Goal: Task Accomplishment & Management: Manage account settings

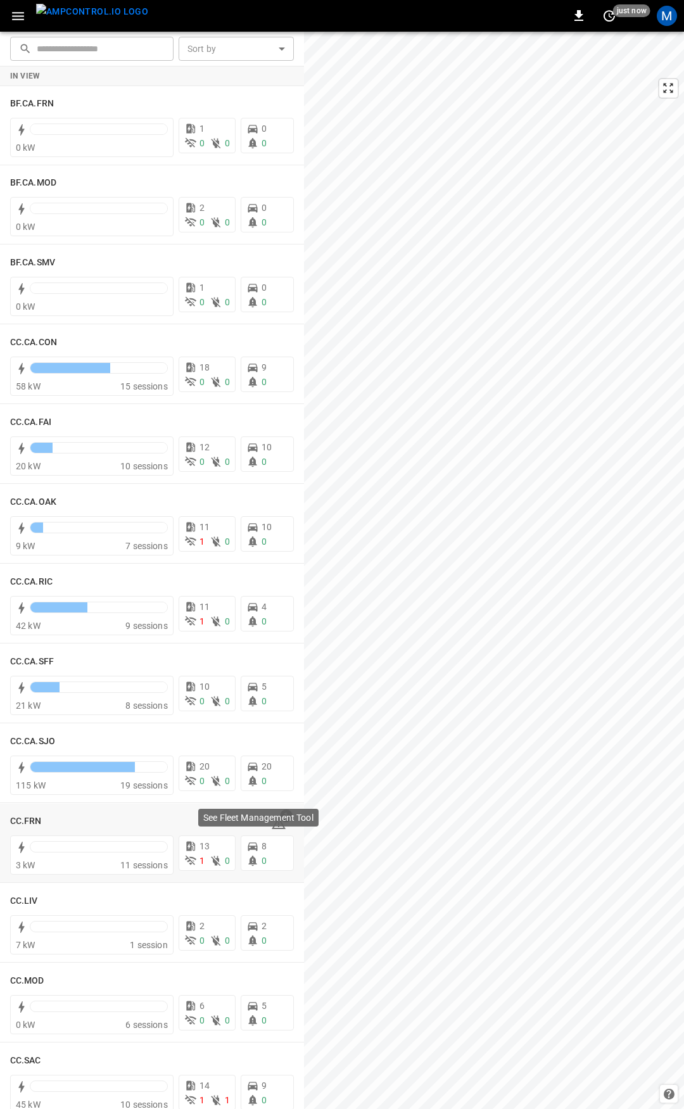
drag, startPoint x: 261, startPoint y: 838, endPoint x: 268, endPoint y: 826, distance: 14.5
click at [268, 826] on div "See Fleet Management Tool" at bounding box center [258, 818] width 120 height 18
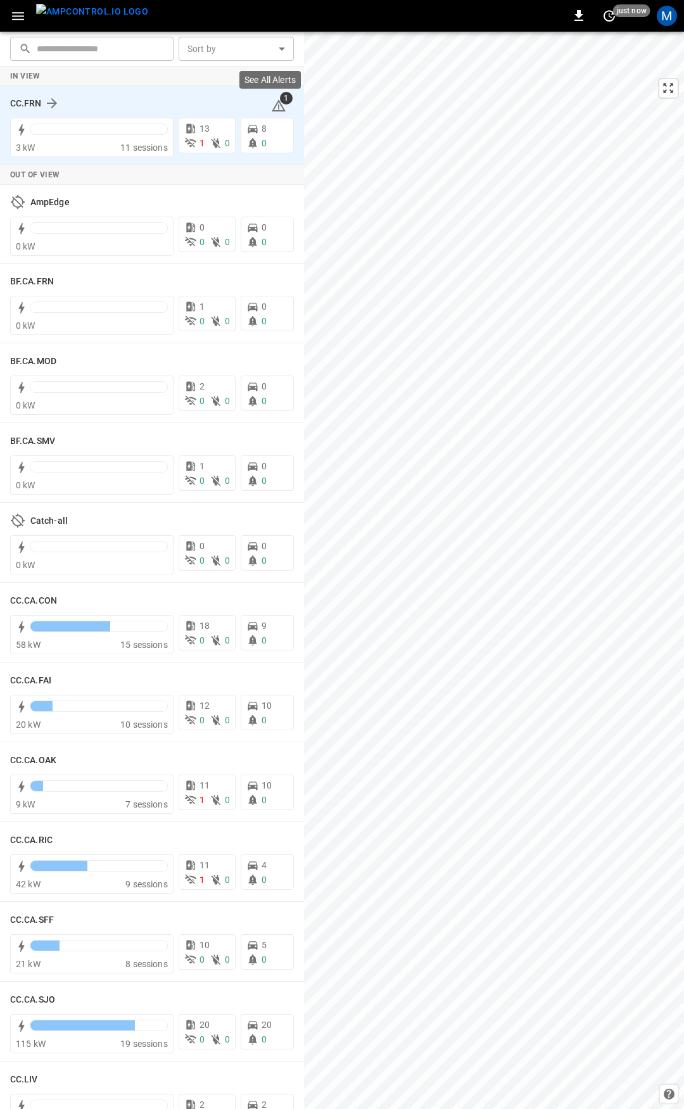
click at [271, 107] on icon at bounding box center [278, 105] width 15 height 15
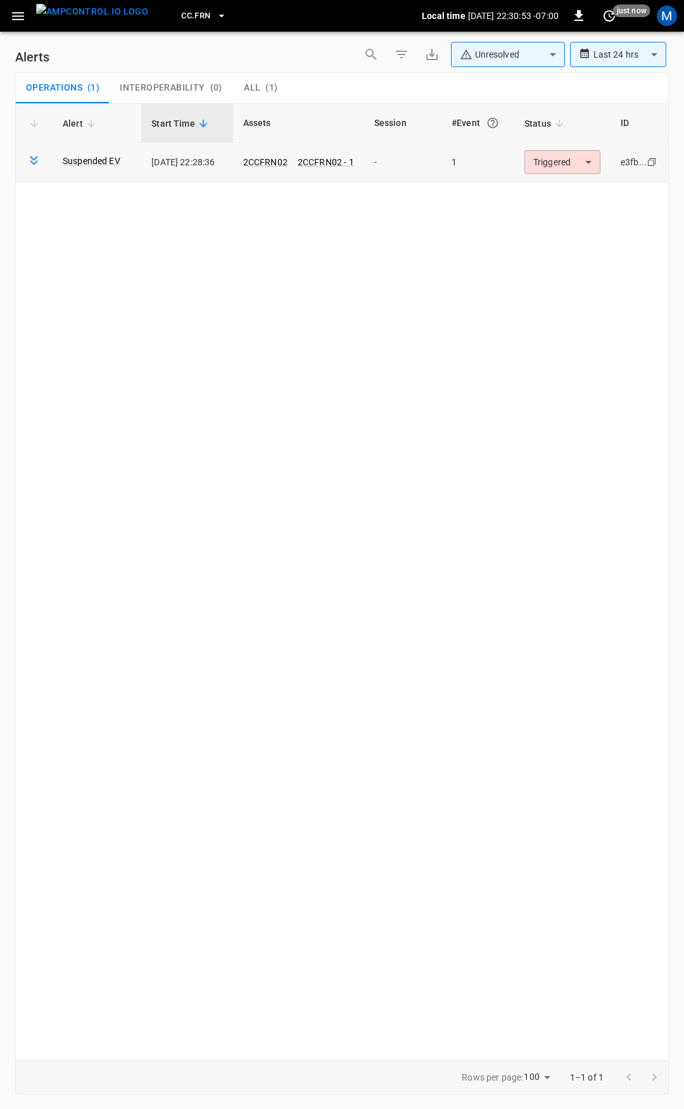
click at [545, 157] on body "**********" at bounding box center [342, 552] width 684 height 1105
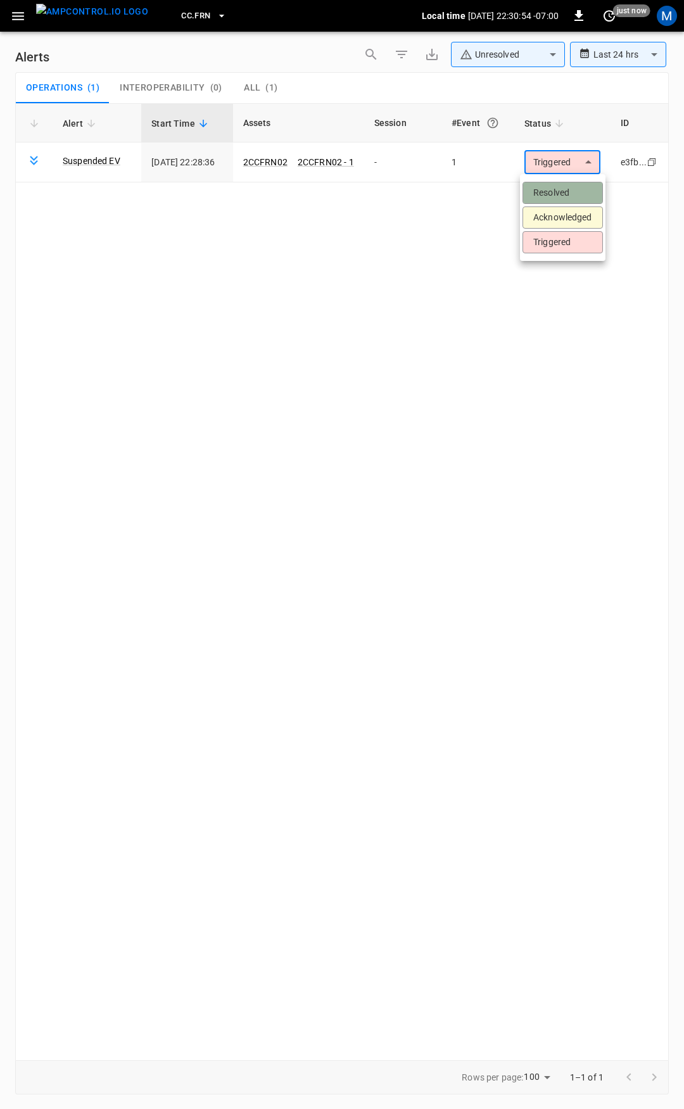
click at [562, 191] on li "Resolved" at bounding box center [563, 193] width 80 height 22
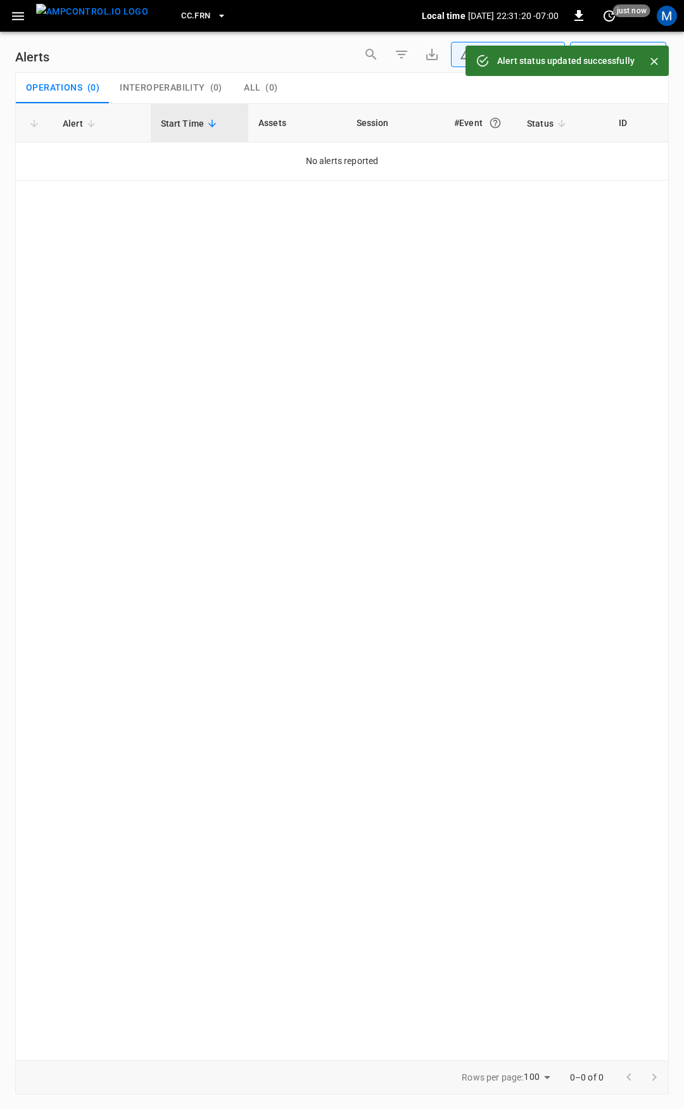
click at [10, 15] on icon "button" at bounding box center [18, 16] width 16 height 16
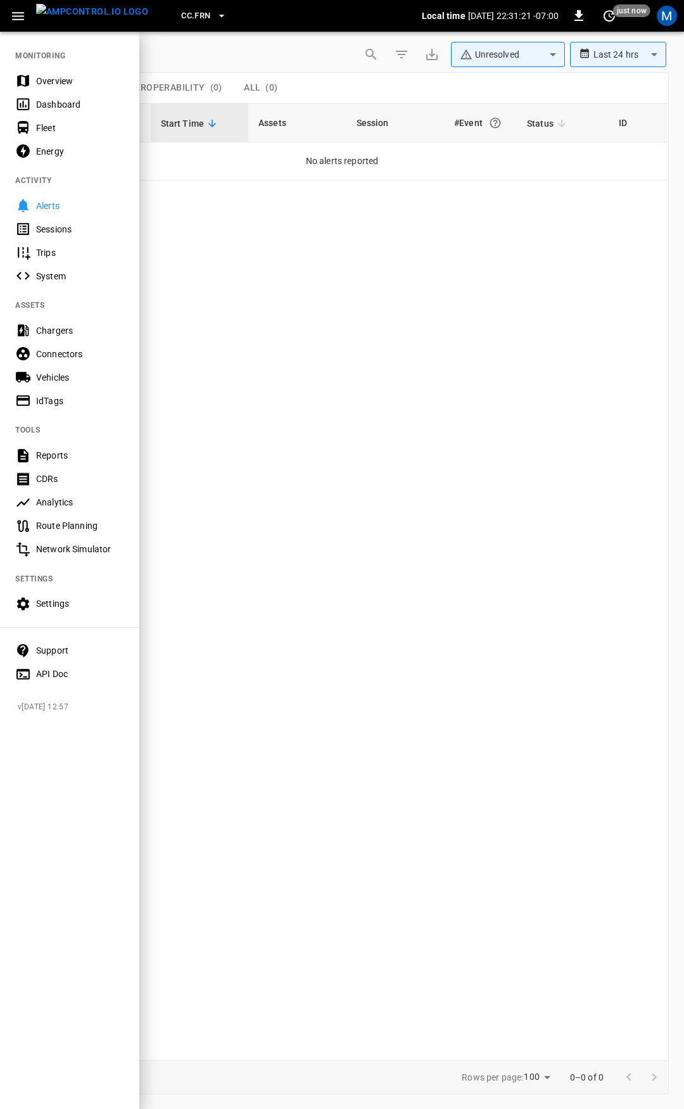
drag, startPoint x: 53, startPoint y: 84, endPoint x: 66, endPoint y: 79, distance: 13.4
click at [53, 84] on div "Overview" at bounding box center [80, 81] width 88 height 13
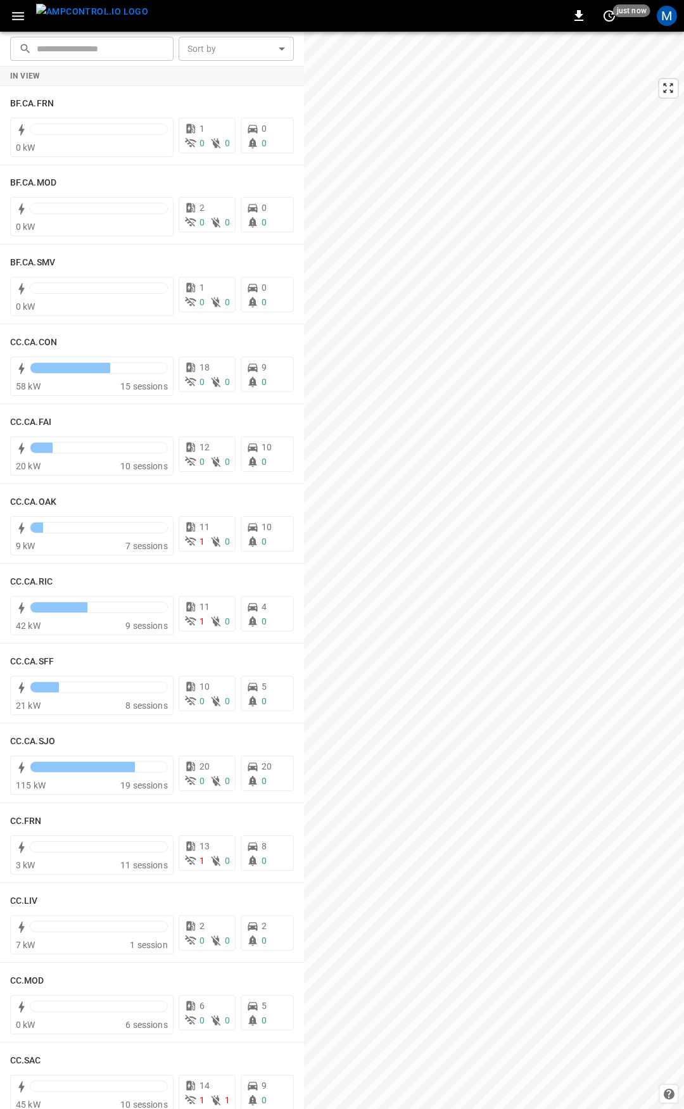
click at [18, 29] on div "0 just now M" at bounding box center [342, 16] width 684 height 32
click at [20, 27] on button "button" at bounding box center [18, 15] width 26 height 23
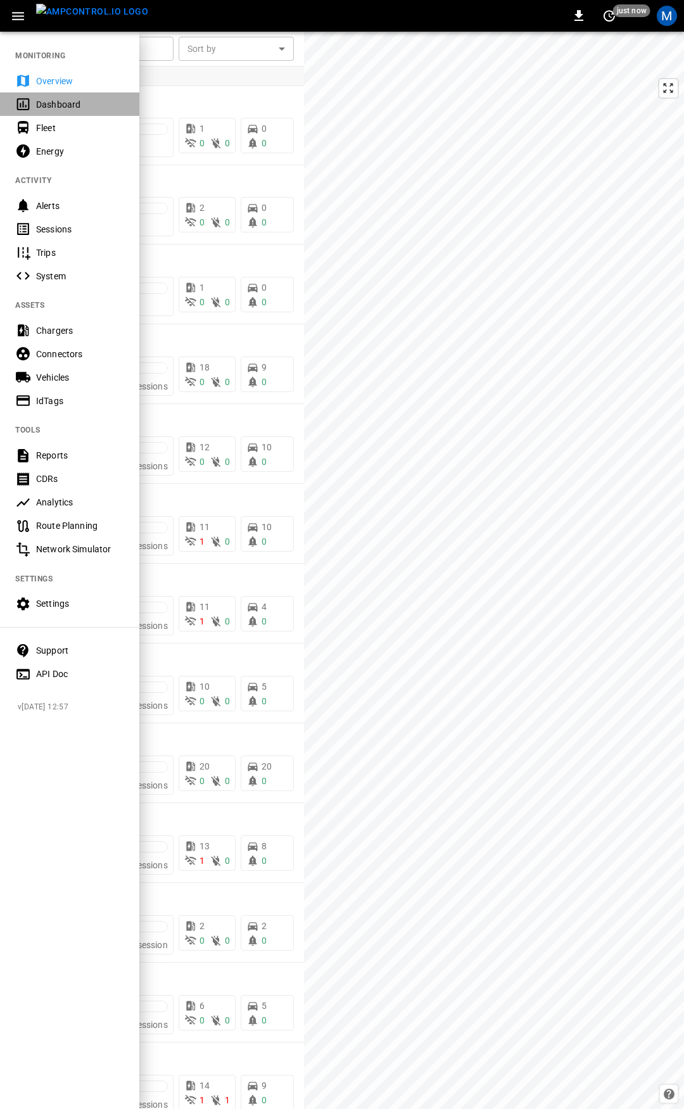
click at [63, 108] on div "Dashboard" at bounding box center [80, 104] width 88 height 13
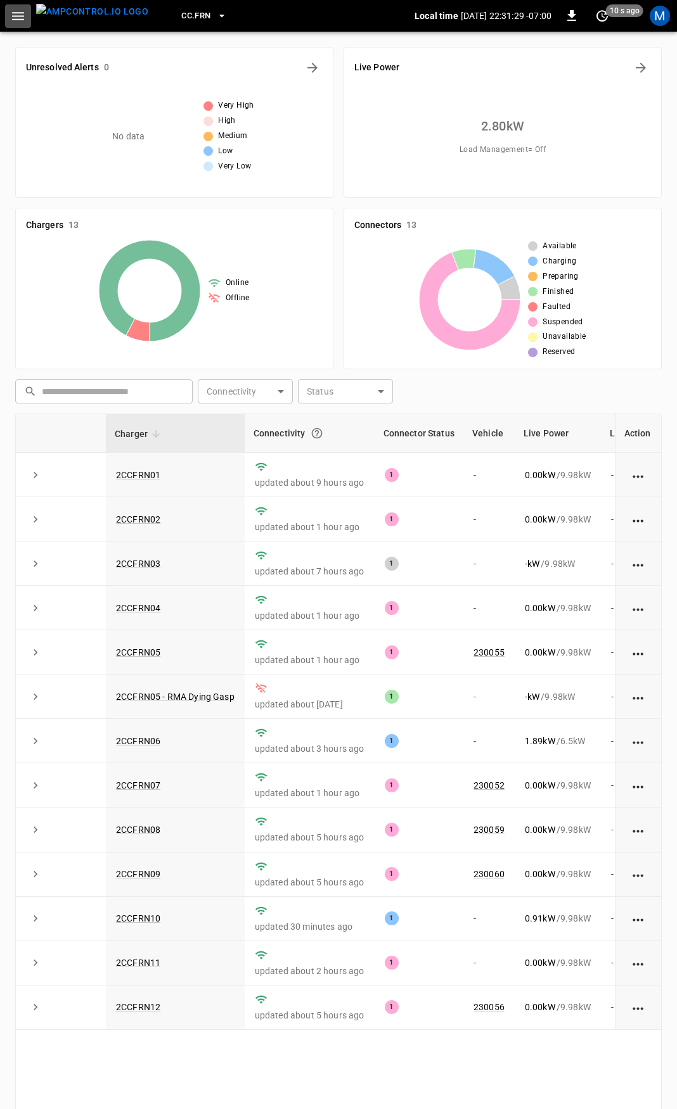
click at [20, 23] on icon "button" at bounding box center [18, 16] width 16 height 16
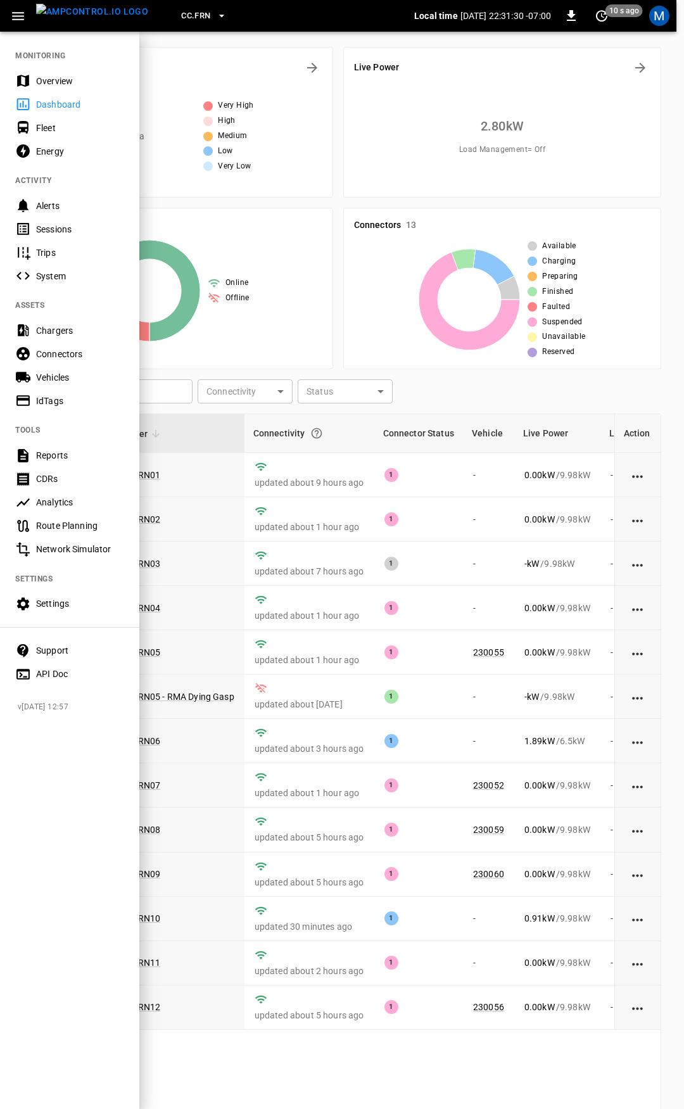
click at [61, 128] on div "Fleet" at bounding box center [80, 128] width 88 height 13
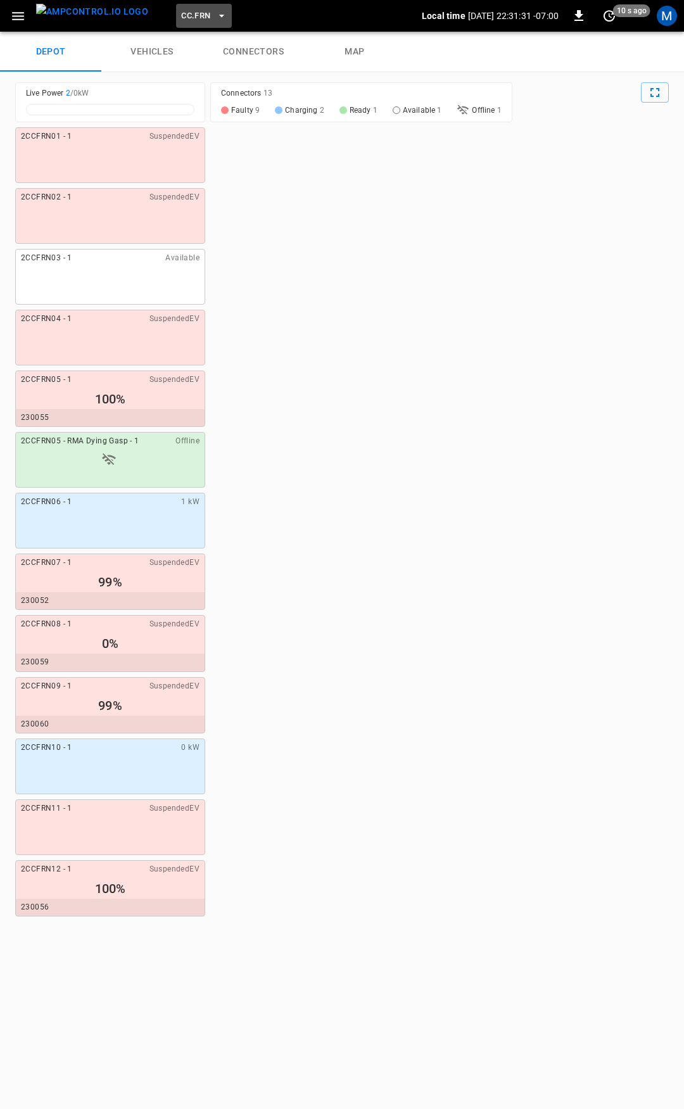
click at [187, 14] on span "CC.FRN" at bounding box center [195, 16] width 29 height 15
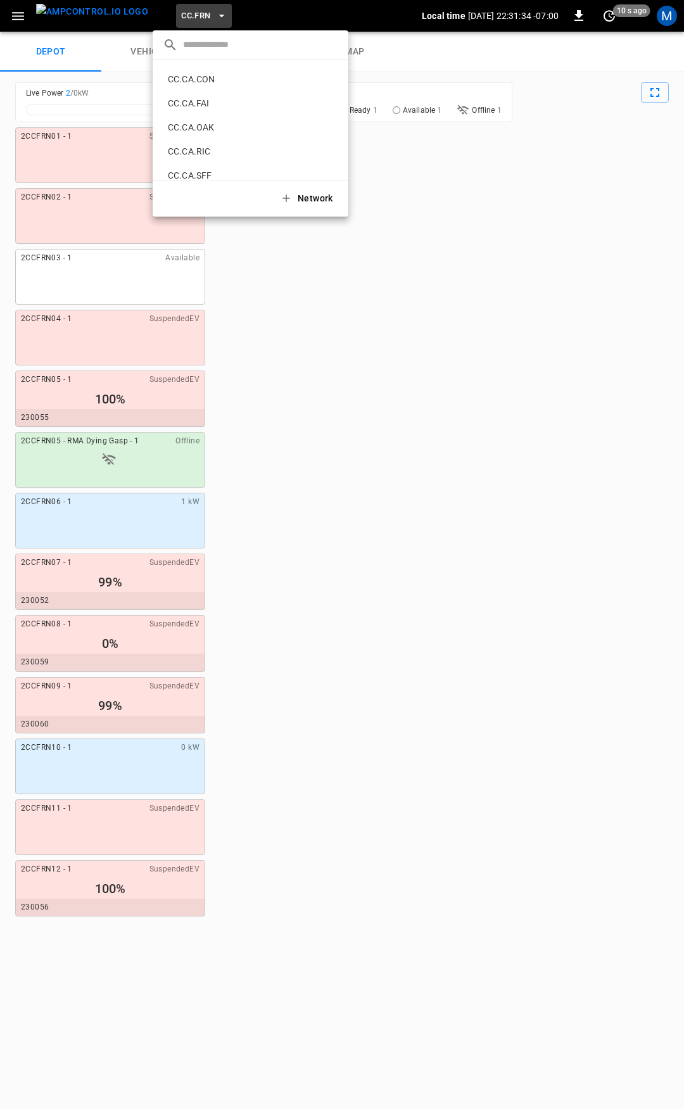
scroll to position [108, 0]
click at [224, 110] on p "CC.CA.FAI" at bounding box center [230, 113] width 134 height 13
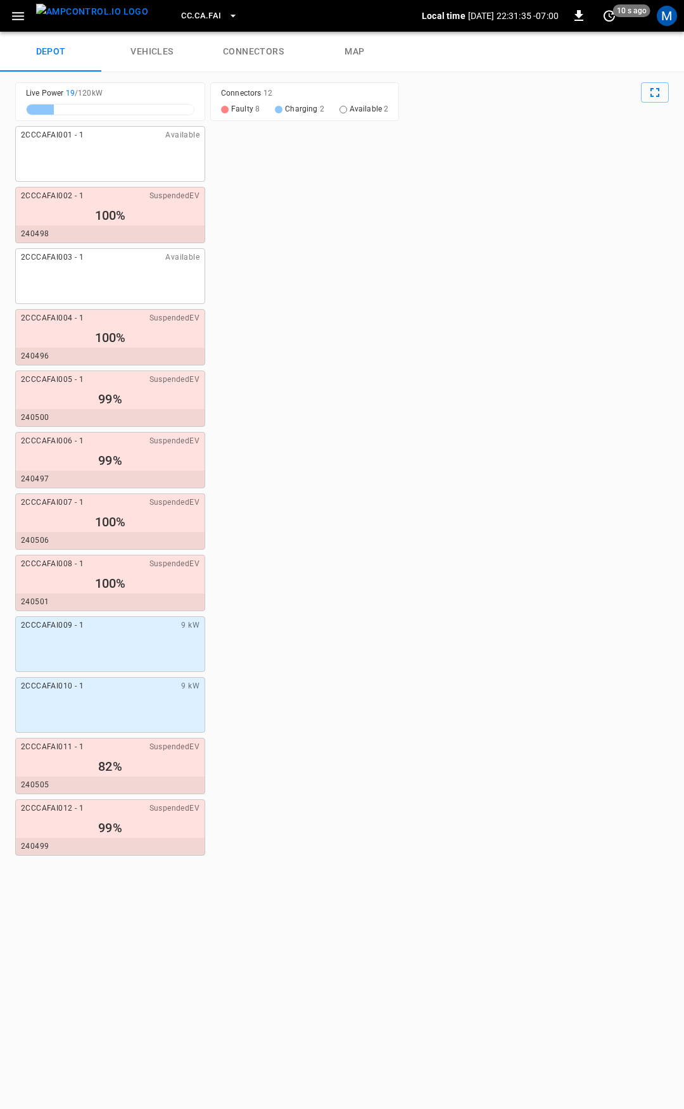
click at [252, 54] on link "connectors" at bounding box center [253, 52] width 101 height 41
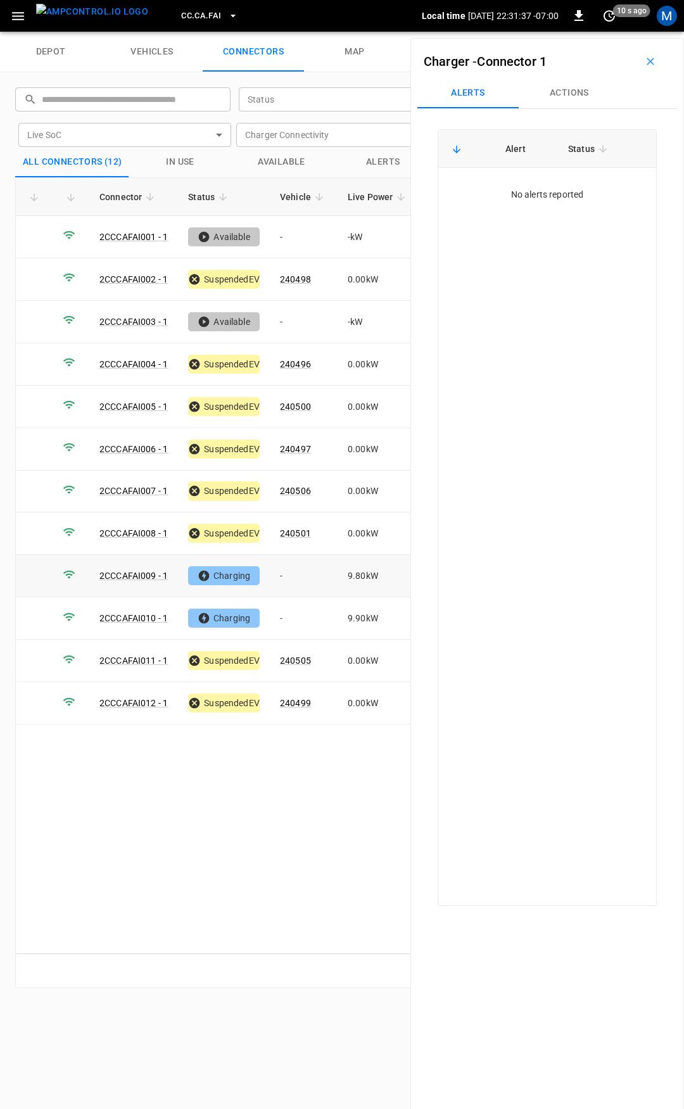
click at [302, 580] on td "-" at bounding box center [304, 576] width 68 height 42
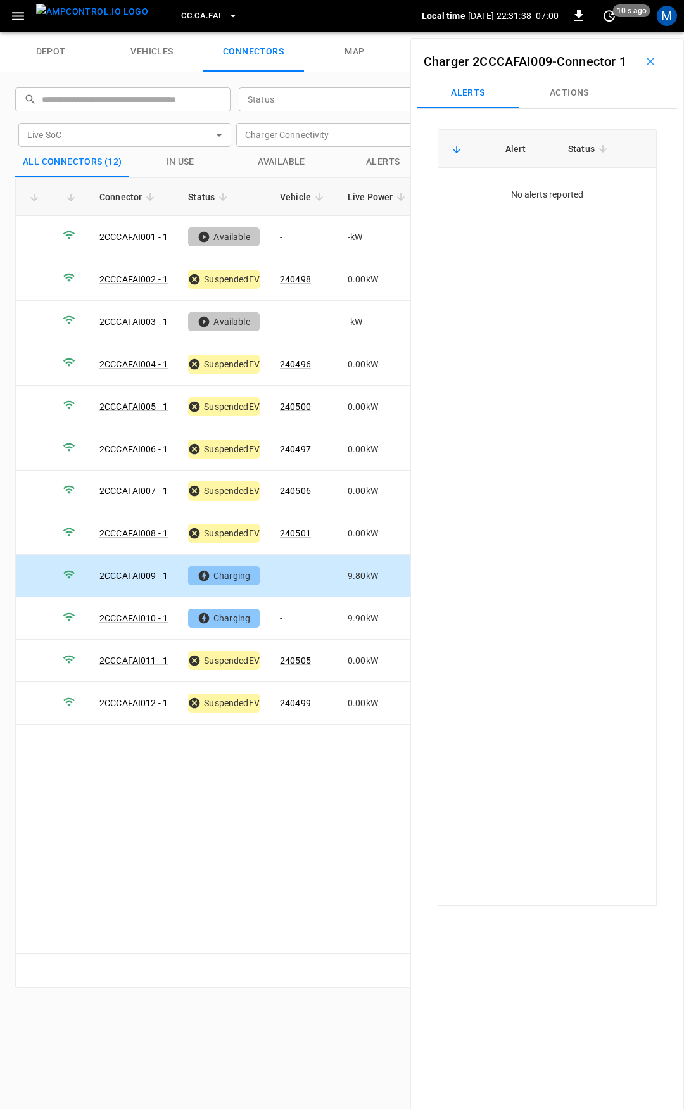
click at [579, 108] on button "Actions" at bounding box center [569, 93] width 101 height 30
click at [512, 201] on div "Vehicle Name Vehicle Name" at bounding box center [571, 188] width 146 height 23
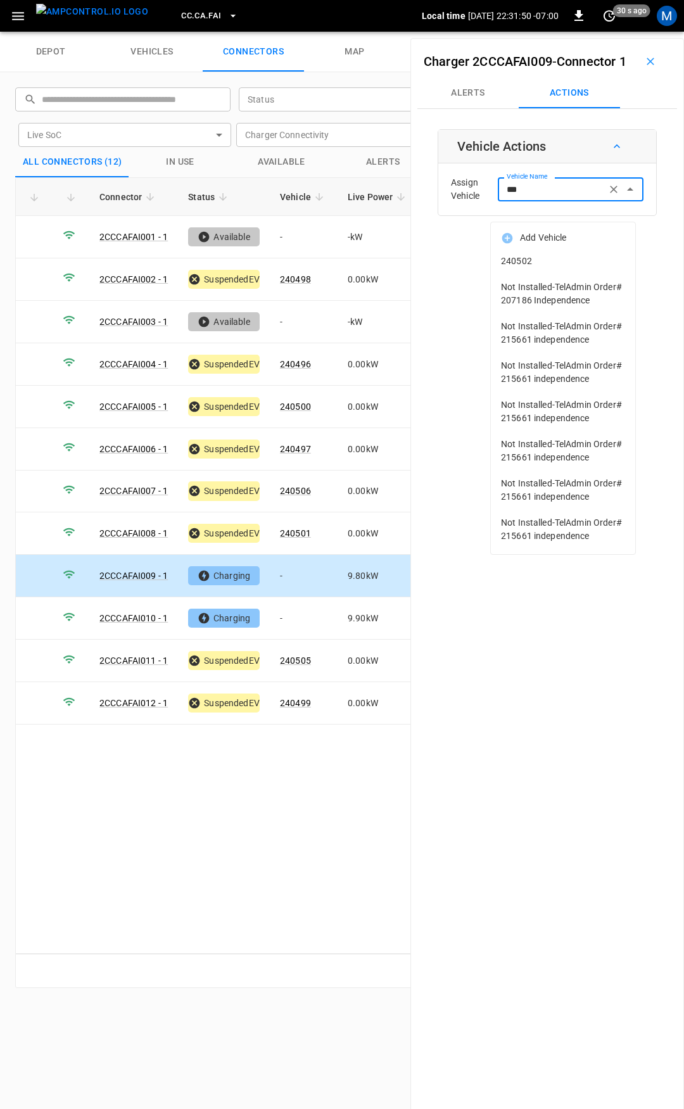
click at [530, 267] on span "240502" at bounding box center [563, 261] width 124 height 13
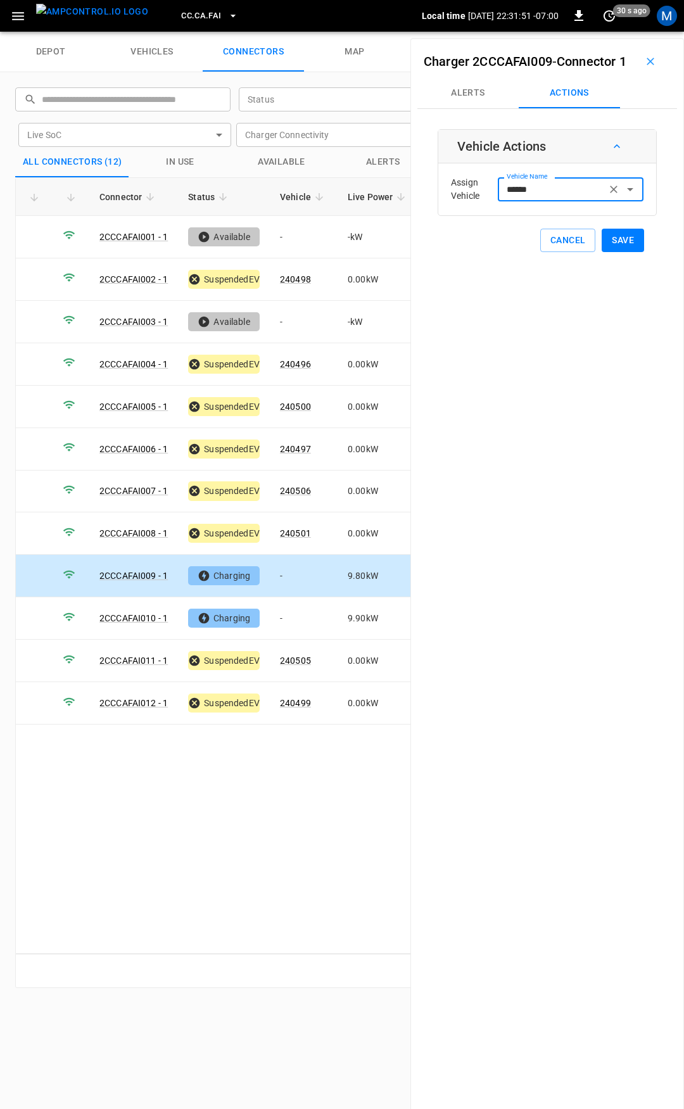
type input "******"
click at [605, 252] on button "Save" at bounding box center [623, 240] width 42 height 23
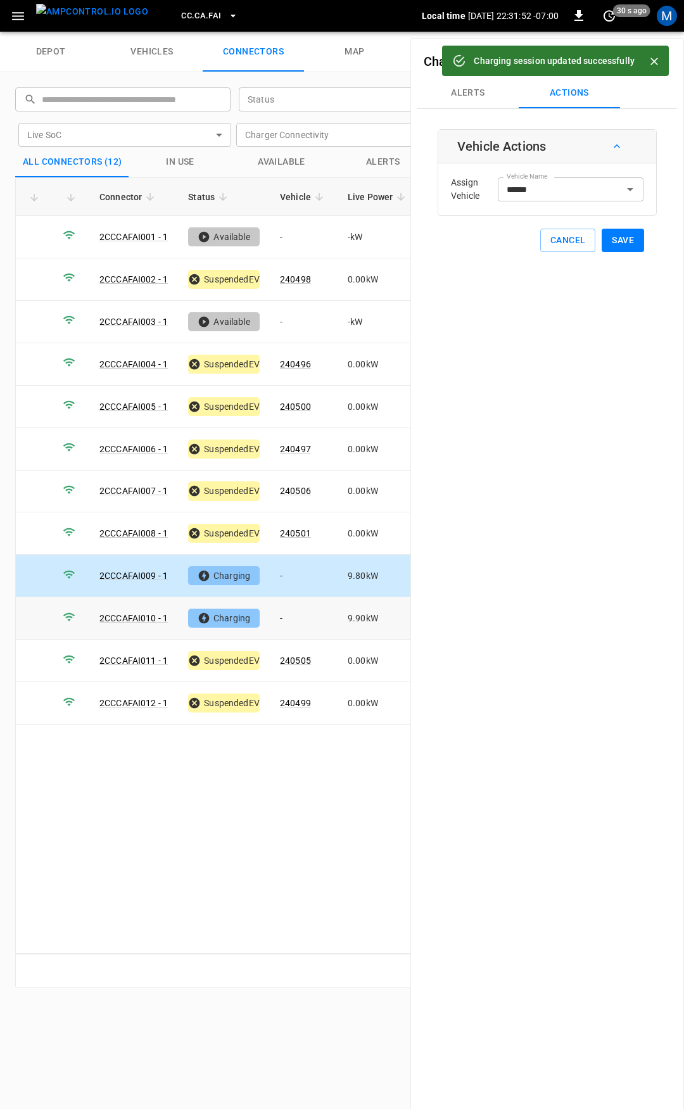
click at [298, 616] on td "-" at bounding box center [304, 619] width 68 height 42
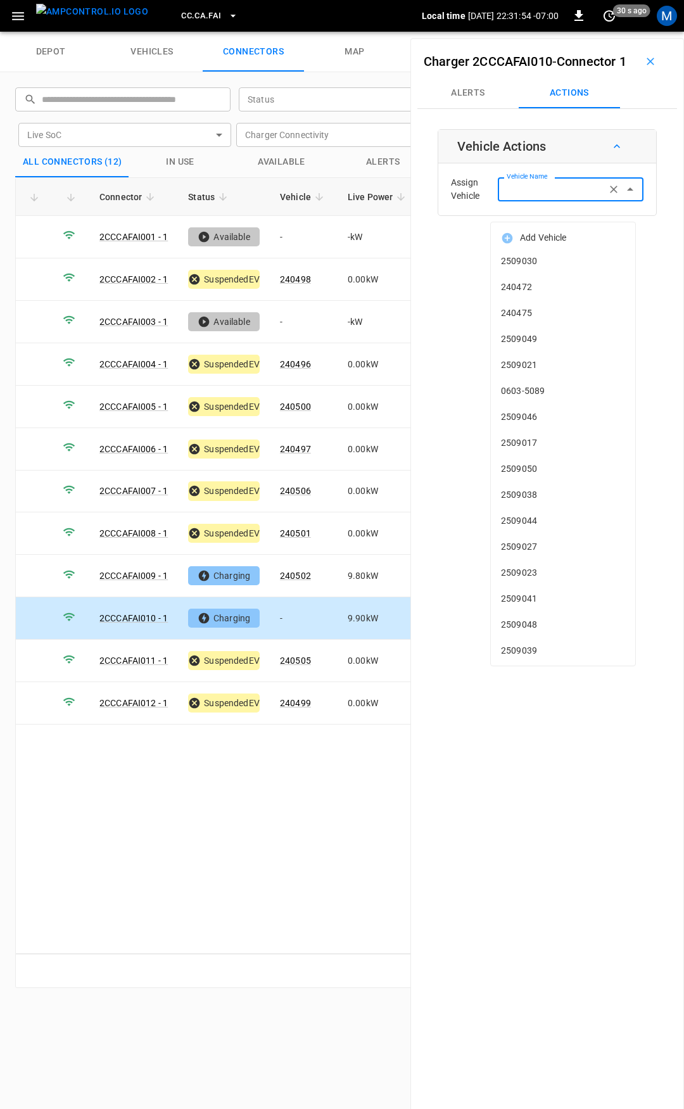
click at [539, 197] on input "Vehicle Name" at bounding box center [552, 189] width 101 height 16
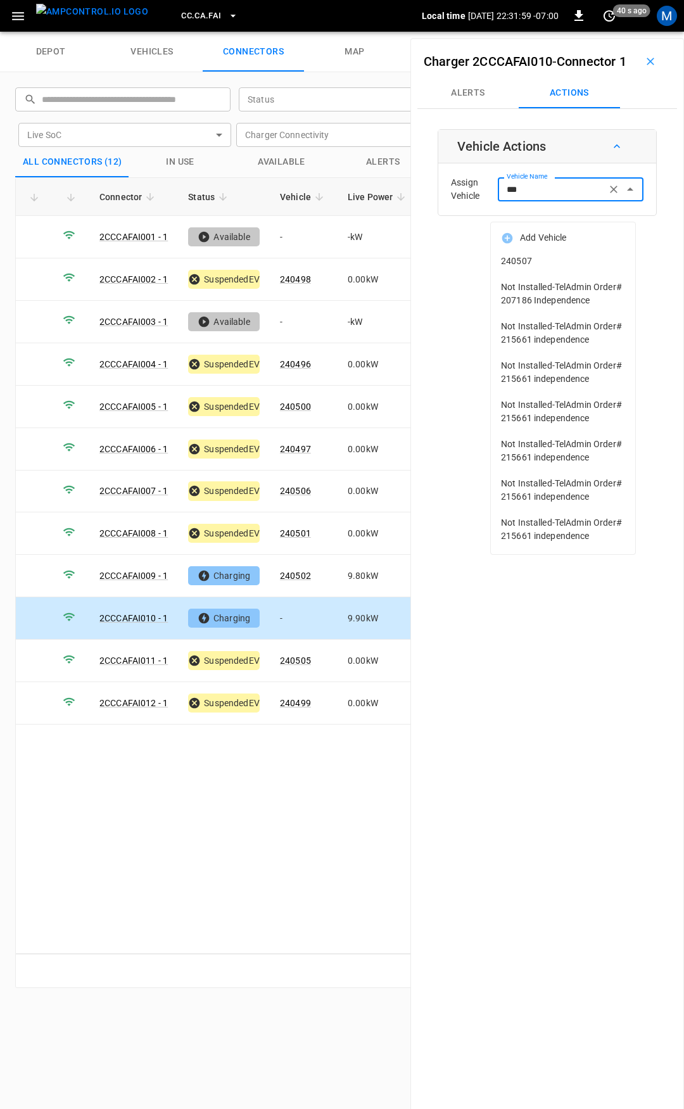
click at [554, 264] on span "240507" at bounding box center [563, 261] width 124 height 13
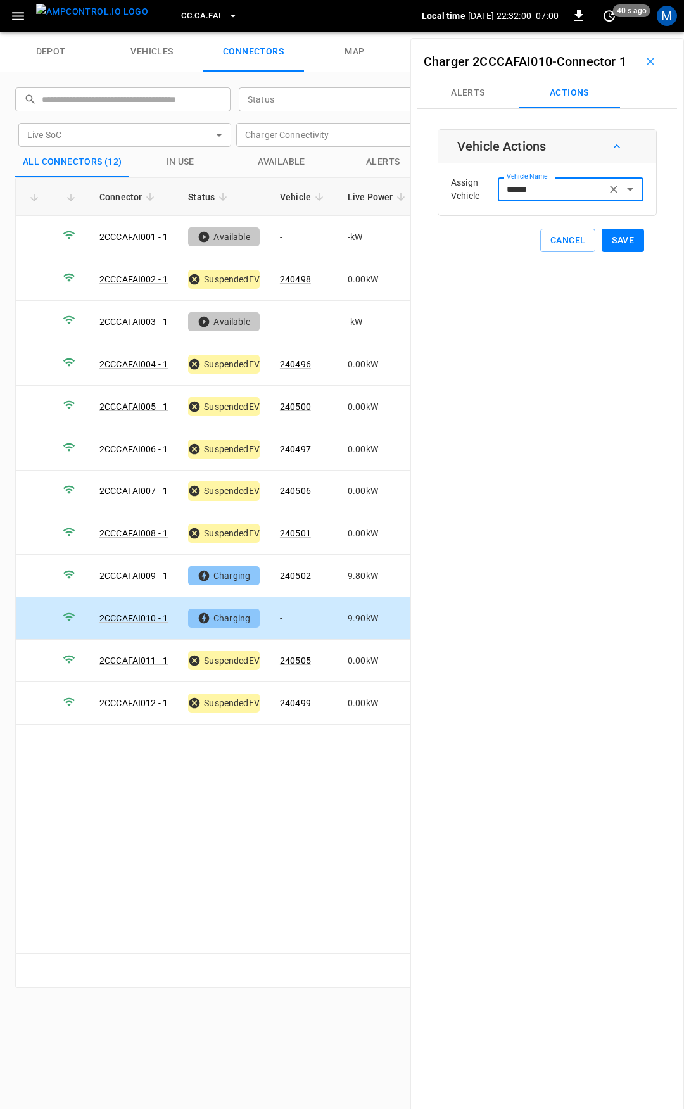
type input "******"
click at [614, 252] on button "Save" at bounding box center [623, 240] width 42 height 23
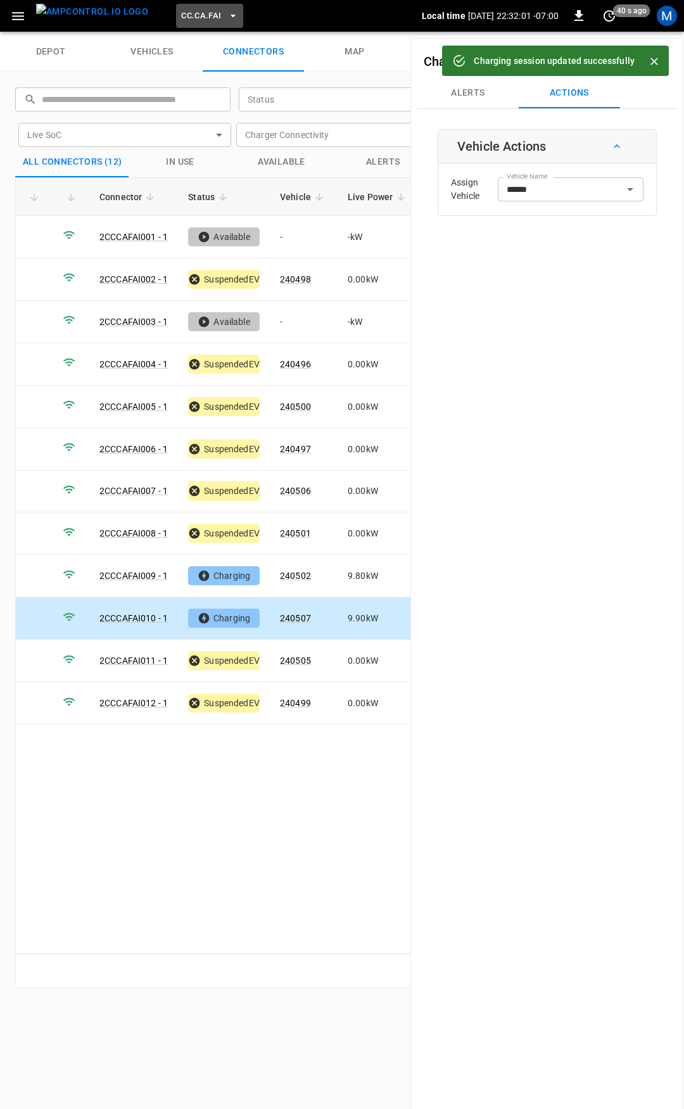
click at [181, 16] on span "CC.CA.FAI" at bounding box center [201, 16] width 40 height 15
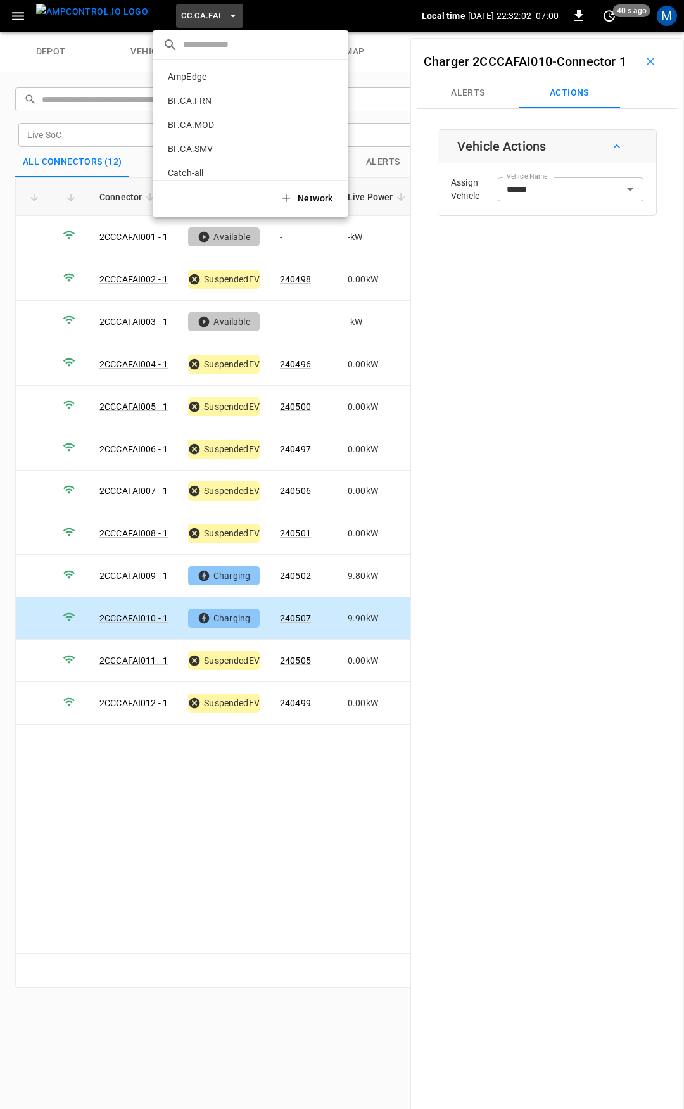
scroll to position [141, 0]
click at [208, 99] on p "CC.CA.OAK" at bounding box center [230, 104] width 134 height 13
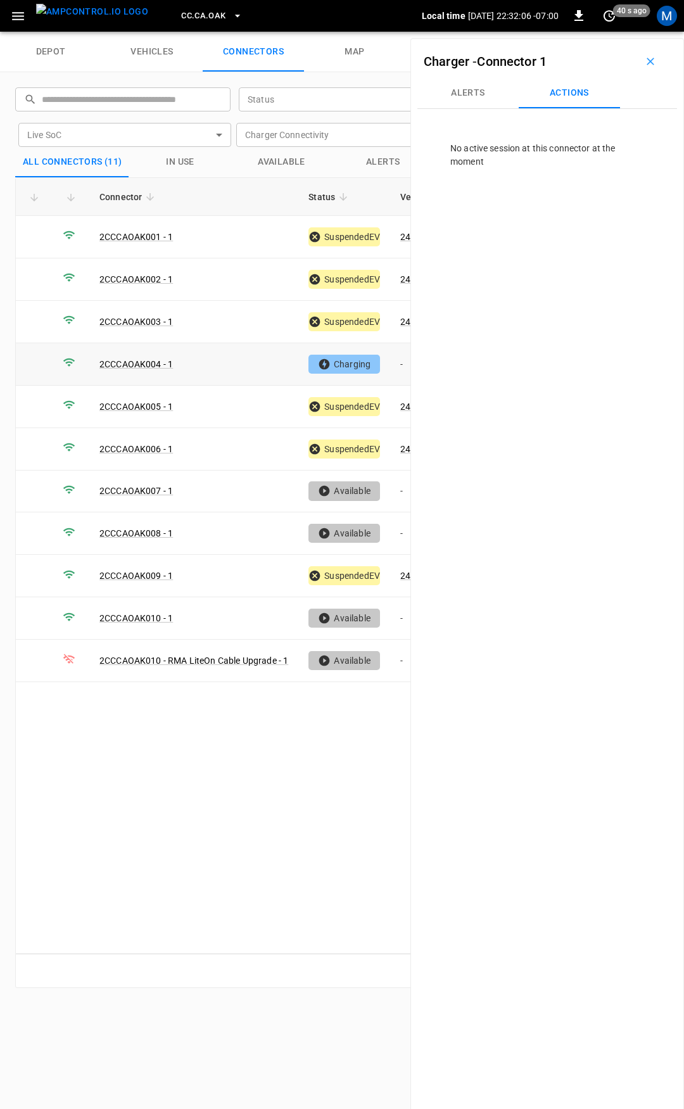
click at [400, 356] on td "-" at bounding box center [424, 364] width 68 height 42
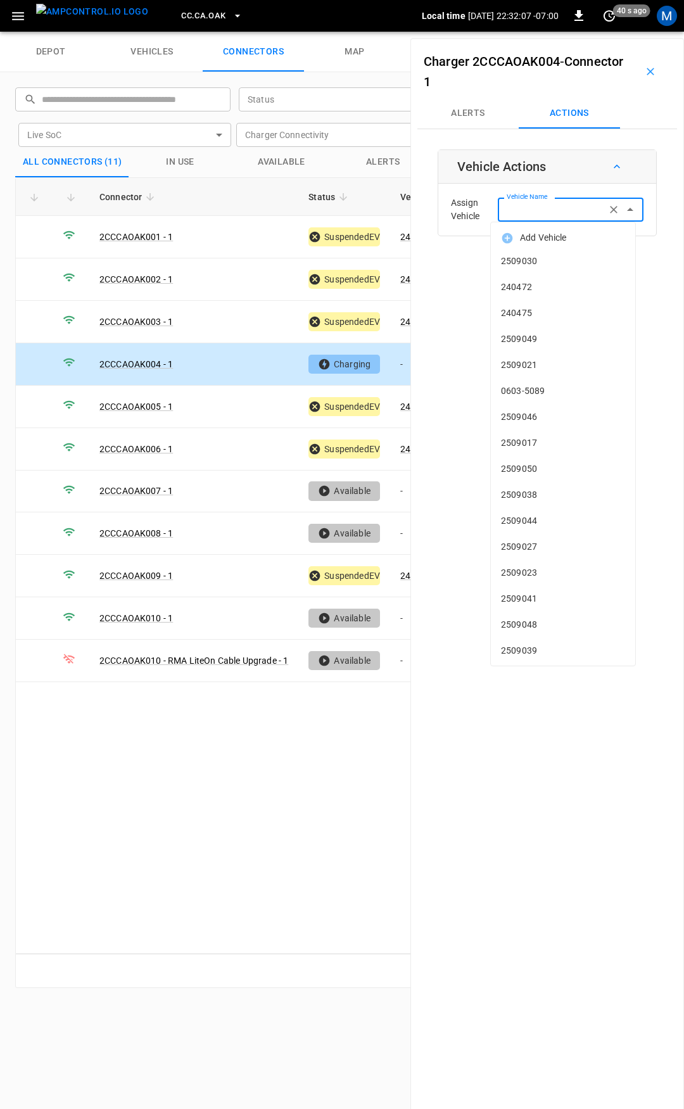
click at [534, 214] on input "Vehicle Name" at bounding box center [552, 209] width 101 height 16
click at [533, 217] on input "Vehicle Name" at bounding box center [552, 209] width 101 height 16
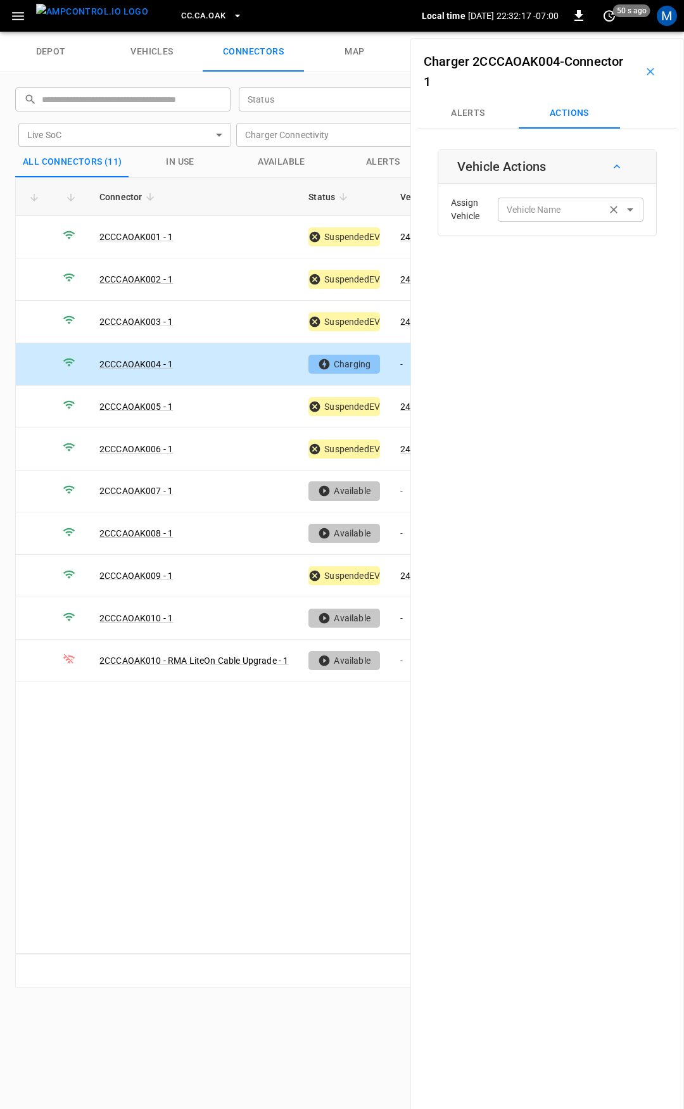
click at [528, 208] on label "Vehicle Name" at bounding box center [534, 209] width 54 height 13
click at [528, 208] on input "Vehicle Name" at bounding box center [552, 209] width 101 height 16
click at [525, 281] on li "240451" at bounding box center [563, 287] width 144 height 26
type input "******"
click at [621, 258] on button "Save" at bounding box center [623, 260] width 42 height 23
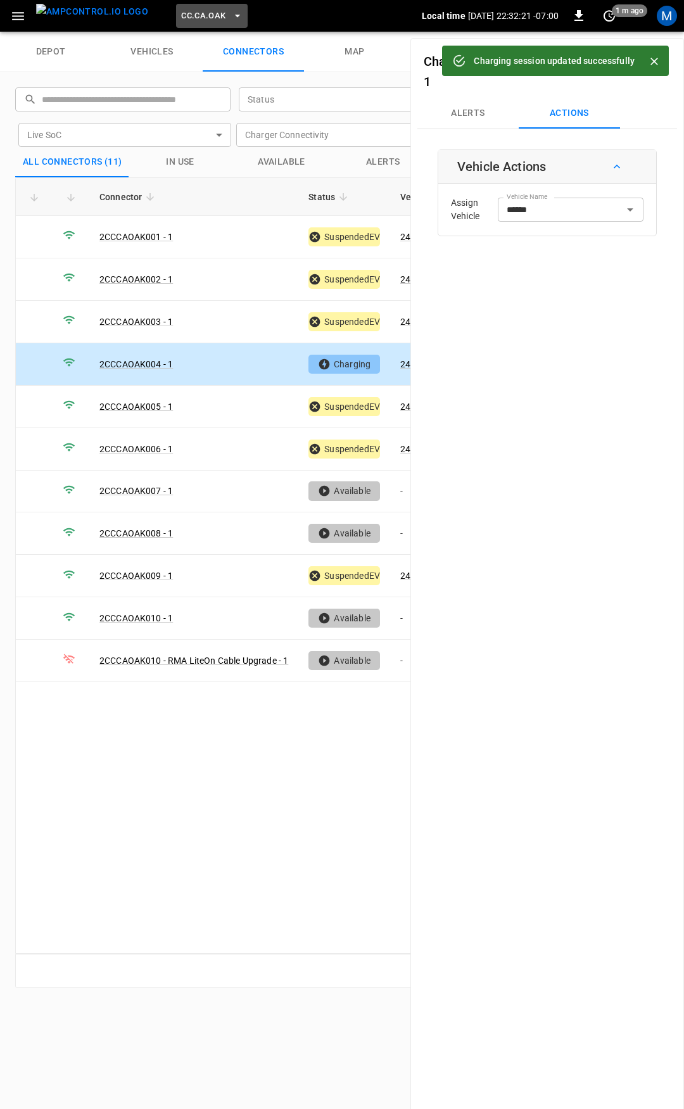
click at [181, 15] on span "CC.CA.OAK" at bounding box center [203, 16] width 44 height 15
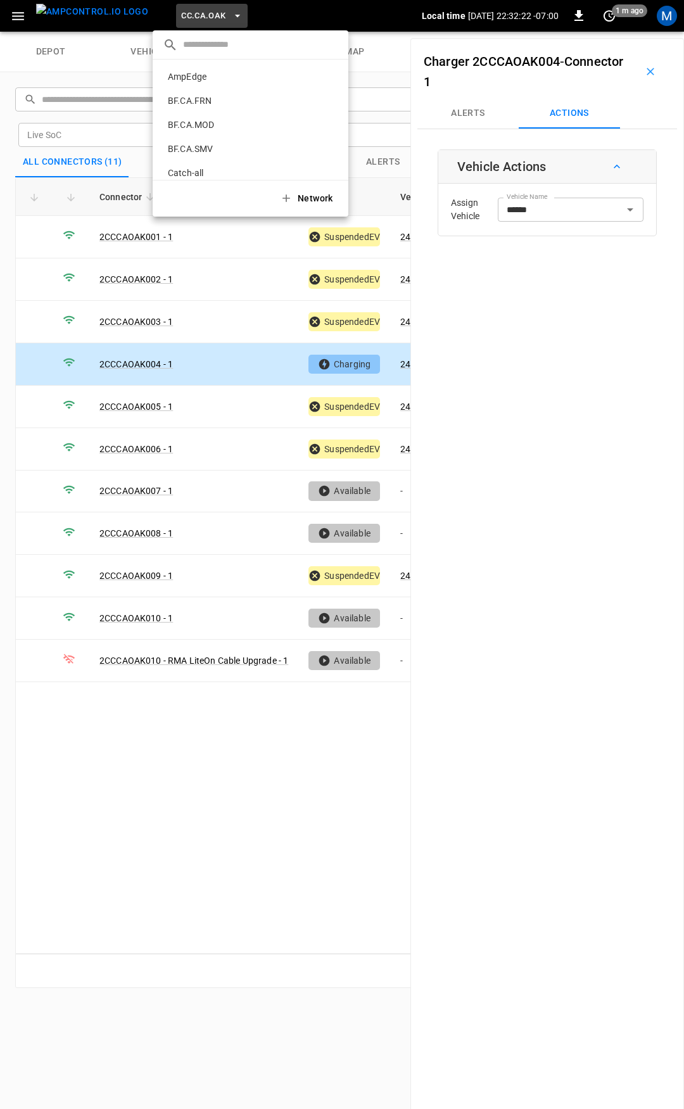
scroll to position [165, 0]
drag, startPoint x: 212, startPoint y: 106, endPoint x: 215, endPoint y: 113, distance: 7.1
click at [213, 106] on p "CC.CA.RIC" at bounding box center [230, 104] width 135 height 13
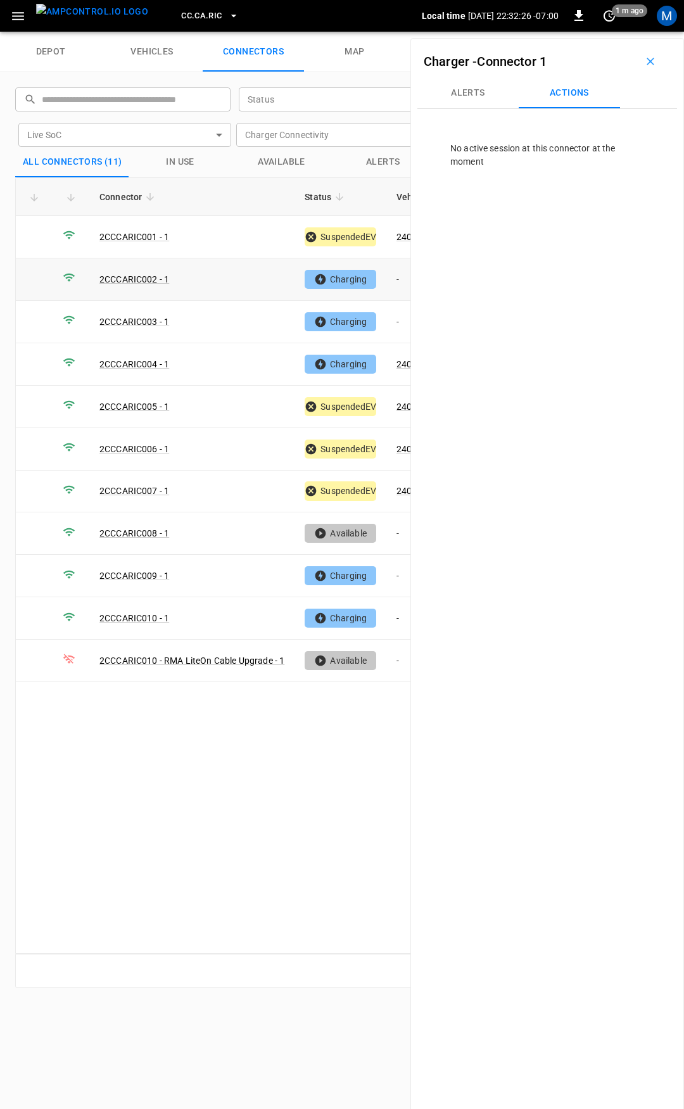
click at [399, 269] on td "-" at bounding box center [421, 280] width 68 height 42
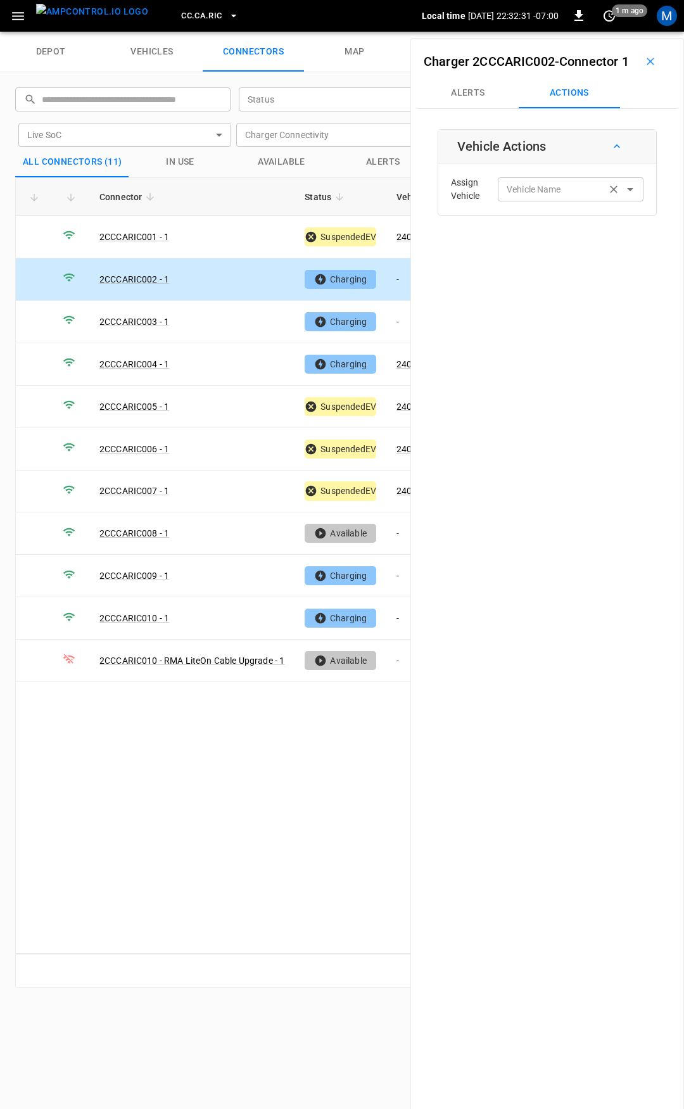
click at [563, 197] on input "Vehicle Name" at bounding box center [552, 189] width 101 height 16
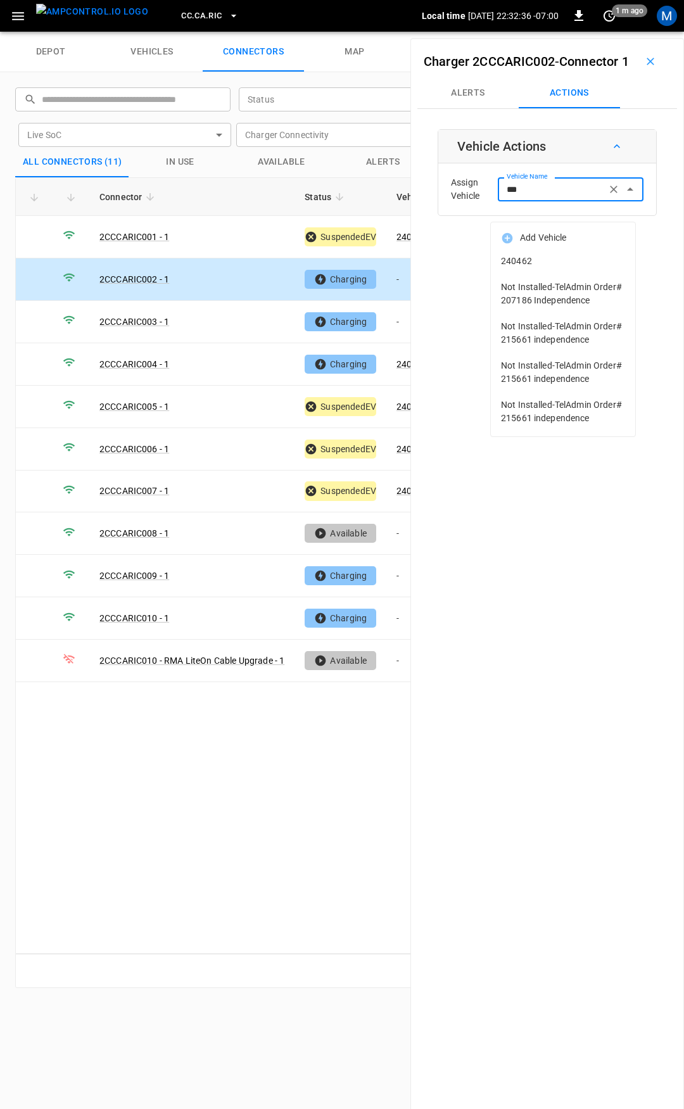
click at [568, 261] on span "240462" at bounding box center [563, 261] width 124 height 13
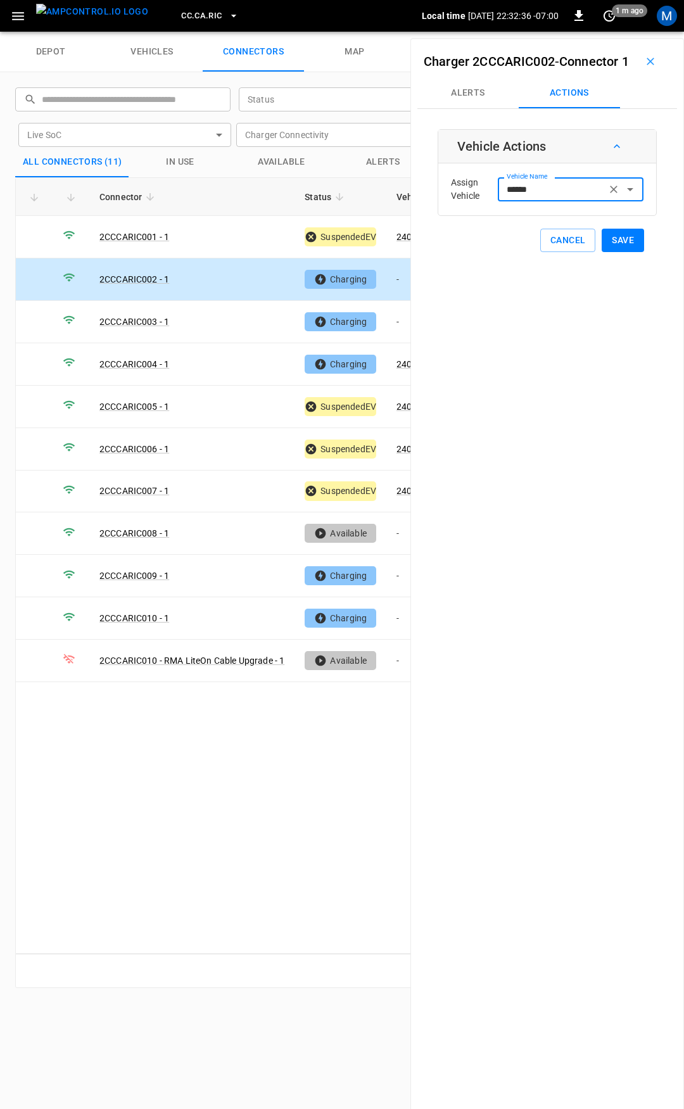
type input "******"
click at [630, 252] on button "Save" at bounding box center [623, 240] width 42 height 23
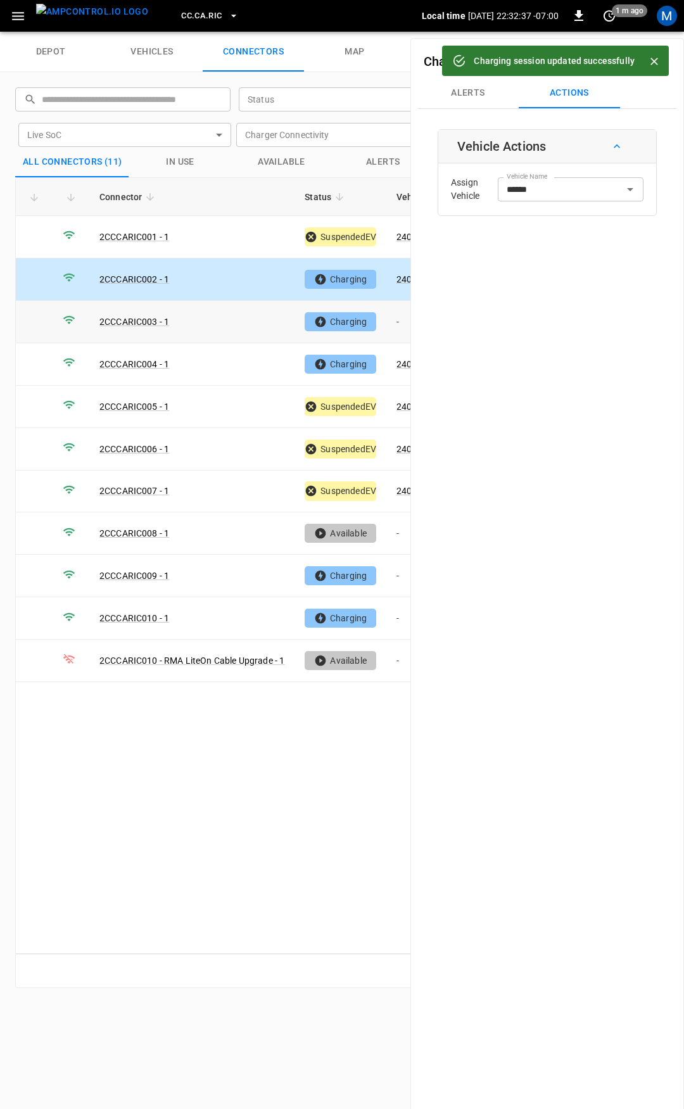
click at [400, 321] on td "-" at bounding box center [421, 322] width 68 height 42
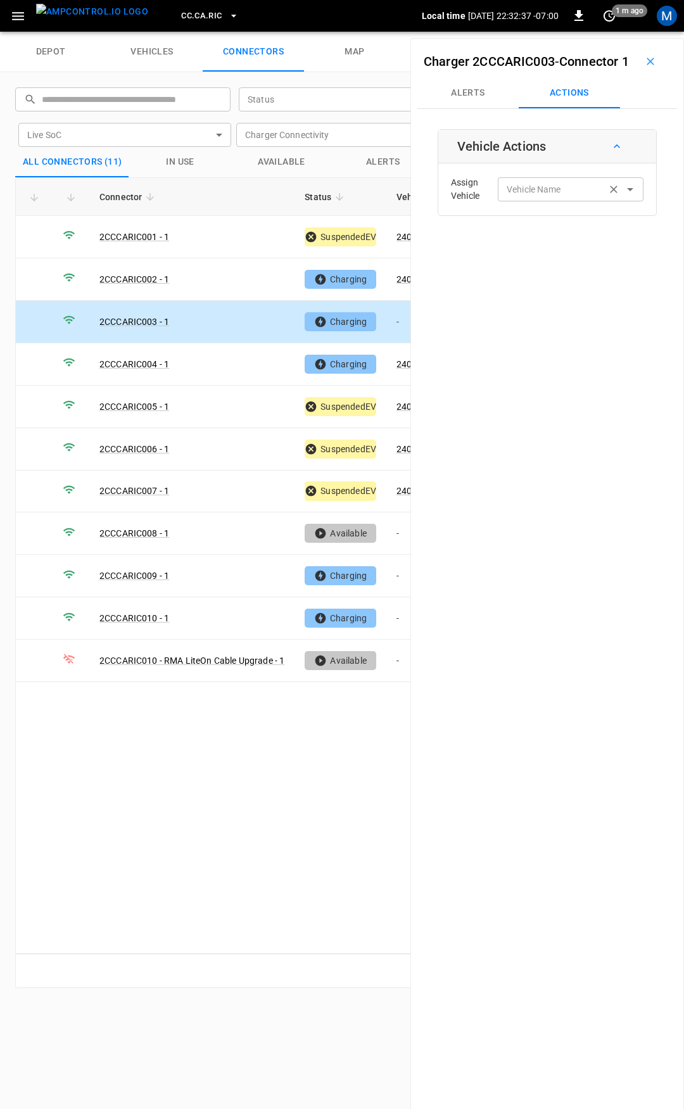
click at [544, 197] on input "Vehicle Name" at bounding box center [552, 189] width 101 height 16
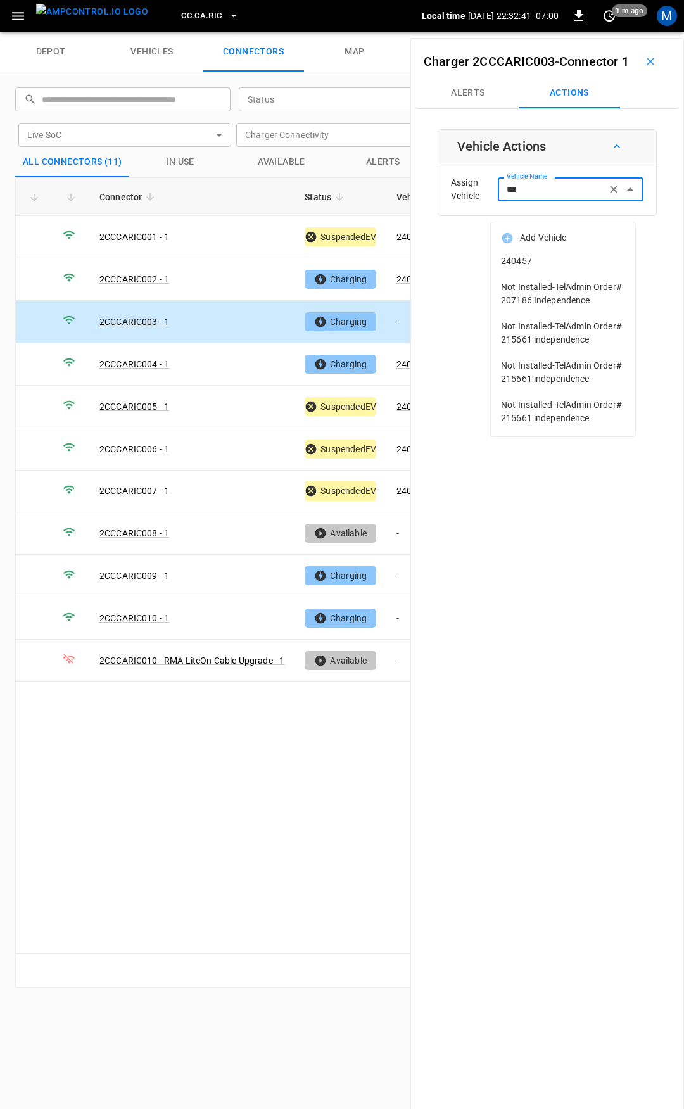
click at [569, 269] on li "240457" at bounding box center [563, 261] width 144 height 26
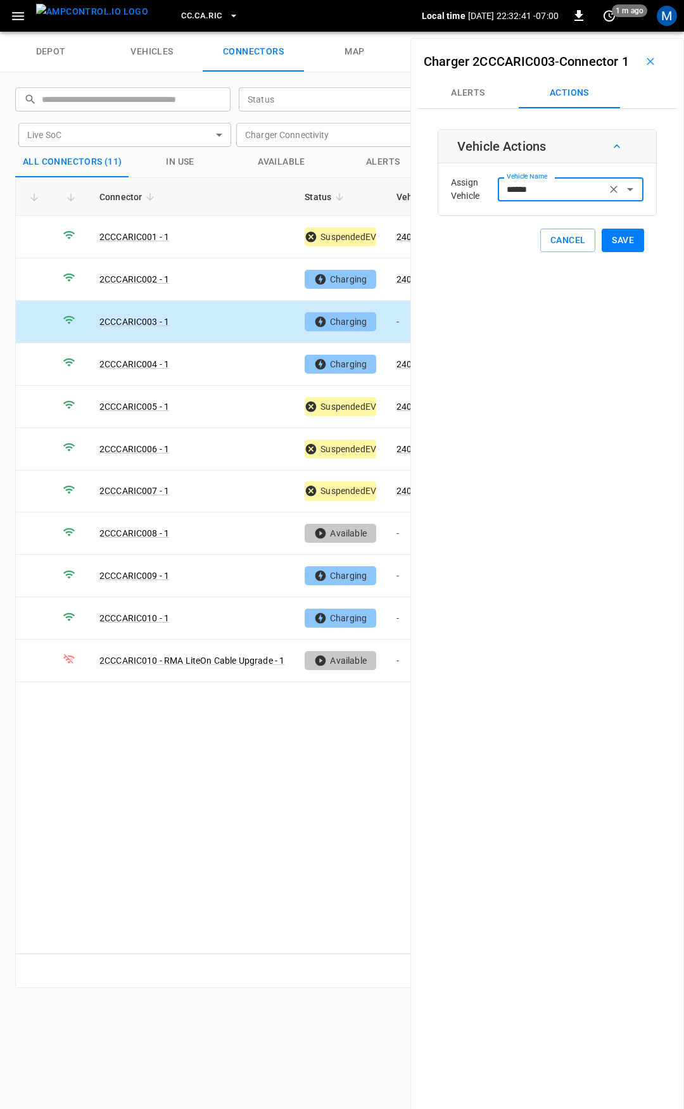
type input "******"
click at [618, 252] on button "Save" at bounding box center [623, 240] width 42 height 23
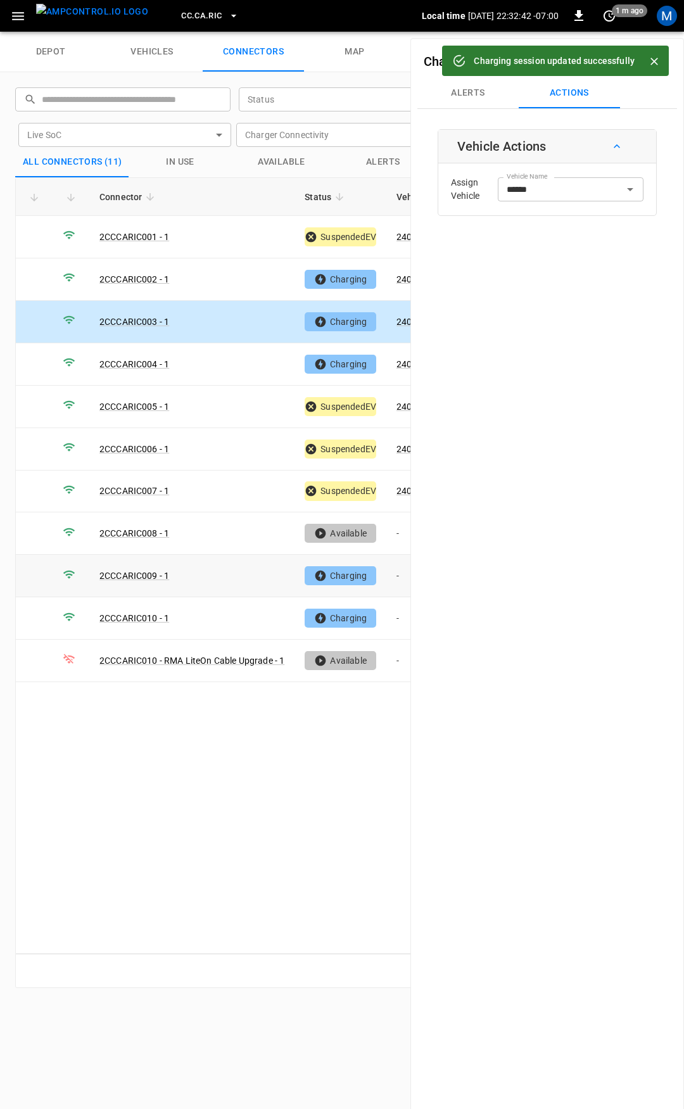
click at [397, 572] on td "-" at bounding box center [421, 576] width 68 height 42
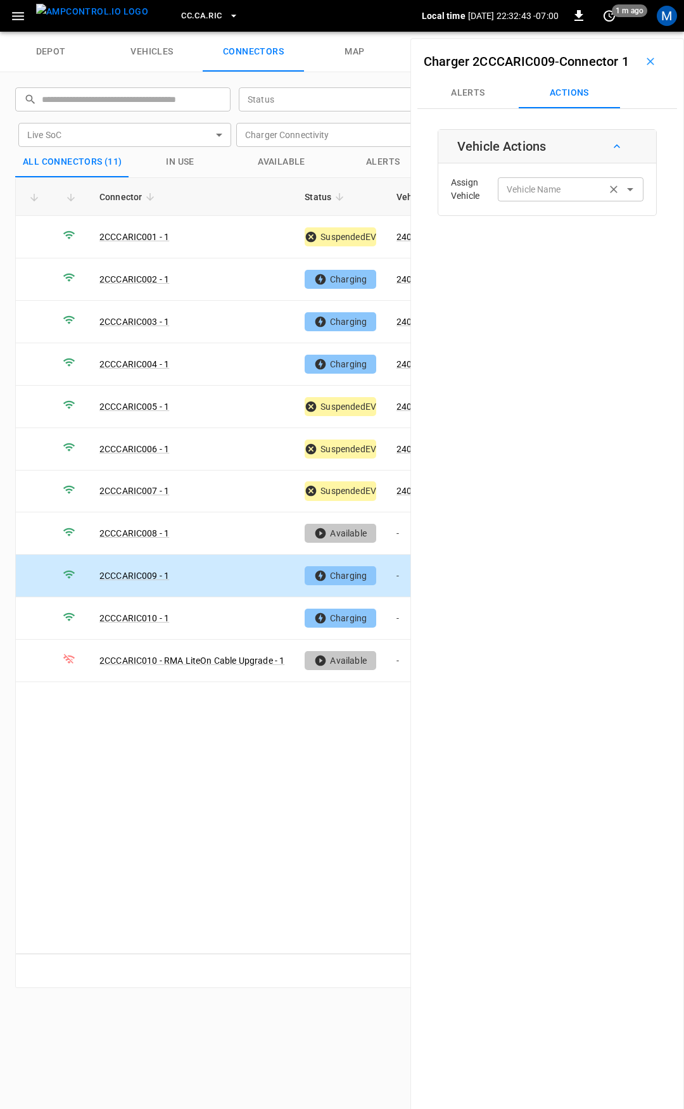
click at [577, 197] on input "Vehicle Name" at bounding box center [552, 189] width 101 height 16
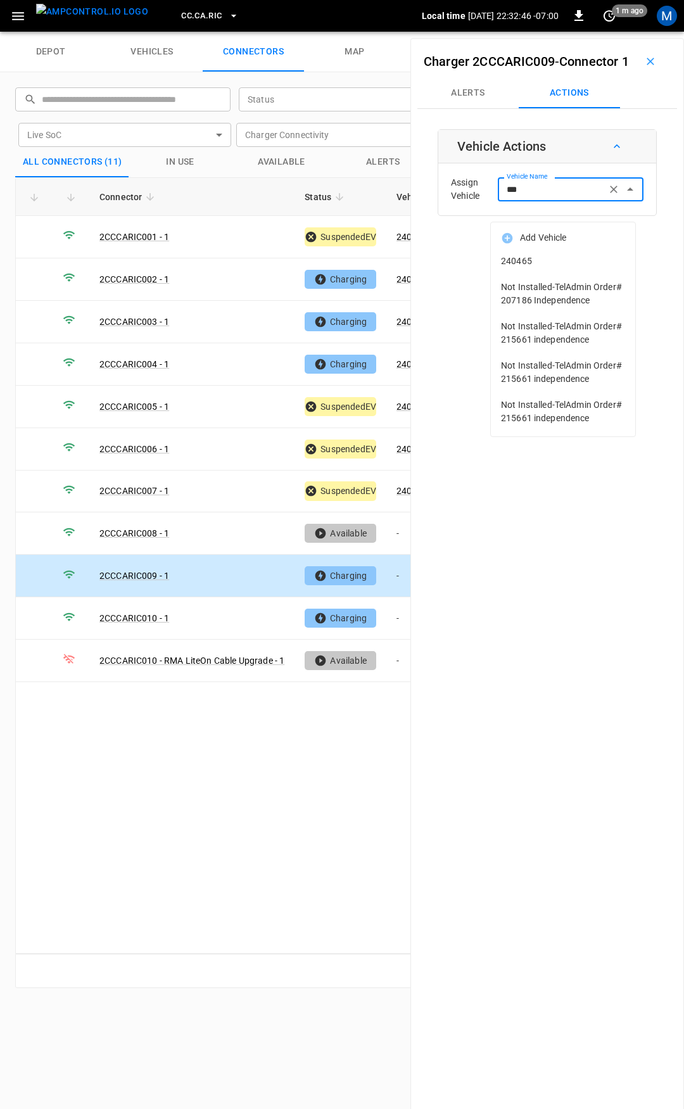
click at [573, 265] on span "240465" at bounding box center [563, 261] width 124 height 13
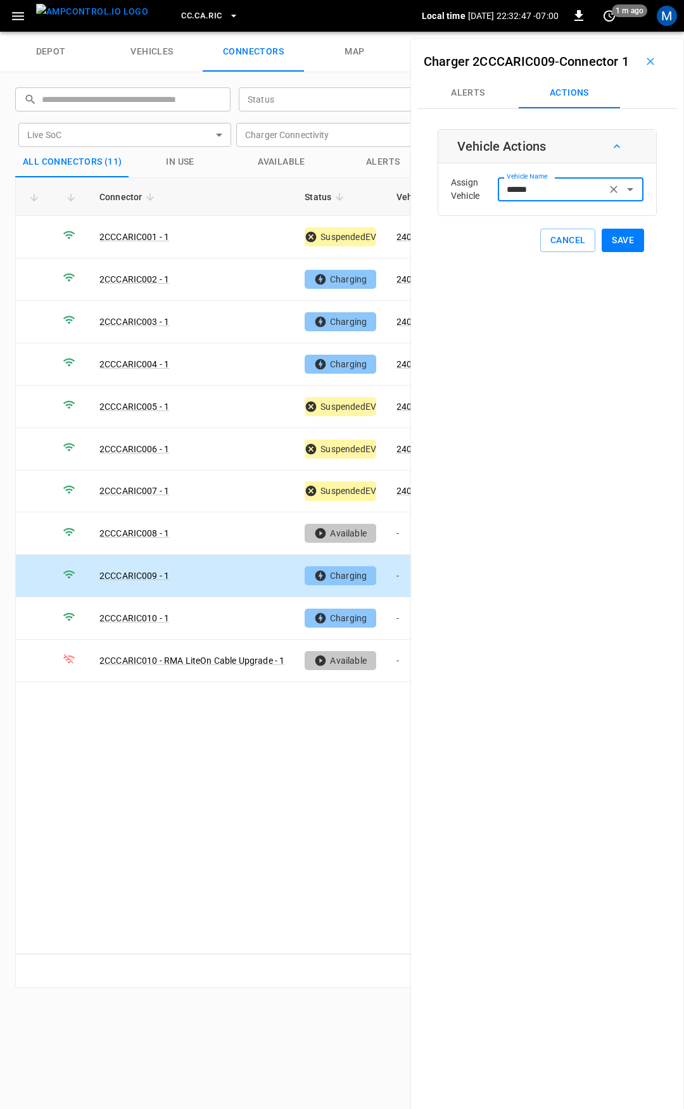
type input "******"
click at [605, 252] on button "Save" at bounding box center [623, 240] width 42 height 23
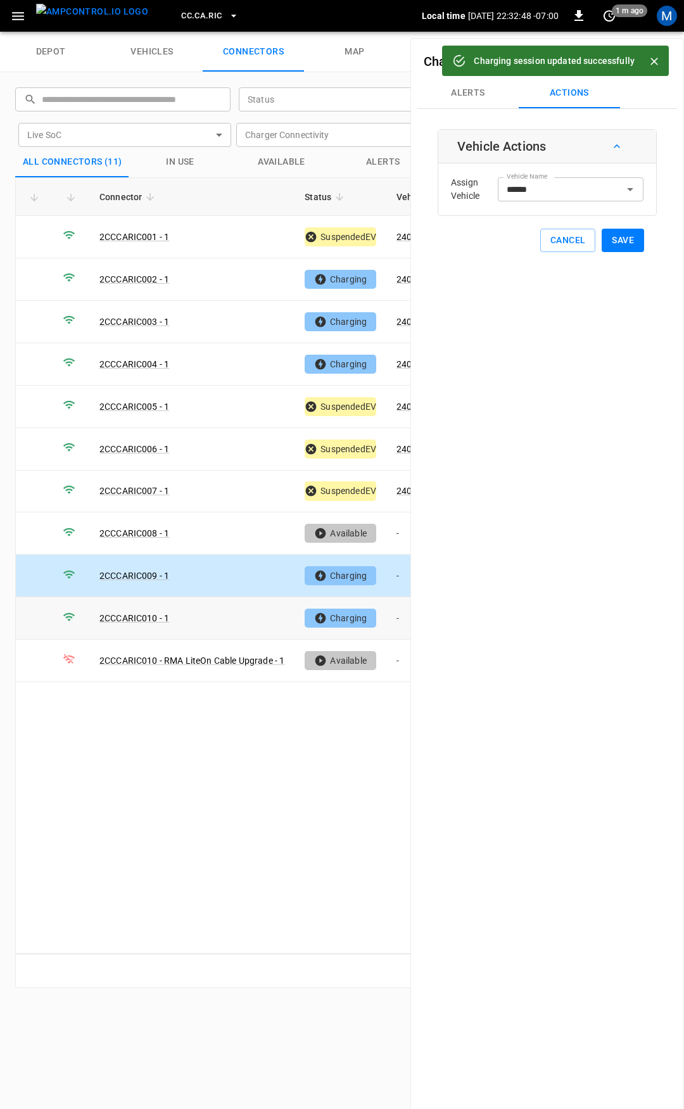
drag, startPoint x: 401, startPoint y: 612, endPoint x: 416, endPoint y: 530, distance: 83.7
click at [401, 612] on td "-" at bounding box center [421, 619] width 68 height 42
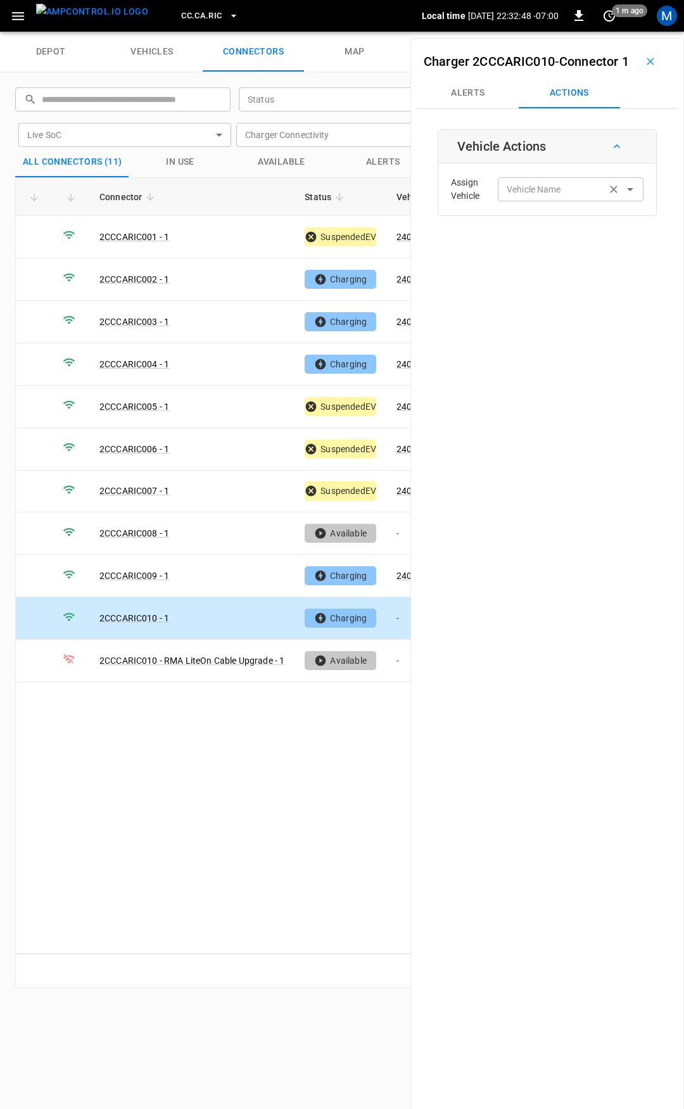
click at [511, 197] on input "Vehicle Name" at bounding box center [552, 189] width 101 height 16
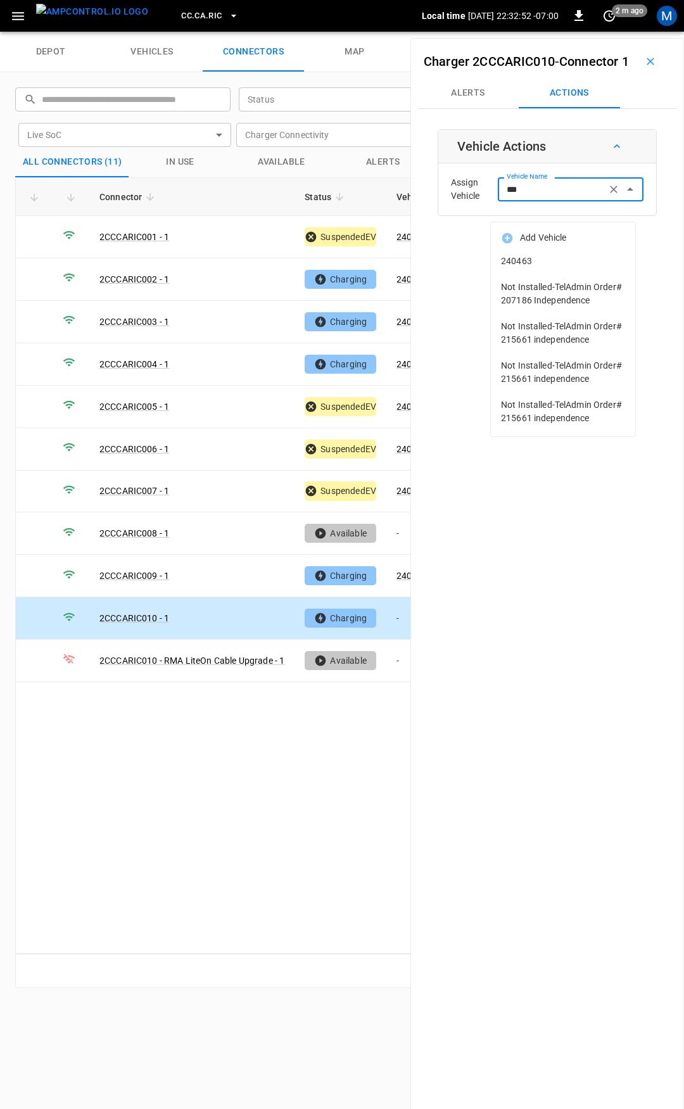
click at [525, 259] on span "240463" at bounding box center [563, 261] width 124 height 13
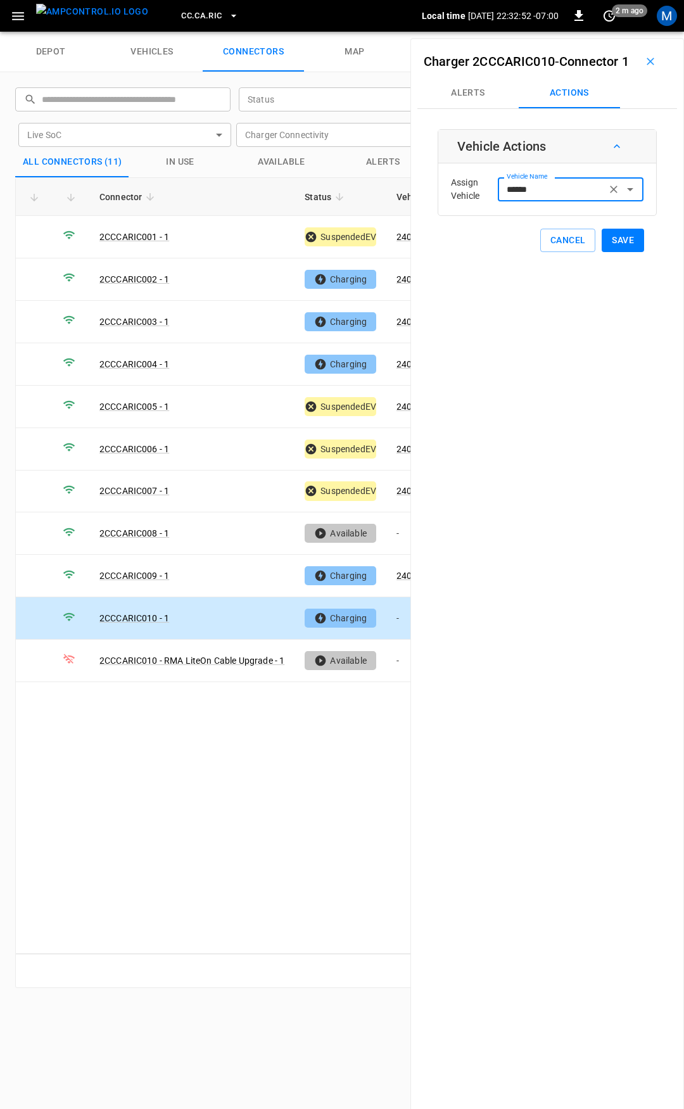
type input "******"
click at [620, 252] on button "Save" at bounding box center [623, 240] width 42 height 23
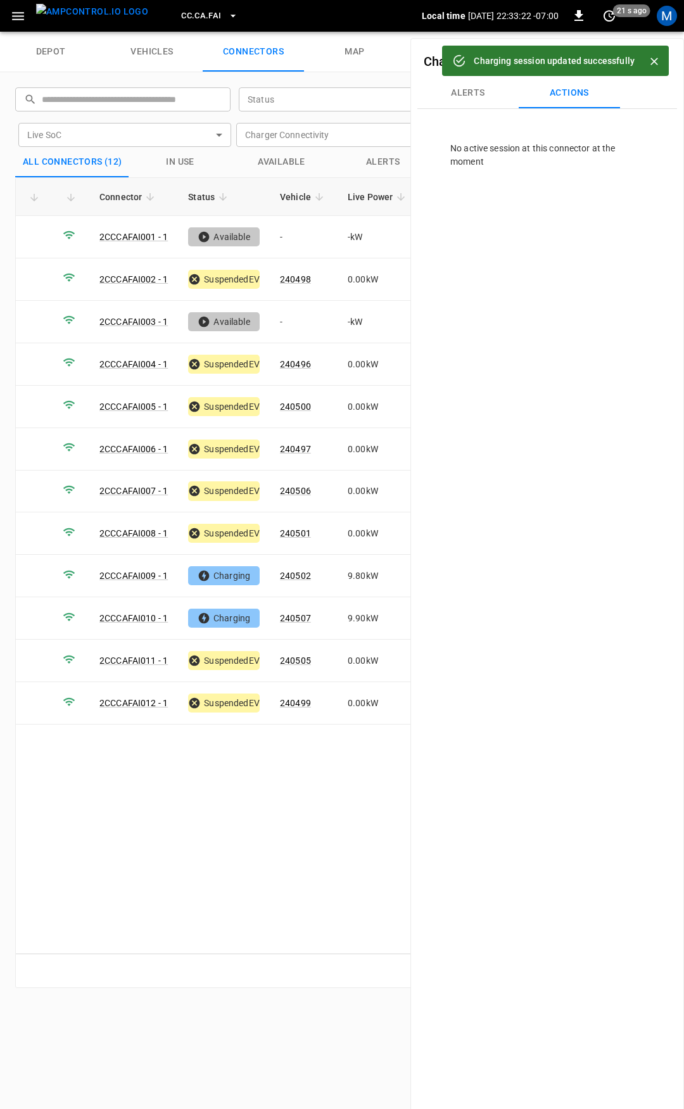
click at [181, 12] on span "CC.CA.FAI" at bounding box center [201, 16] width 40 height 15
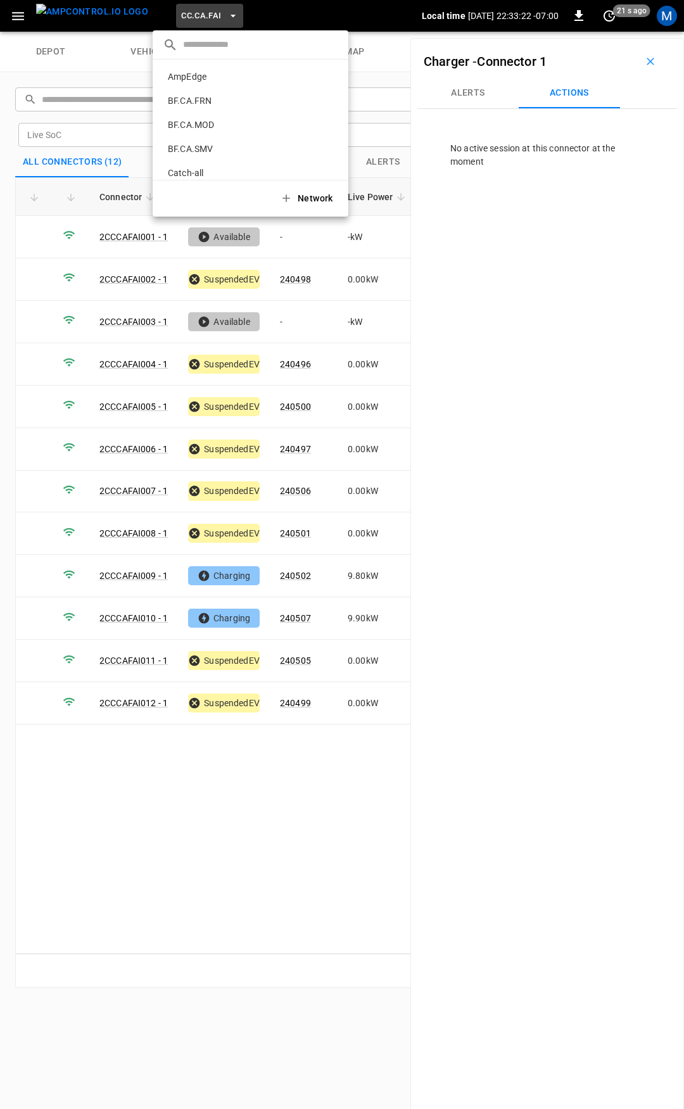
scroll to position [141, 0]
click at [217, 98] on div "CC.CA.OAK 0bd8 ..." at bounding box center [251, 105] width 176 height 14
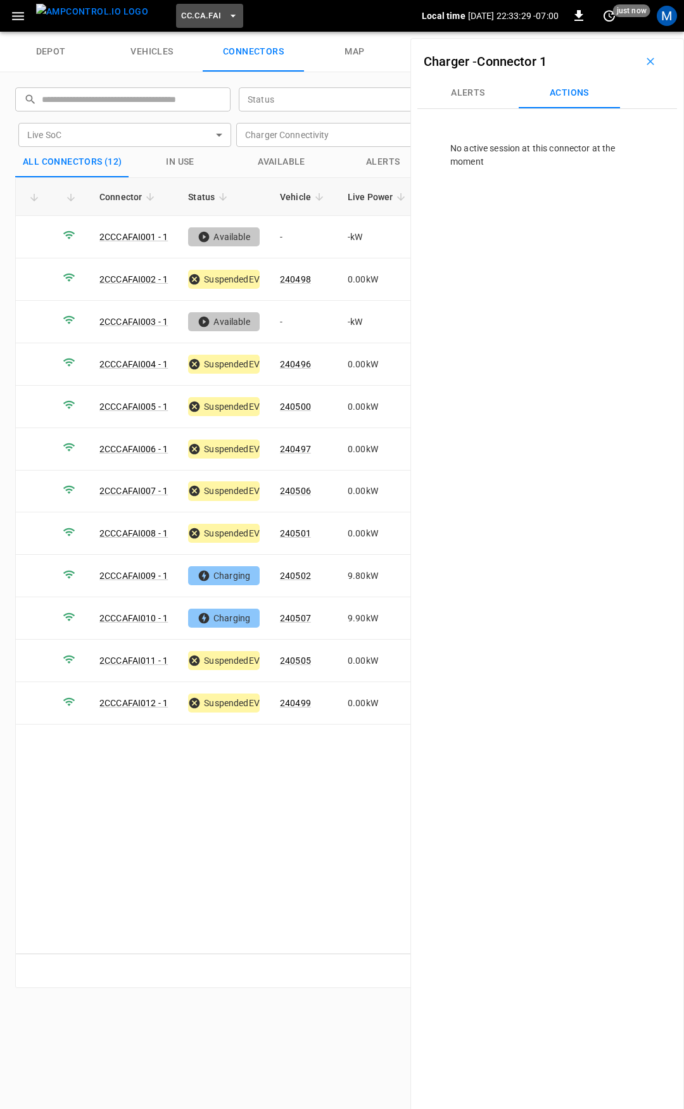
click at [181, 15] on span "CC.CA.FAI" at bounding box center [201, 16] width 40 height 15
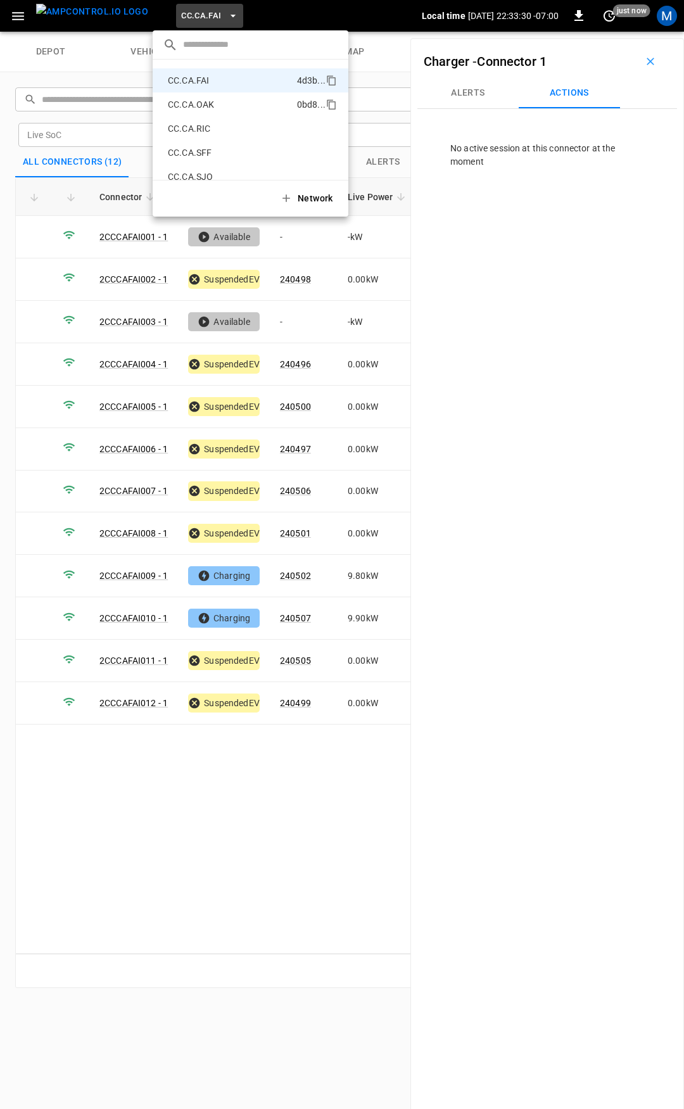
click at [229, 104] on p "CC.CA.OAK" at bounding box center [230, 104] width 134 height 13
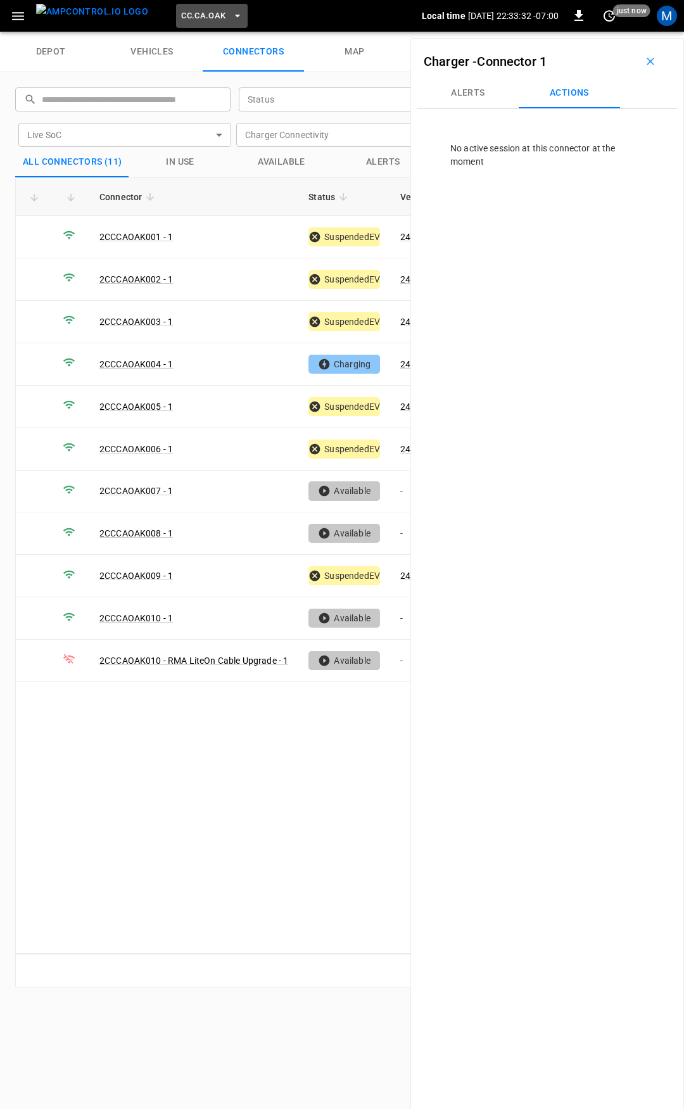
click at [181, 23] on button "CC.CA.OAK" at bounding box center [211, 16] width 71 height 25
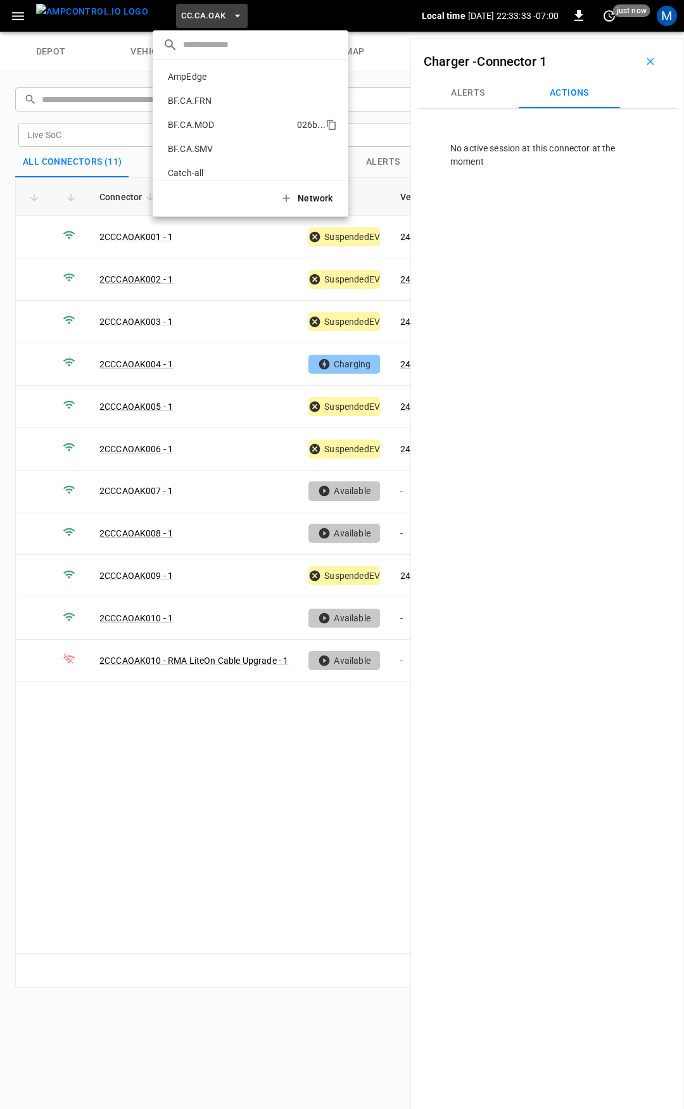
scroll to position [165, 0]
click at [200, 102] on p "CC.CA.RIC" at bounding box center [230, 104] width 135 height 13
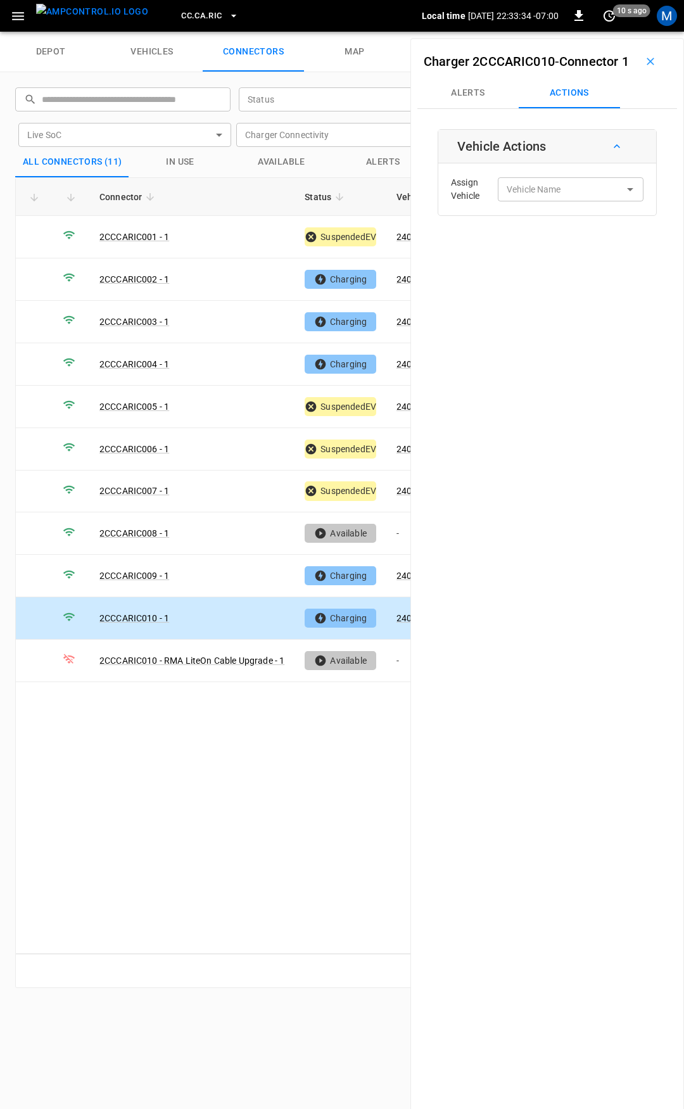
type input "******"
click at [191, 20] on span "CC.CA.RIC" at bounding box center [201, 16] width 41 height 15
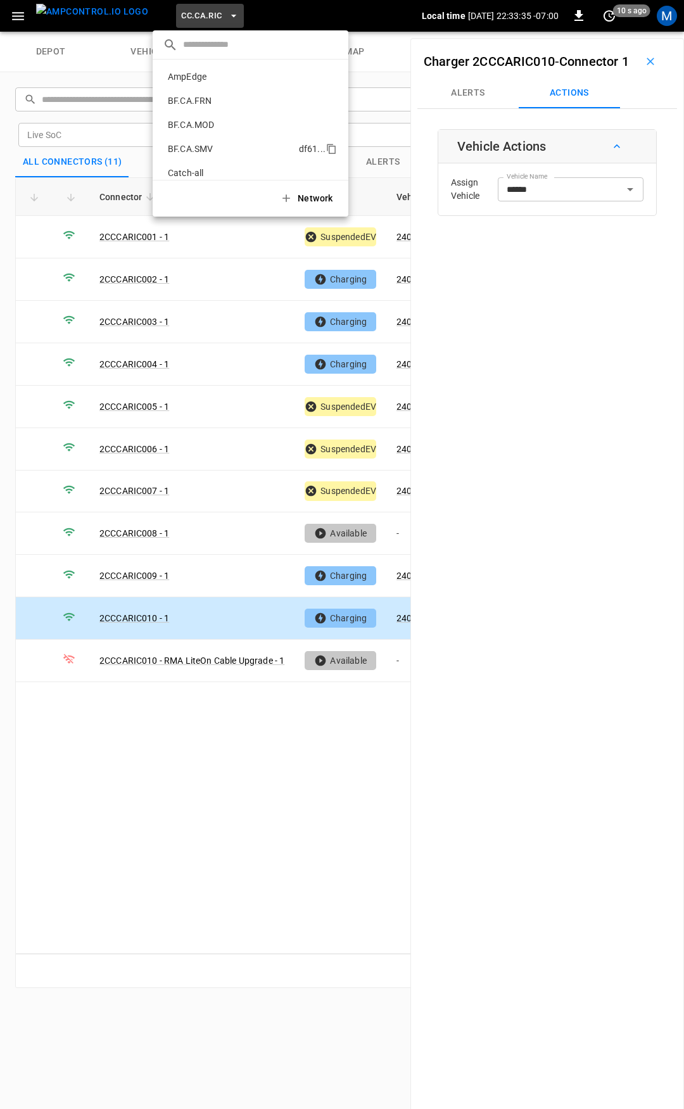
scroll to position [189, 0]
click at [203, 108] on p "CC.CA.SFF" at bounding box center [231, 104] width 136 height 13
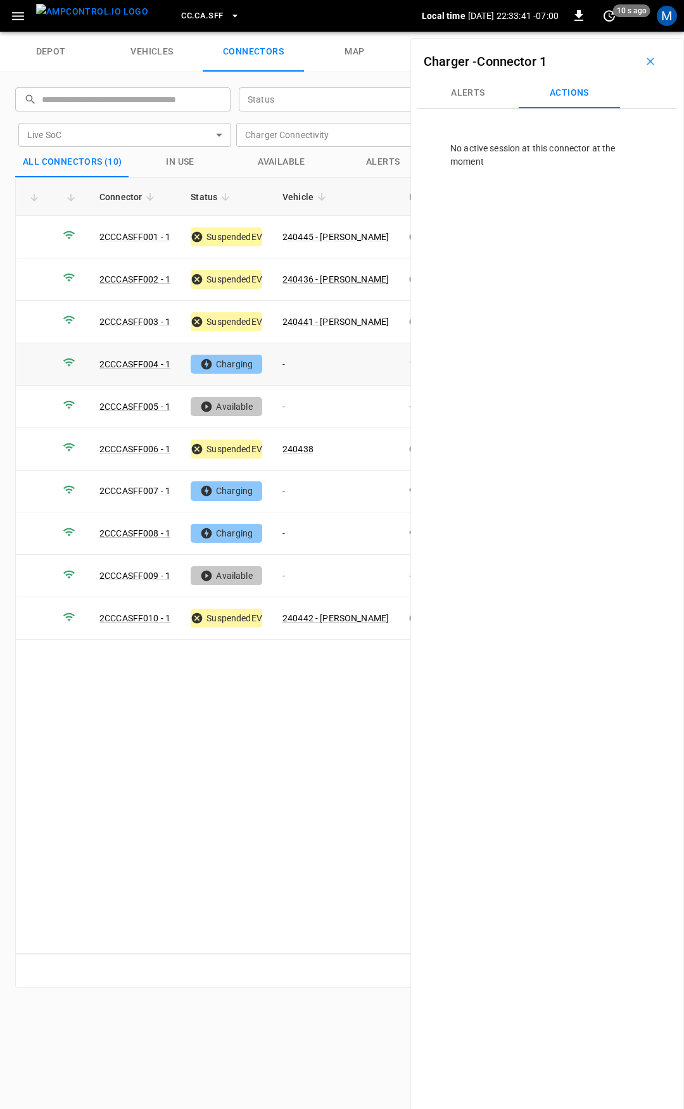
click at [291, 355] on td "-" at bounding box center [335, 364] width 127 height 42
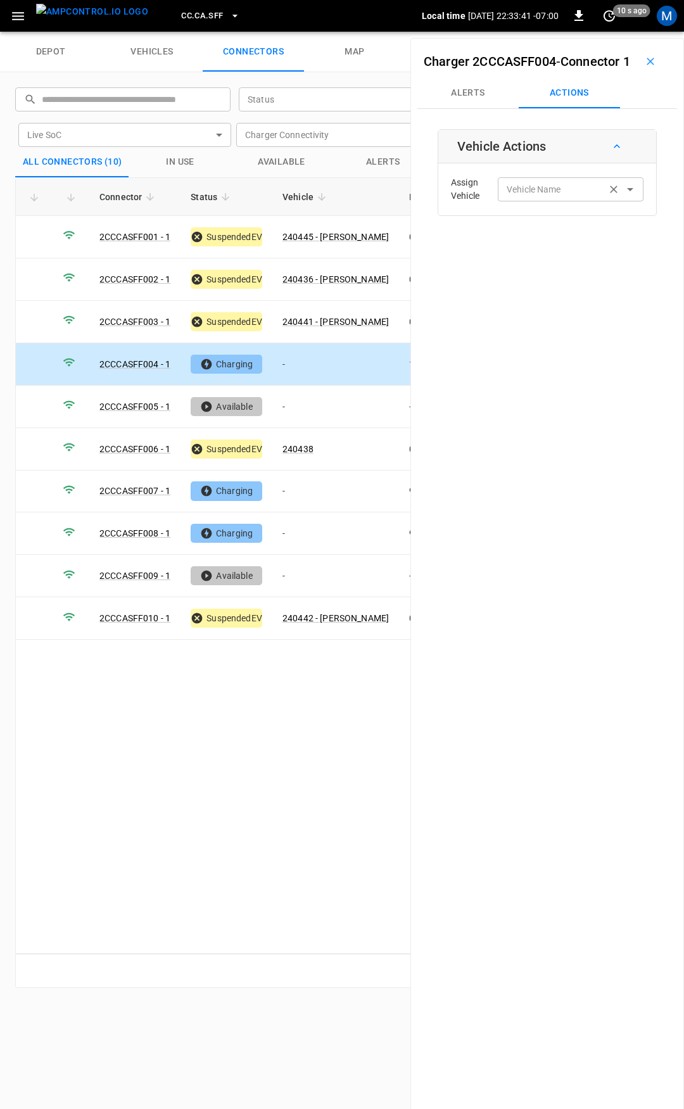
click at [535, 201] on div "Vehicle Name Vehicle Name" at bounding box center [571, 188] width 146 height 23
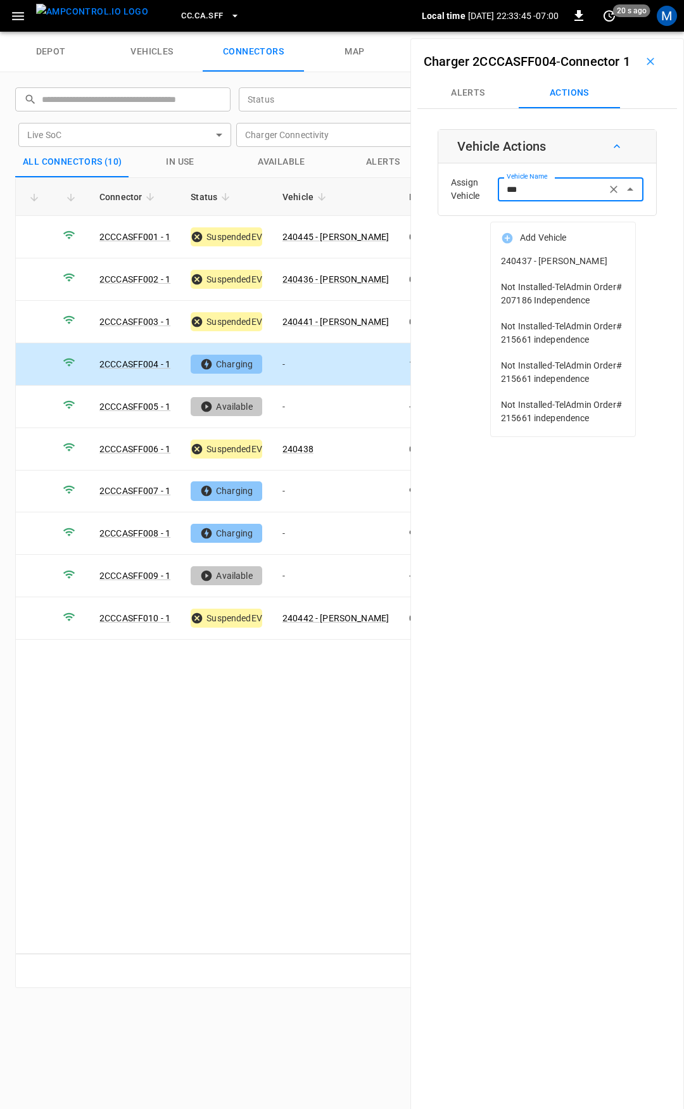
click at [563, 263] on span "240437 - [PERSON_NAME]" at bounding box center [563, 261] width 124 height 13
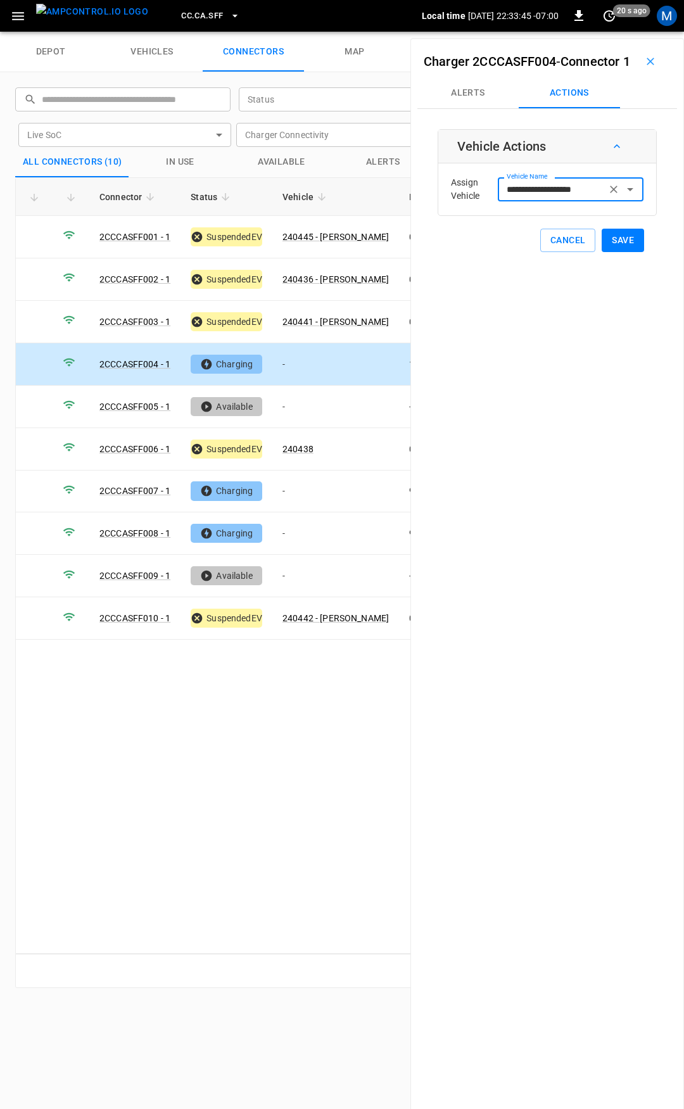
type input "**********"
click at [623, 252] on button "Save" at bounding box center [623, 240] width 42 height 23
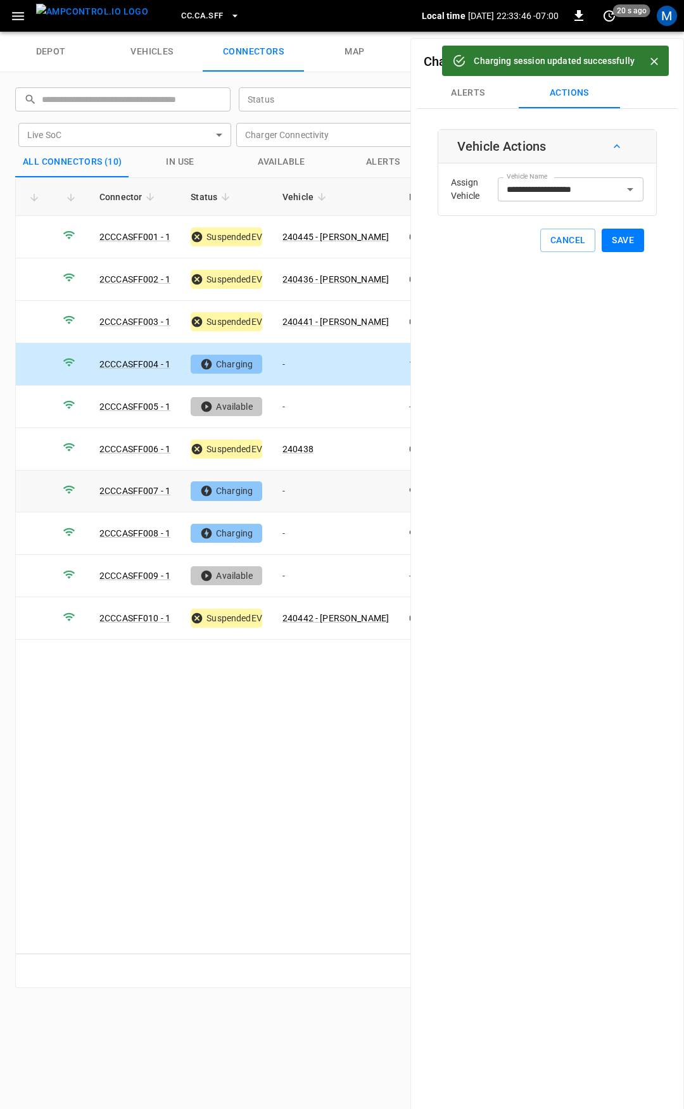
click at [297, 494] on td "-" at bounding box center [335, 492] width 127 height 42
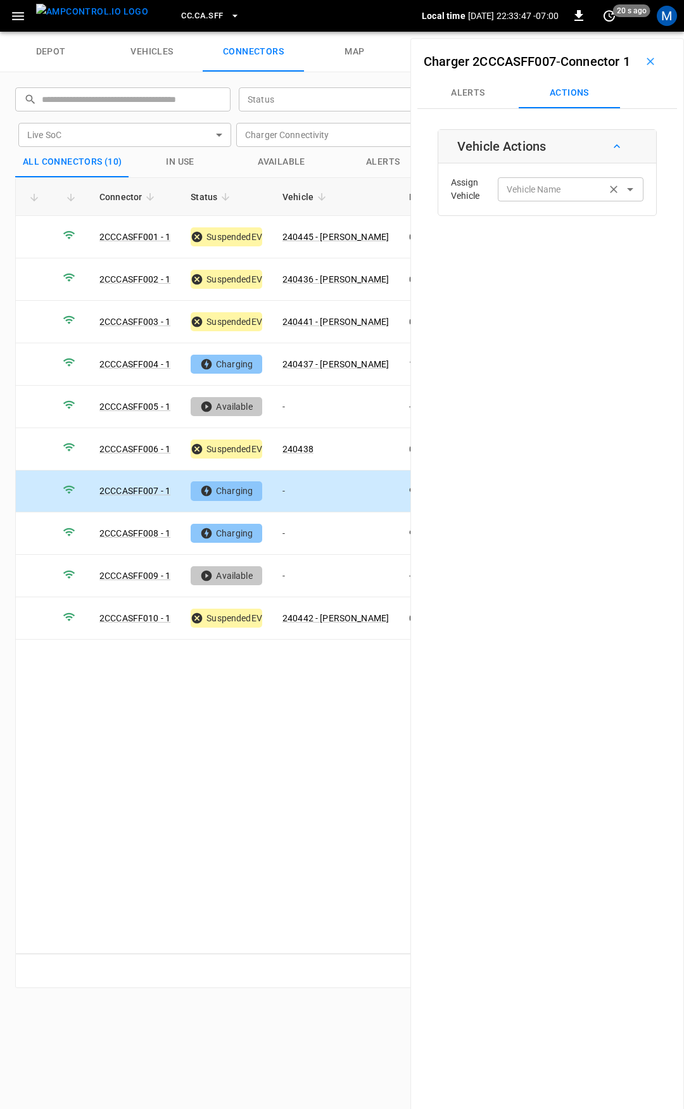
click at [534, 201] on div "Vehicle Name Vehicle Name" at bounding box center [571, 188] width 146 height 23
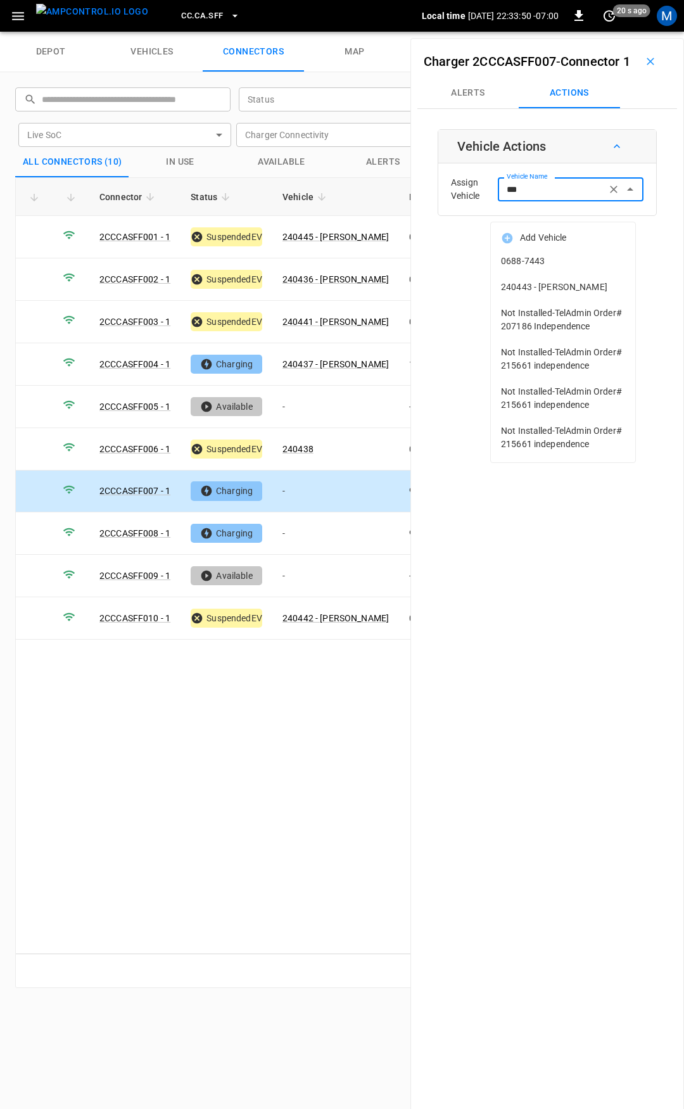
click at [576, 291] on span "240443 - [PERSON_NAME]" at bounding box center [563, 287] width 124 height 13
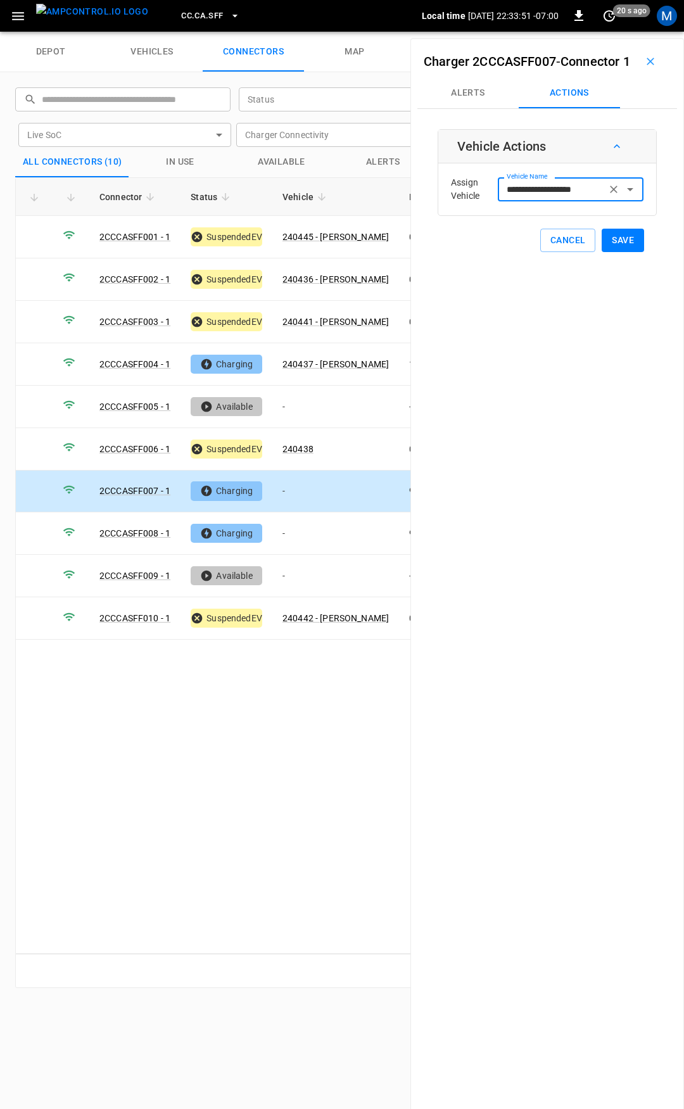
type input "**********"
click at [611, 252] on button "Save" at bounding box center [623, 240] width 42 height 23
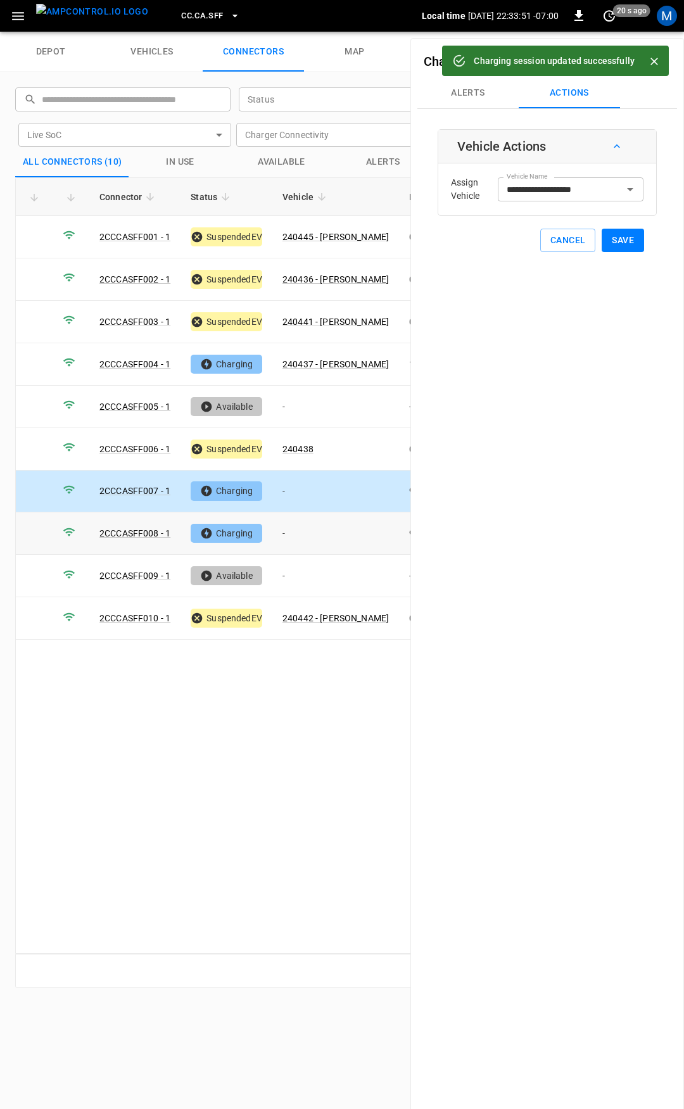
click at [312, 528] on td "-" at bounding box center [335, 534] width 127 height 42
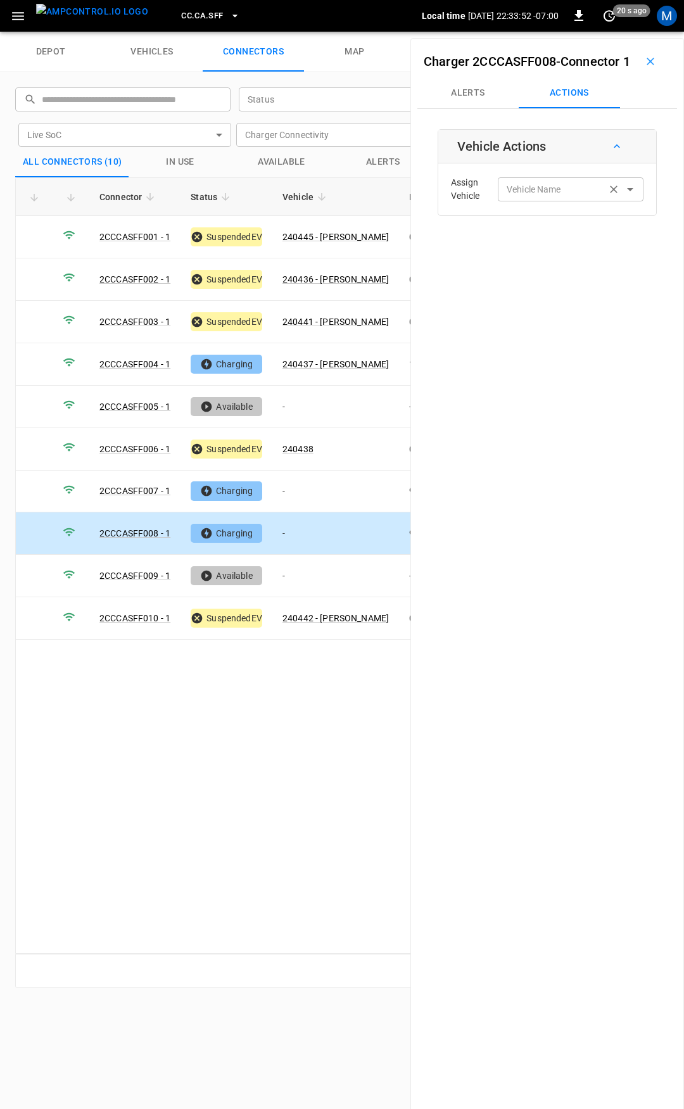
click at [535, 197] on input "Vehicle Name" at bounding box center [552, 189] width 101 height 16
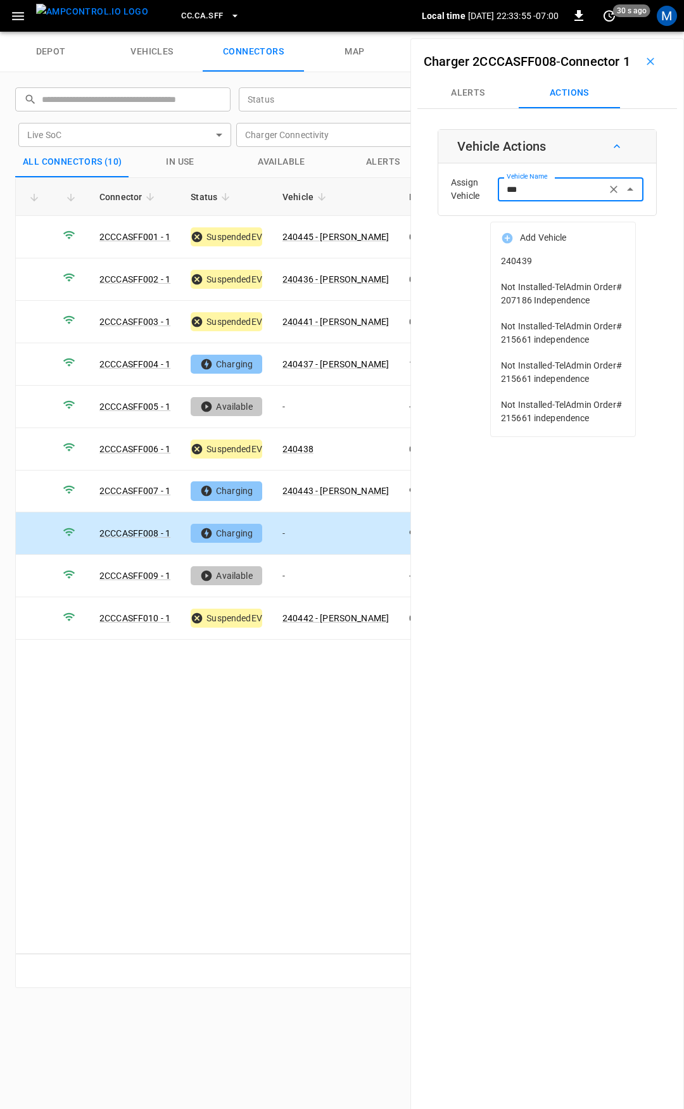
click at [553, 262] on span "240439" at bounding box center [563, 261] width 124 height 13
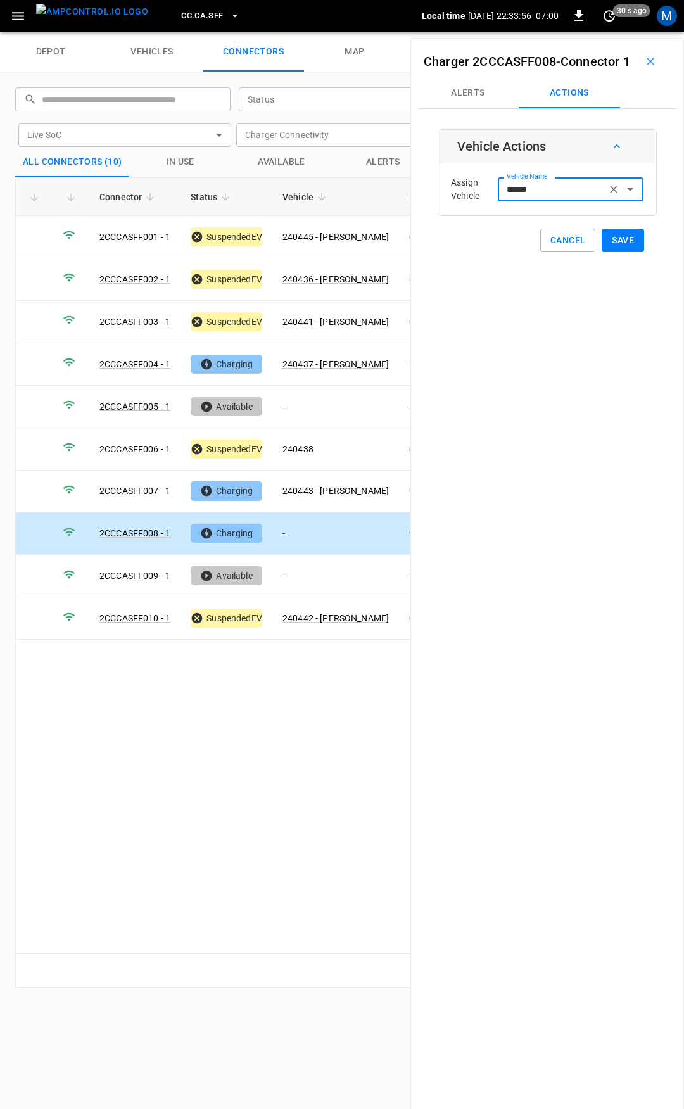
type input "******"
click at [606, 252] on button "Save" at bounding box center [623, 240] width 42 height 23
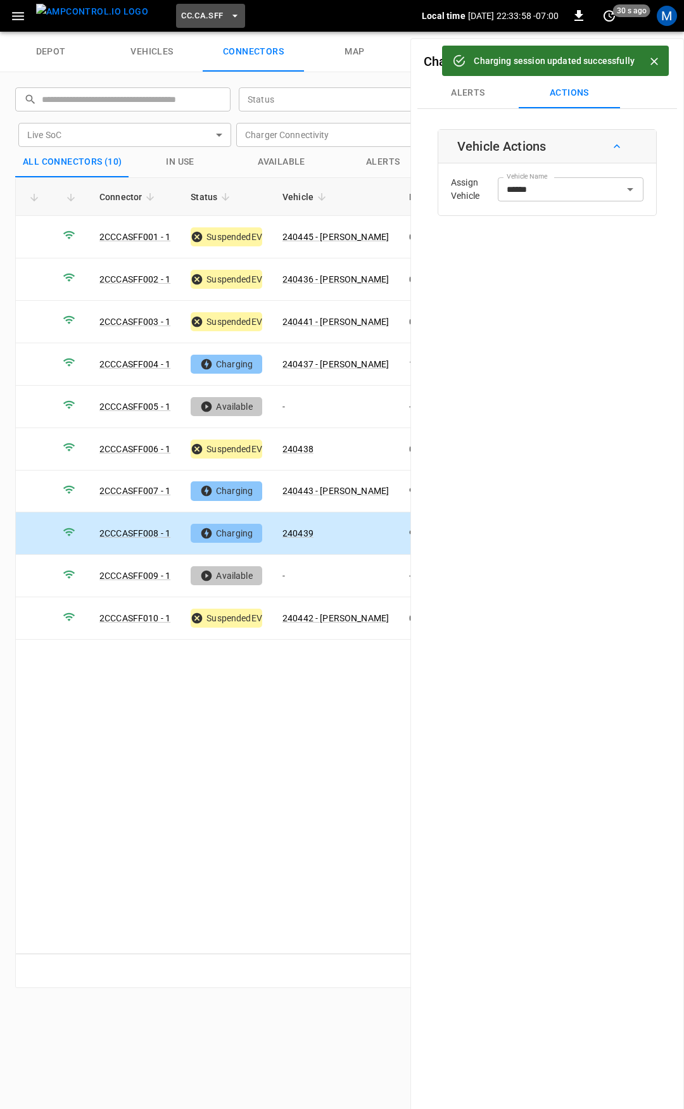
click at [181, 11] on span "CC.CA.SFF" at bounding box center [202, 16] width 42 height 15
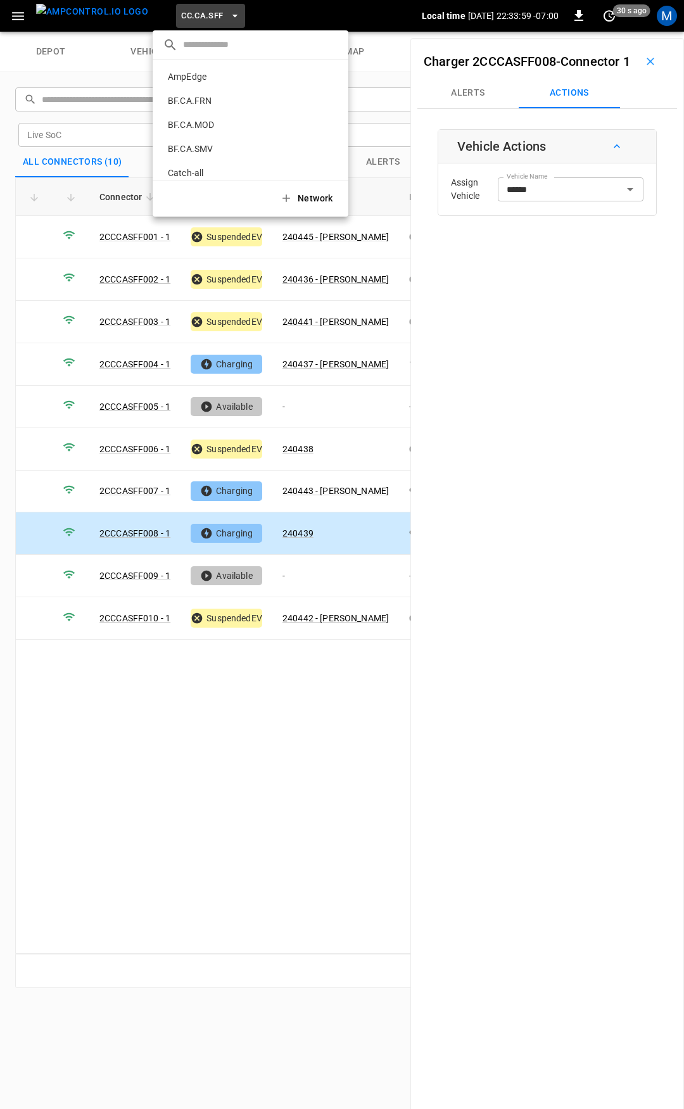
scroll to position [213, 0]
click at [224, 104] on p "CC.CA.SJO" at bounding box center [230, 104] width 134 height 13
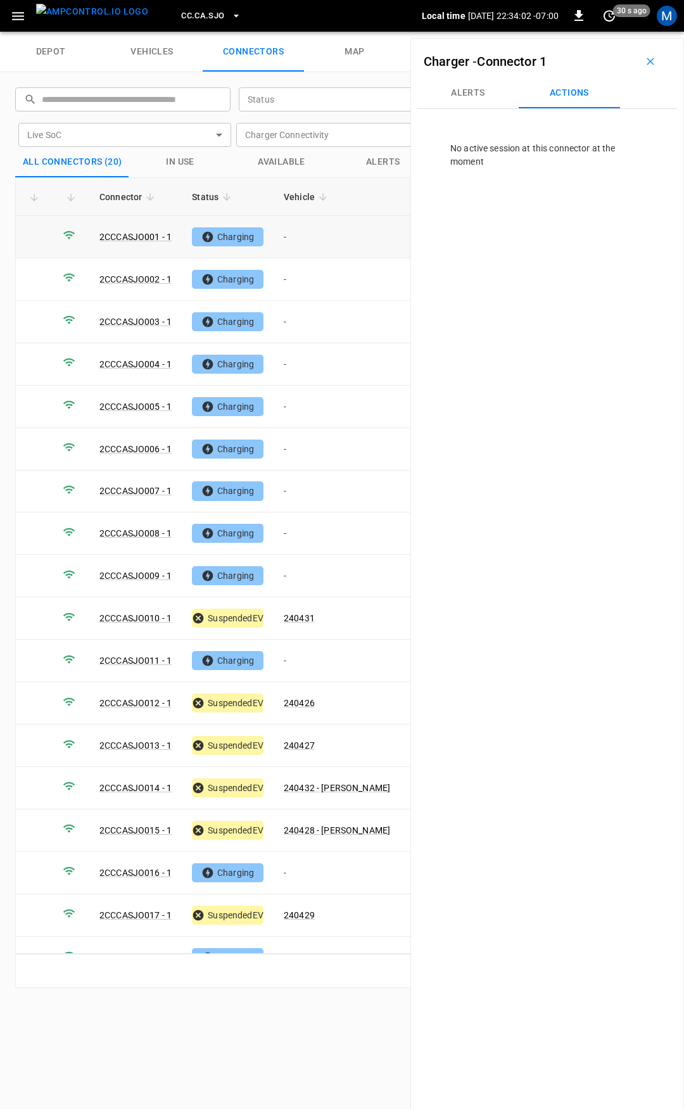
click at [312, 241] on td "-" at bounding box center [337, 237] width 127 height 42
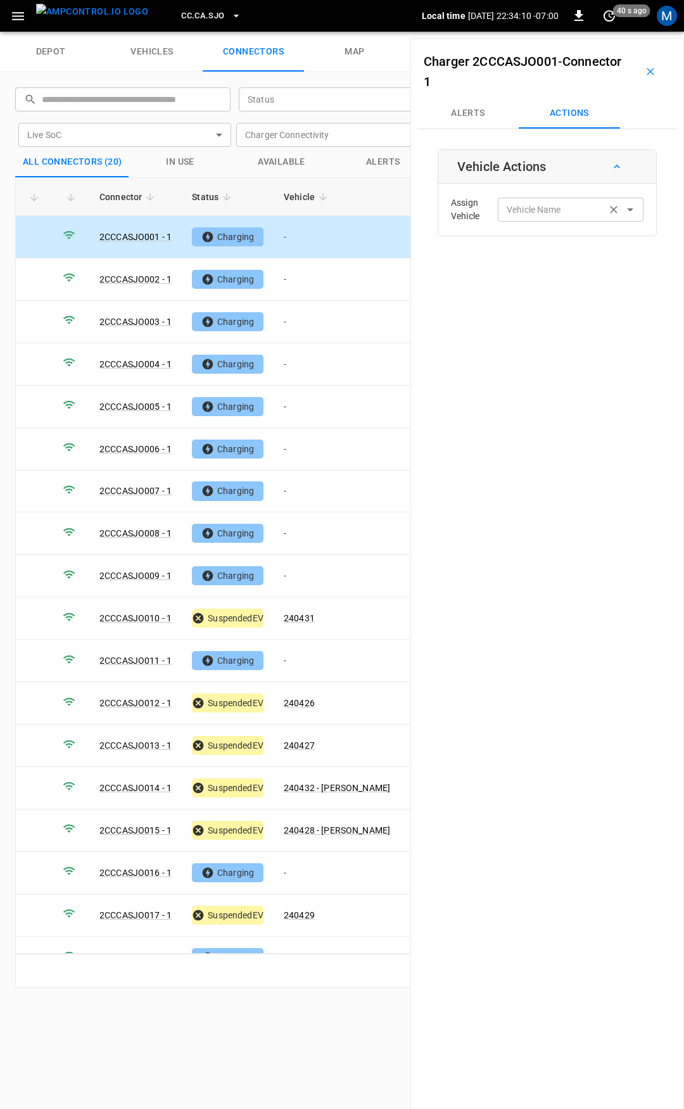
click at [557, 213] on input "Vehicle Name" at bounding box center [552, 209] width 101 height 16
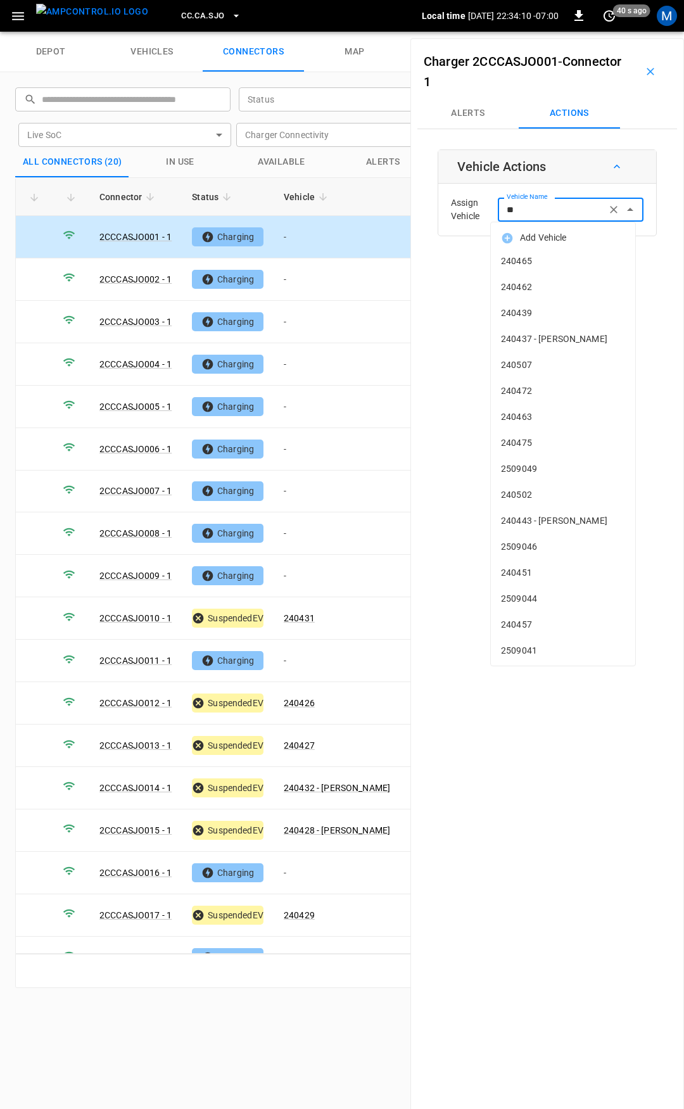
type input "***"
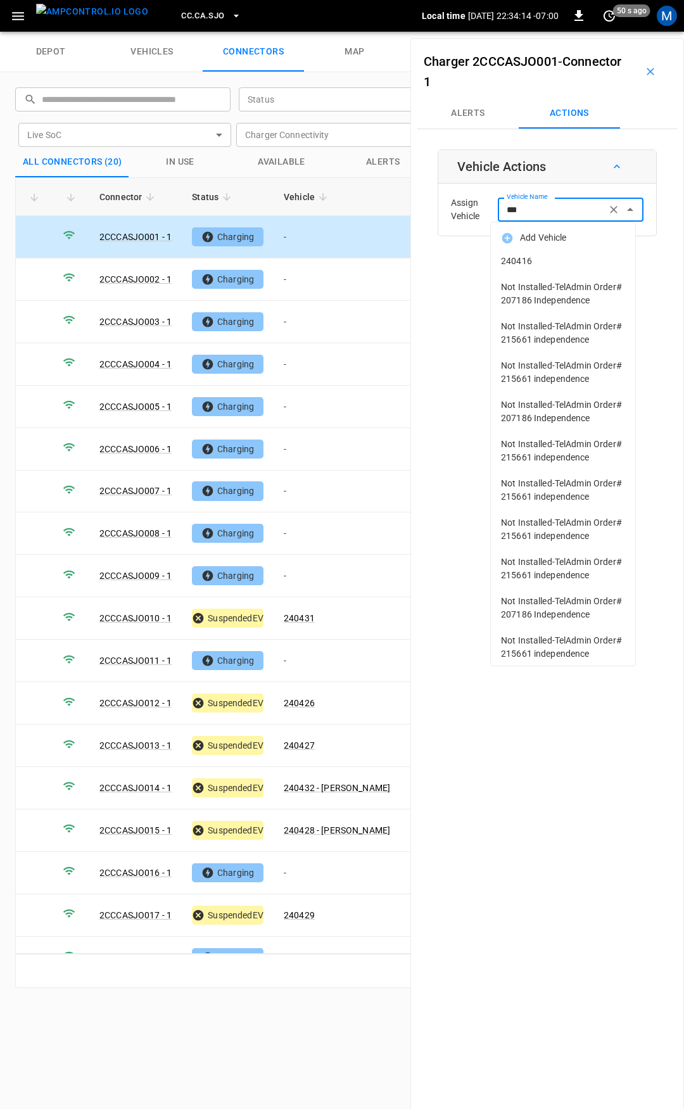
click at [554, 258] on span "240416" at bounding box center [563, 261] width 124 height 13
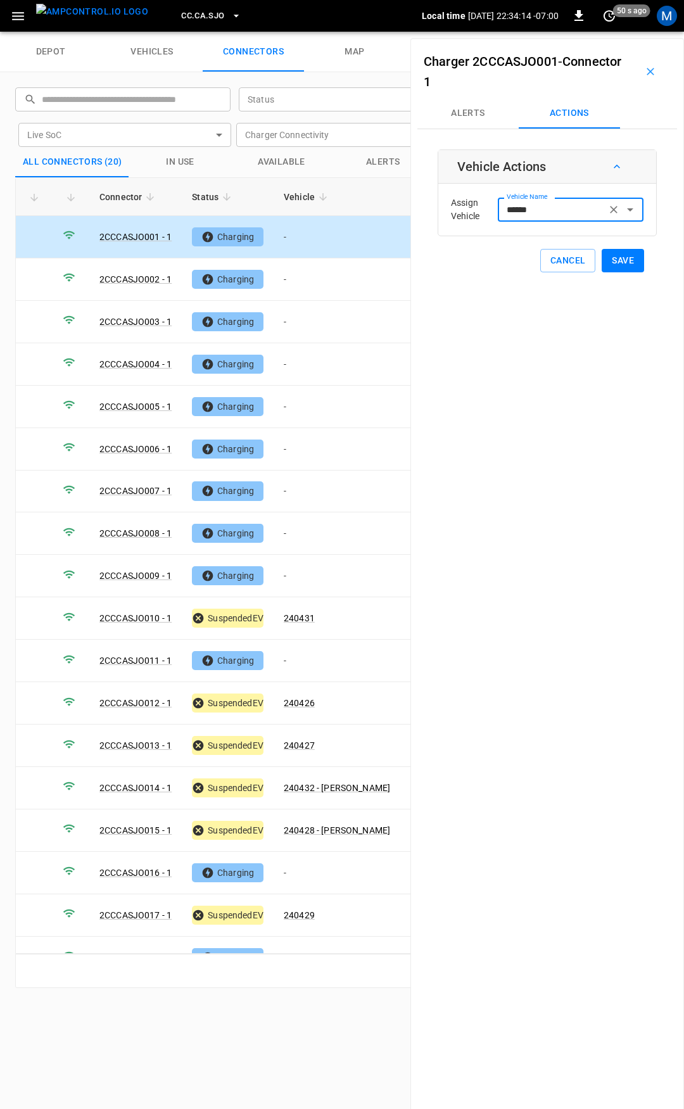
type input "******"
click at [622, 261] on button "Save" at bounding box center [623, 260] width 42 height 23
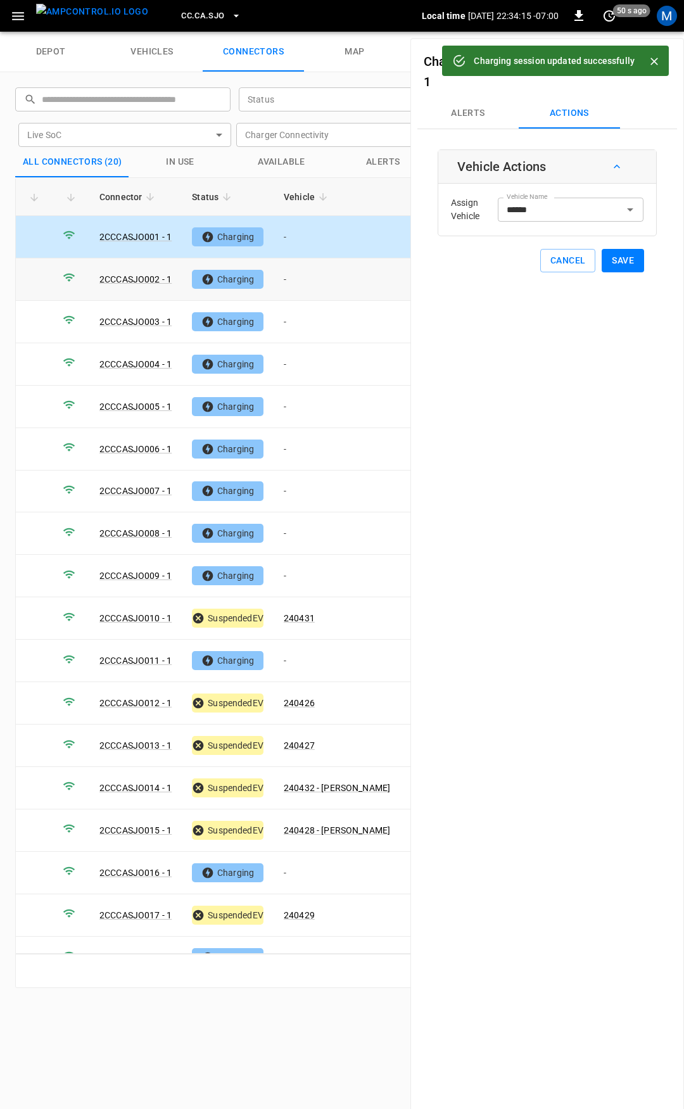
click at [314, 285] on td "-" at bounding box center [337, 280] width 127 height 42
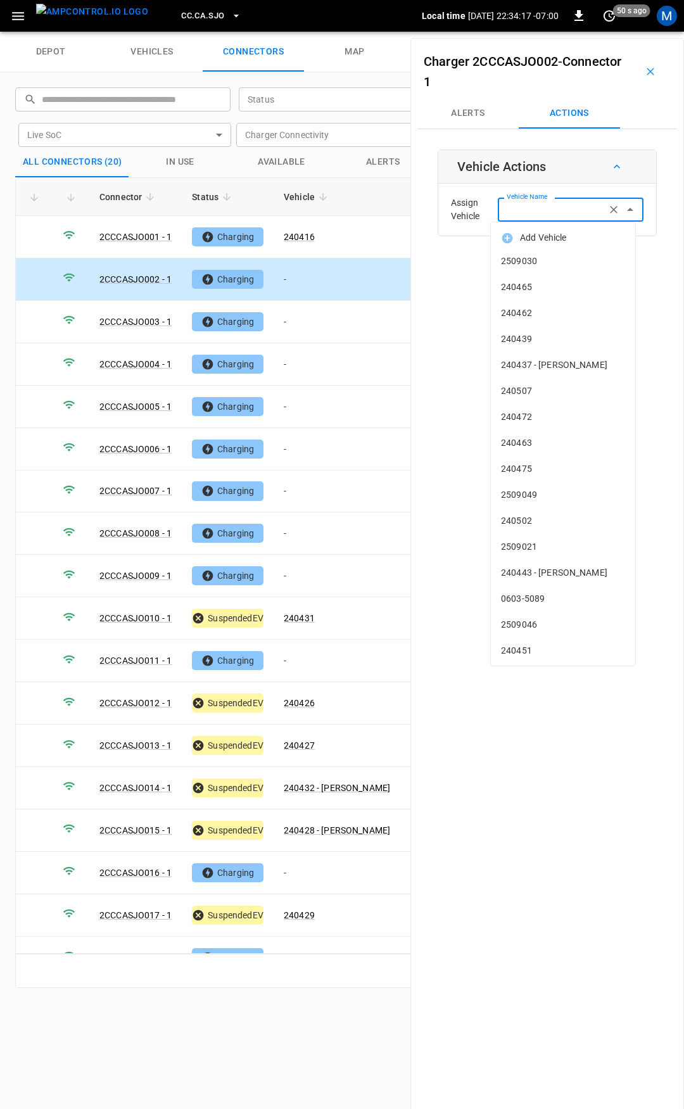
click at [573, 208] on input "Vehicle Name" at bounding box center [552, 209] width 101 height 16
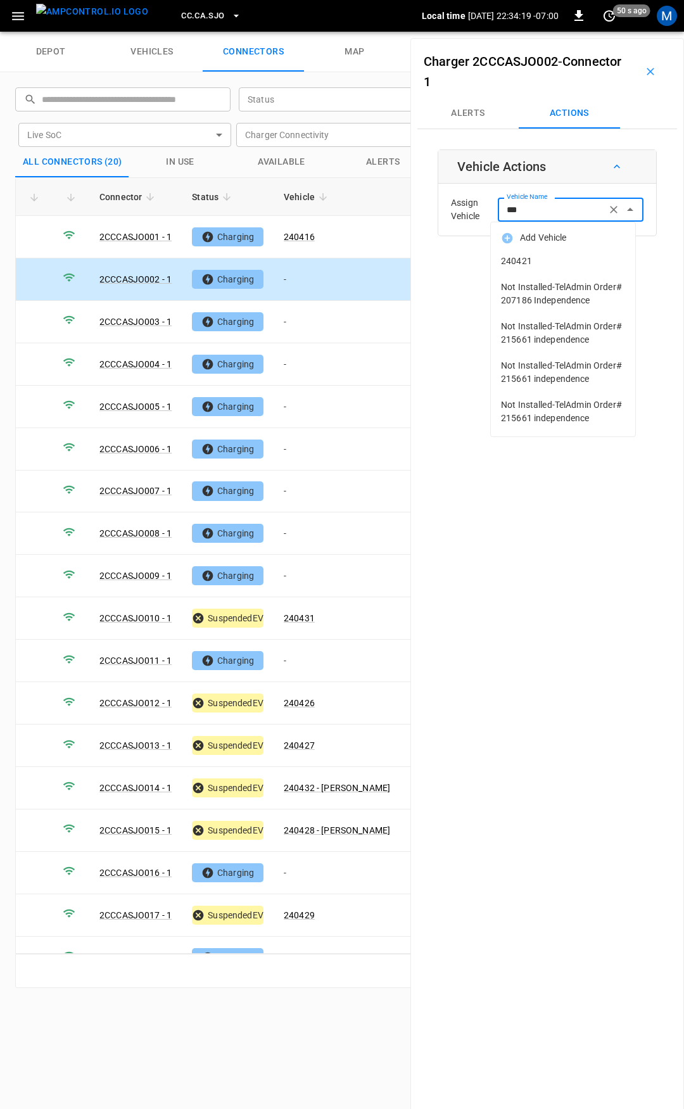
click at [541, 255] on li "240421" at bounding box center [563, 261] width 144 height 26
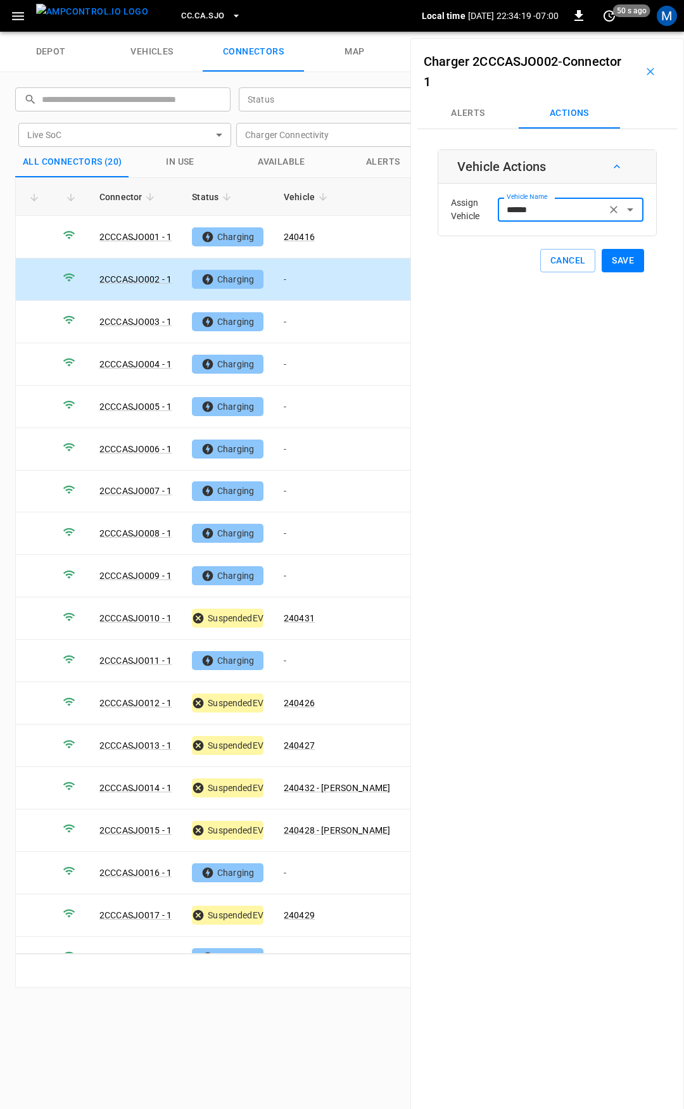
type input "******"
click at [613, 257] on button "Save" at bounding box center [623, 260] width 42 height 23
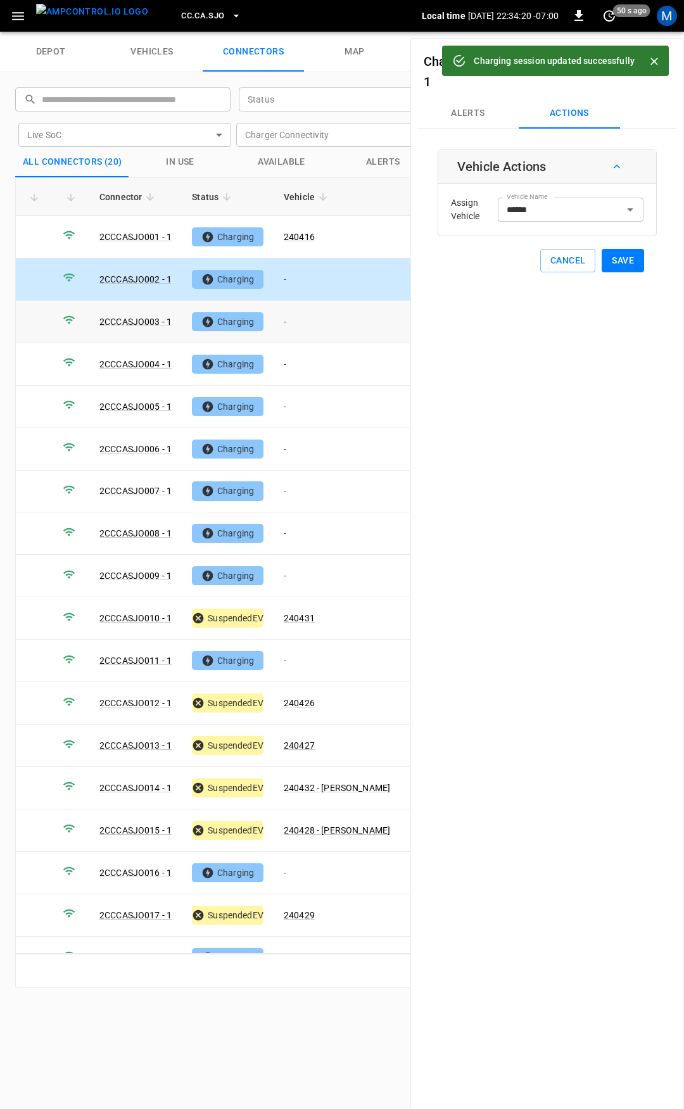
click at [310, 319] on td "-" at bounding box center [337, 322] width 127 height 42
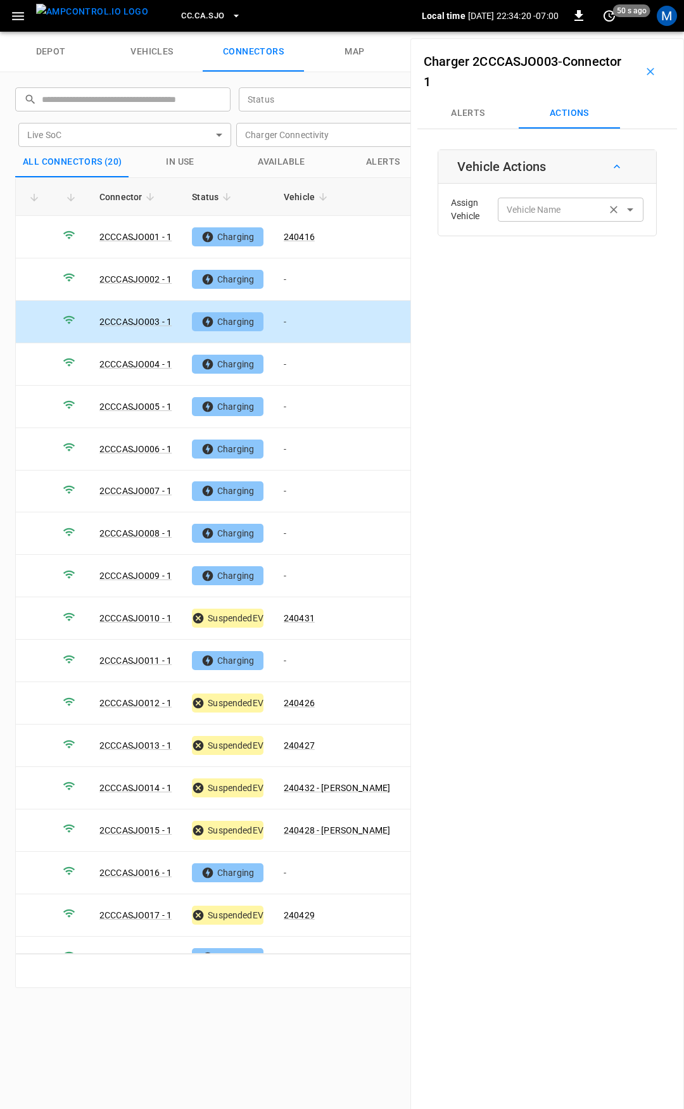
click at [534, 211] on div "Vehicle Name Vehicle Name" at bounding box center [571, 209] width 146 height 23
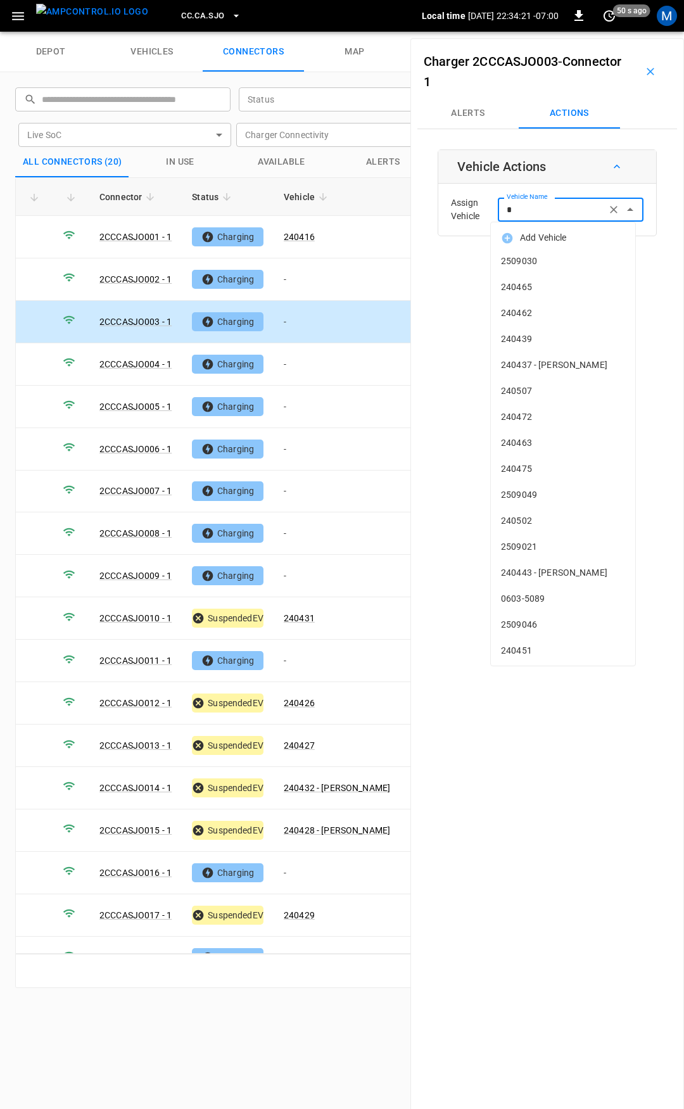
type input "**"
drag, startPoint x: 532, startPoint y: 211, endPoint x: 480, endPoint y: 212, distance: 51.3
click at [481, 212] on div "Assign Vehicle Vehicle Name * Vehicle Name" at bounding box center [548, 210] width 212 height 46
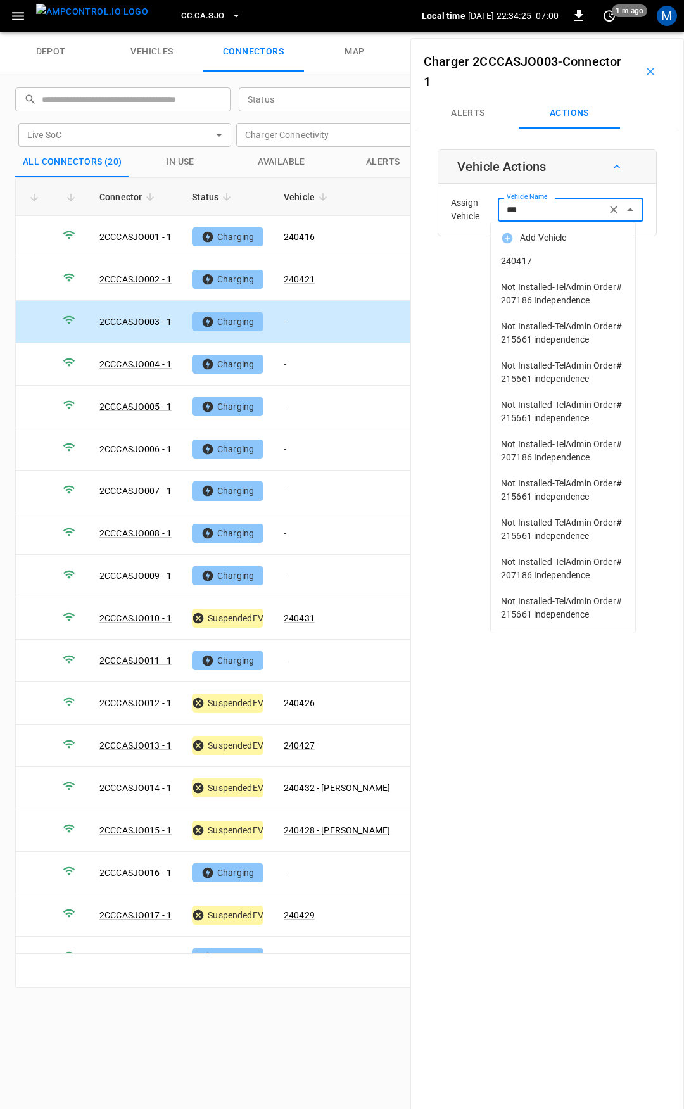
click at [525, 259] on span "240417" at bounding box center [563, 261] width 124 height 13
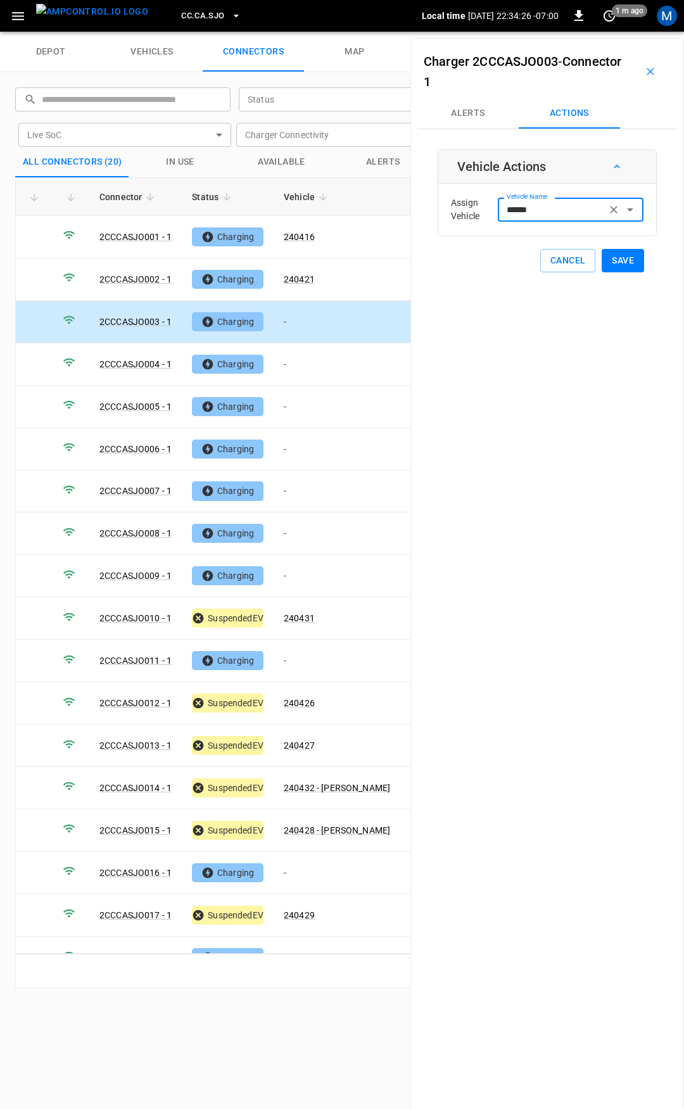
type input "******"
click at [617, 257] on button "Save" at bounding box center [623, 260] width 42 height 23
click at [303, 361] on td "-" at bounding box center [337, 364] width 127 height 42
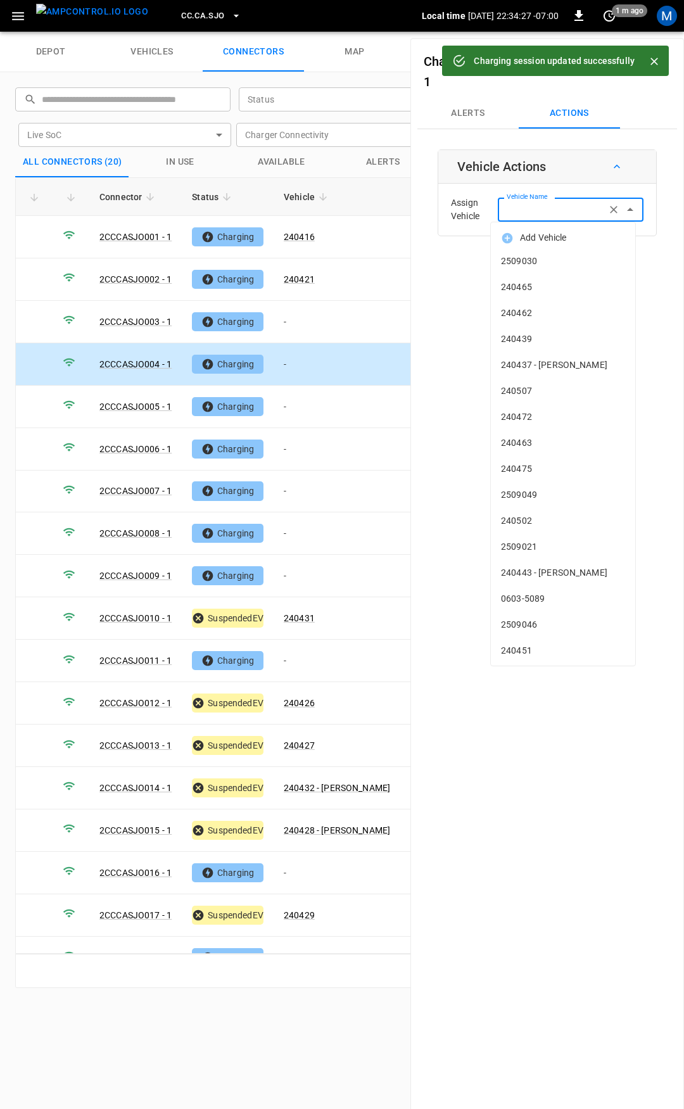
click at [532, 202] on div "Vehicle Name Vehicle Name" at bounding box center [571, 209] width 146 height 23
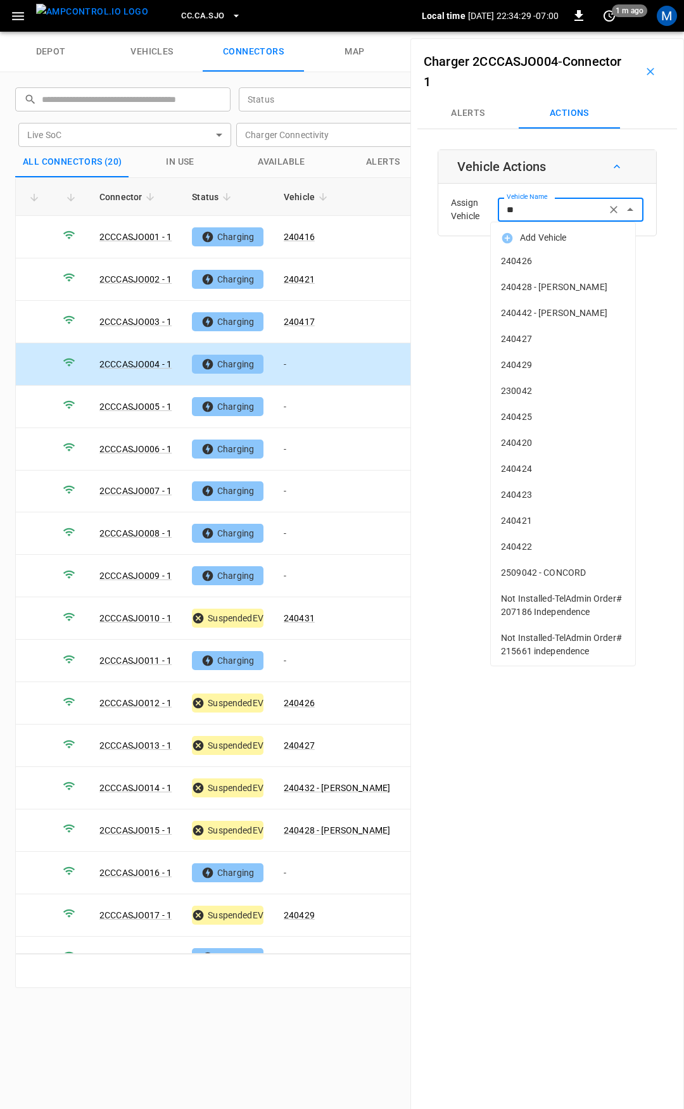
type input "***"
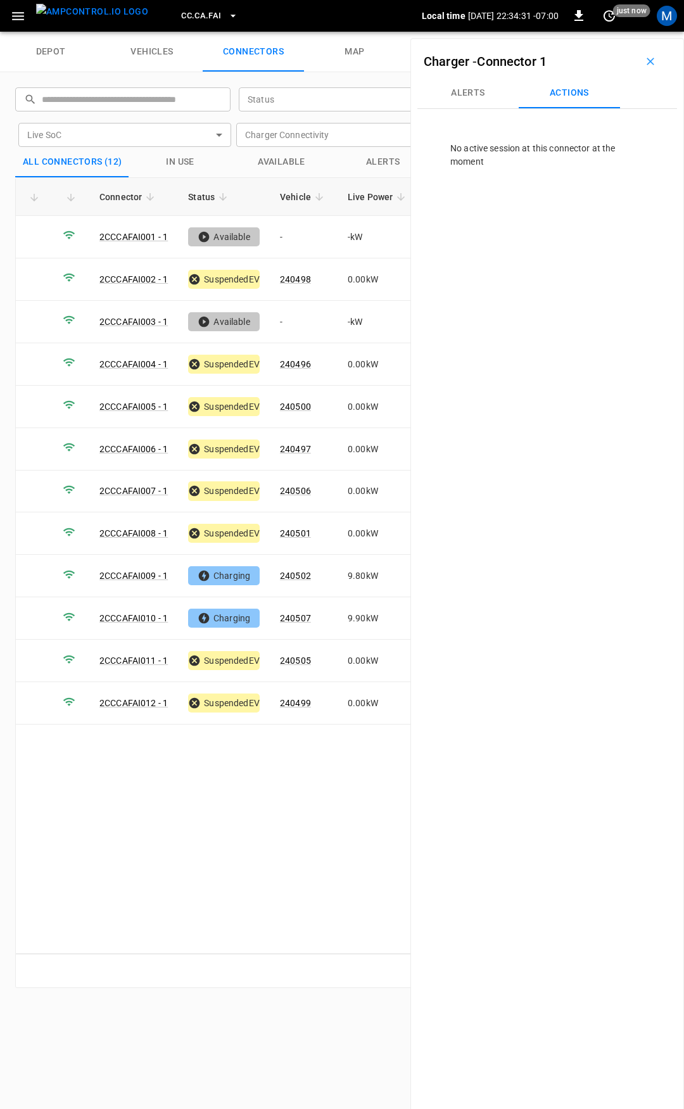
click at [190, 13] on span "CC.CA.FAI" at bounding box center [201, 16] width 40 height 15
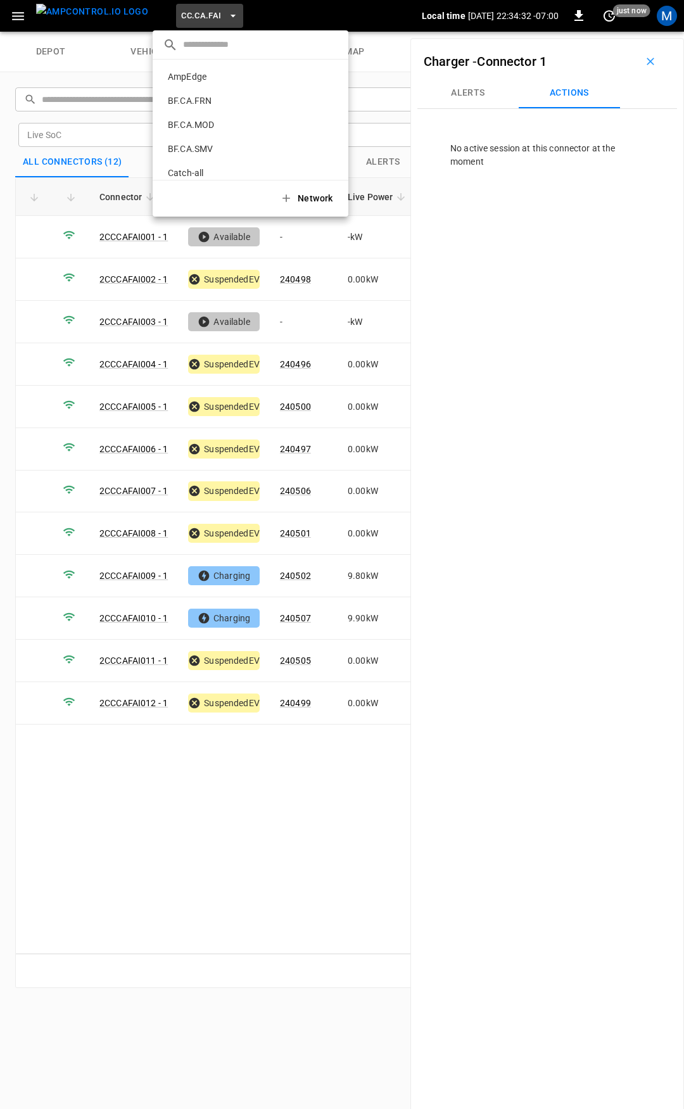
scroll to position [141, 0]
click at [212, 151] on p "CC.CA.SFF" at bounding box center [231, 152] width 136 height 13
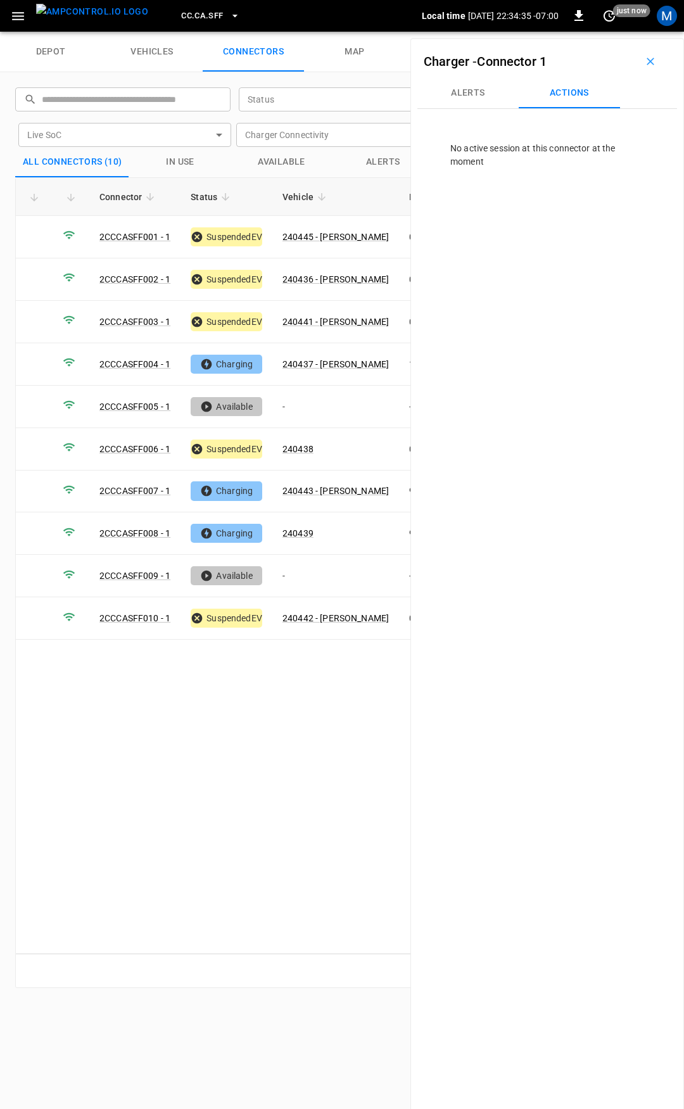
click at [181, 16] on span "CC.CA.SFF" at bounding box center [202, 16] width 42 height 15
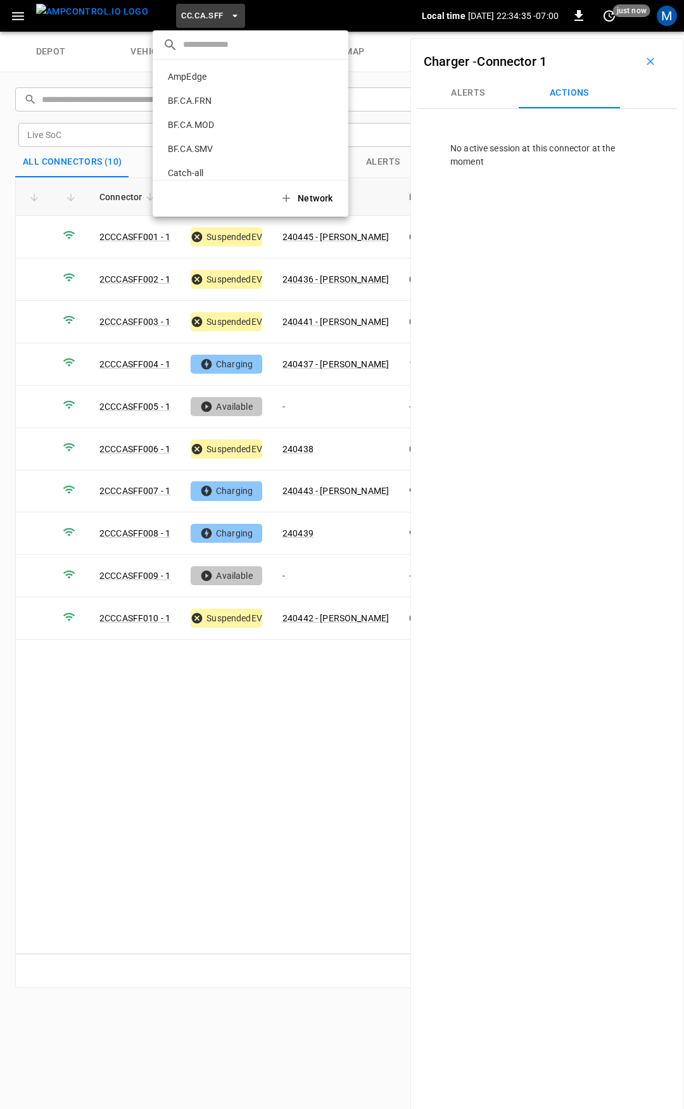
scroll to position [213, 0]
click at [199, 99] on p "CC.CA.SJO" at bounding box center [230, 104] width 134 height 13
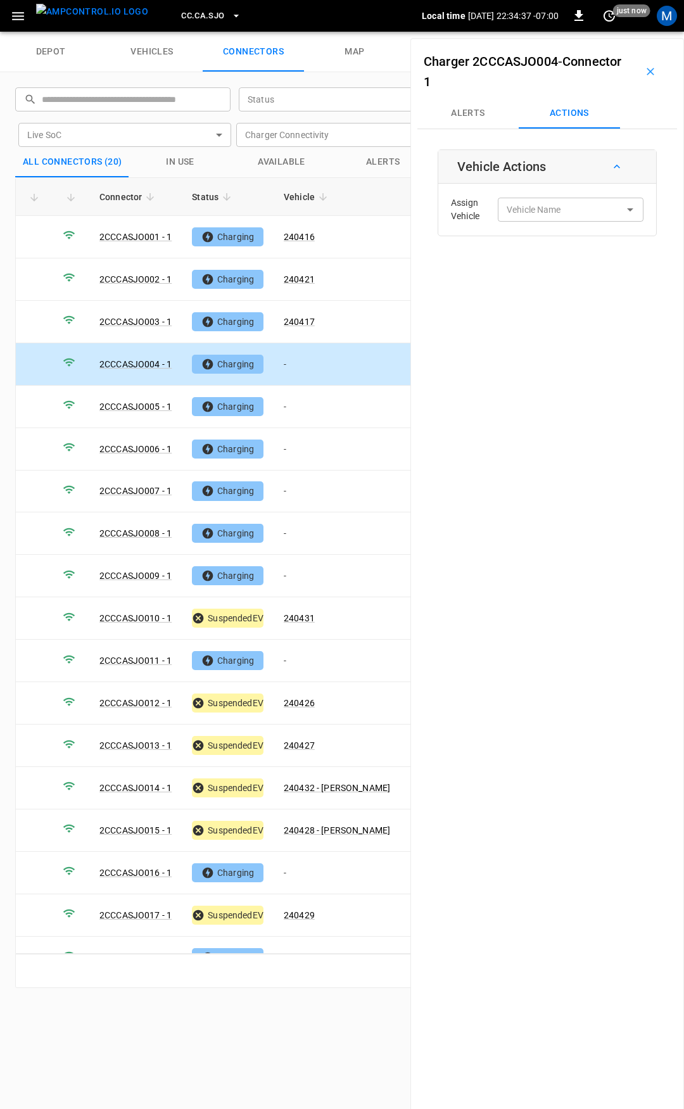
click at [317, 368] on td "-" at bounding box center [337, 364] width 127 height 42
click at [538, 215] on input "Vehicle Name" at bounding box center [552, 209] width 101 height 16
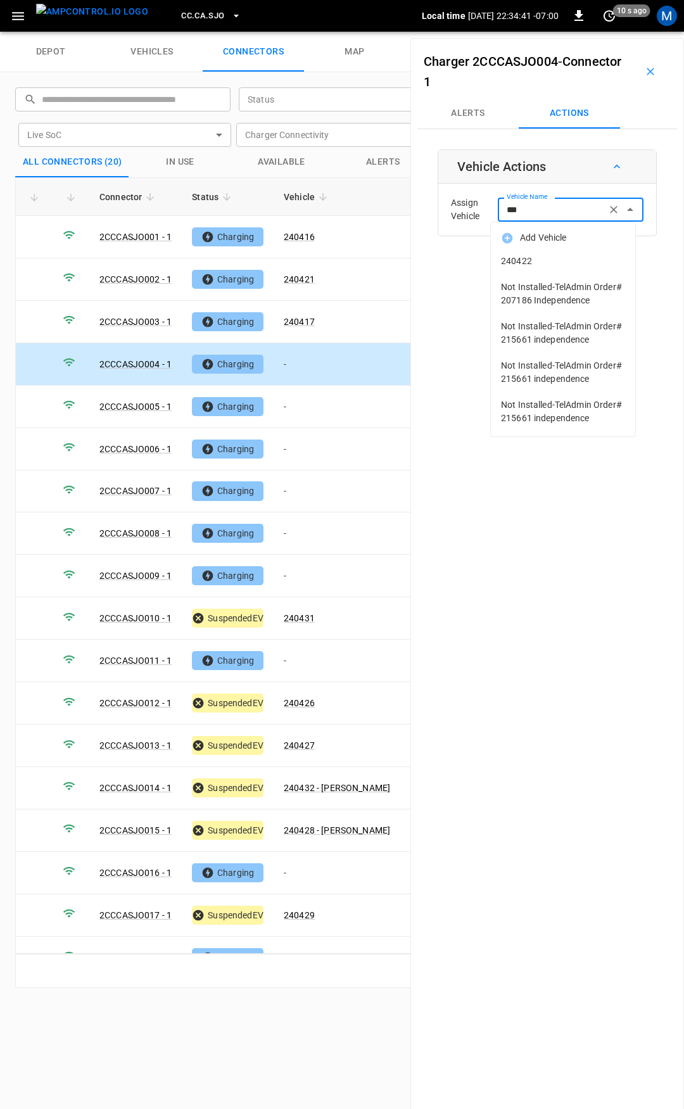
click at [555, 256] on span "240422" at bounding box center [563, 261] width 124 height 13
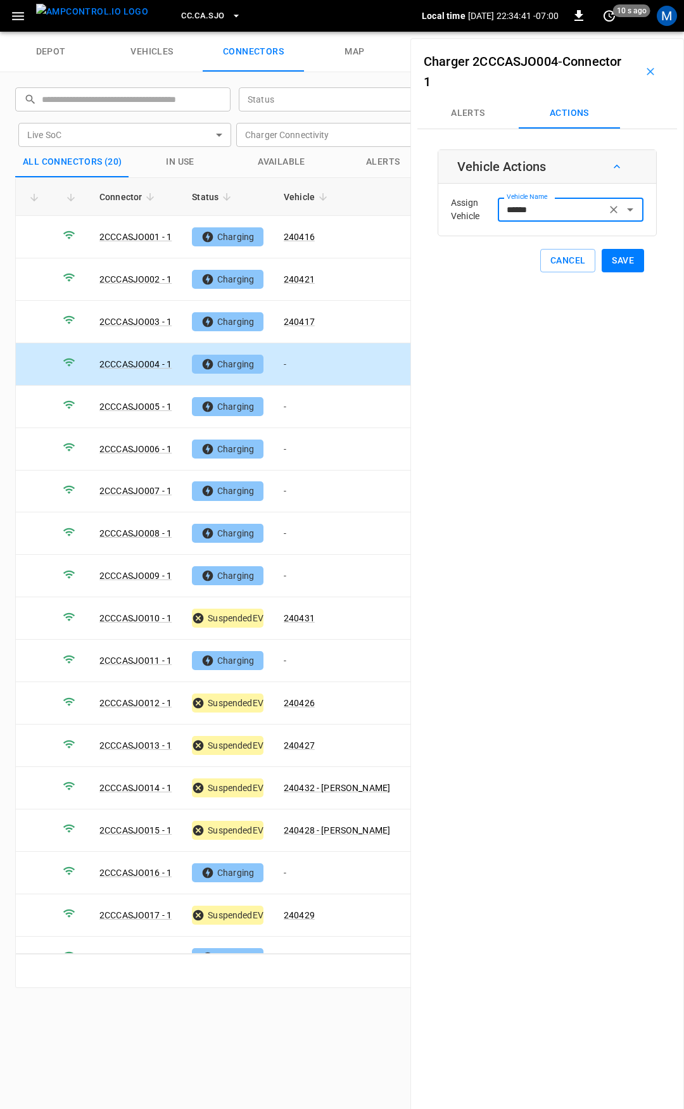
type input "******"
click at [612, 254] on button "Save" at bounding box center [623, 260] width 42 height 23
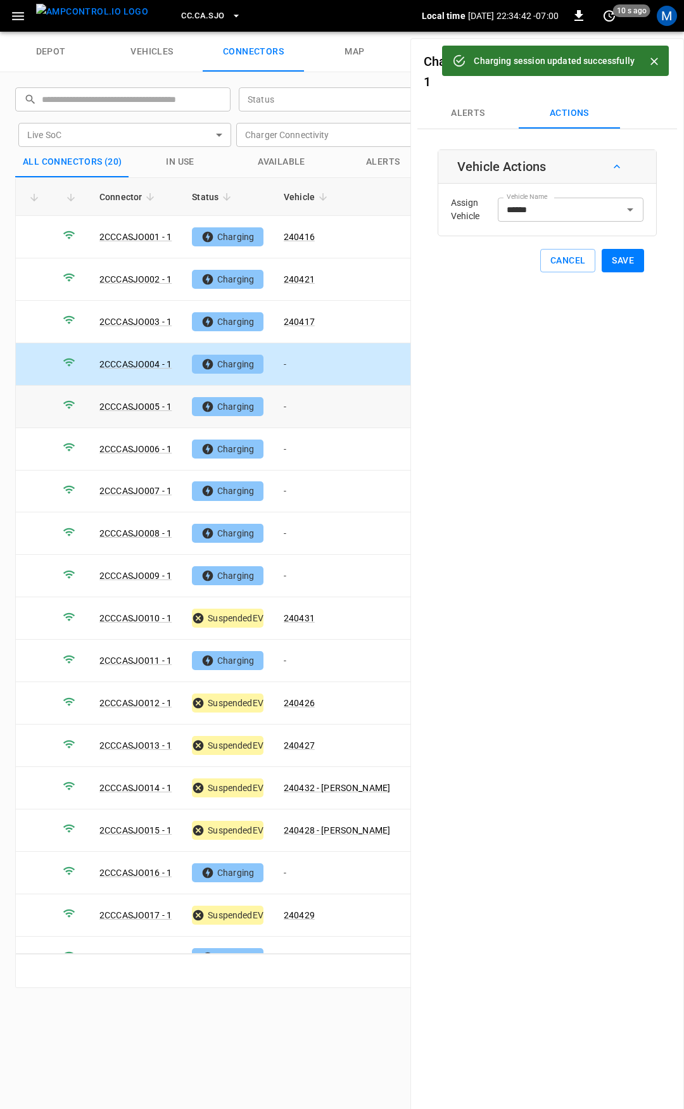
click at [324, 400] on td "-" at bounding box center [337, 407] width 127 height 42
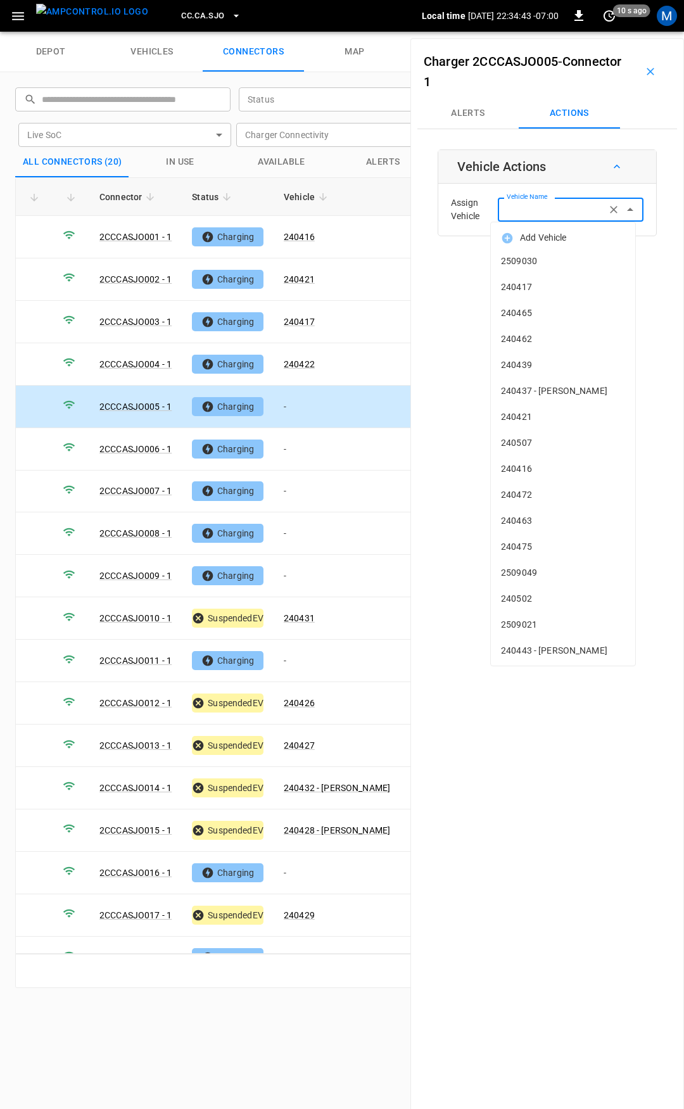
click at [539, 215] on input "Vehicle Name" at bounding box center [552, 209] width 101 height 16
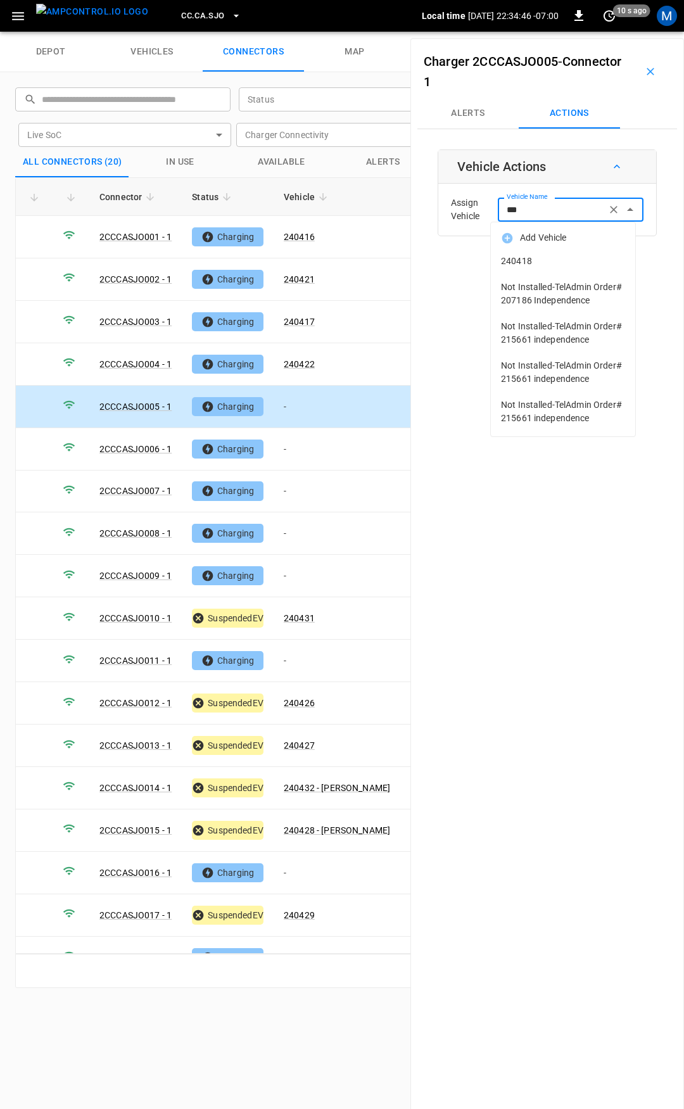
click at [551, 263] on span "240418" at bounding box center [563, 261] width 124 height 13
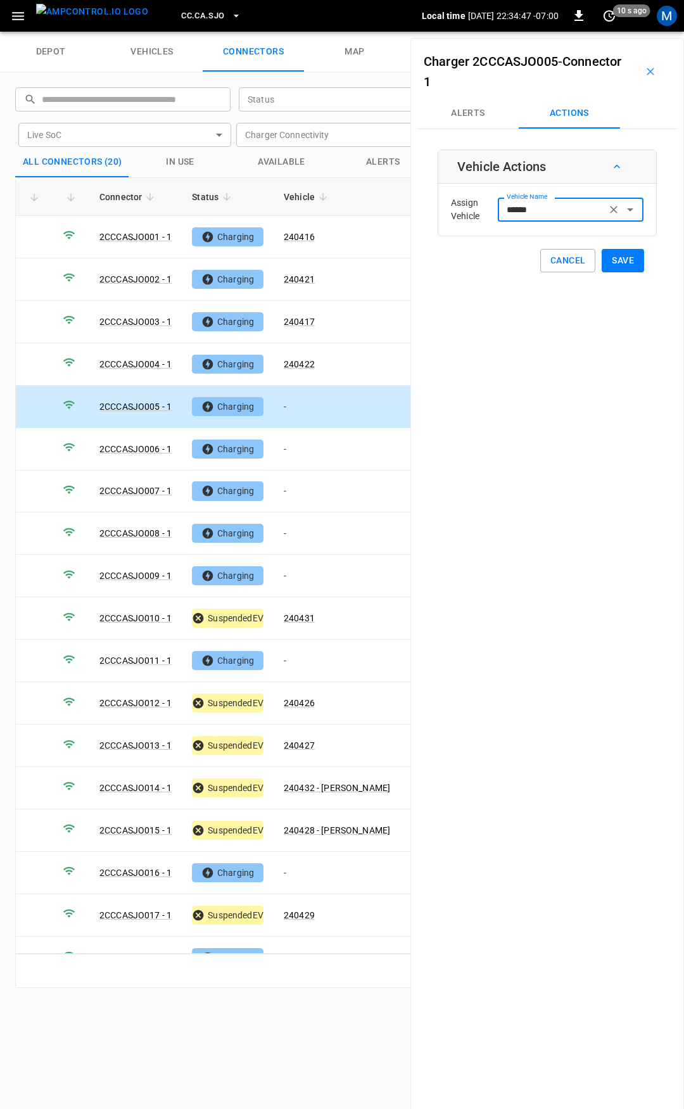
type input "******"
click at [614, 267] on button "Save" at bounding box center [623, 260] width 42 height 23
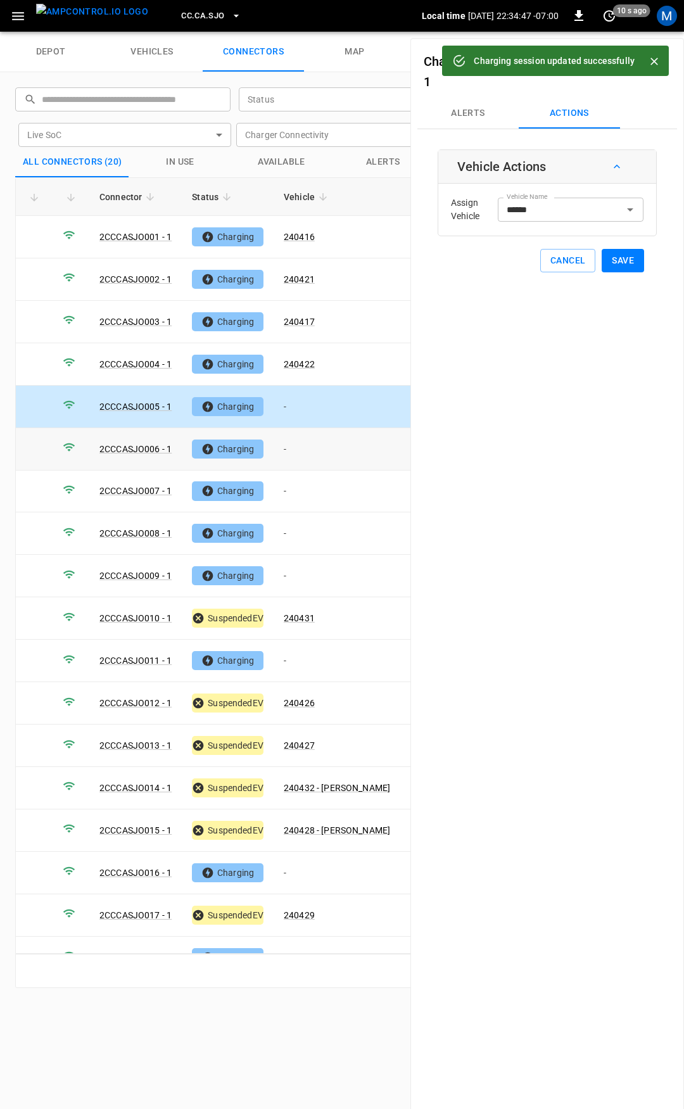
click at [310, 452] on td "-" at bounding box center [337, 449] width 127 height 42
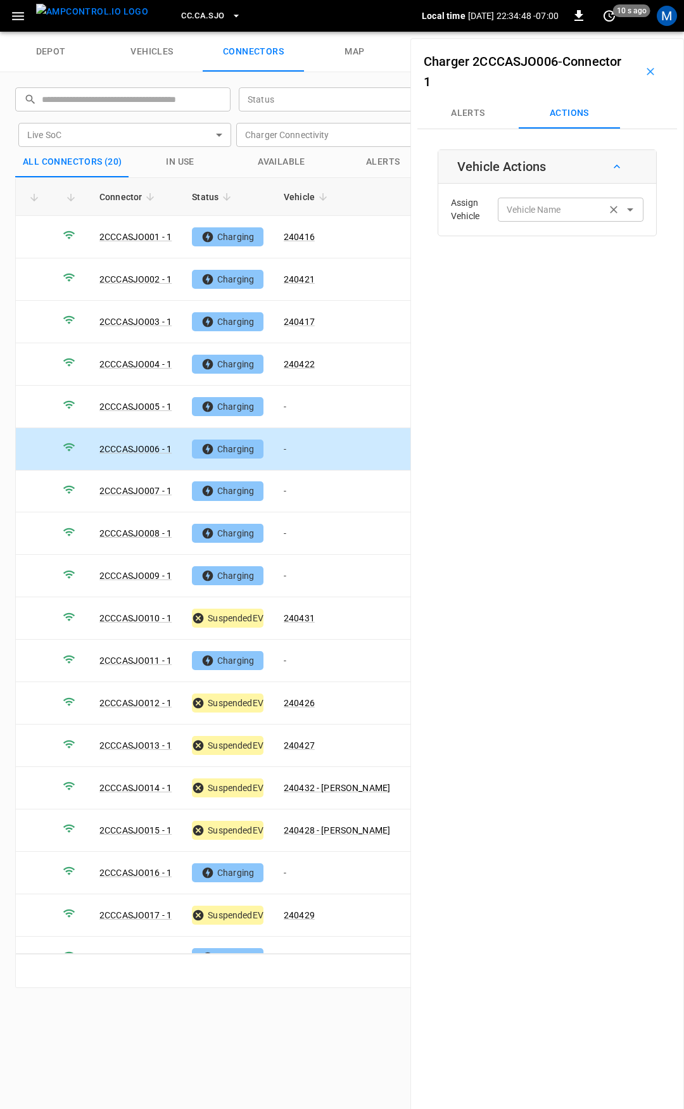
click at [520, 212] on input "Vehicle Name" at bounding box center [552, 209] width 101 height 16
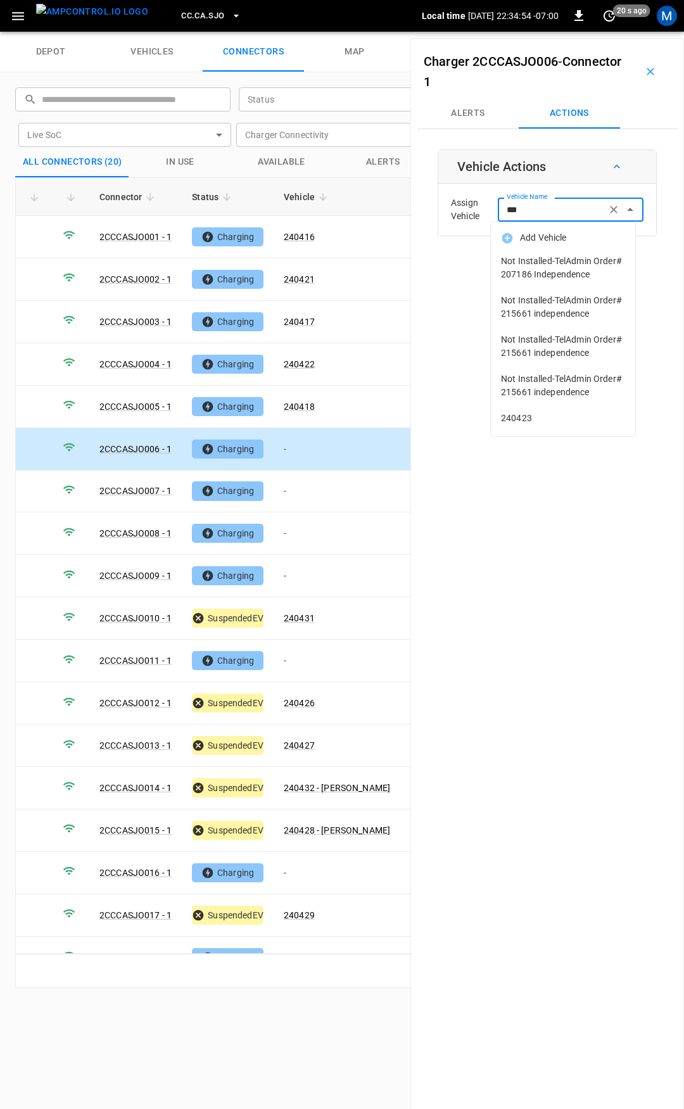
click at [542, 421] on span "240423" at bounding box center [563, 418] width 124 height 13
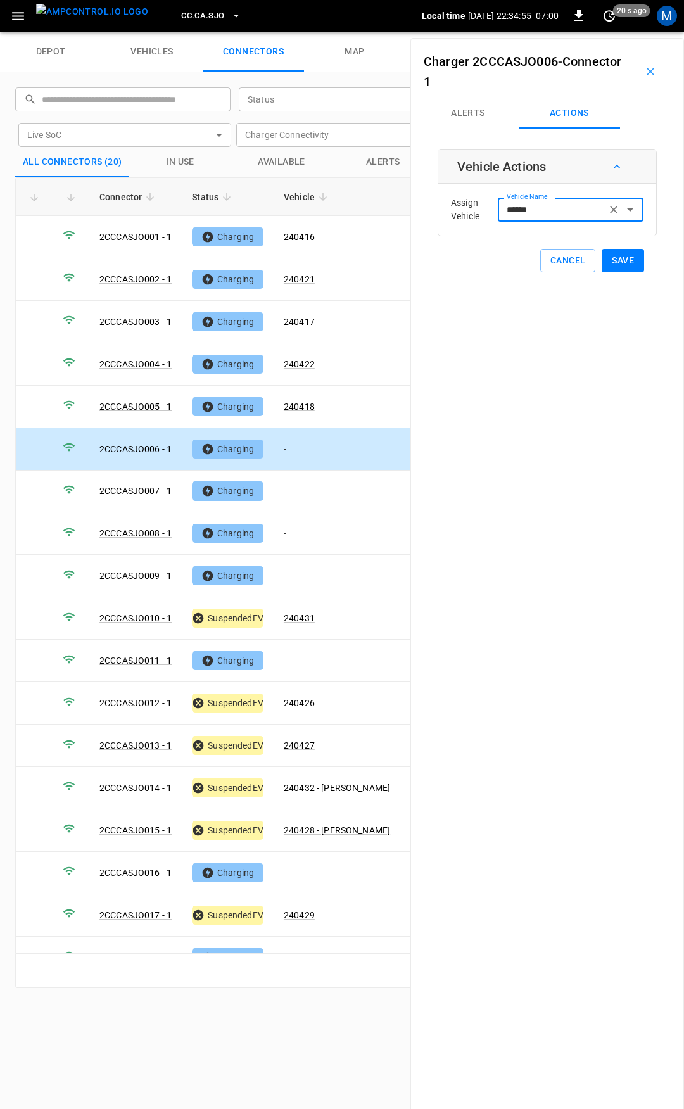
type input "******"
click at [623, 265] on button "Save" at bounding box center [623, 260] width 42 height 23
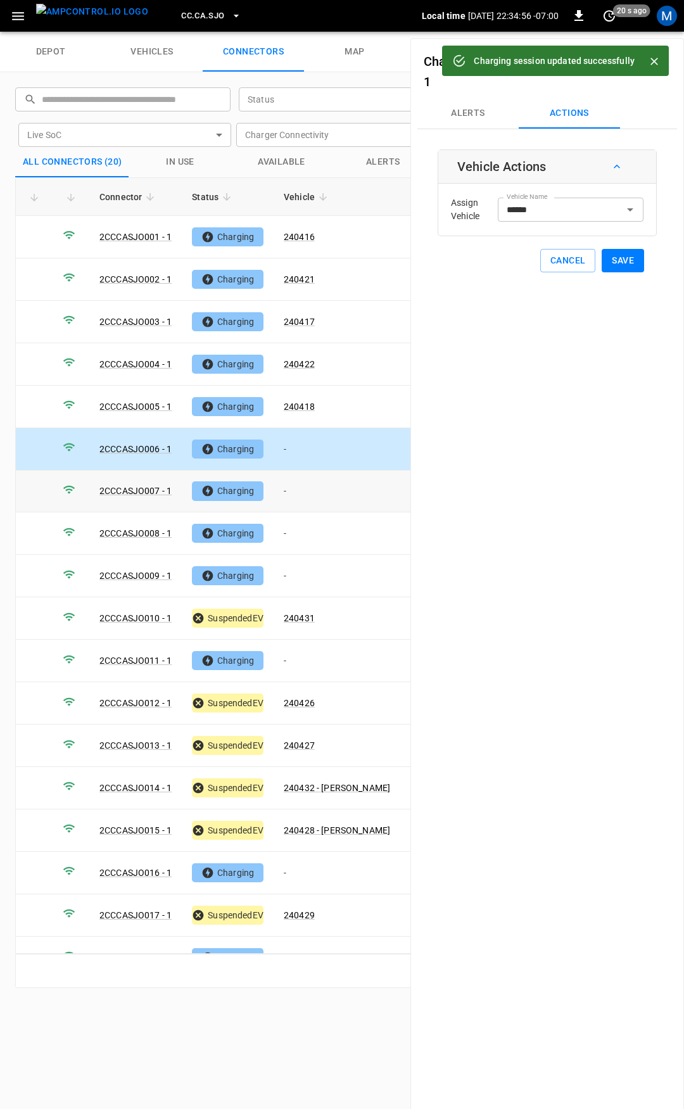
click at [308, 482] on td "-" at bounding box center [337, 492] width 127 height 42
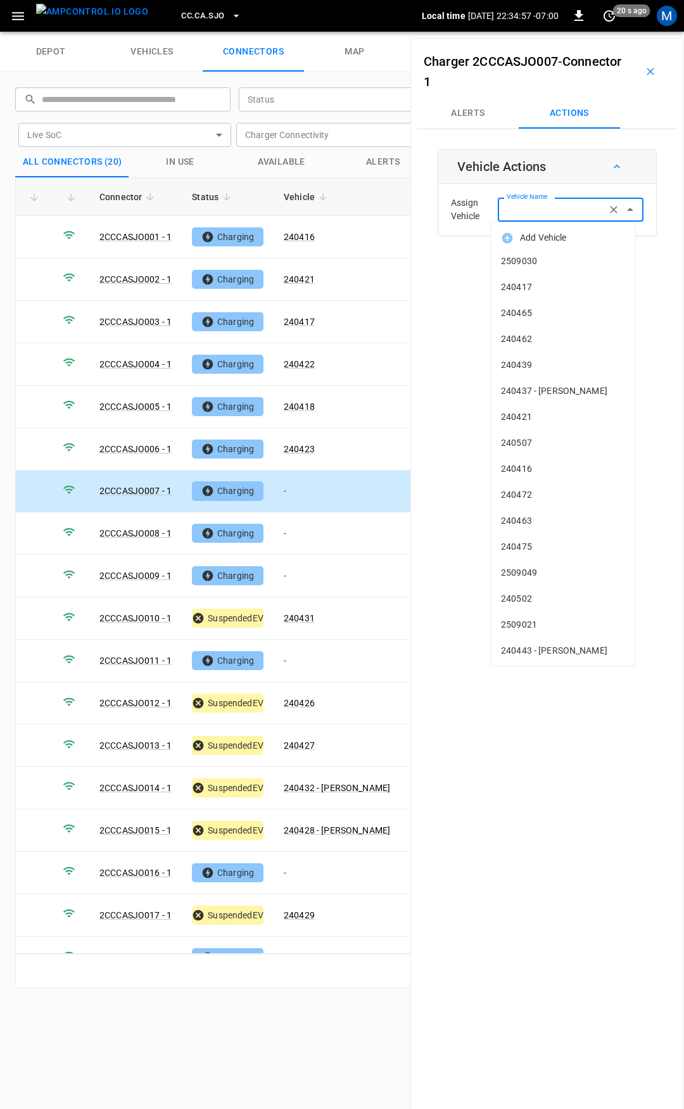
click at [540, 212] on input "Vehicle Name" at bounding box center [552, 209] width 101 height 16
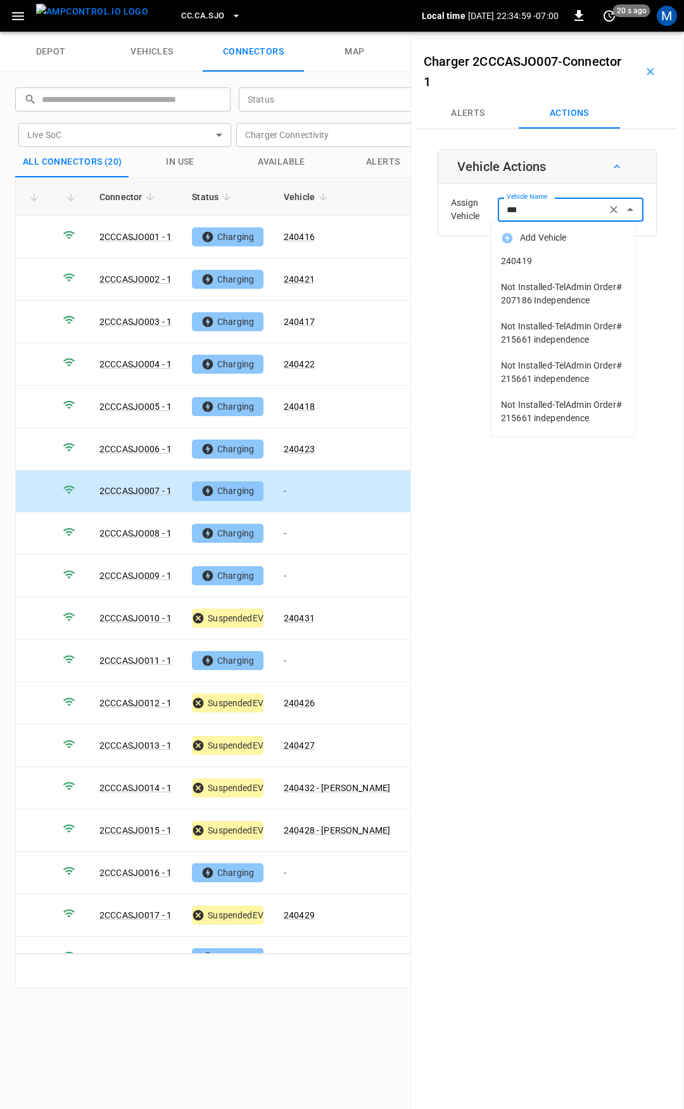
click at [534, 271] on li "240419" at bounding box center [563, 261] width 144 height 26
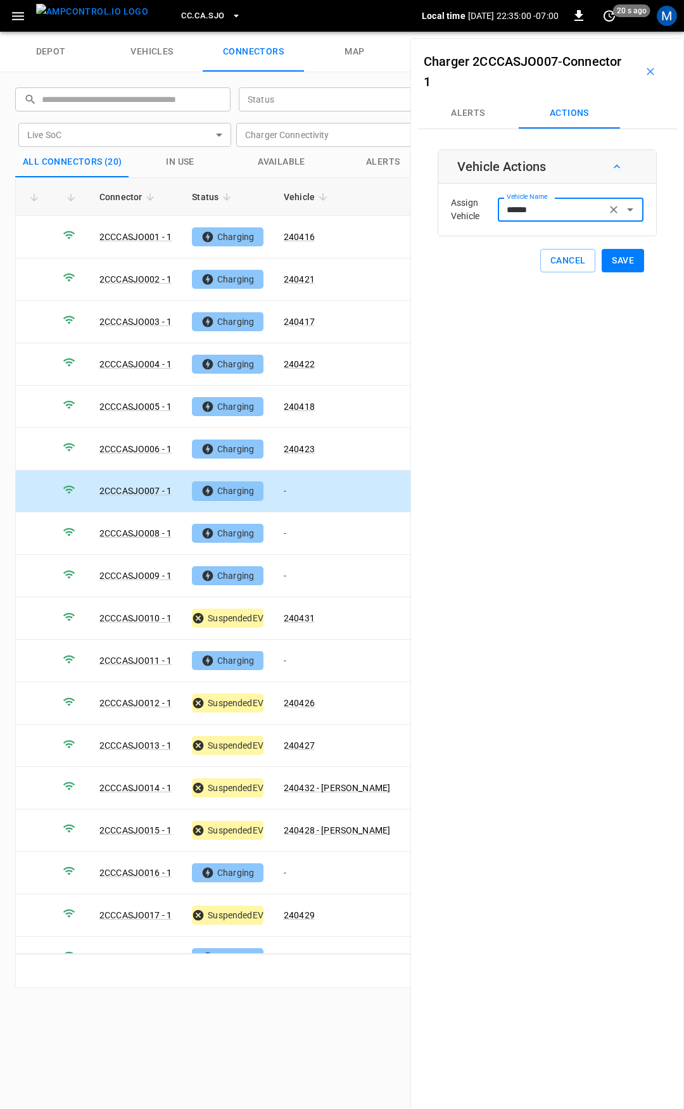
type input "******"
click at [622, 264] on button "Save" at bounding box center [623, 260] width 42 height 23
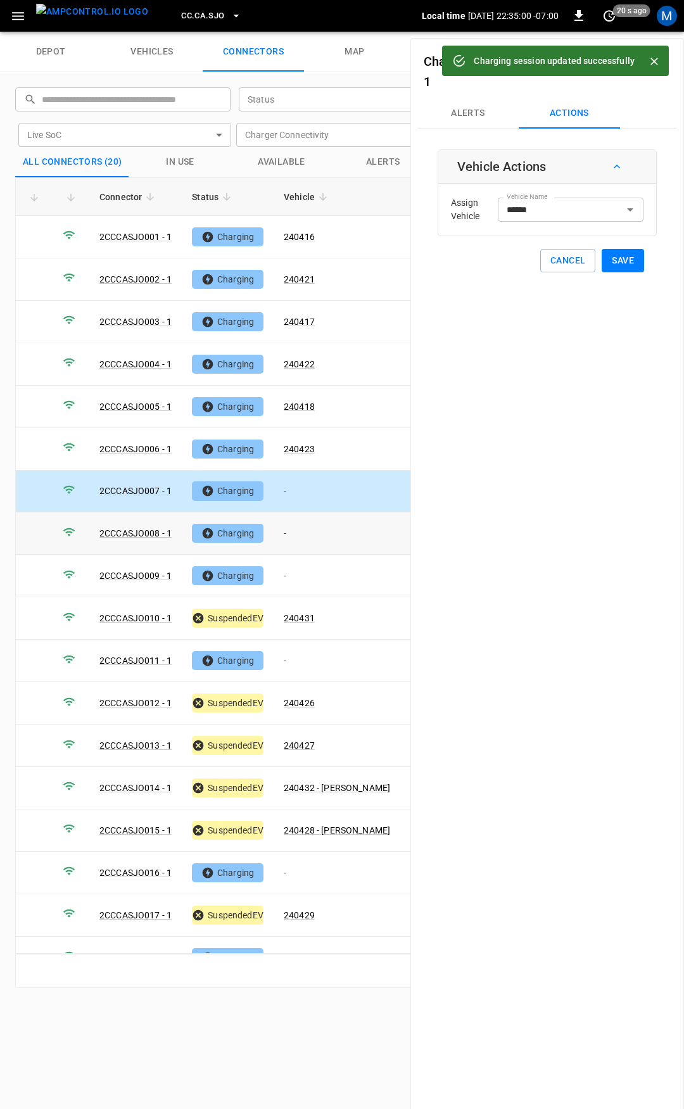
click at [331, 533] on td "-" at bounding box center [337, 534] width 127 height 42
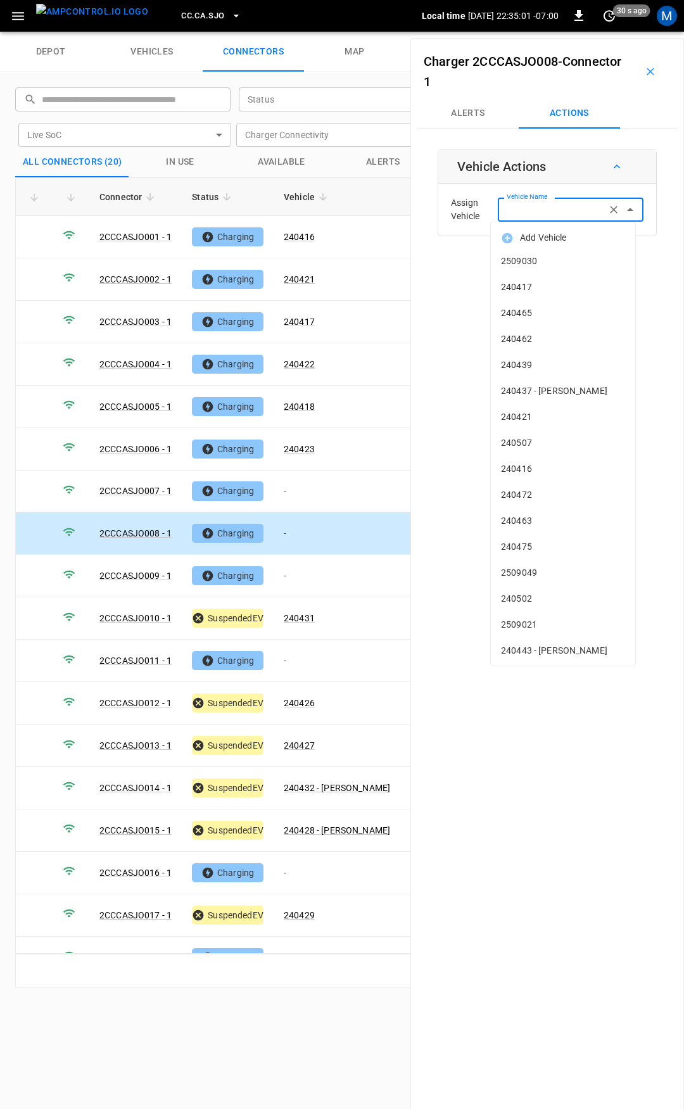
click at [534, 214] on input "Vehicle Name" at bounding box center [552, 209] width 101 height 16
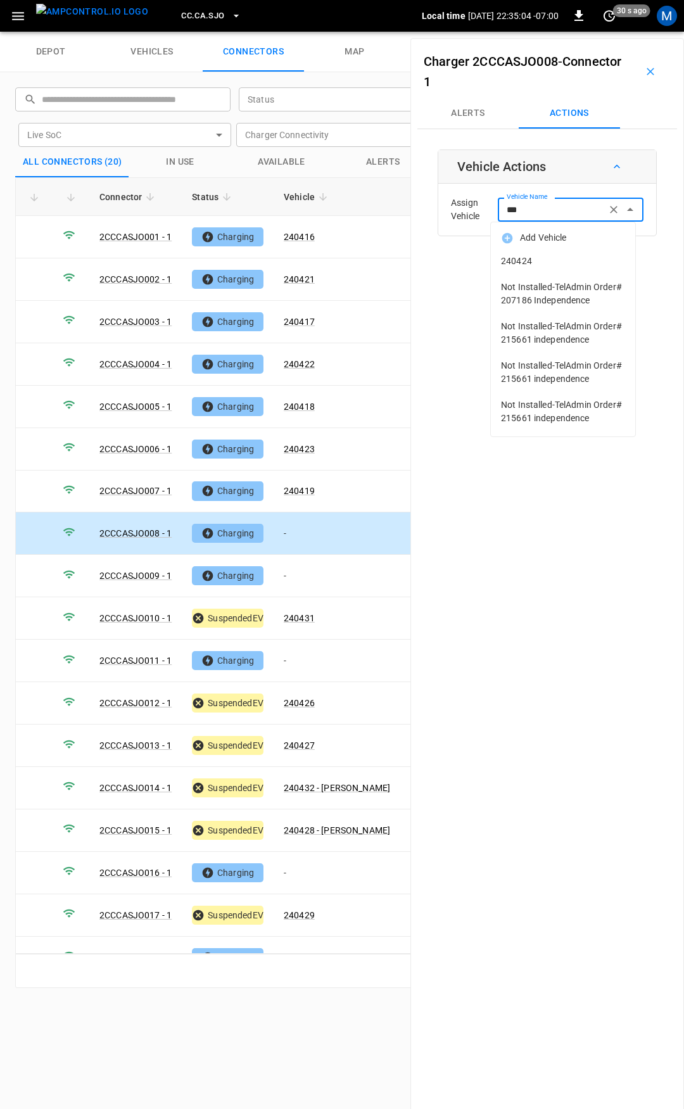
click at [592, 266] on span "240424" at bounding box center [563, 261] width 124 height 13
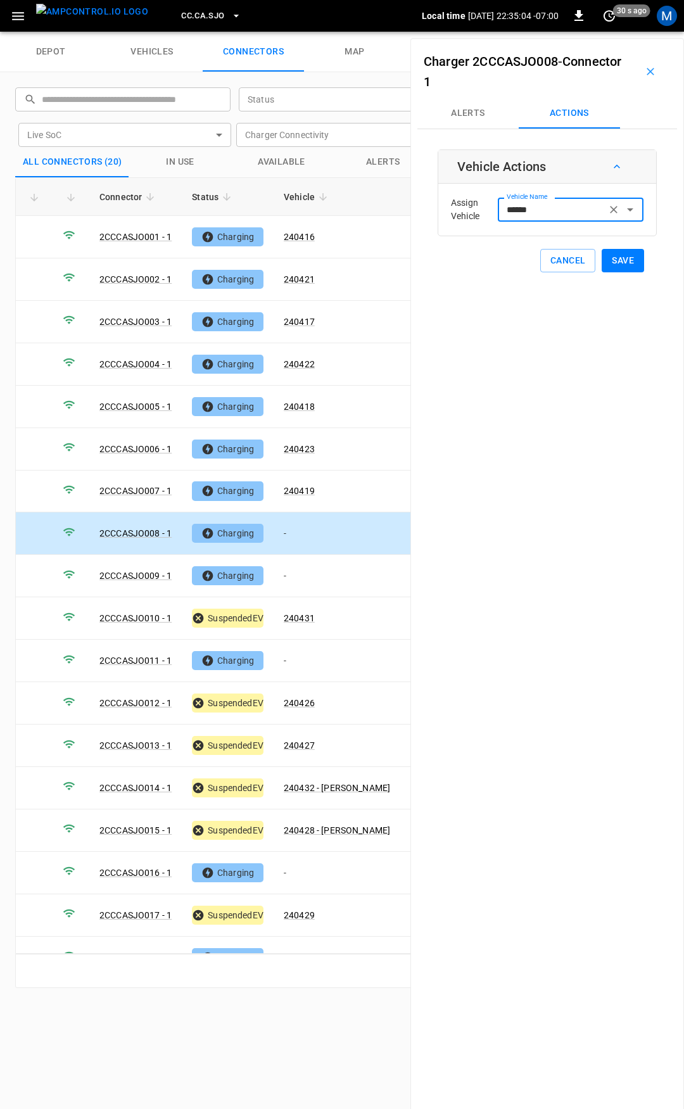
type input "******"
click at [608, 262] on button "Save" at bounding box center [623, 260] width 42 height 23
click at [306, 564] on td "-" at bounding box center [337, 576] width 127 height 42
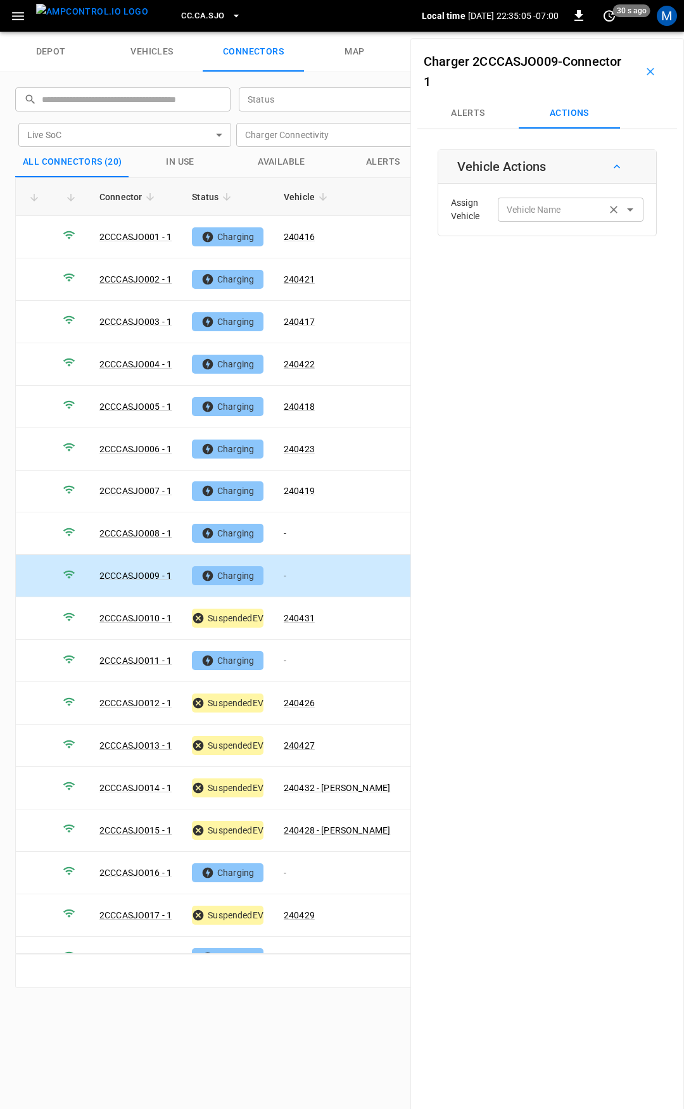
click at [532, 220] on div "Vehicle Name" at bounding box center [571, 209] width 146 height 23
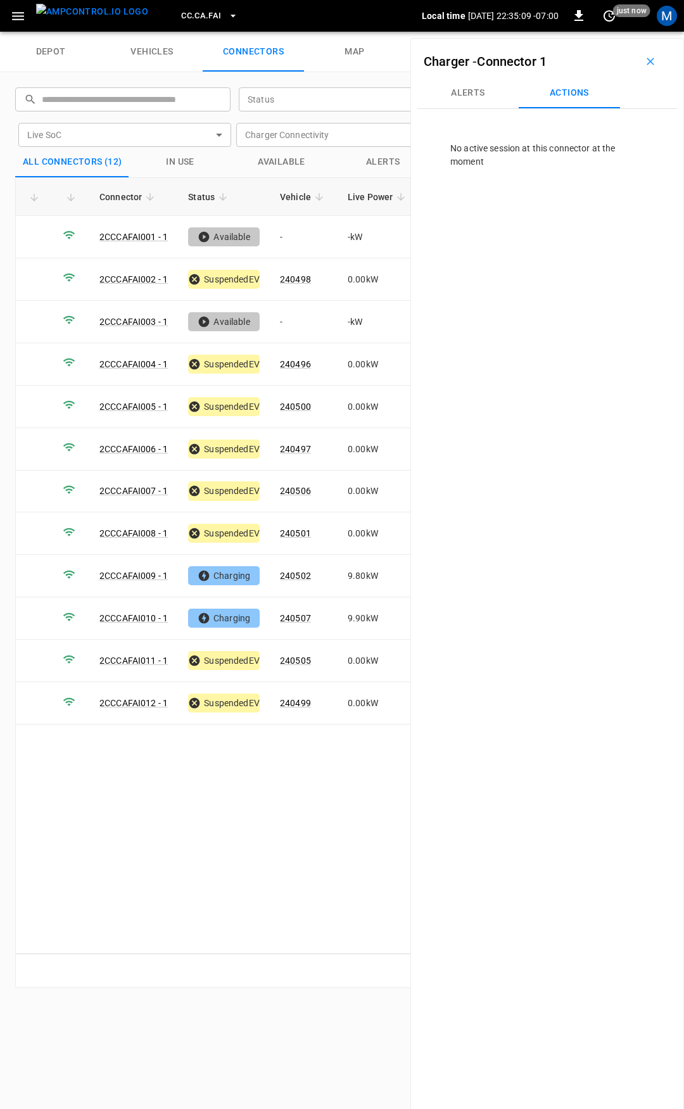
click at [561, 112] on div "Charger - Connector 1 Alerts Actions No active session at this connector at the…" at bounding box center [548, 592] width 274 height 1109
click at [181, 18] on span "CC.CA.FAI" at bounding box center [201, 16] width 40 height 15
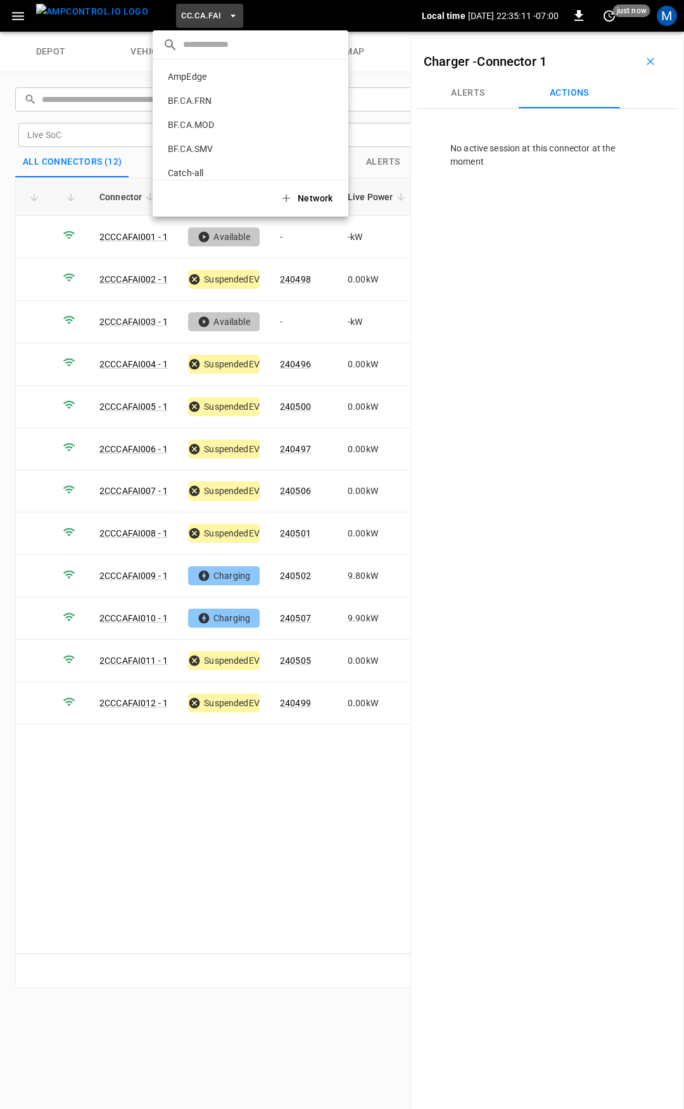
scroll to position [141, 0]
click at [215, 172] on p "CC.CA.SJO" at bounding box center [230, 176] width 134 height 13
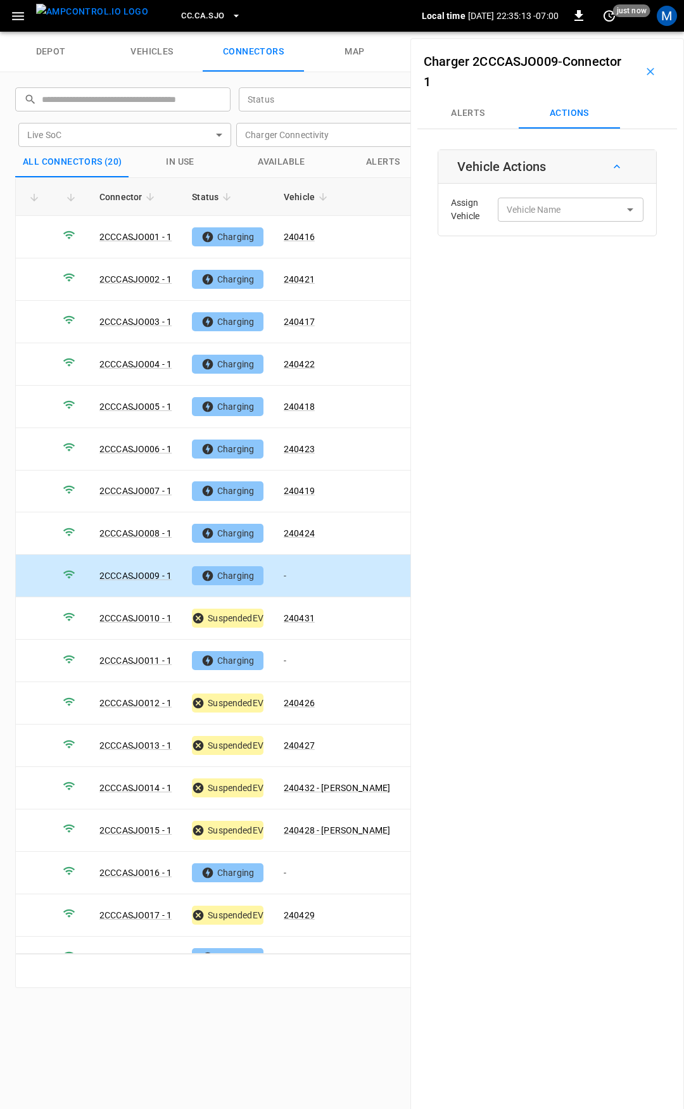
click at [312, 565] on td "-" at bounding box center [337, 576] width 127 height 42
click at [528, 212] on input "Vehicle Name" at bounding box center [552, 209] width 101 height 16
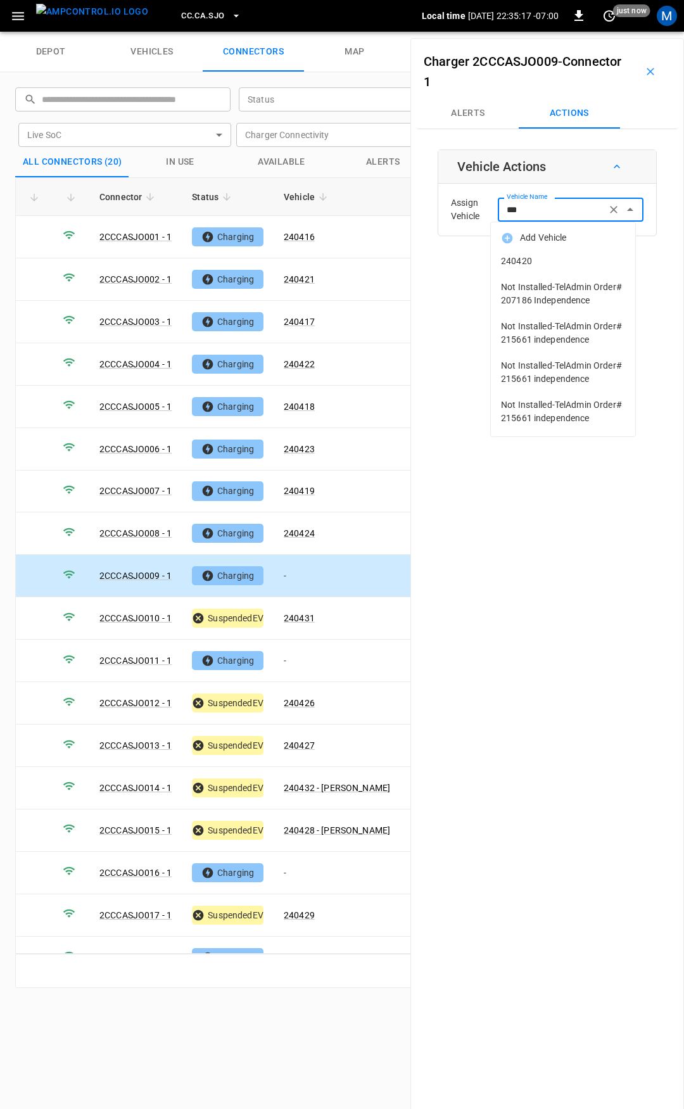
click at [537, 263] on span "240420" at bounding box center [563, 261] width 124 height 13
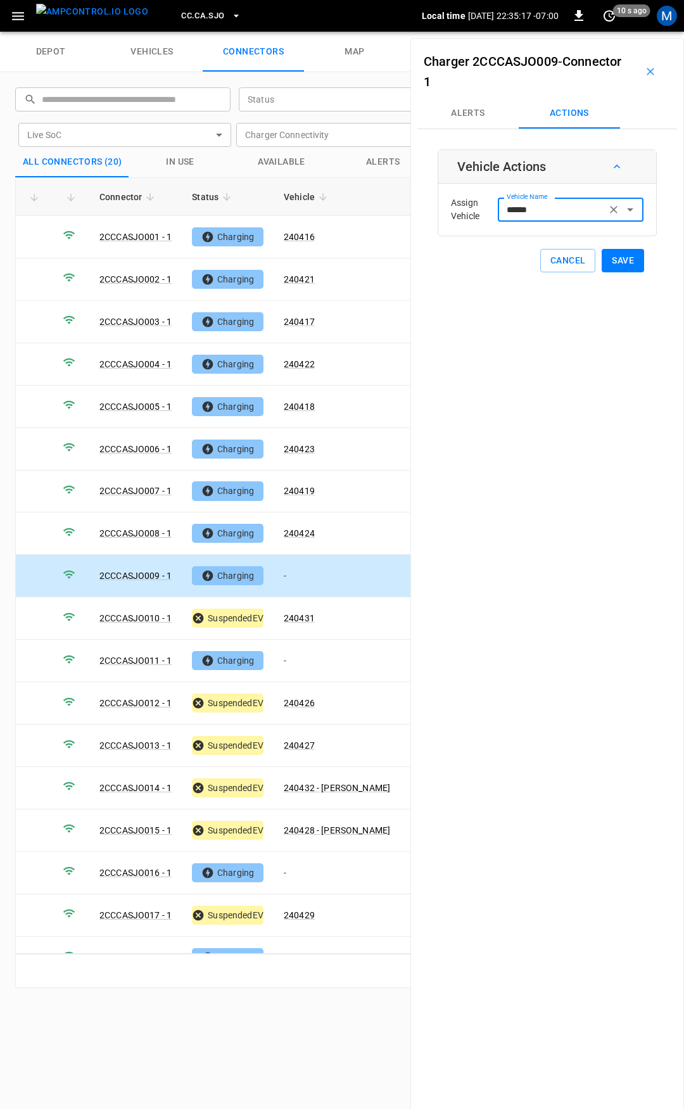
type input "******"
click at [624, 259] on button "Save" at bounding box center [623, 260] width 42 height 23
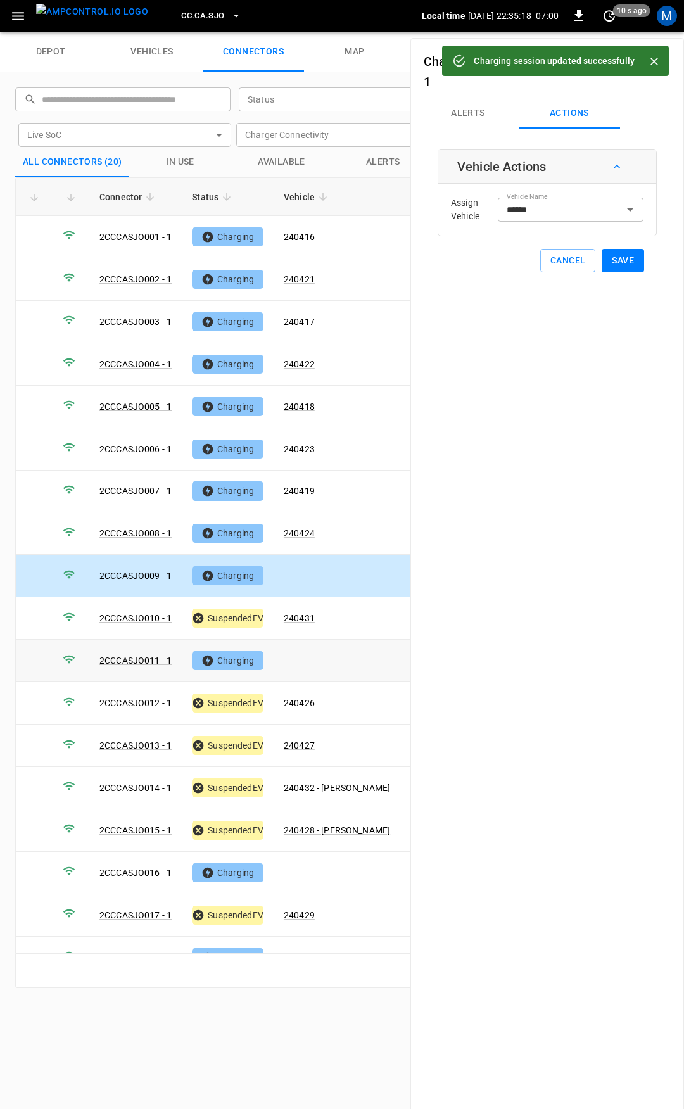
click at [307, 660] on td "-" at bounding box center [337, 661] width 127 height 42
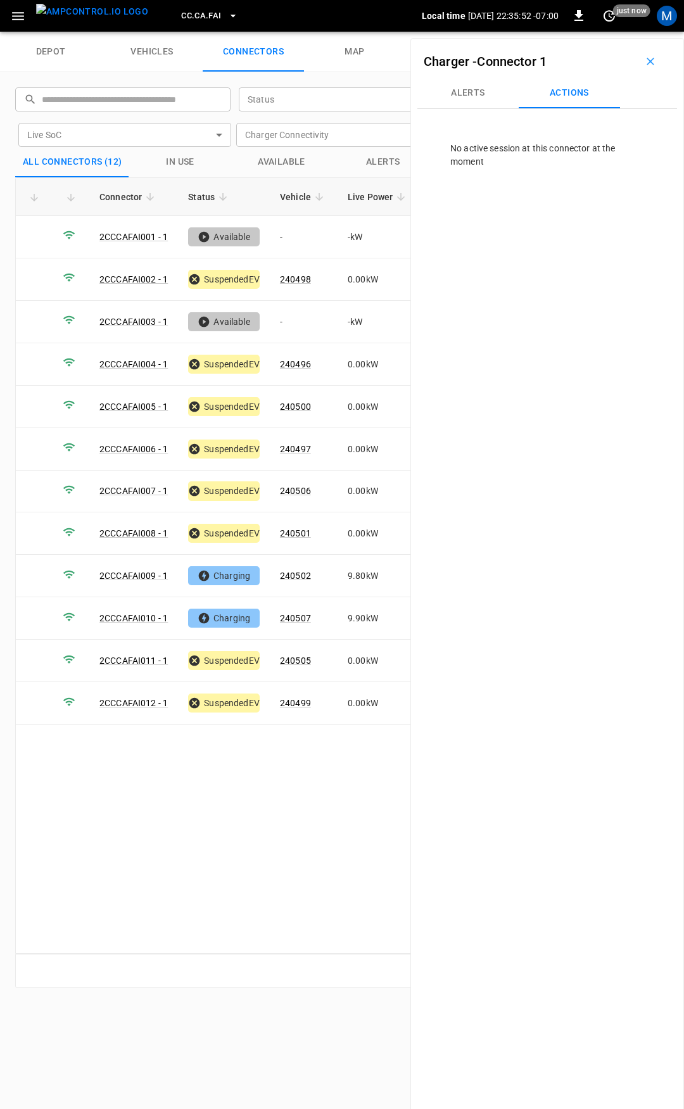
click at [182, 14] on span "CC.CA.FAI" at bounding box center [201, 16] width 40 height 15
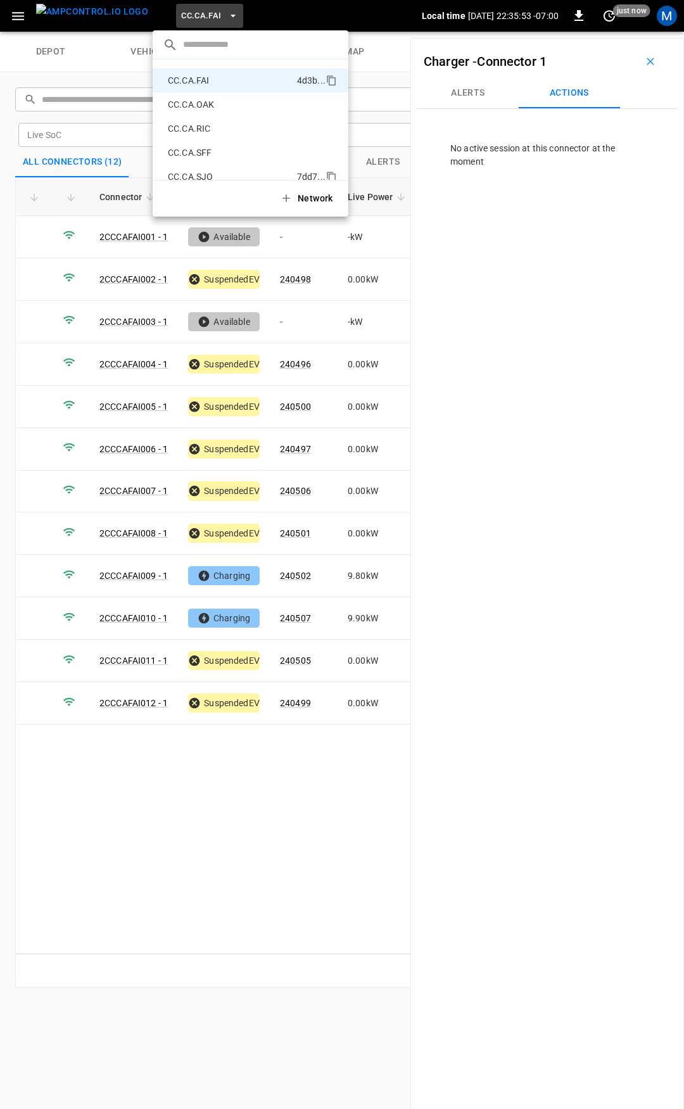
click at [208, 179] on p "CC.CA.SJO" at bounding box center [230, 176] width 134 height 13
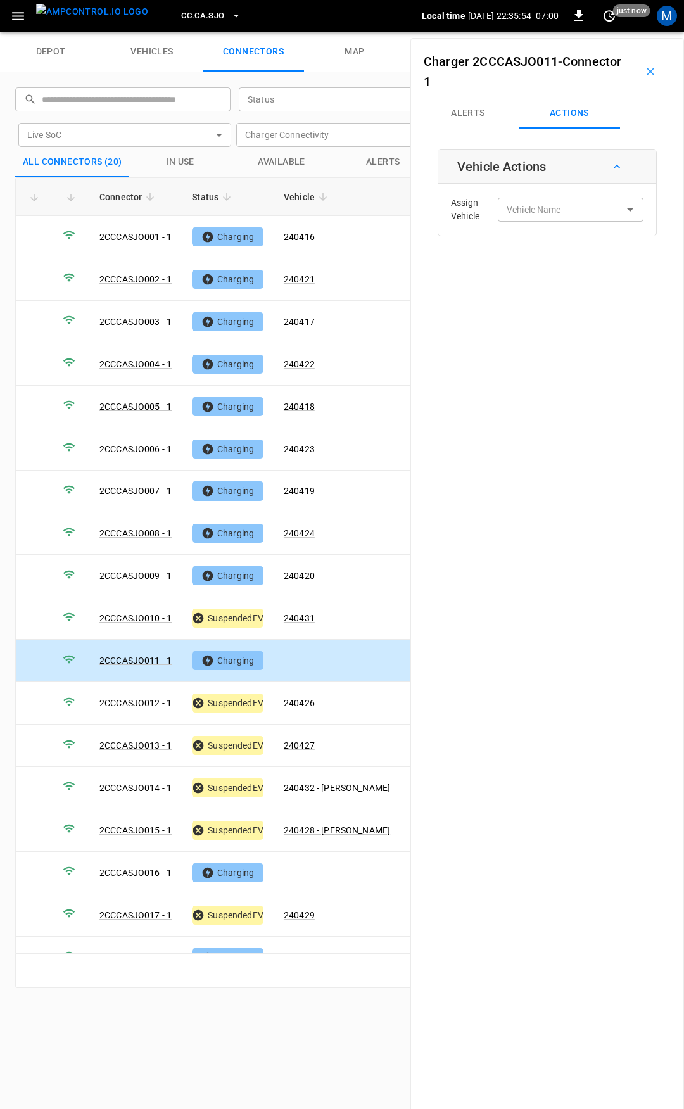
click at [319, 649] on td "-" at bounding box center [337, 661] width 127 height 42
click at [582, 207] on input "Vehicle Name" at bounding box center [552, 209] width 101 height 16
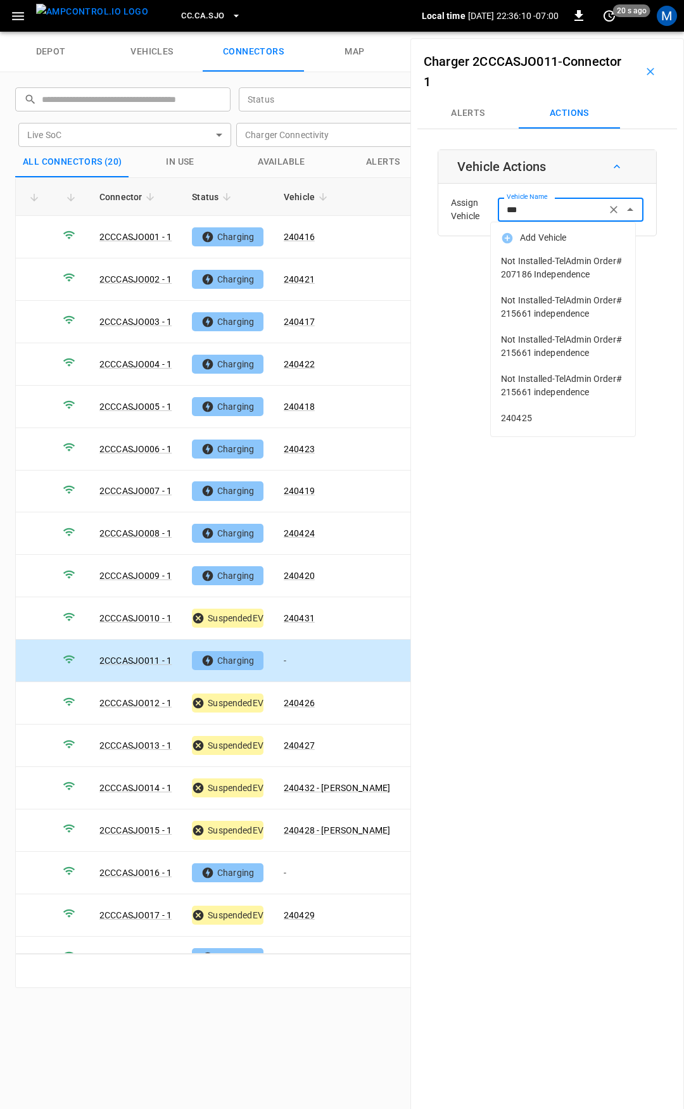
click at [569, 426] on li "240425" at bounding box center [563, 419] width 144 height 26
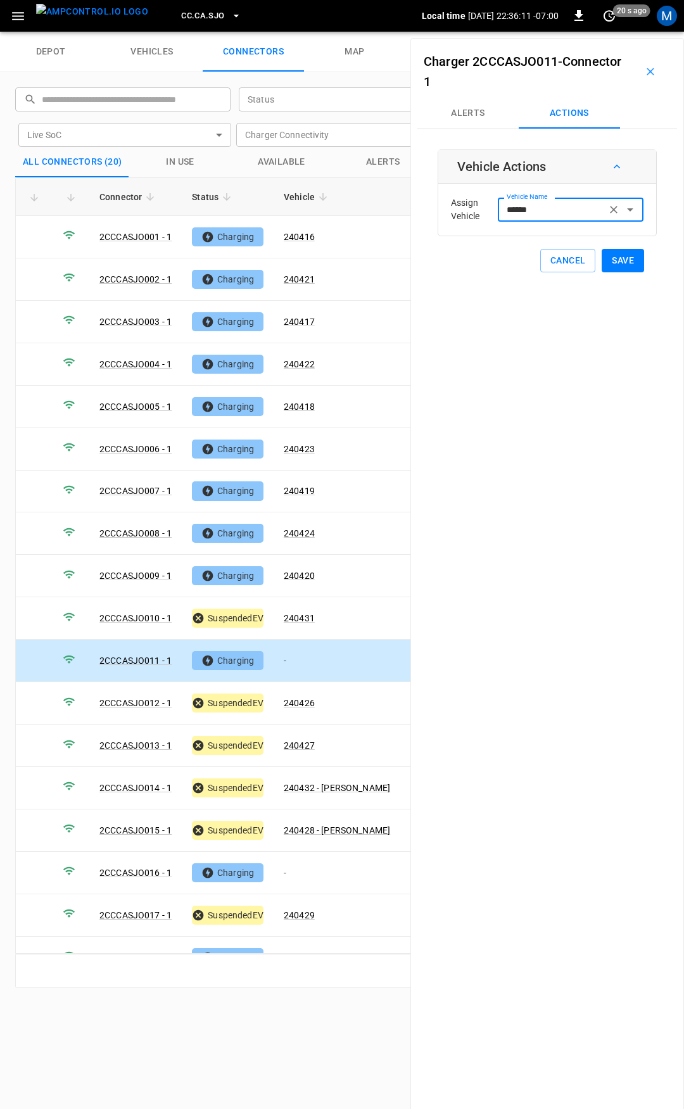
type input "******"
click at [620, 267] on button "Save" at bounding box center [623, 260] width 42 height 23
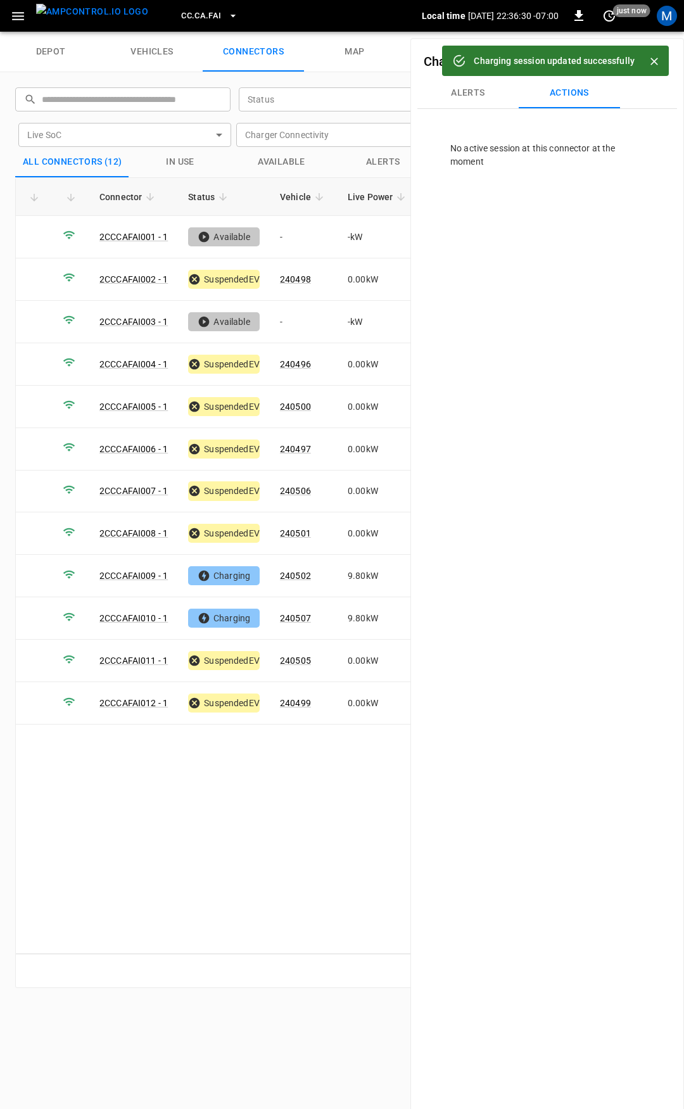
click at [187, 20] on span "CC.CA.FAI" at bounding box center [201, 16] width 40 height 15
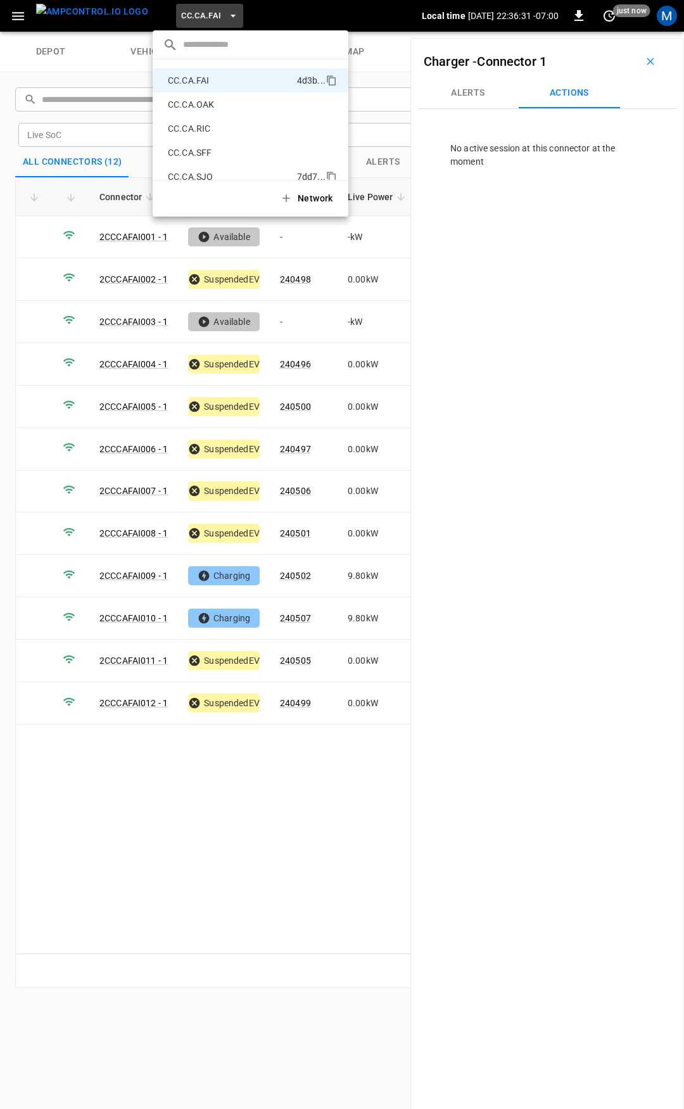
click at [189, 171] on p "CC.CA.SJO" at bounding box center [230, 176] width 134 height 13
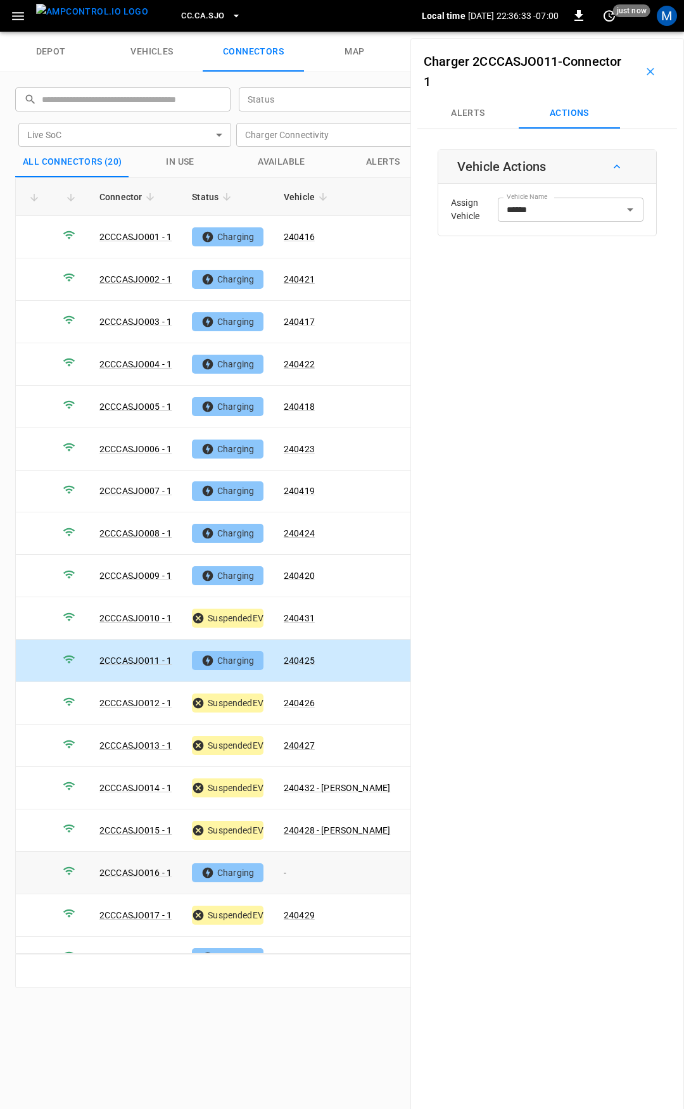
drag, startPoint x: 306, startPoint y: 864, endPoint x: 437, endPoint y: 637, distance: 262.6
click at [306, 865] on td "-" at bounding box center [337, 873] width 127 height 42
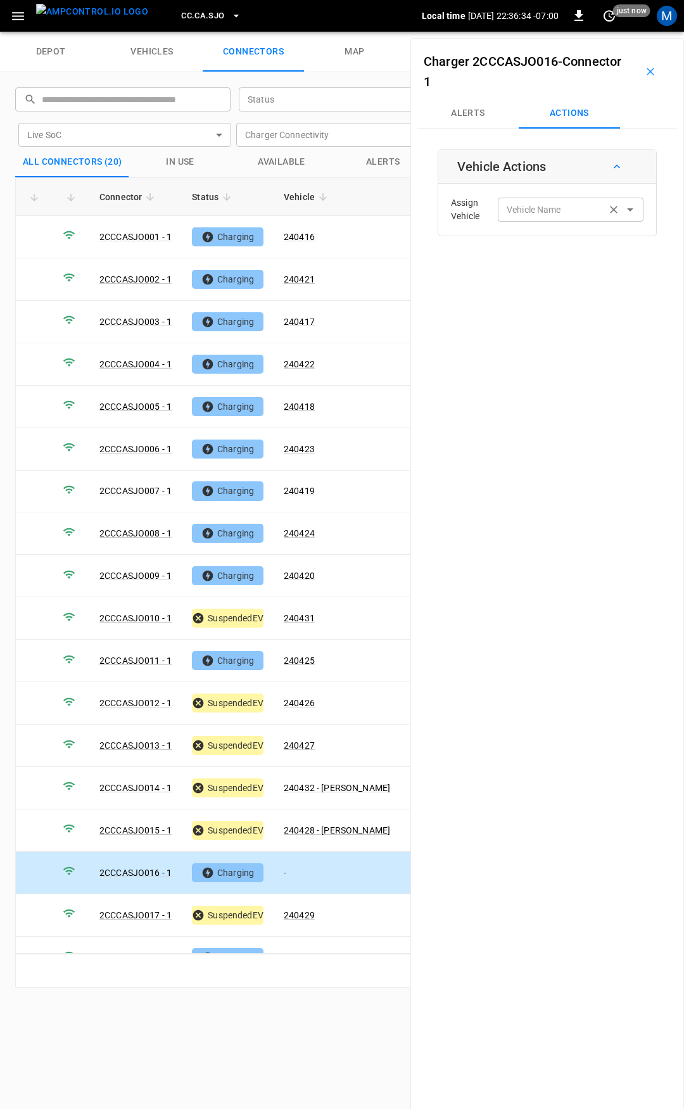
click at [559, 212] on input "Vehicle Name" at bounding box center [552, 209] width 101 height 16
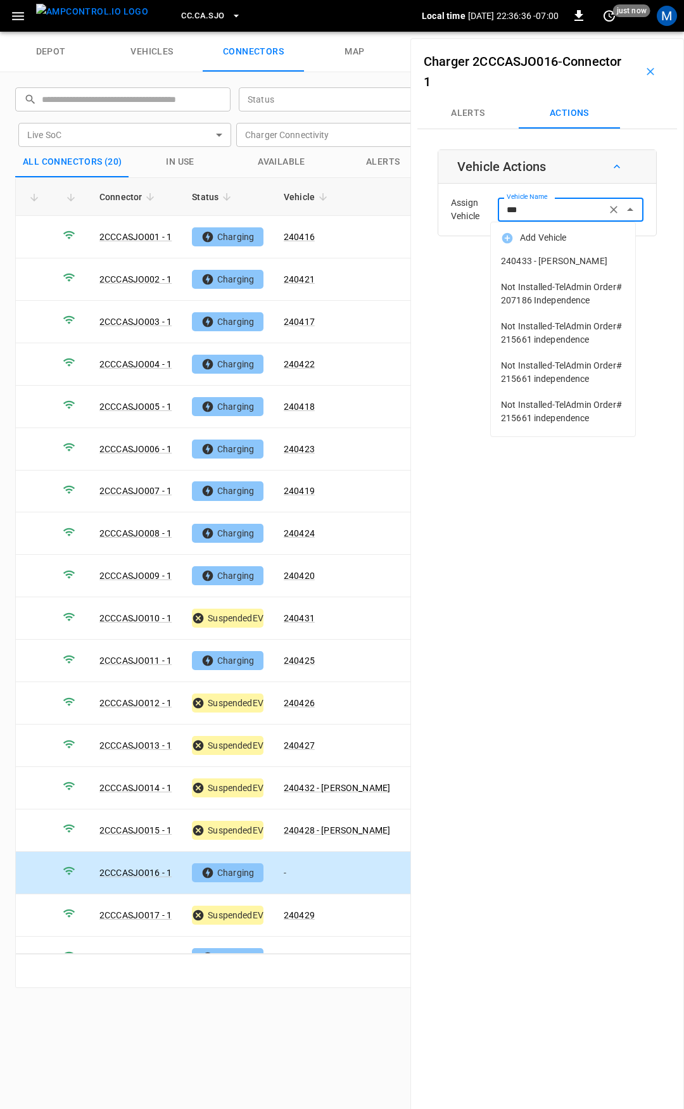
click at [561, 257] on span "240433 - [PERSON_NAME]" at bounding box center [563, 261] width 124 height 13
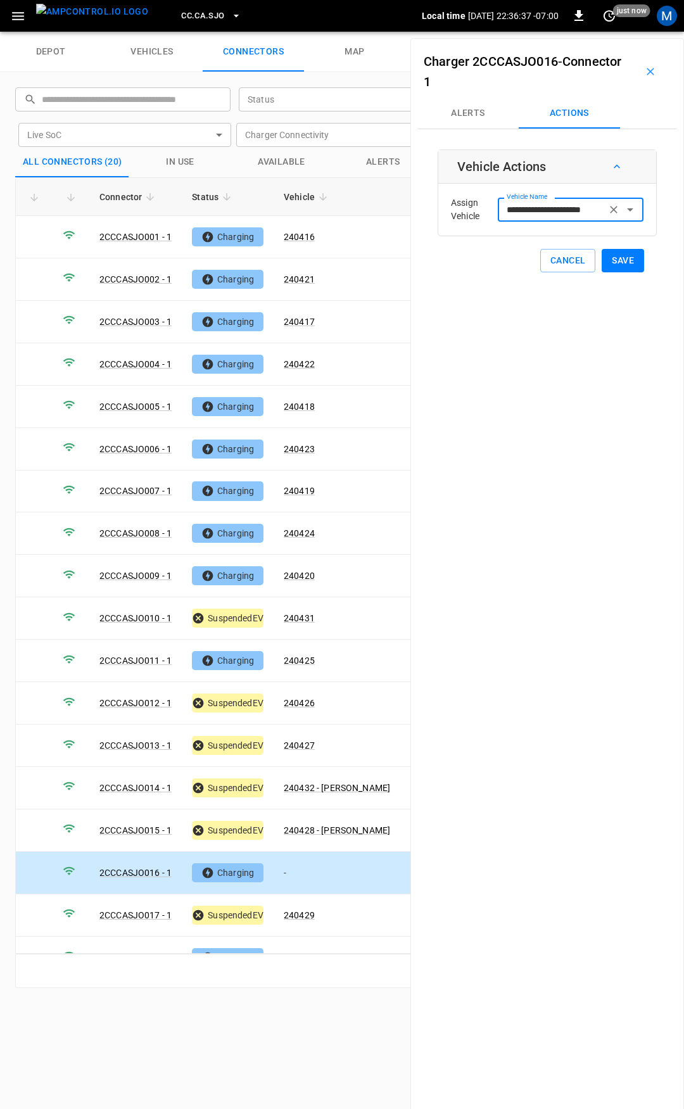
type input "**********"
click at [611, 260] on button "Save" at bounding box center [623, 260] width 42 height 23
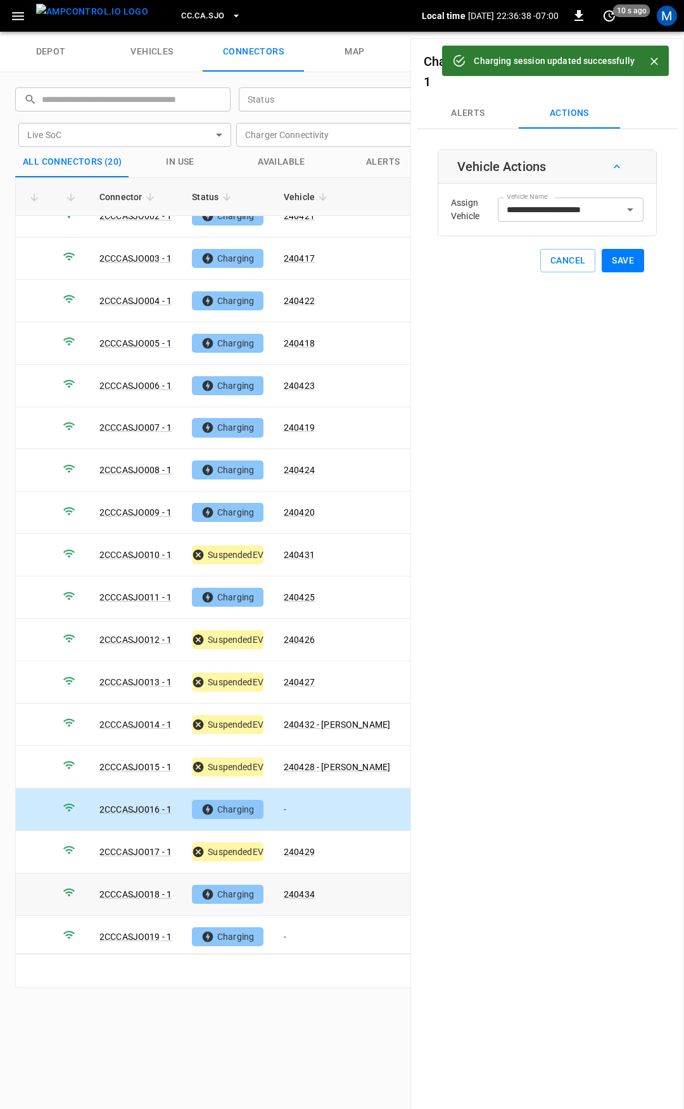
scroll to position [105, 0]
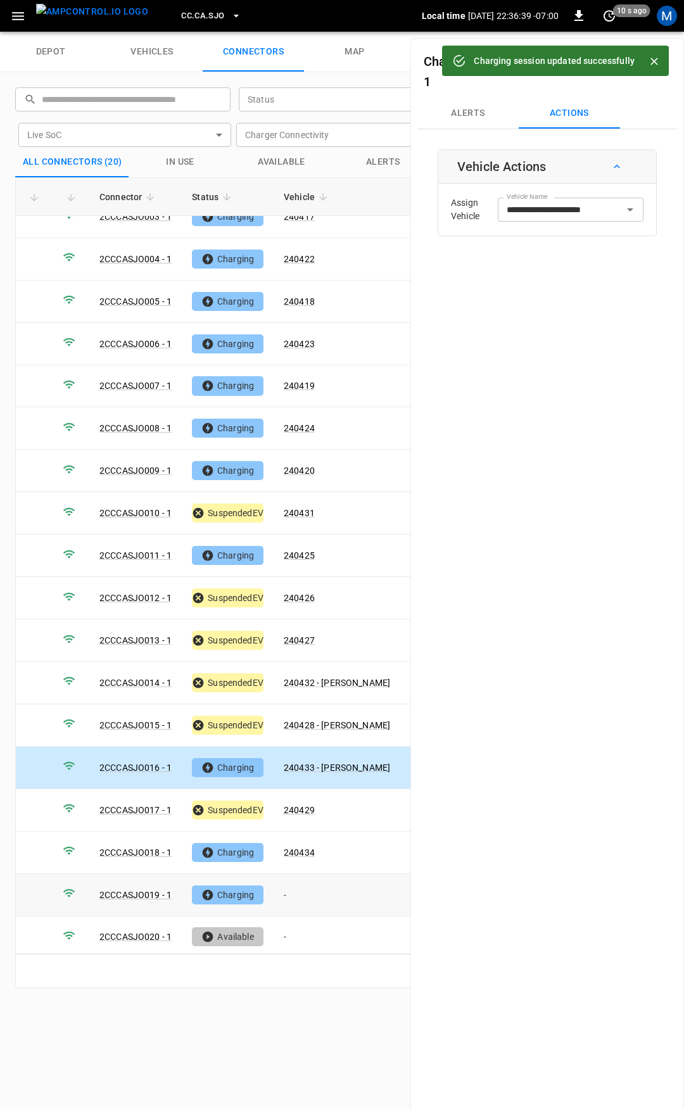
click at [309, 874] on td "-" at bounding box center [337, 895] width 127 height 42
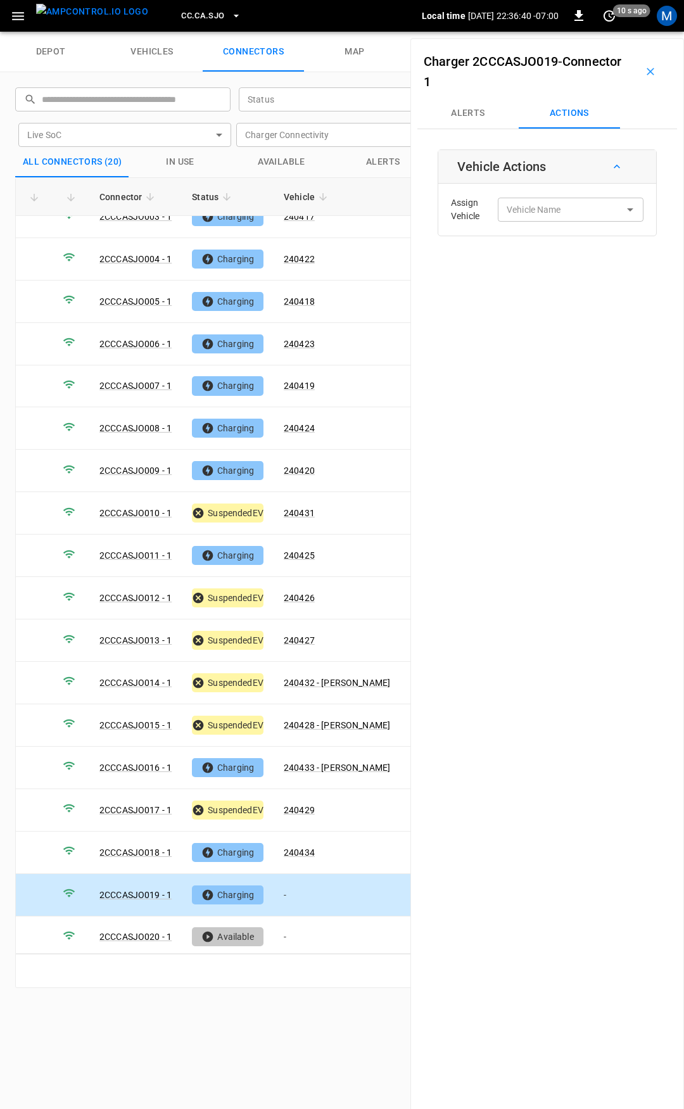
click at [553, 222] on div "Assign Vehicle Vehicle Name Vehicle Name" at bounding box center [548, 210] width 212 height 46
click at [553, 214] on input "Vehicle Name" at bounding box center [552, 209] width 101 height 16
click at [539, 206] on label "Vehicle Name" at bounding box center [534, 209] width 54 height 13
click at [539, 206] on input "Vehicle Name" at bounding box center [552, 209] width 101 height 16
click at [559, 265] on span "240430" at bounding box center [563, 261] width 124 height 13
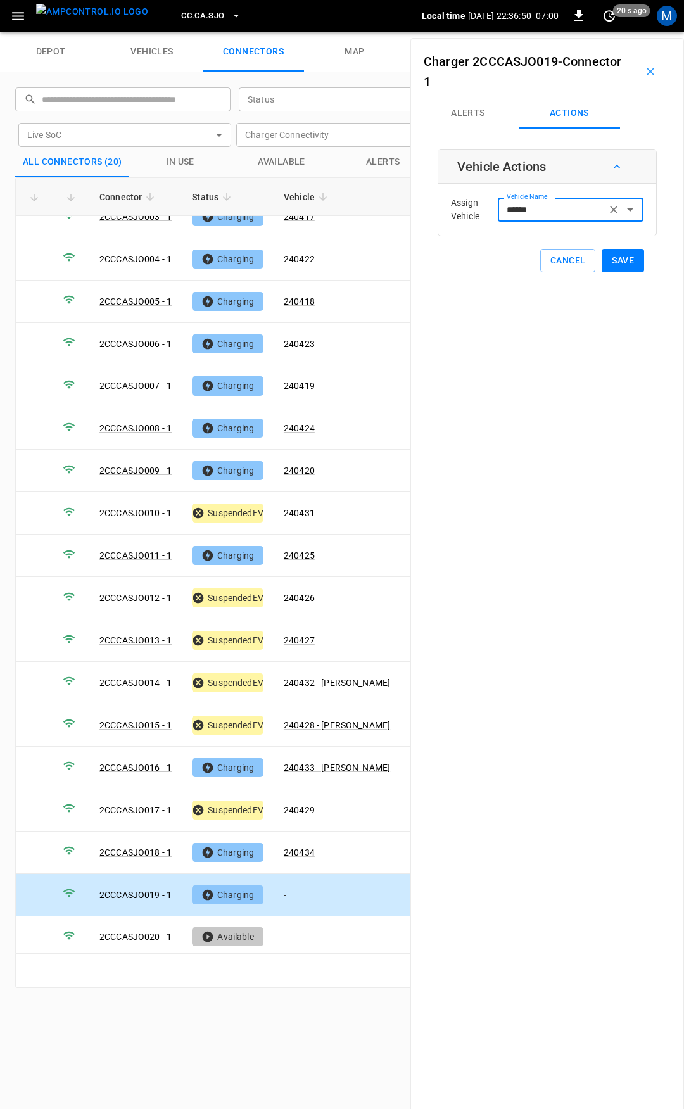
type input "******"
click at [609, 260] on button "Save" at bounding box center [623, 260] width 42 height 23
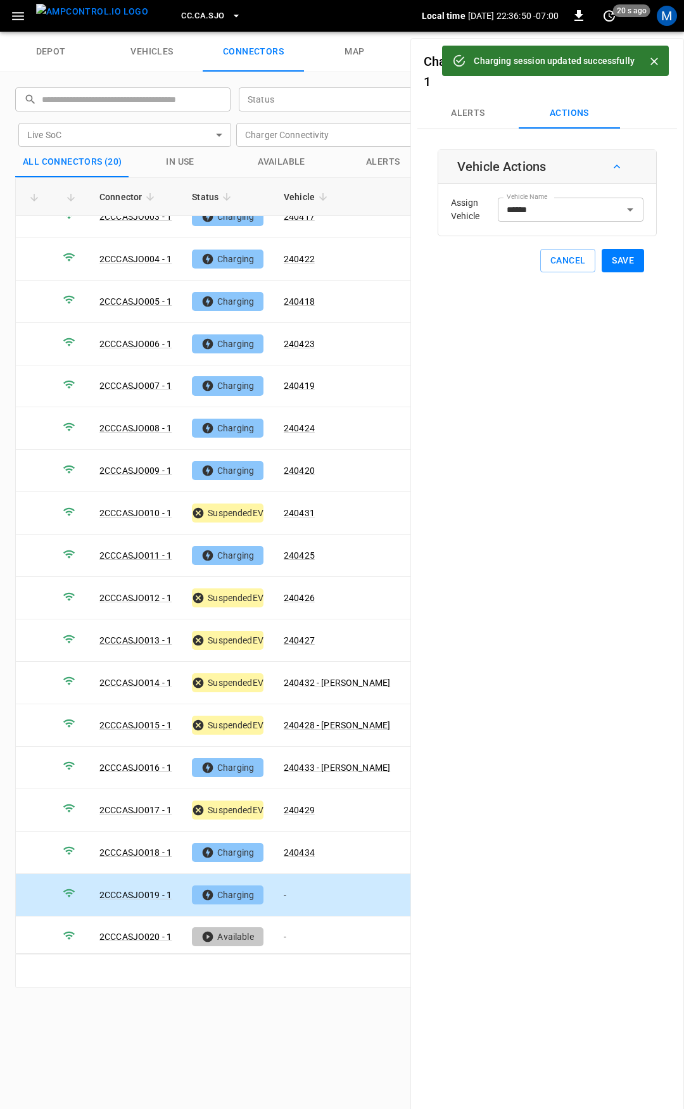
click at [181, 12] on span "CC.CA.SJO" at bounding box center [202, 16] width 43 height 15
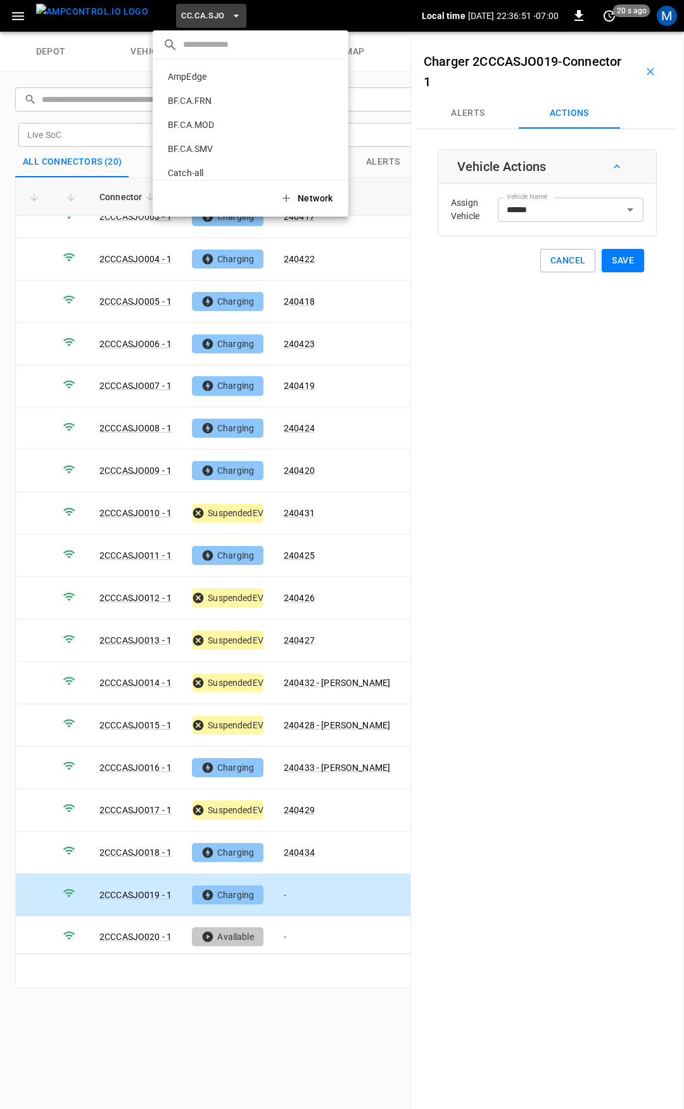
scroll to position [237, 0]
click at [211, 105] on p "CC.FRN" at bounding box center [231, 104] width 136 height 13
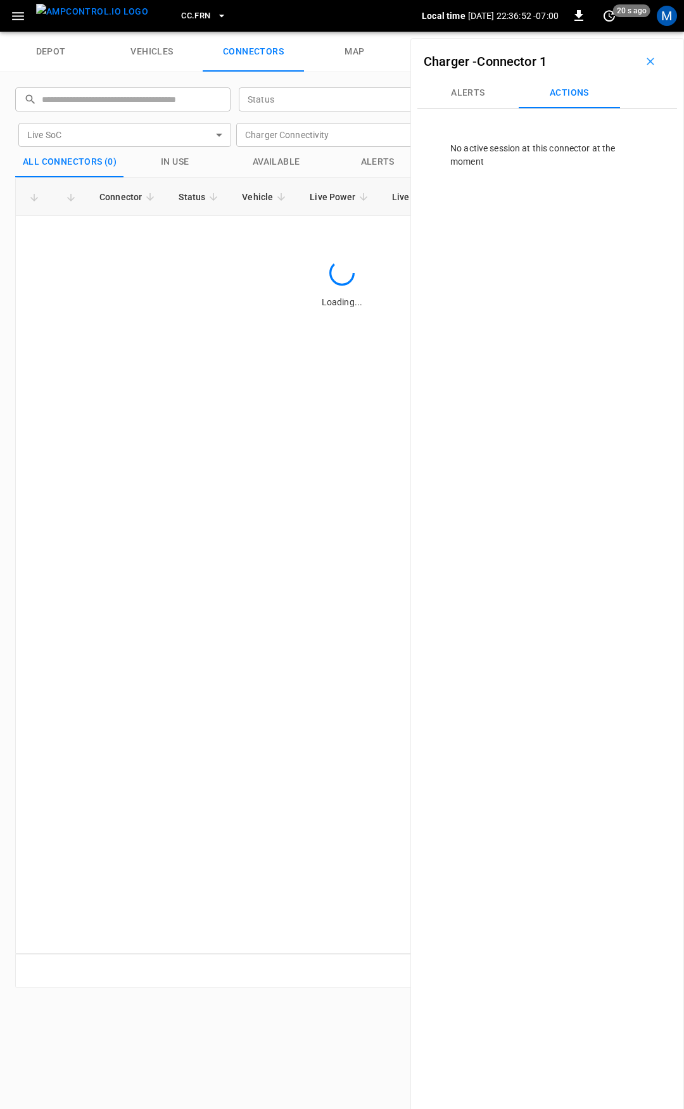
scroll to position [0, 0]
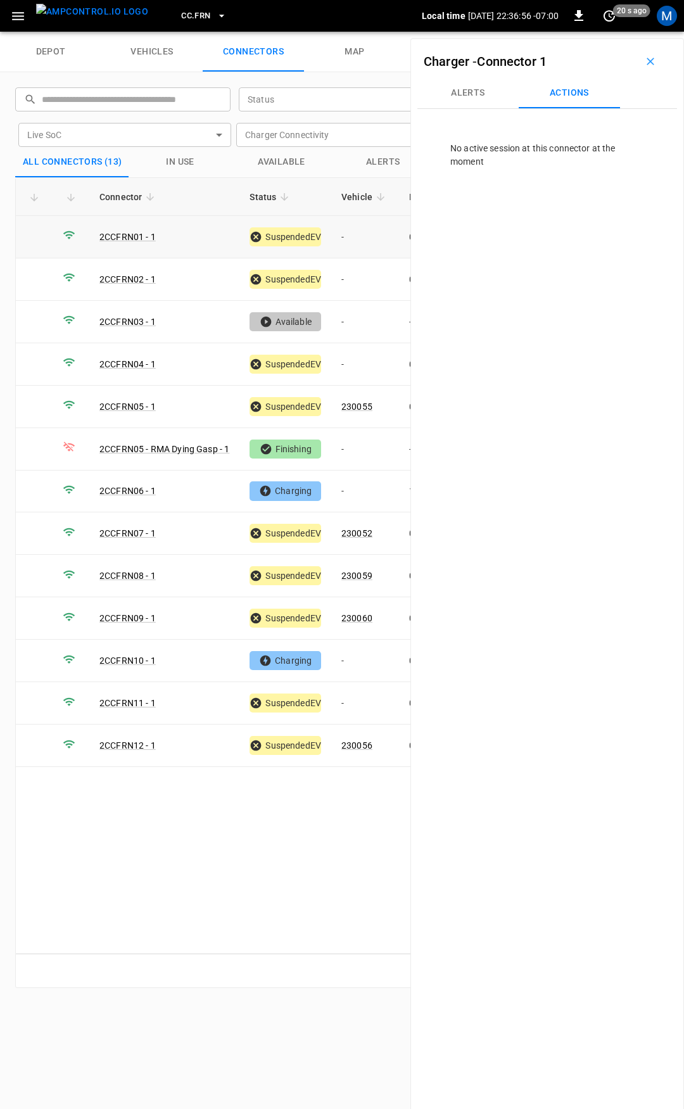
click at [355, 226] on td "-" at bounding box center [365, 237] width 68 height 42
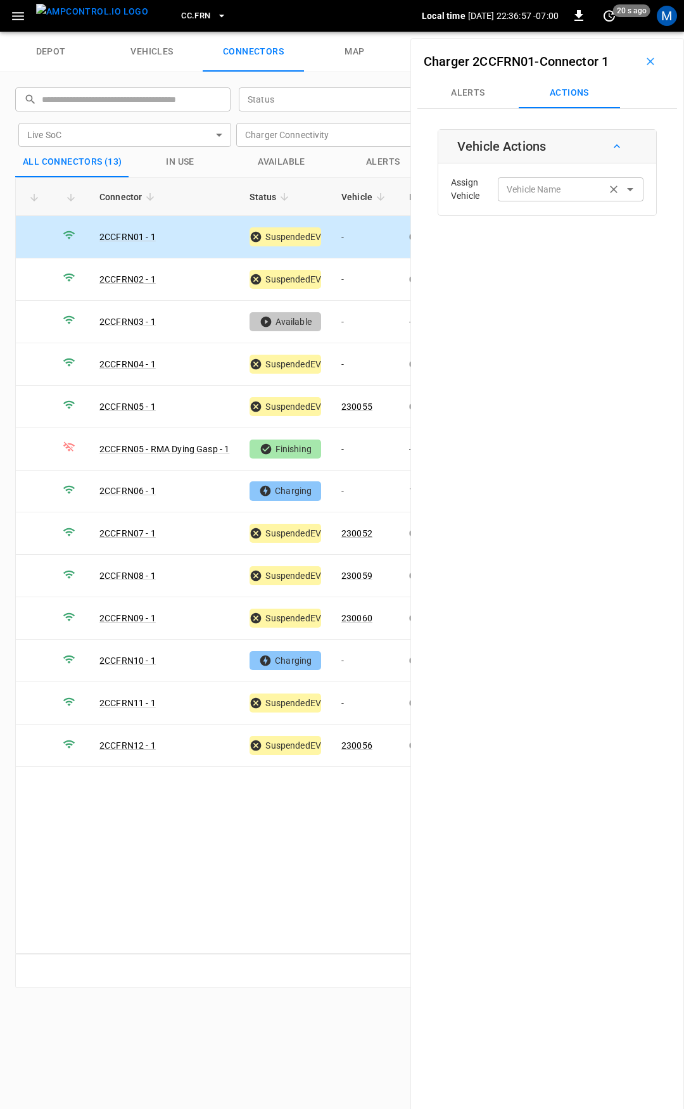
click at [554, 193] on input "Vehicle Name" at bounding box center [552, 189] width 101 height 16
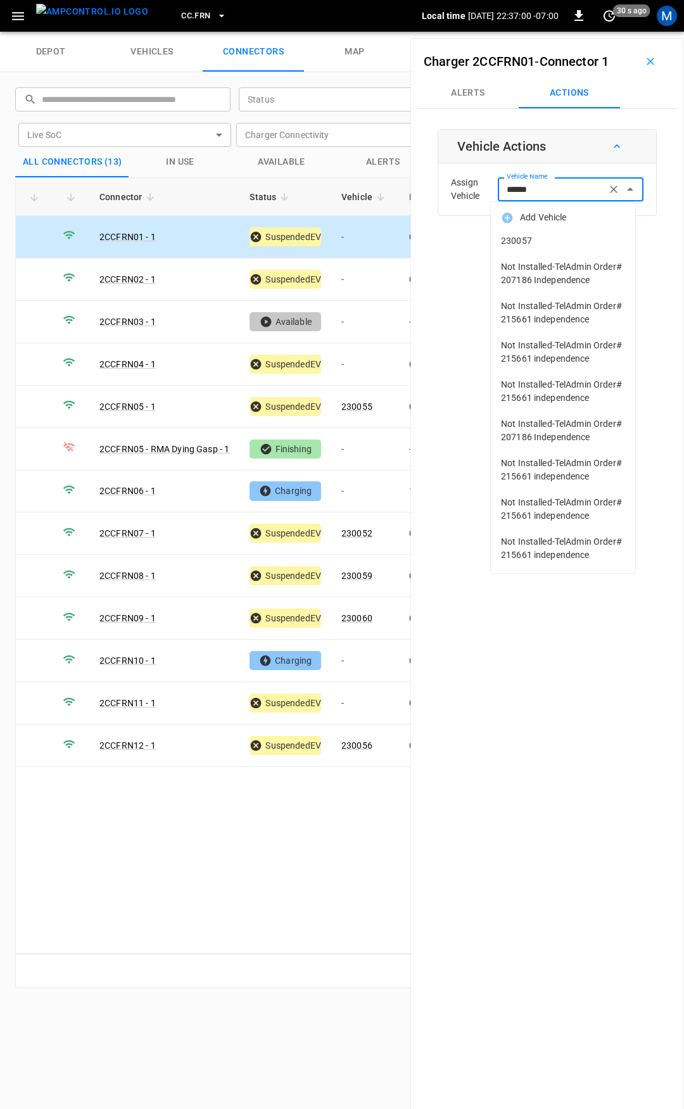
click at [546, 253] on li "230057" at bounding box center [563, 241] width 144 height 26
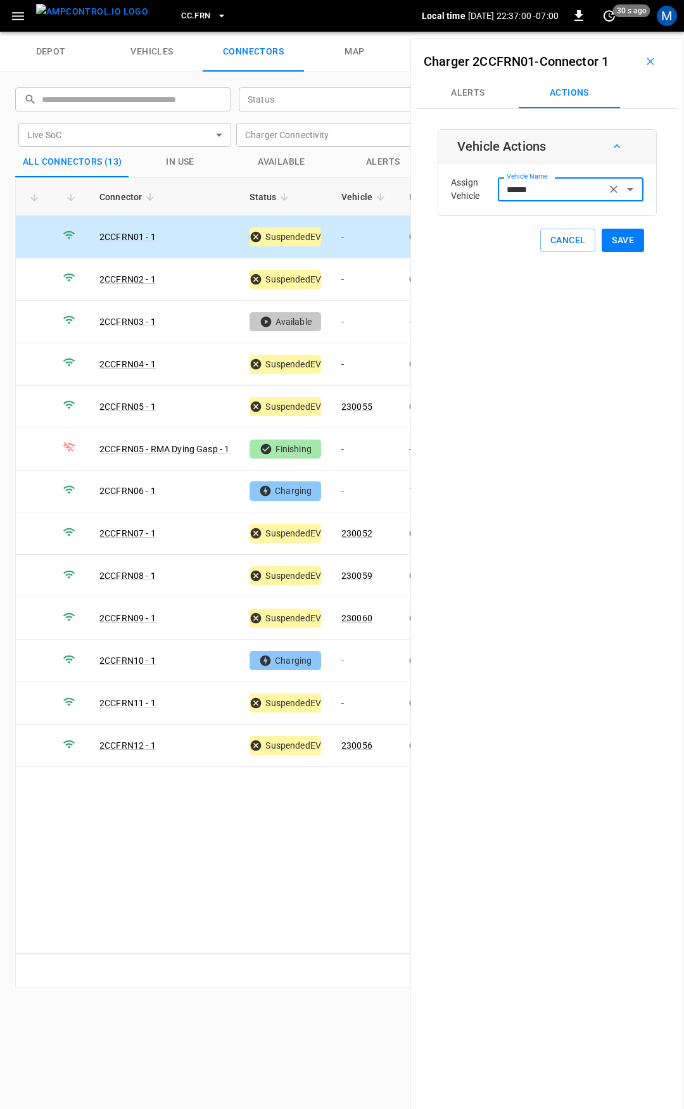
type input "******"
click at [629, 246] on button "Save" at bounding box center [623, 240] width 42 height 23
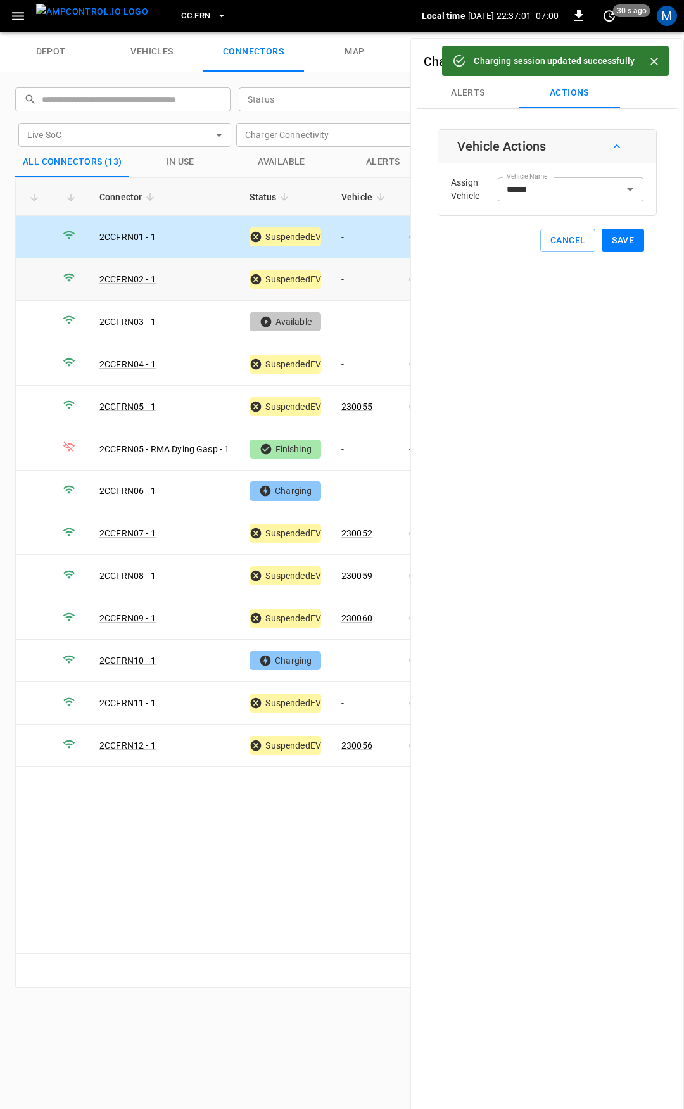
click at [351, 280] on td "-" at bounding box center [365, 280] width 68 height 42
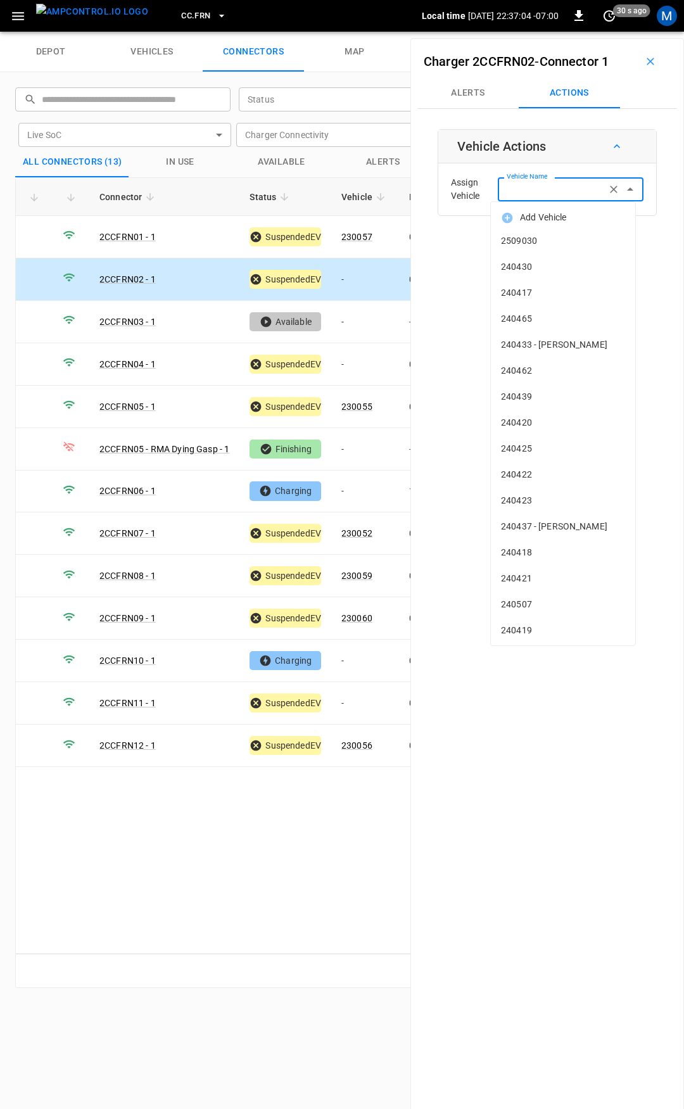
click at [550, 195] on input "Vehicle Name" at bounding box center [552, 189] width 101 height 16
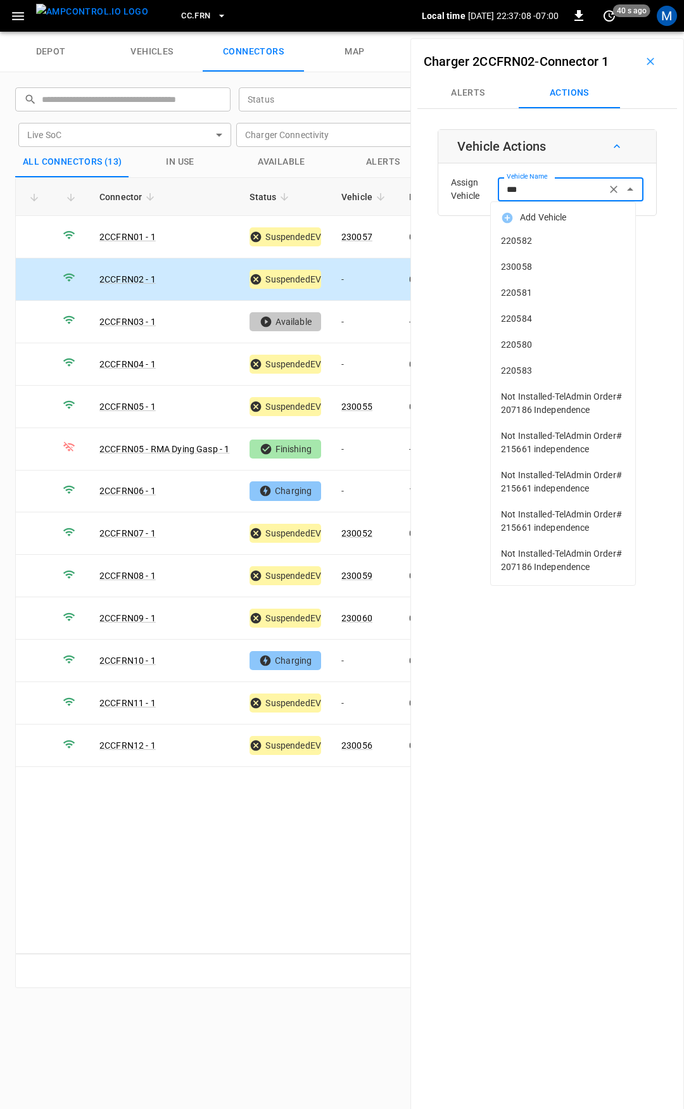
drag, startPoint x: 538, startPoint y: 192, endPoint x: 423, endPoint y: 188, distance: 115.4
click at [423, 188] on div "Charger 2CCFRN02 - Connector 1 Alerts Actions Vehicle Actions Assign Vehicle Ve…" at bounding box center [548, 592] width 274 height 1109
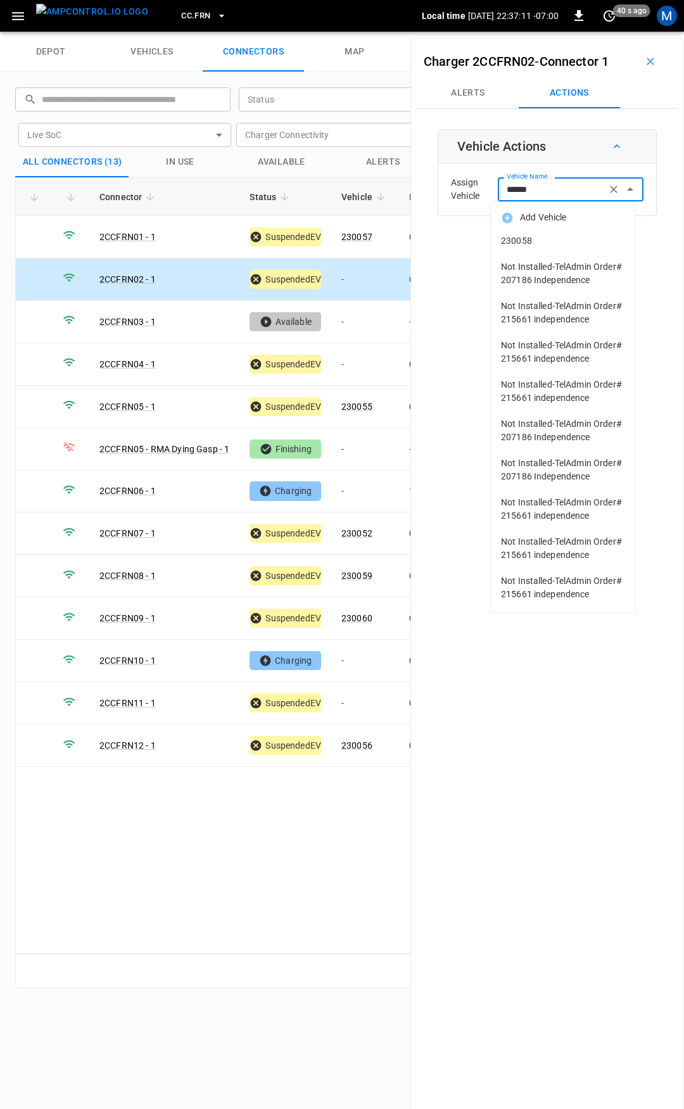
click at [546, 237] on span "230058" at bounding box center [563, 240] width 124 height 13
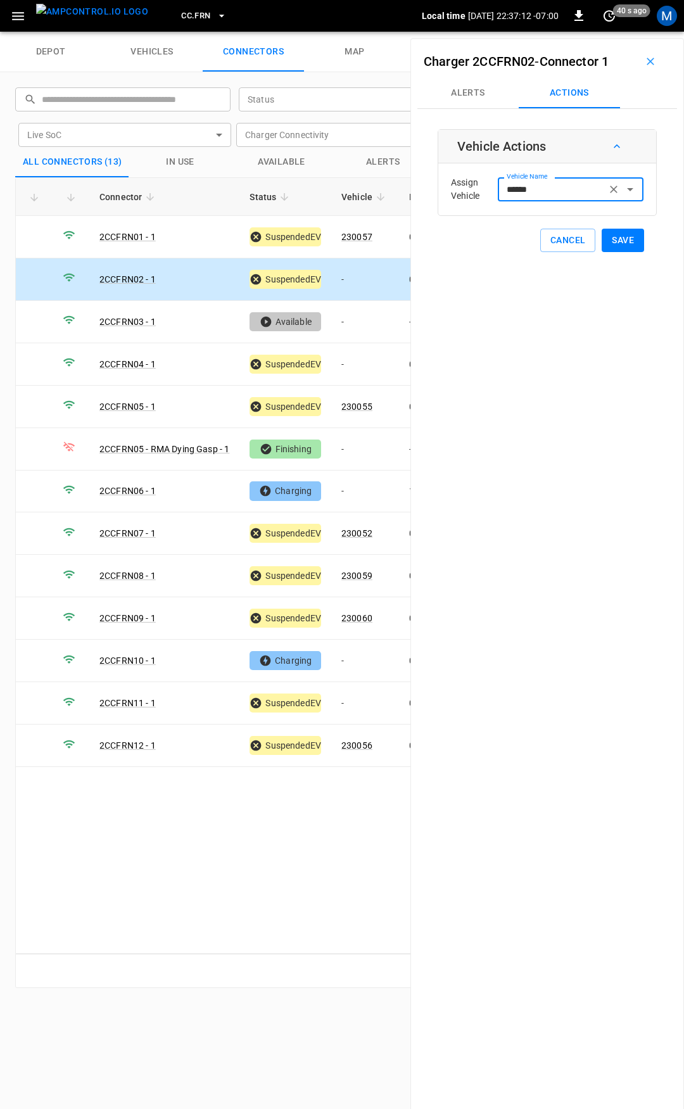
type input "******"
click at [617, 246] on button "Save" at bounding box center [623, 240] width 42 height 23
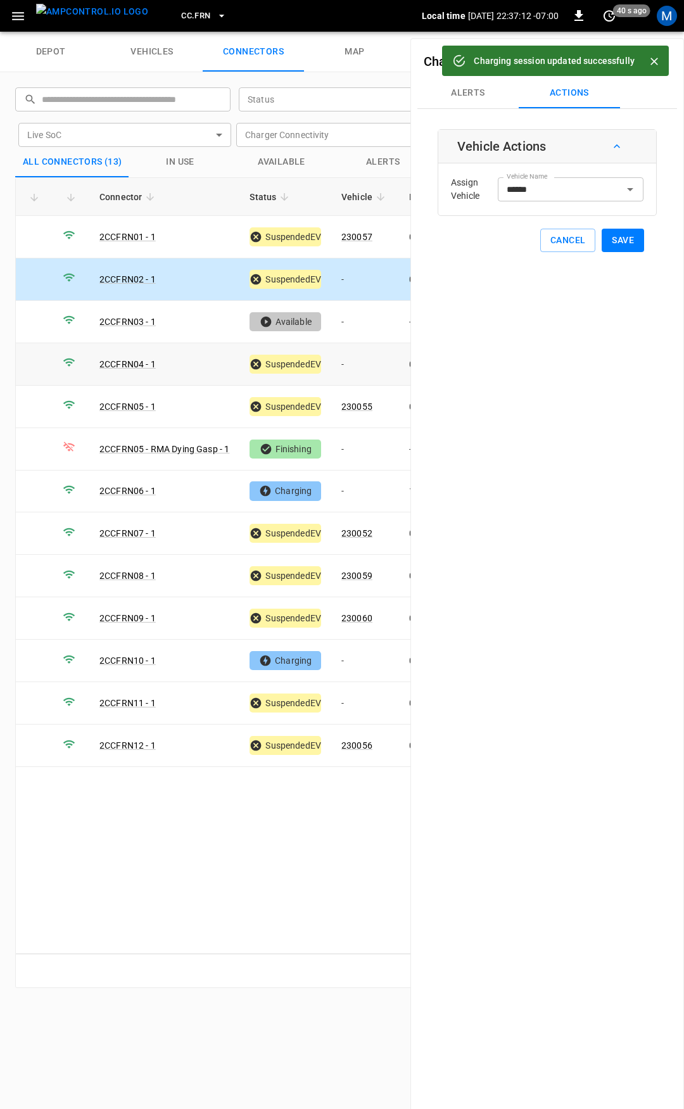
click at [365, 353] on td "-" at bounding box center [365, 364] width 68 height 42
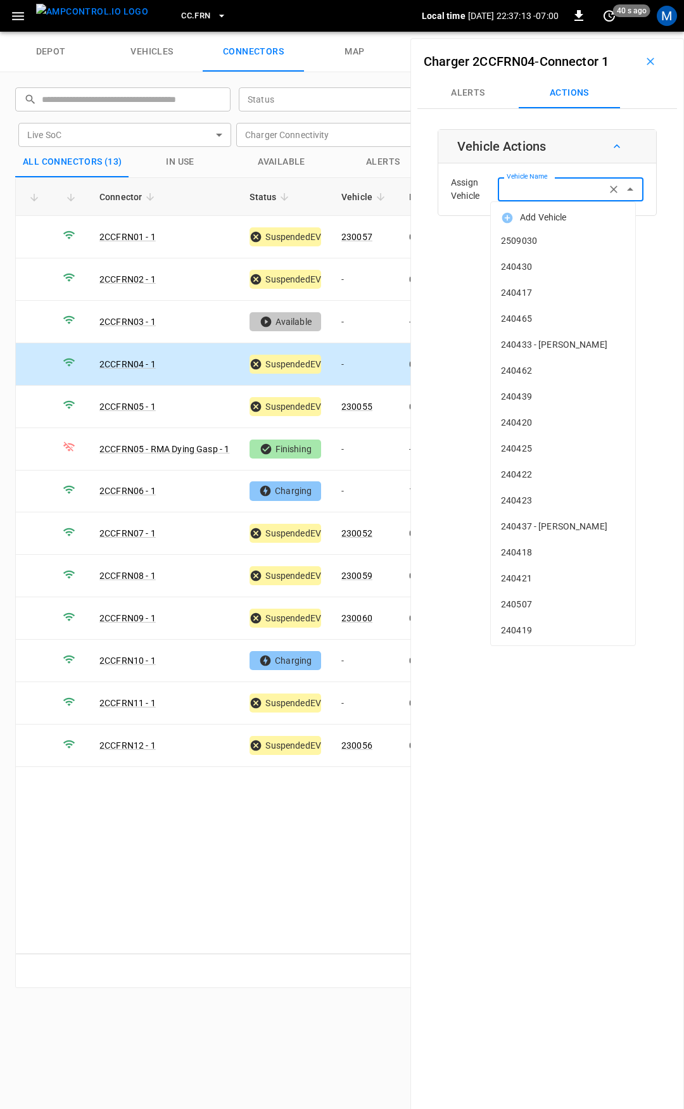
click at [527, 192] on input "Vehicle Name" at bounding box center [552, 189] width 101 height 16
type input "******"
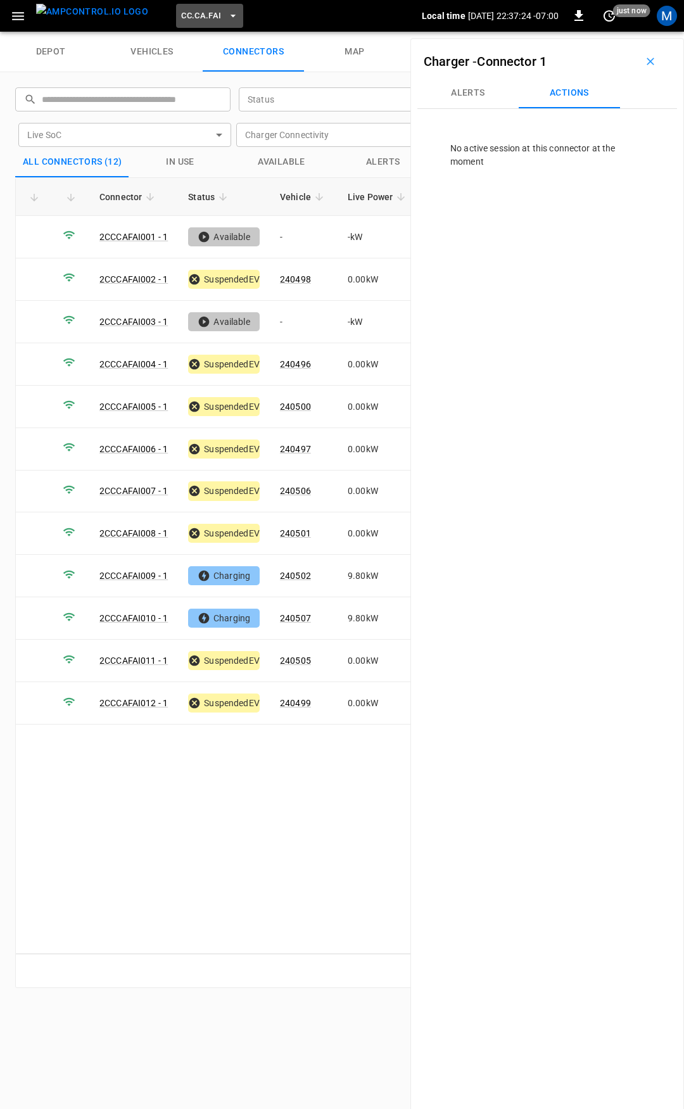
click at [190, 18] on span "CC.CA.FAI" at bounding box center [201, 16] width 40 height 15
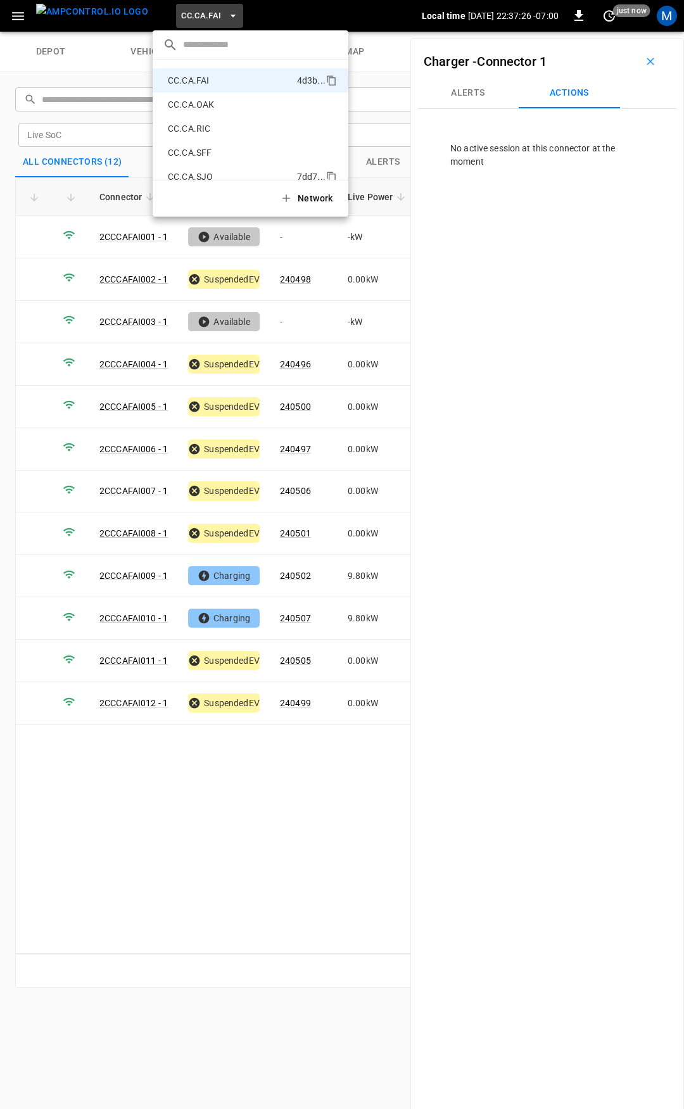
scroll to position [204, 0]
click at [184, 141] on p "CC.FRN" at bounding box center [231, 137] width 136 height 13
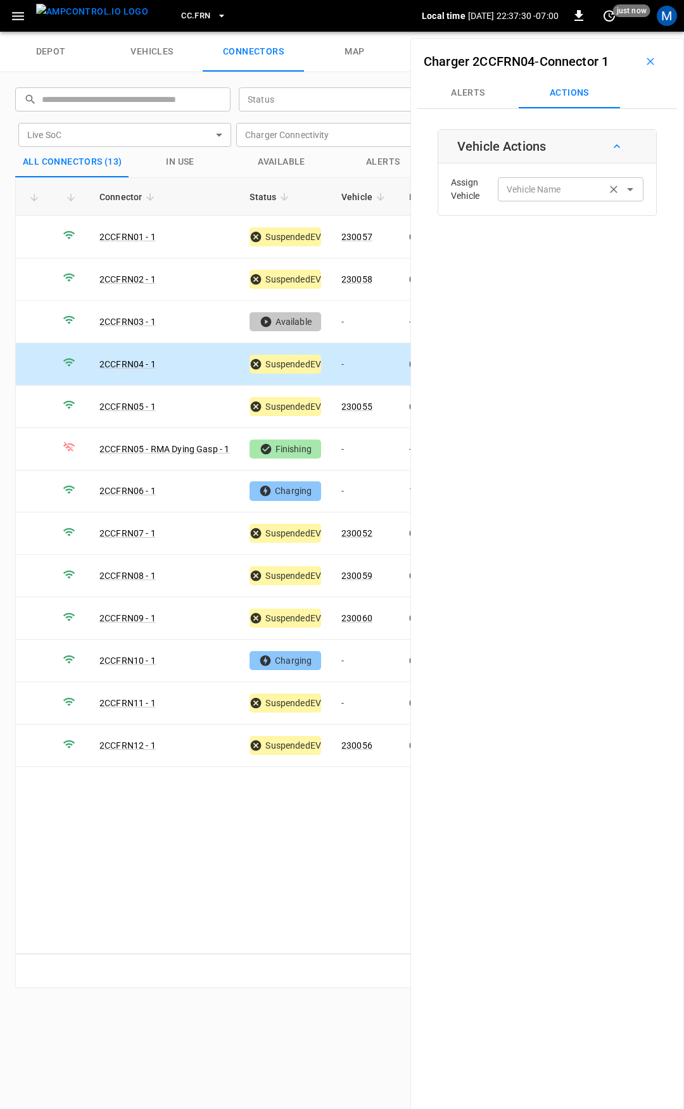
click at [548, 195] on input "Vehicle Name" at bounding box center [552, 189] width 101 height 16
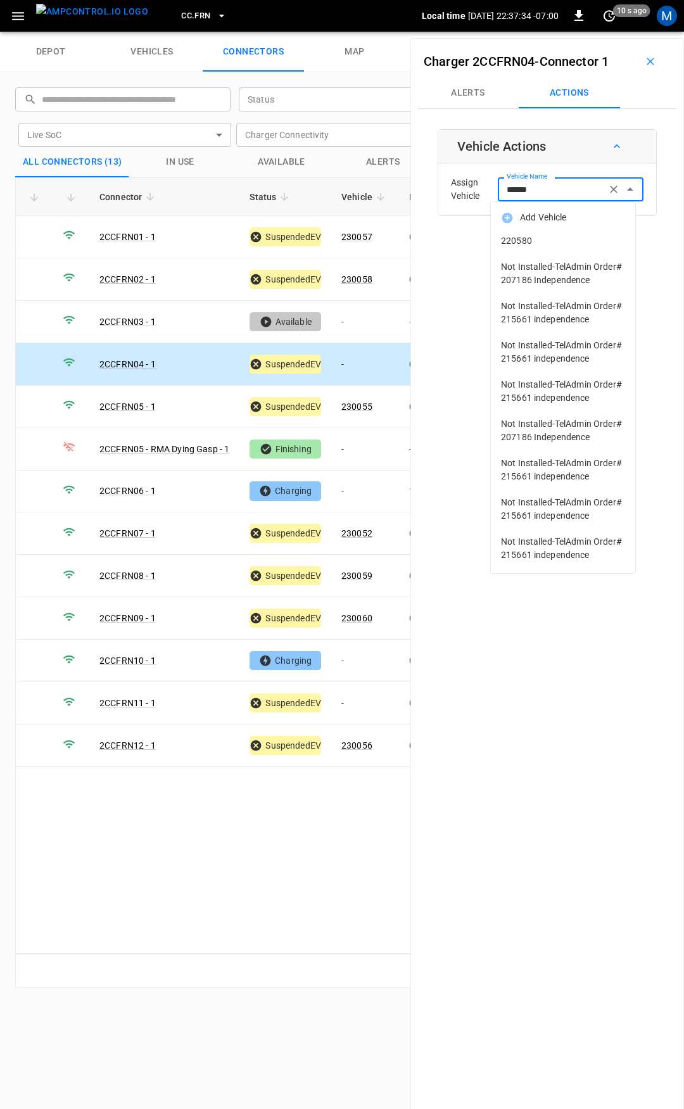
click at [539, 238] on span "220580" at bounding box center [563, 240] width 124 height 13
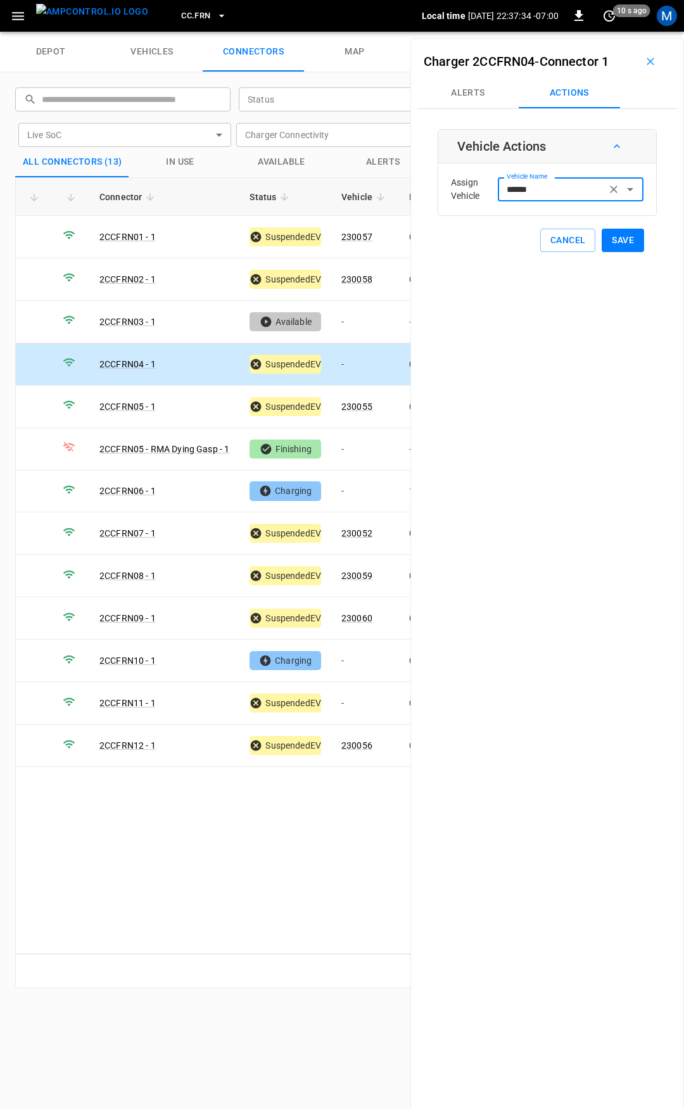
type input "******"
click at [616, 243] on button "Save" at bounding box center [623, 240] width 42 height 23
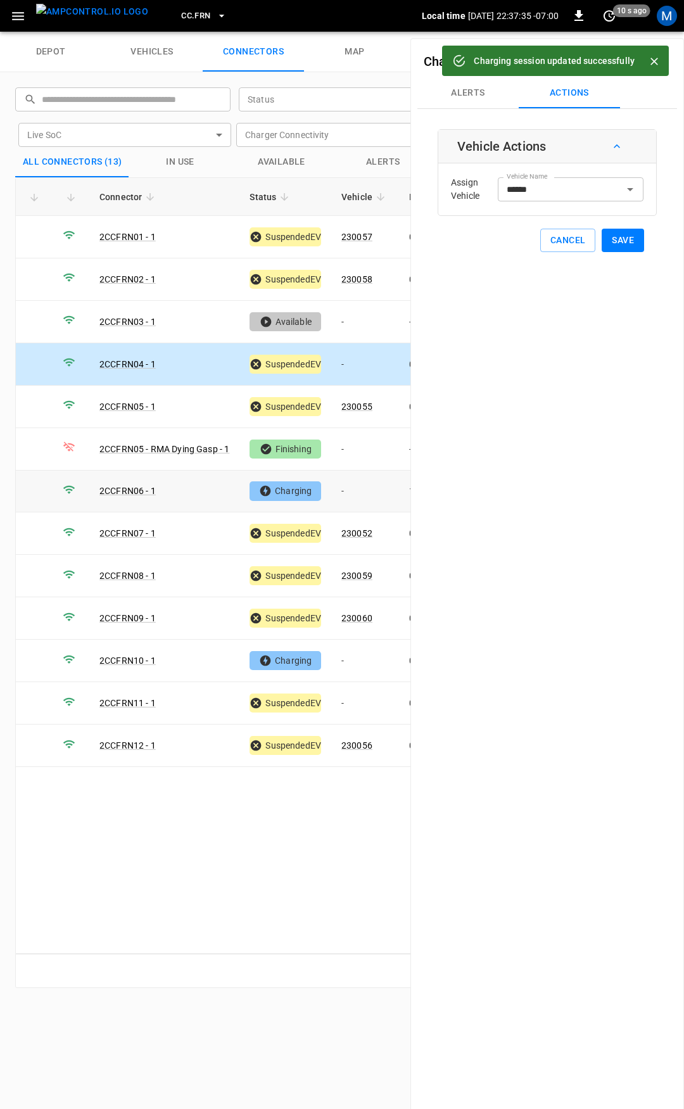
click at [364, 486] on td "-" at bounding box center [365, 492] width 68 height 42
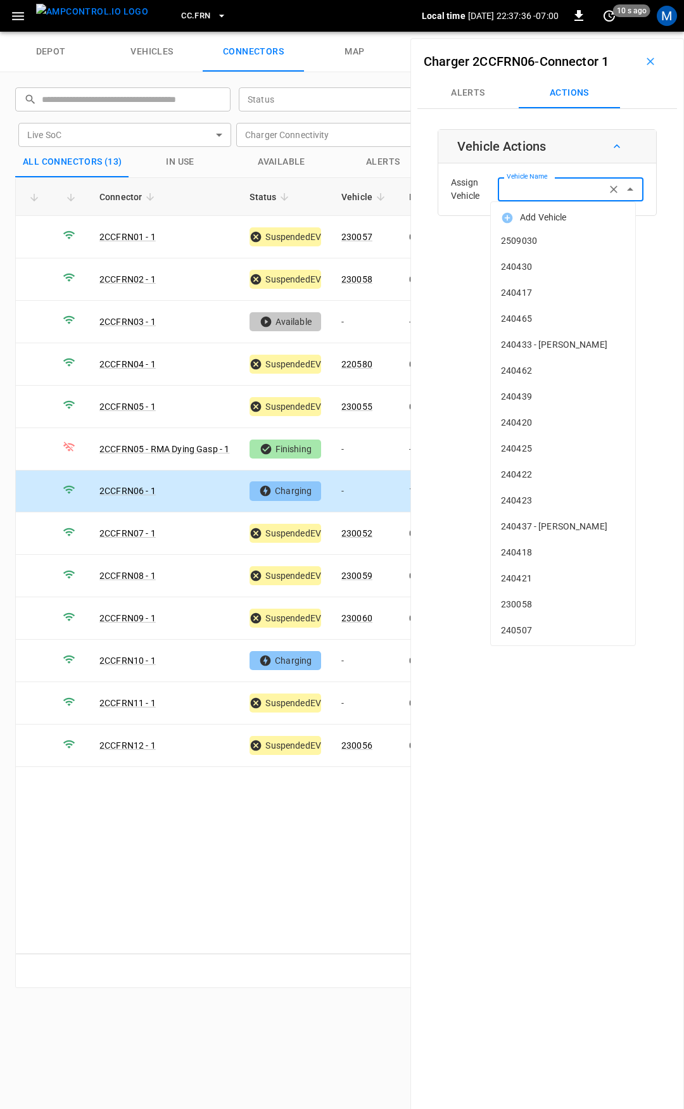
click at [527, 193] on input "Vehicle Name" at bounding box center [552, 189] width 101 height 16
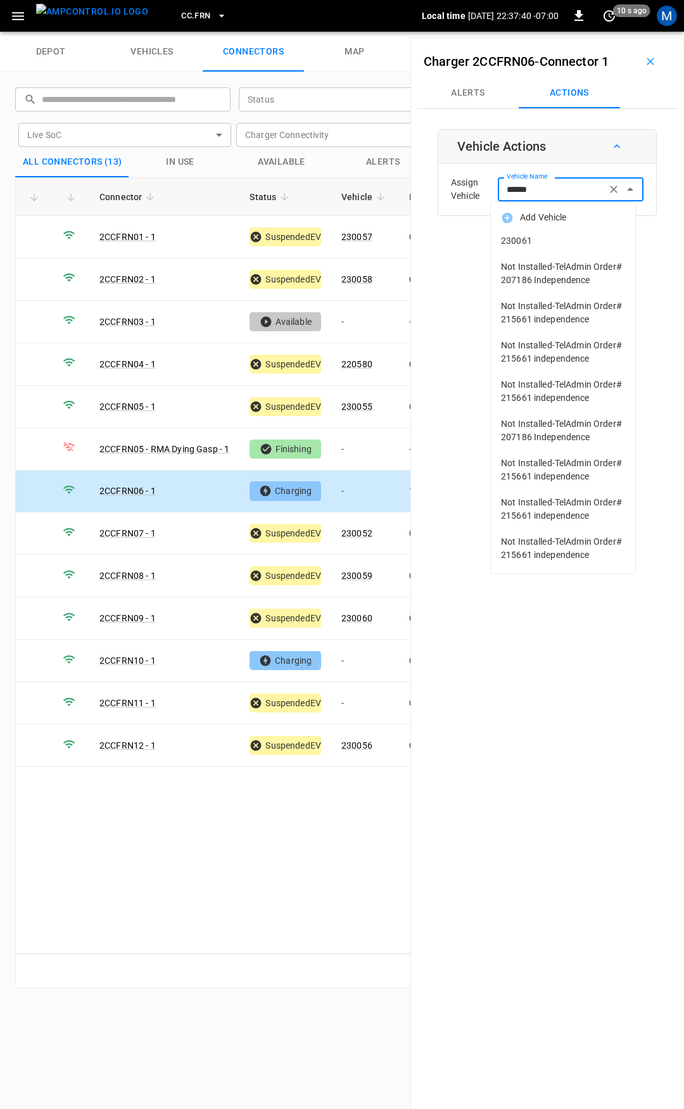
drag, startPoint x: 541, startPoint y: 244, endPoint x: 613, endPoint y: 257, distance: 73.4
click at [542, 244] on span "230061" at bounding box center [563, 240] width 124 height 13
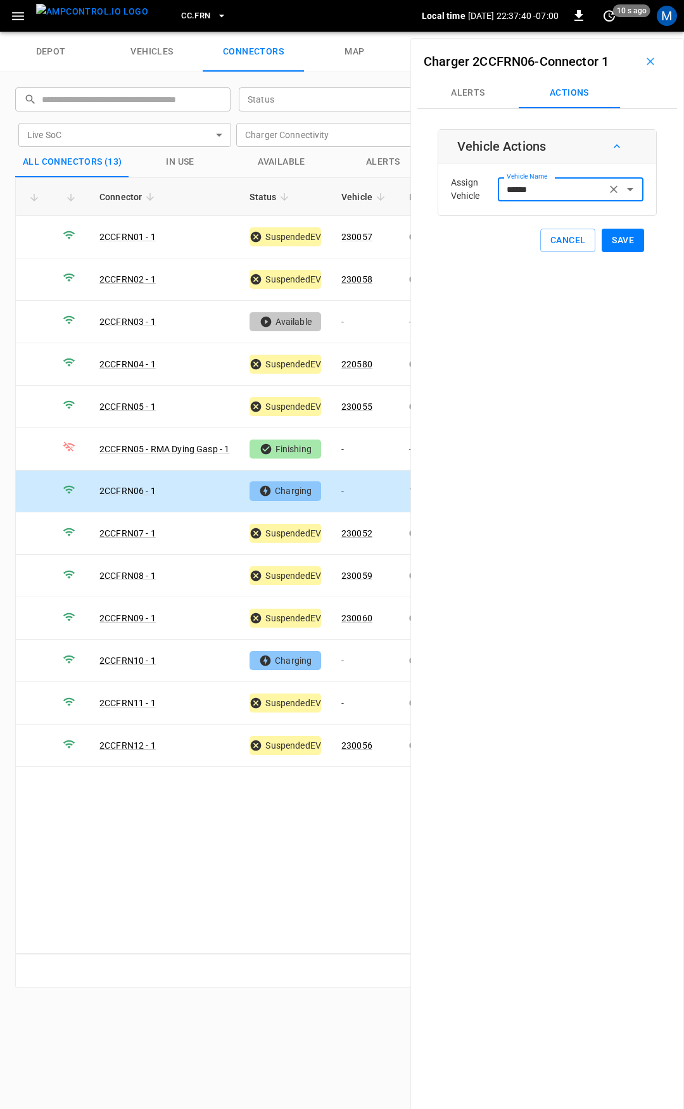
type input "******"
click at [615, 251] on button "Save" at bounding box center [623, 240] width 42 height 23
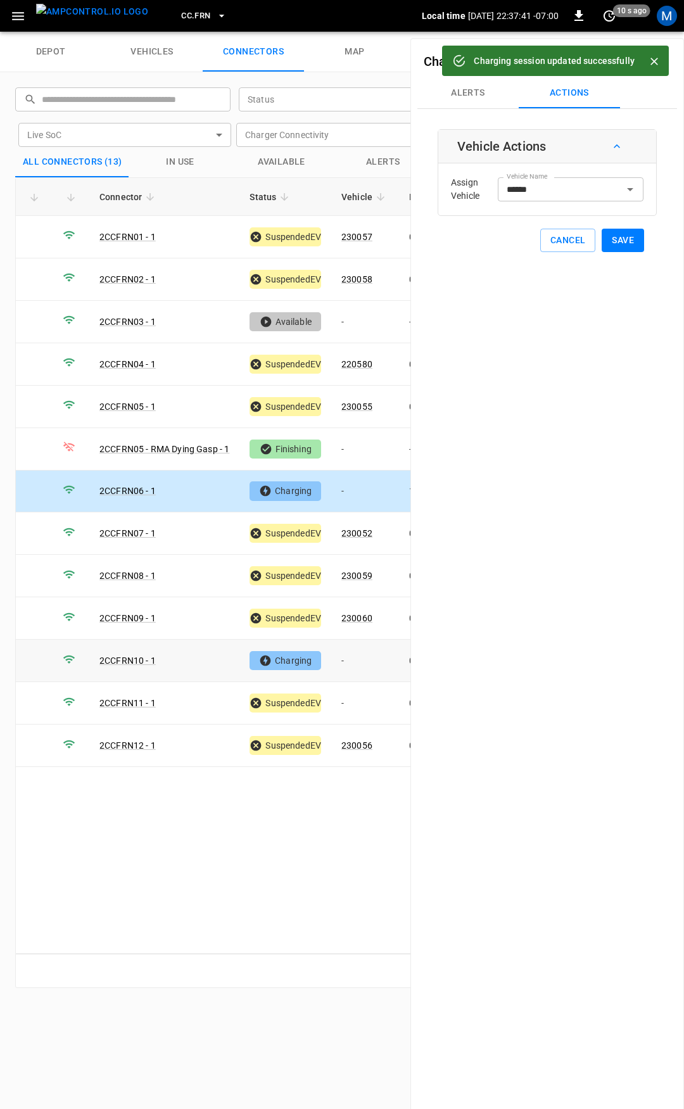
click at [362, 655] on td "-" at bounding box center [365, 661] width 68 height 42
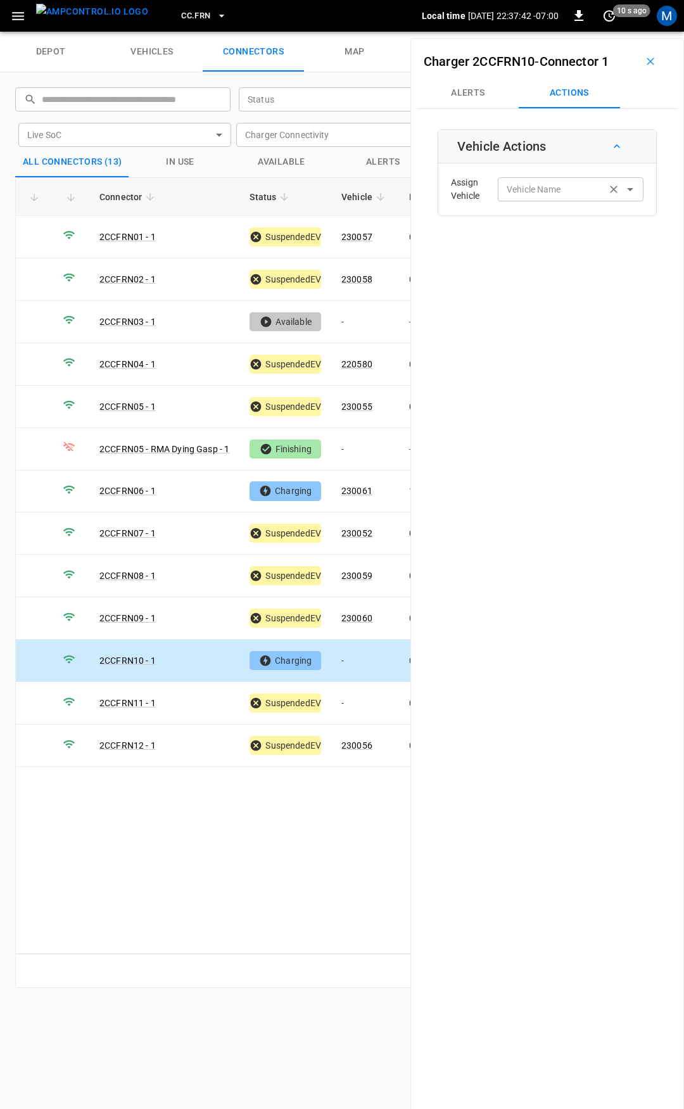
click at [535, 198] on div "Vehicle Name" at bounding box center [571, 188] width 146 height 23
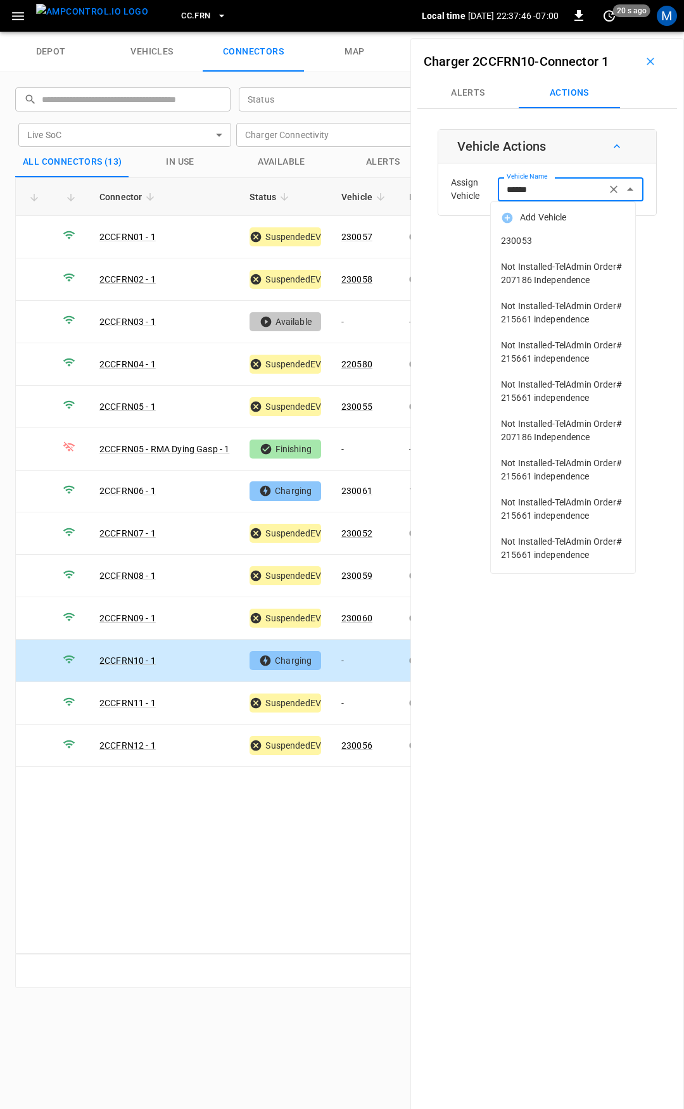
click at [544, 245] on span "230053" at bounding box center [563, 240] width 124 height 13
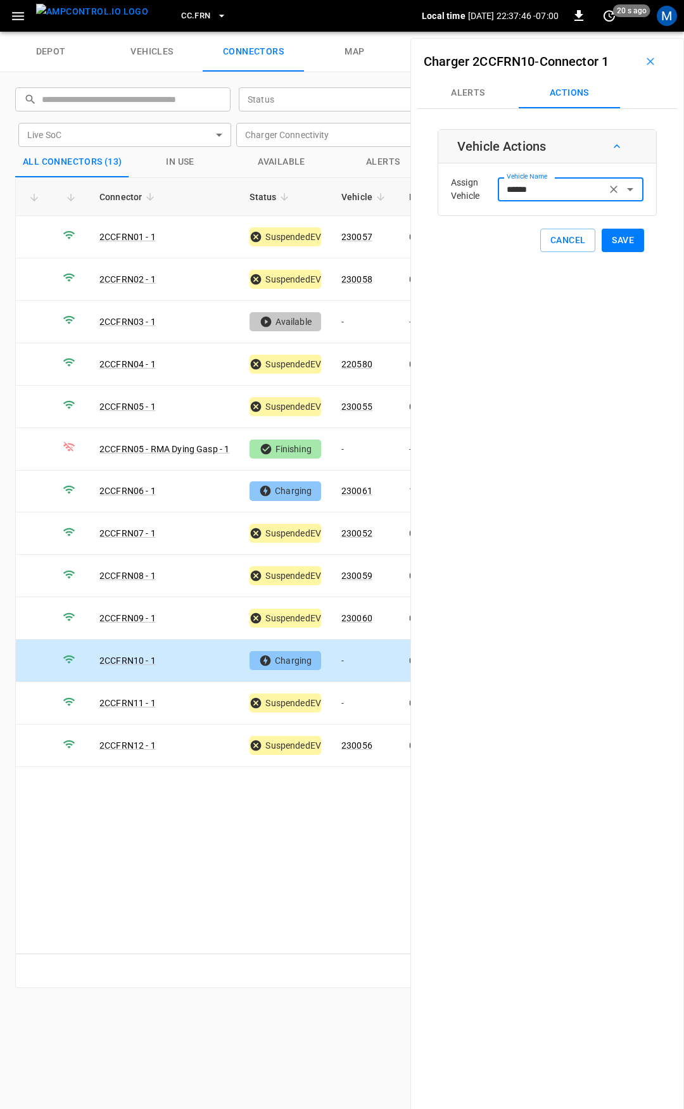
type input "******"
click at [616, 245] on button "Save" at bounding box center [623, 240] width 42 height 23
click at [362, 696] on td "-" at bounding box center [365, 703] width 68 height 42
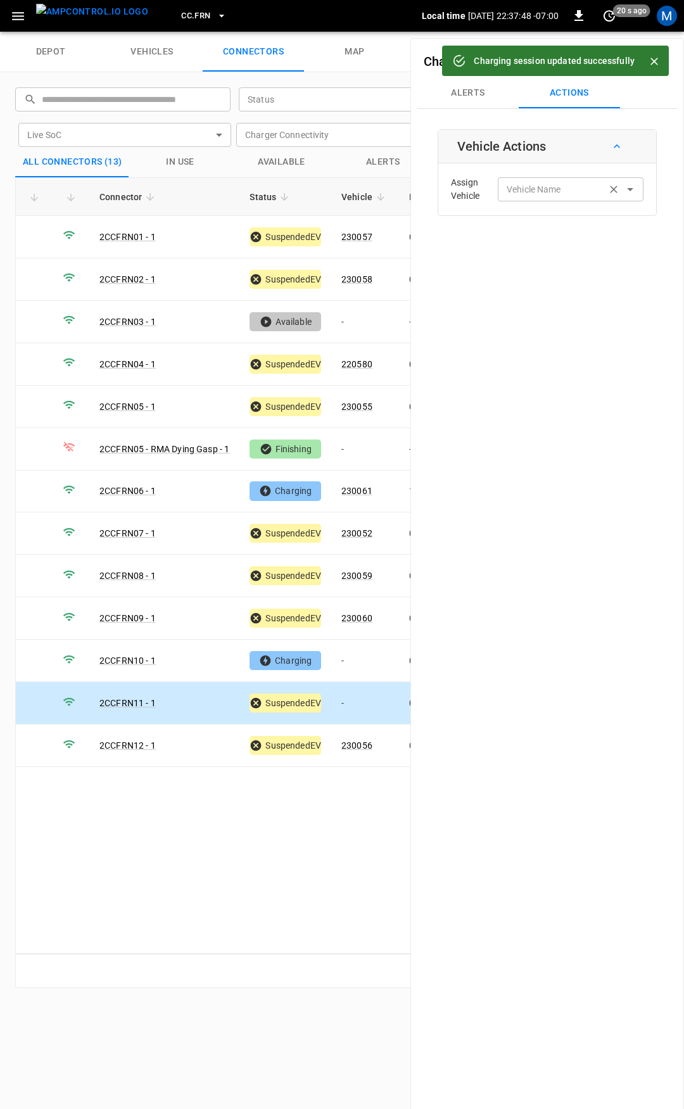
click at [532, 191] on input "Vehicle Name" at bounding box center [552, 189] width 101 height 16
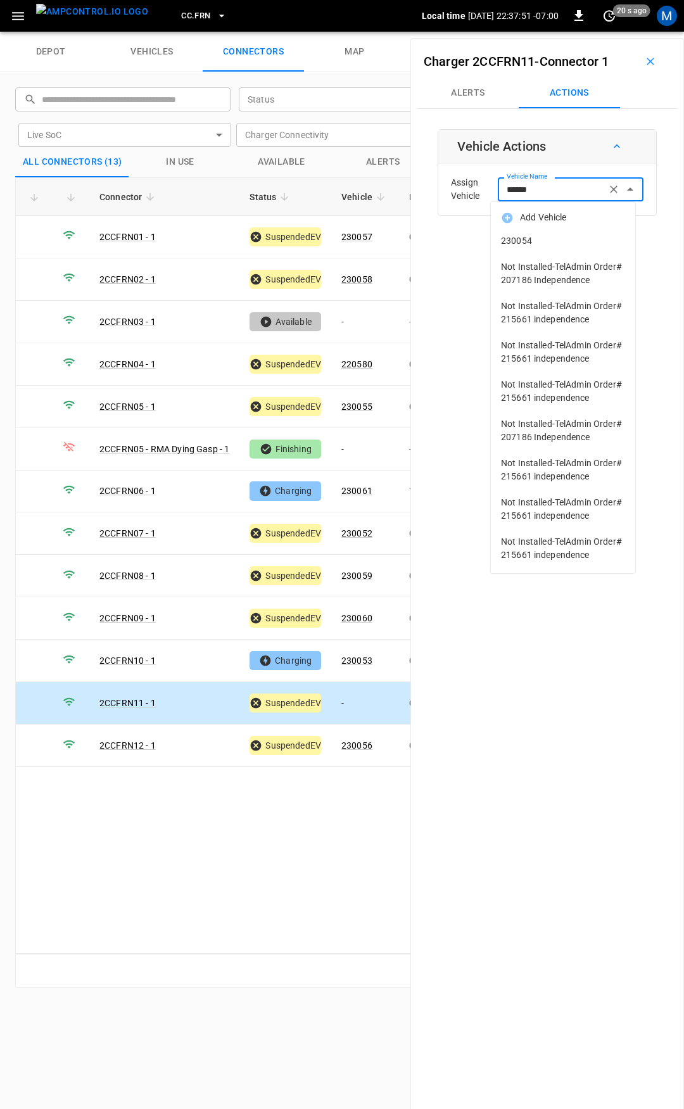
click at [549, 233] on li "230054" at bounding box center [563, 241] width 144 height 26
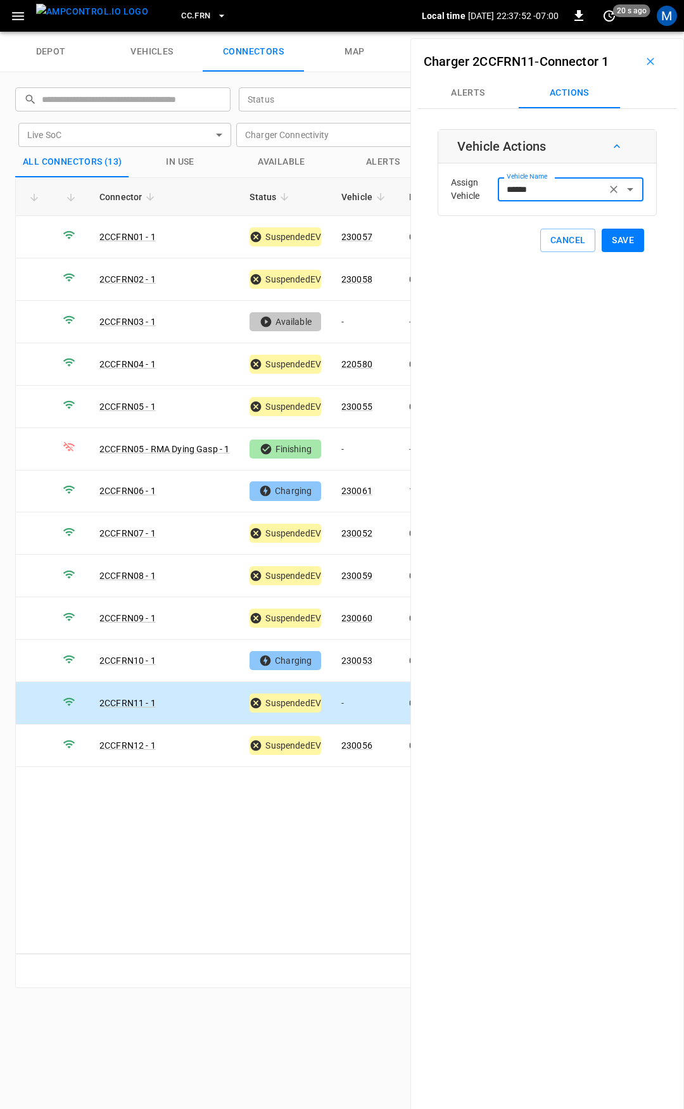
type input "******"
click at [617, 237] on button "Save" at bounding box center [623, 240] width 42 height 23
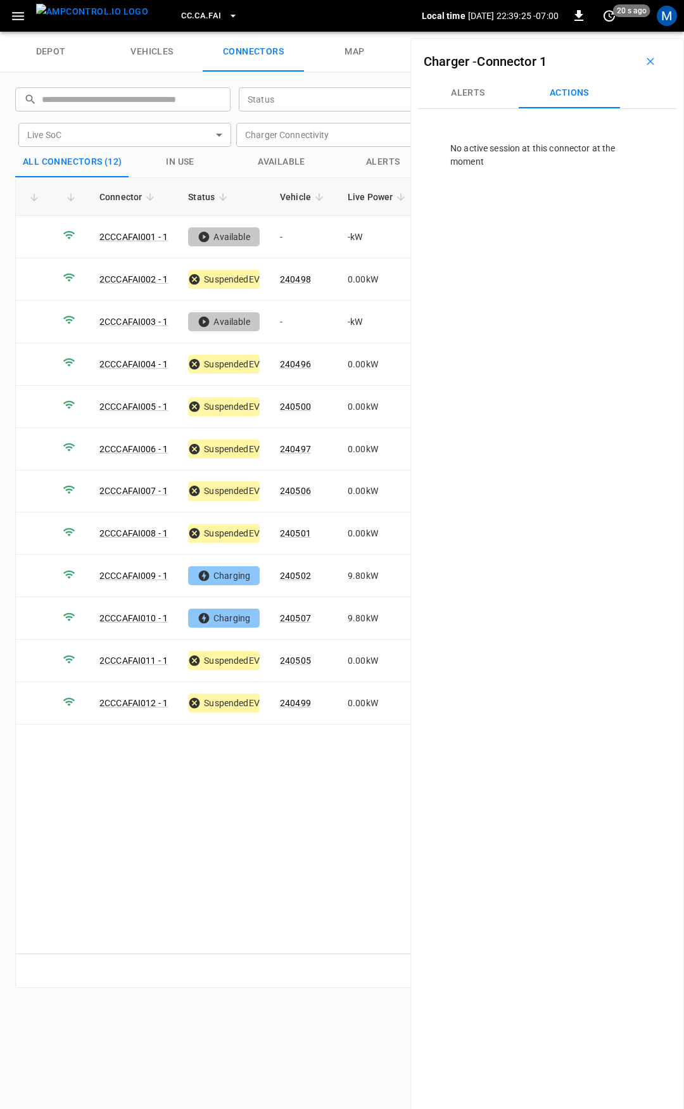
click at [186, 12] on span "CC.CA.FAI" at bounding box center [201, 16] width 40 height 15
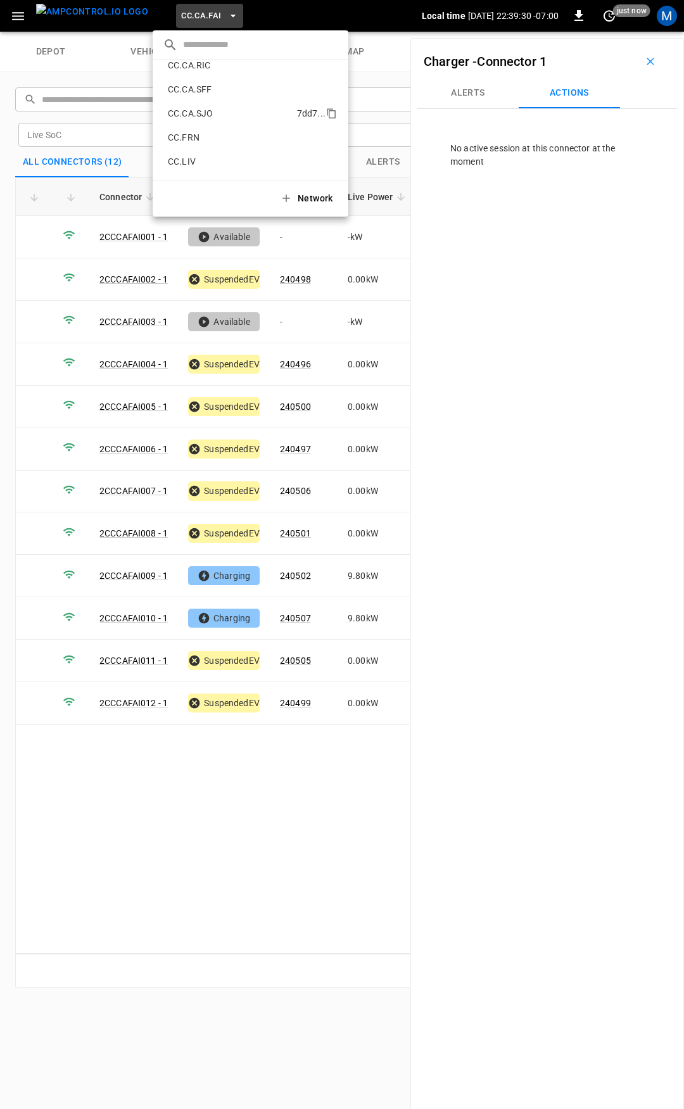
click at [209, 112] on p "CC.CA.SJO" at bounding box center [230, 113] width 134 height 13
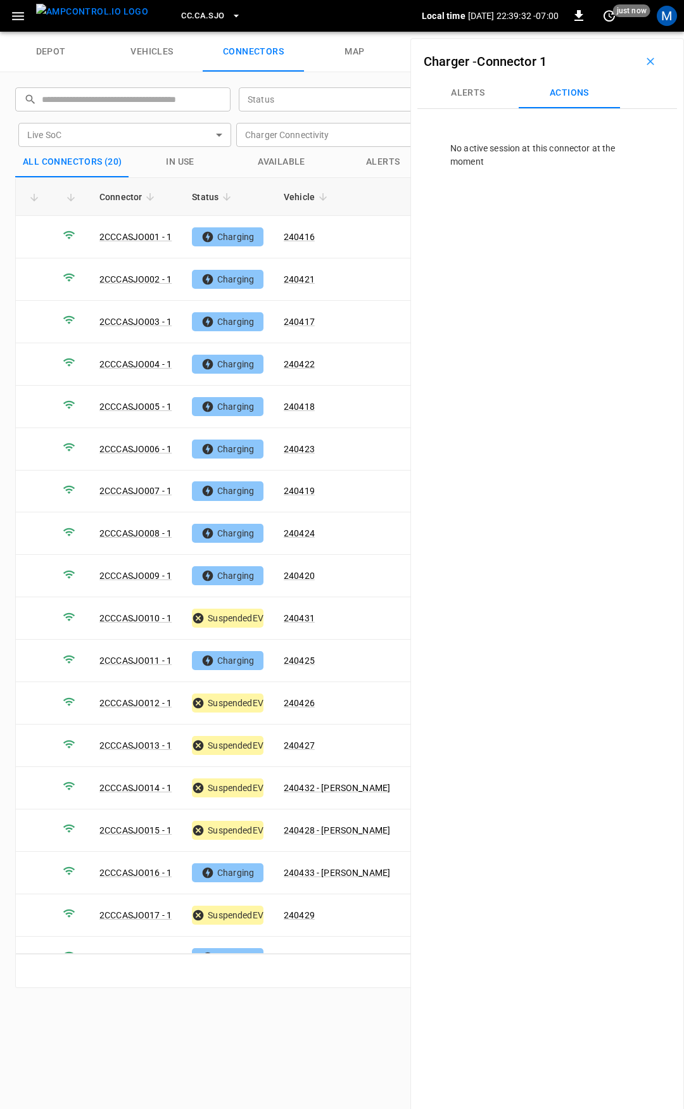
click at [181, 18] on span "CC.CA.SJO" at bounding box center [202, 16] width 43 height 15
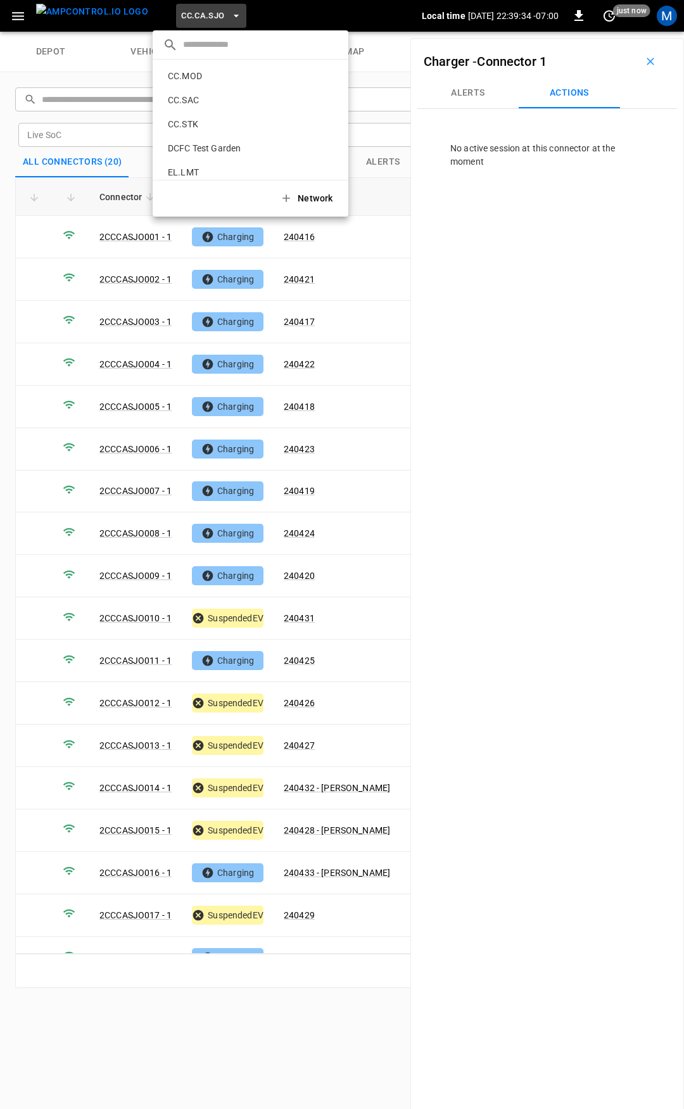
scroll to position [262, 0]
click at [220, 79] on p "CC.FRN" at bounding box center [231, 79] width 136 height 13
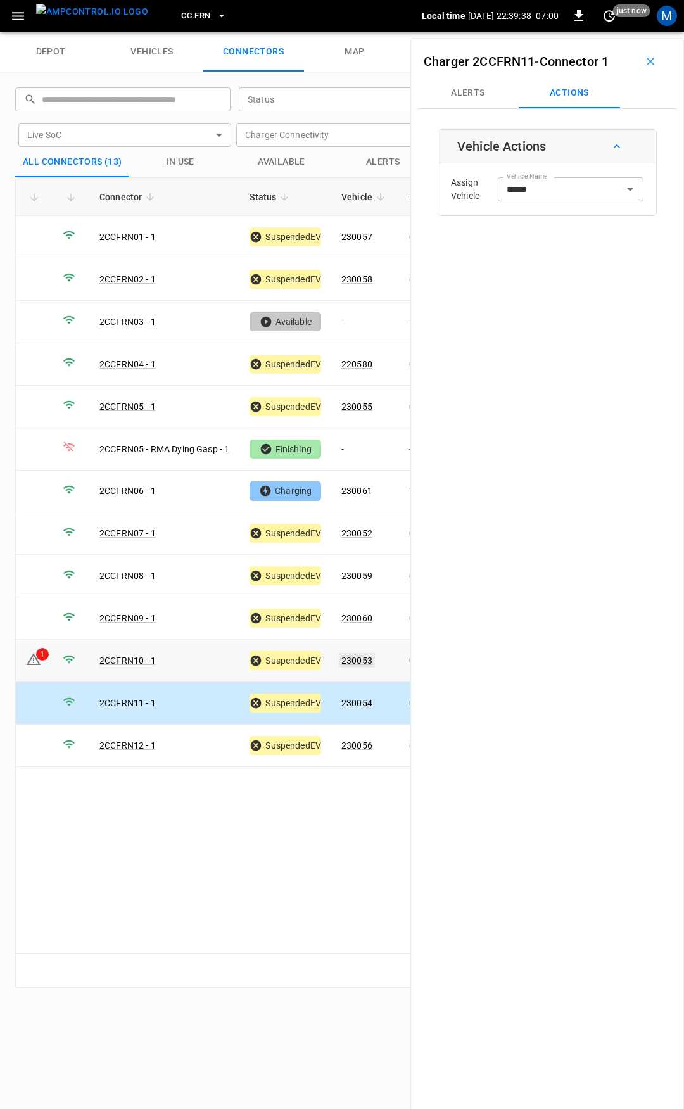
click at [365, 653] on link "230053" at bounding box center [357, 660] width 36 height 15
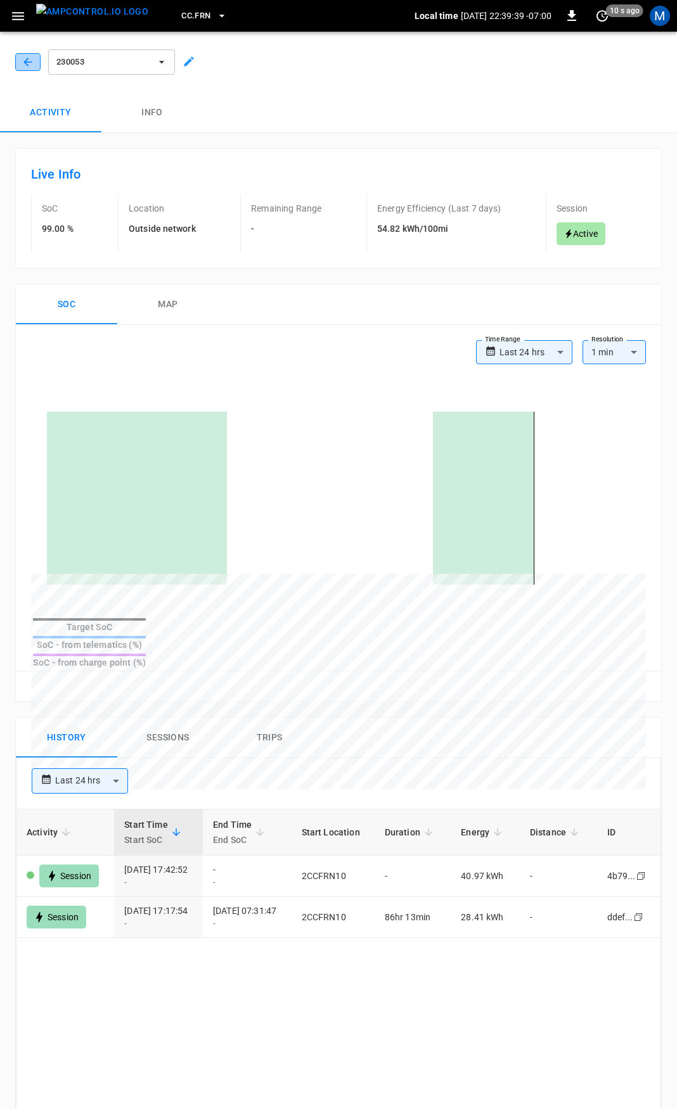
click at [31, 61] on icon "button" at bounding box center [28, 62] width 13 height 13
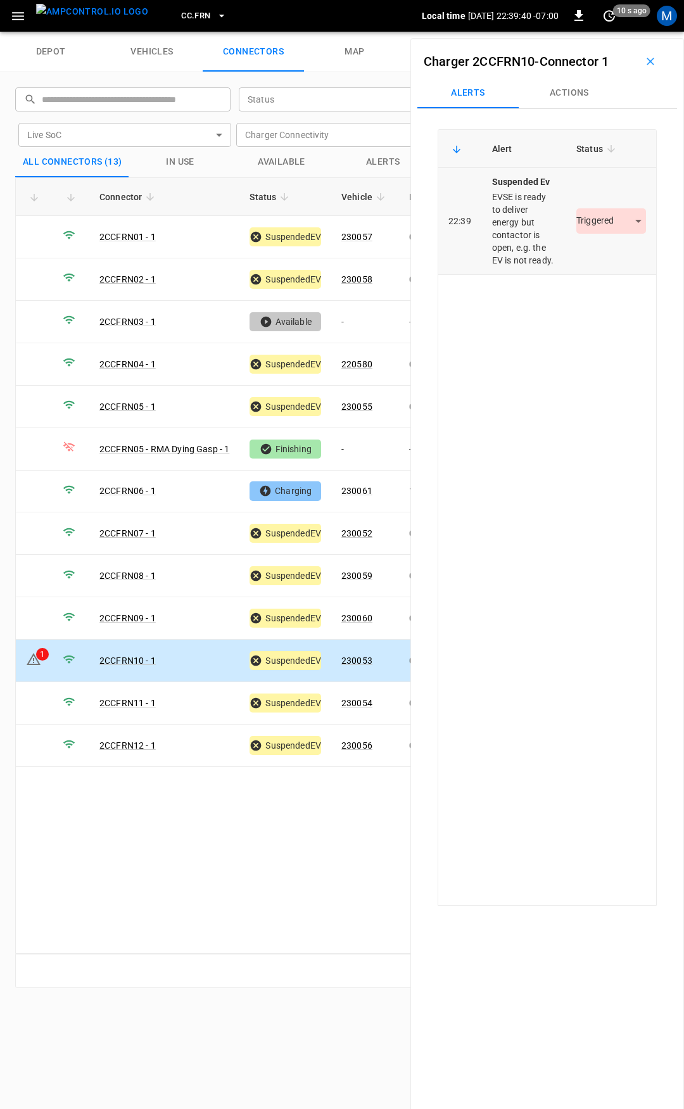
click at [598, 217] on div "Triggered *********" at bounding box center [612, 220] width 70 height 25
click at [603, 241] on td "Triggered *********" at bounding box center [611, 221] width 90 height 107
click at [608, 32] on body "CC.FRN Local time 2025-09-16 22:39:41 -07:00 0 10 s ago M depot vehicles connec…" at bounding box center [342, 16] width 684 height 32
click at [605, 252] on li "Resolved" at bounding box center [604, 258] width 79 height 21
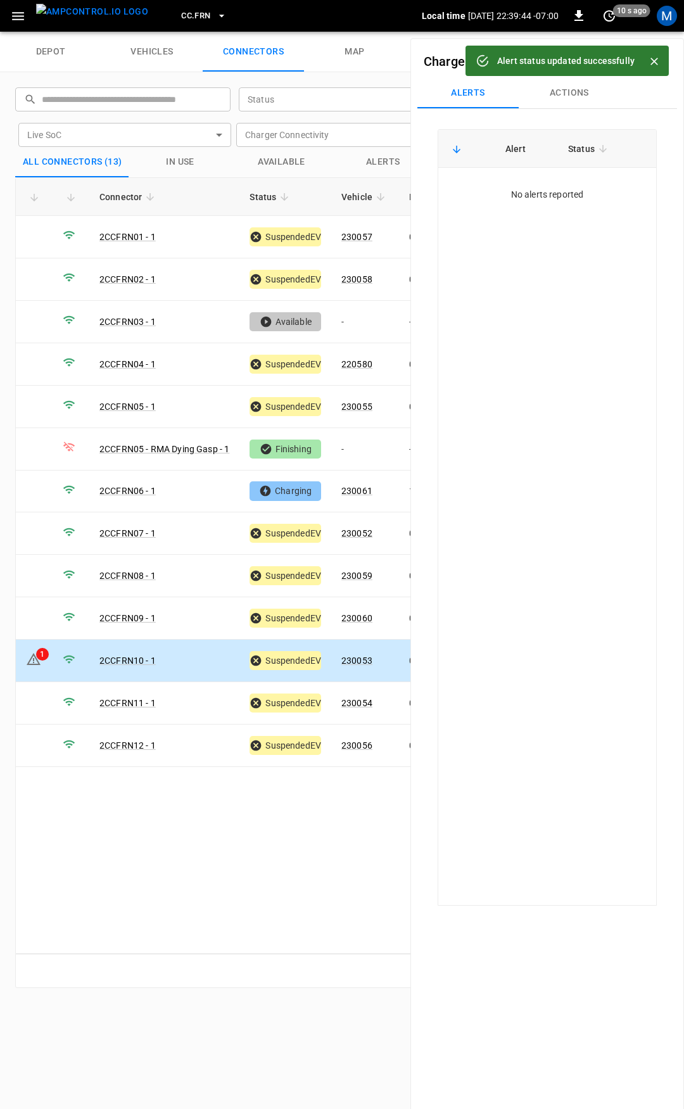
click at [184, 11] on span "CC.FRN" at bounding box center [195, 16] width 29 height 15
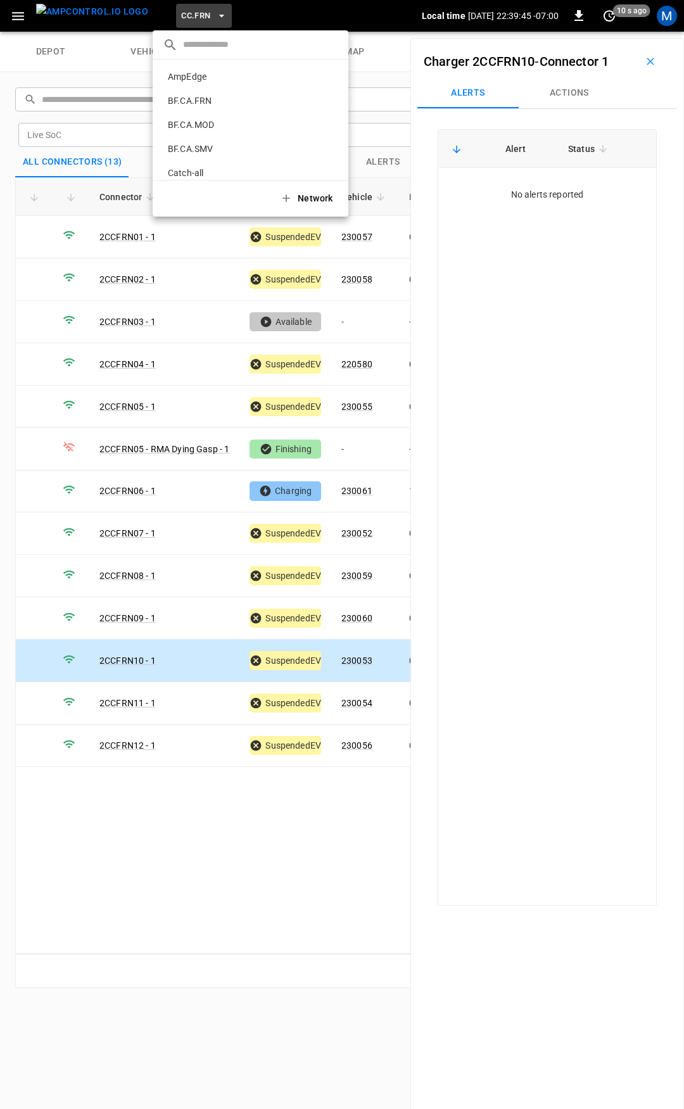
scroll to position [261, 0]
click at [191, 129] on p "CC.MOD" at bounding box center [231, 128] width 137 height 13
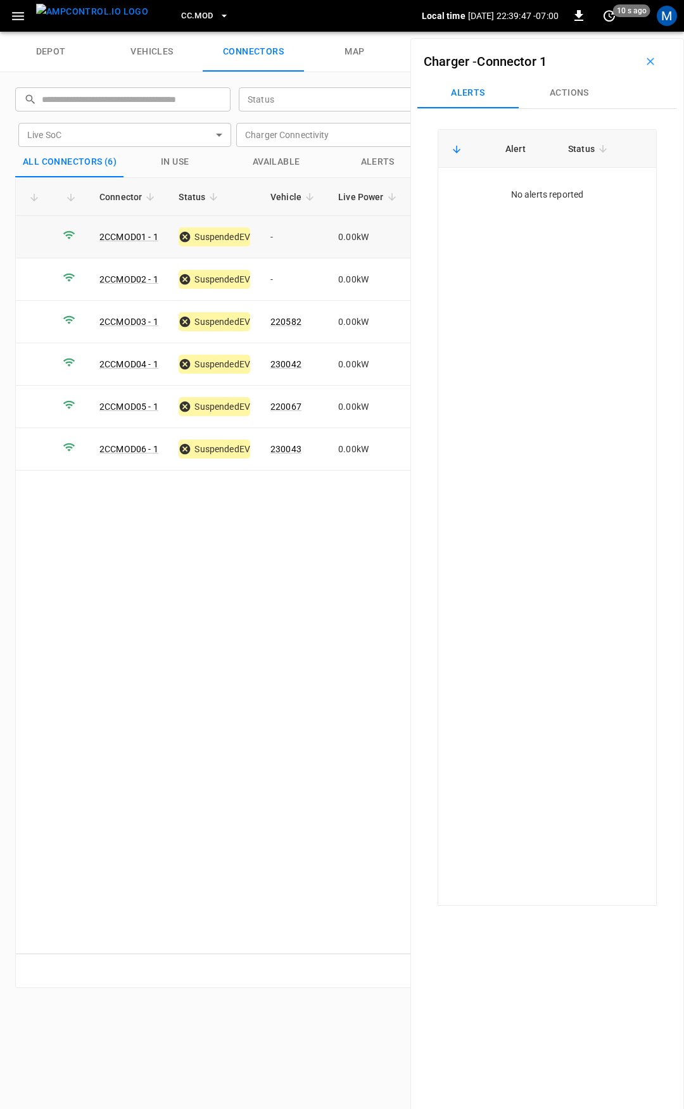
click at [297, 248] on td "-" at bounding box center [294, 237] width 68 height 42
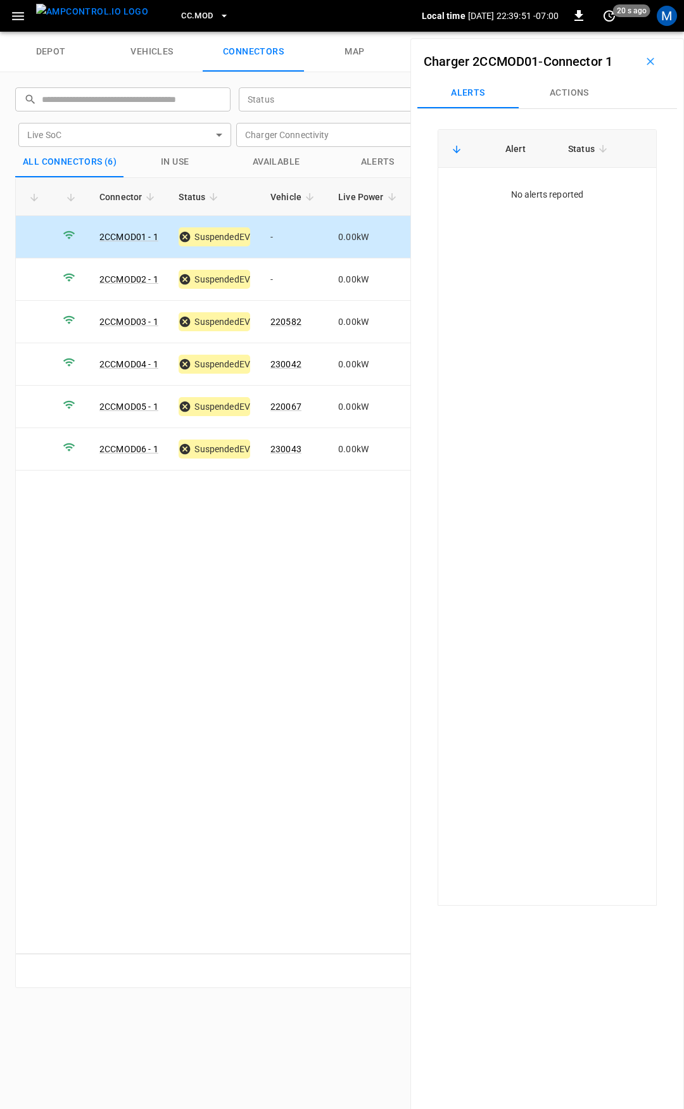
click at [576, 90] on button "Actions" at bounding box center [569, 93] width 101 height 30
click at [549, 192] on div "Vehicle Name Vehicle Name" at bounding box center [571, 188] width 146 height 23
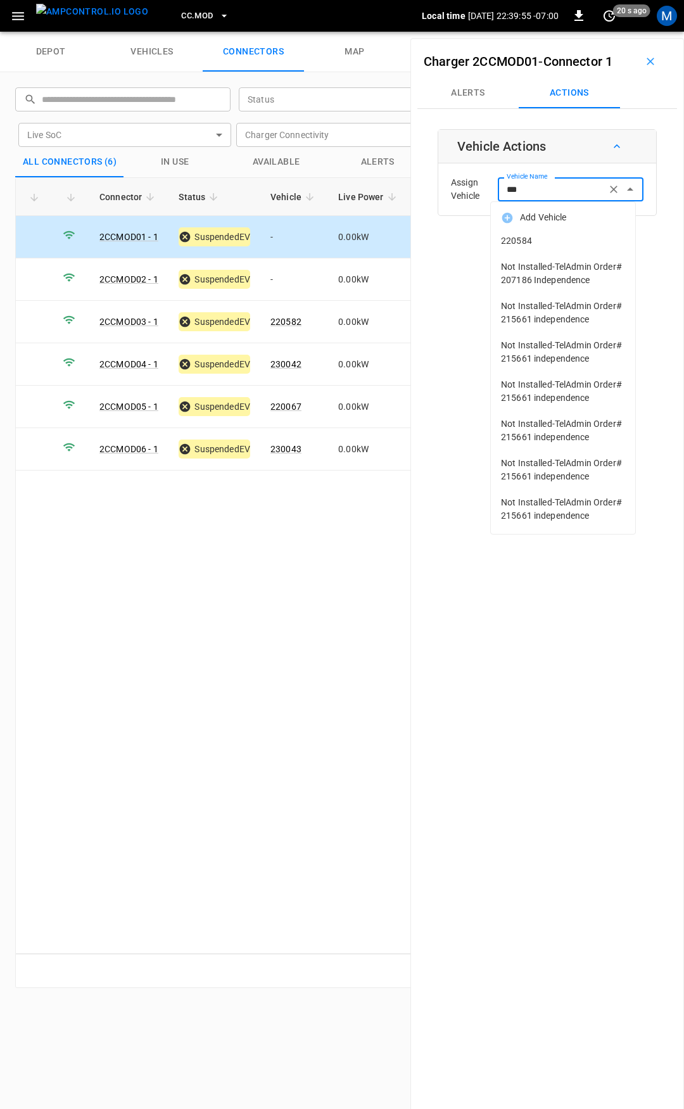
click at [556, 240] on span "220584" at bounding box center [563, 240] width 124 height 13
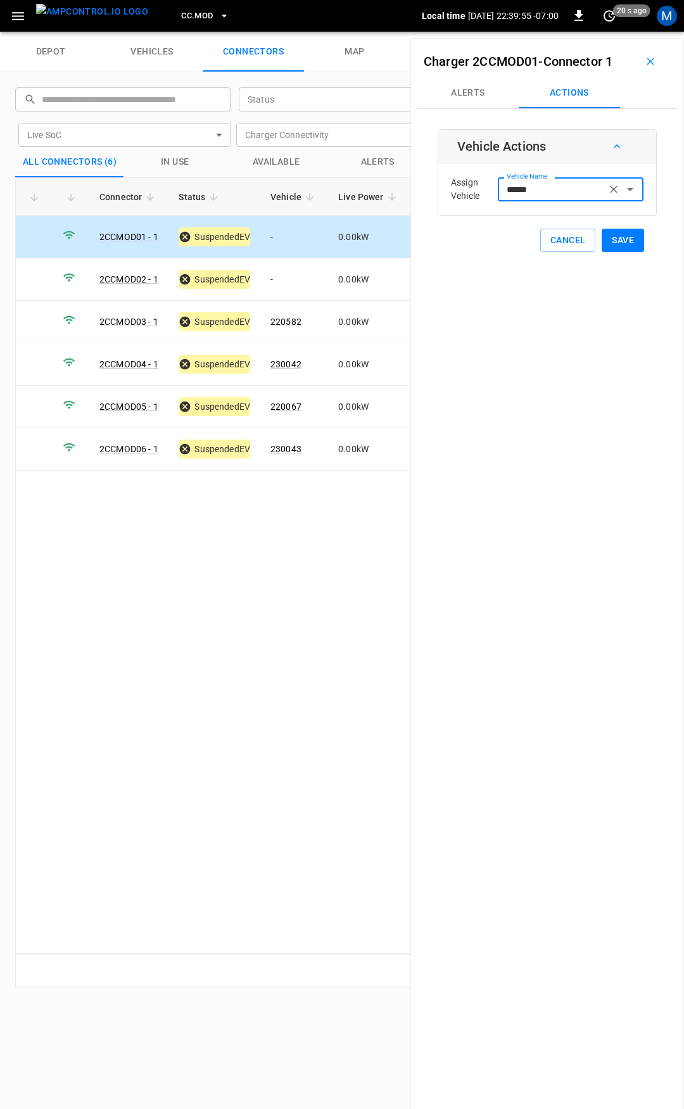
type input "******"
click at [619, 240] on button "Save" at bounding box center [623, 240] width 42 height 23
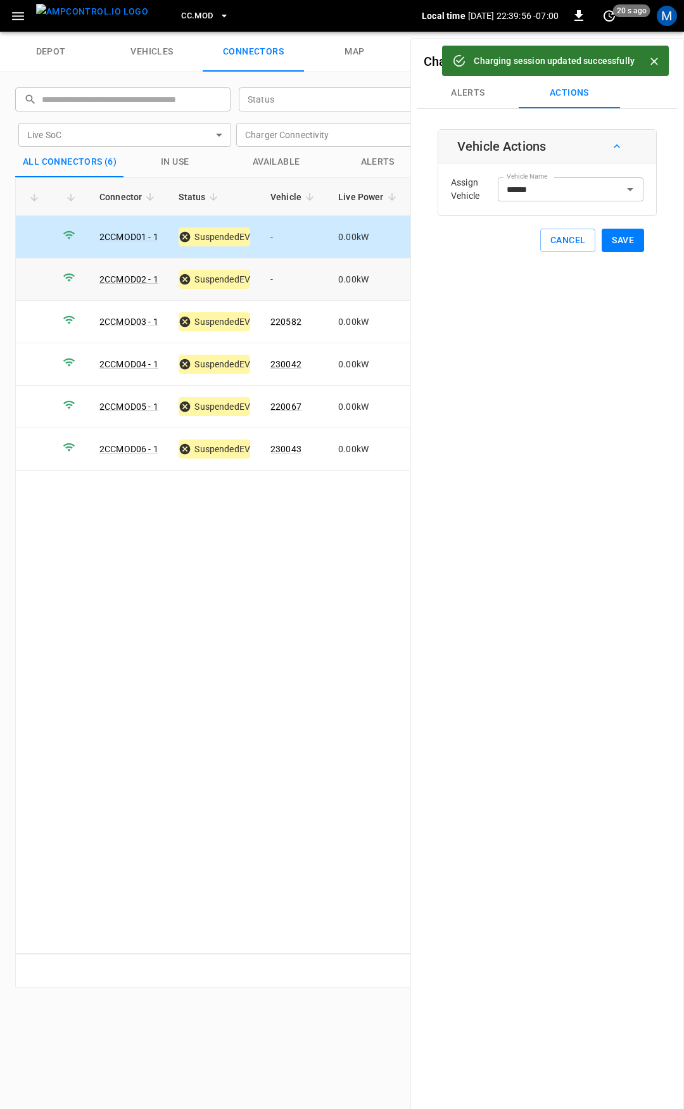
click at [294, 272] on td "-" at bounding box center [294, 280] width 68 height 42
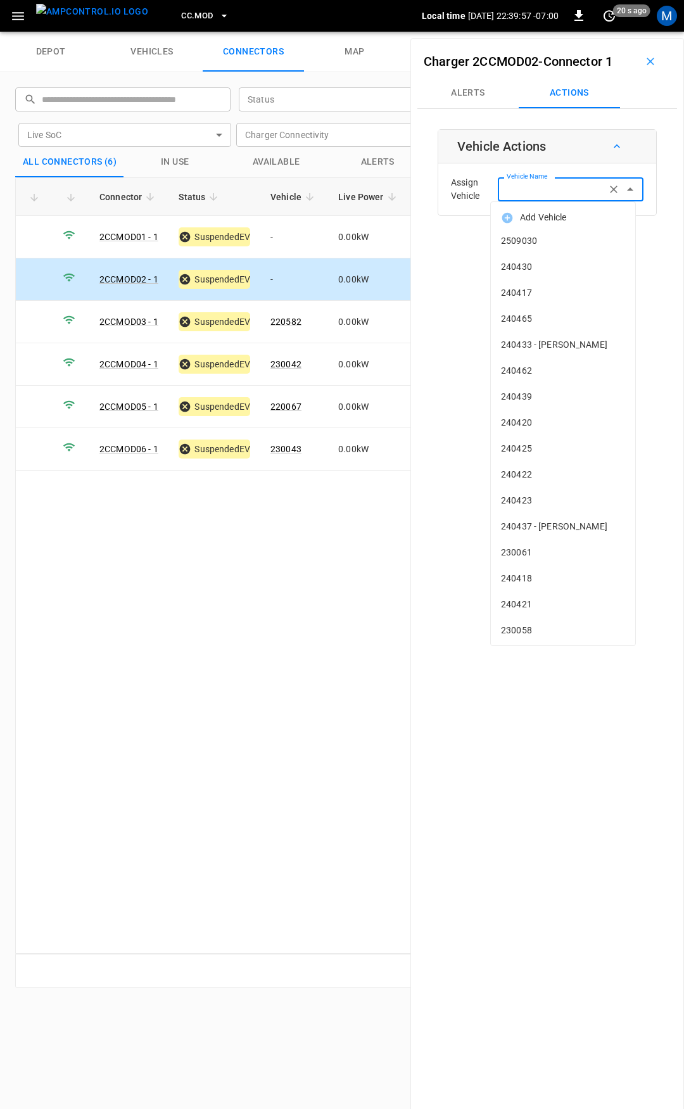
click at [537, 186] on input "Vehicle Name" at bounding box center [552, 189] width 101 height 16
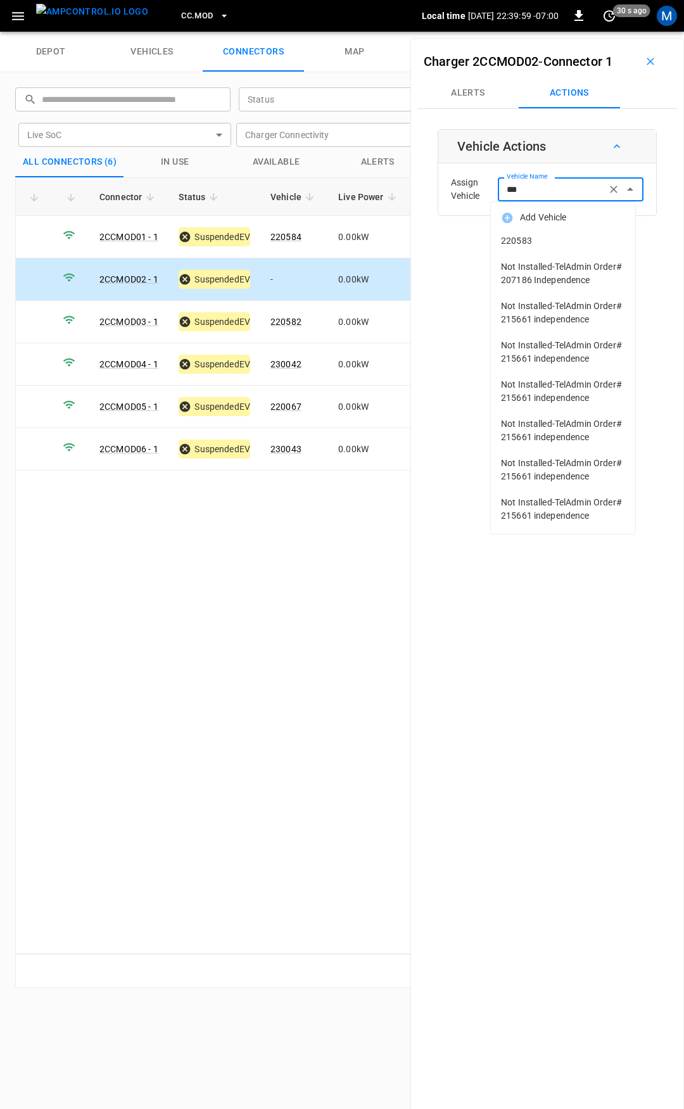
click at [535, 249] on li "220583" at bounding box center [563, 241] width 144 height 26
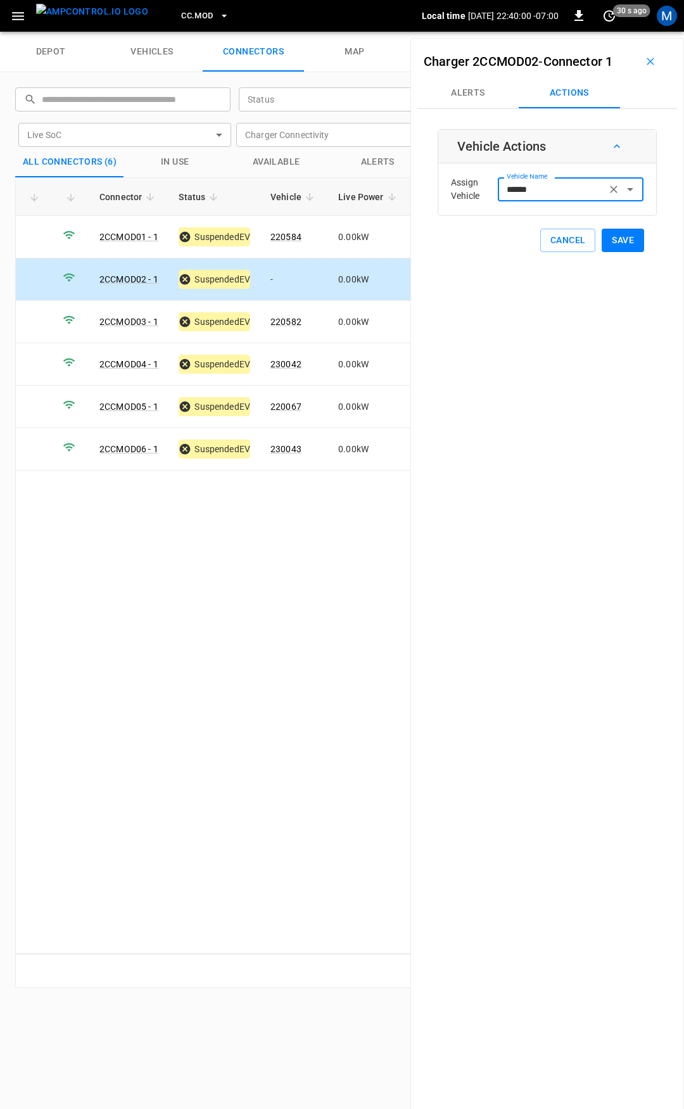
type input "******"
click at [624, 241] on button "Save" at bounding box center [623, 240] width 42 height 23
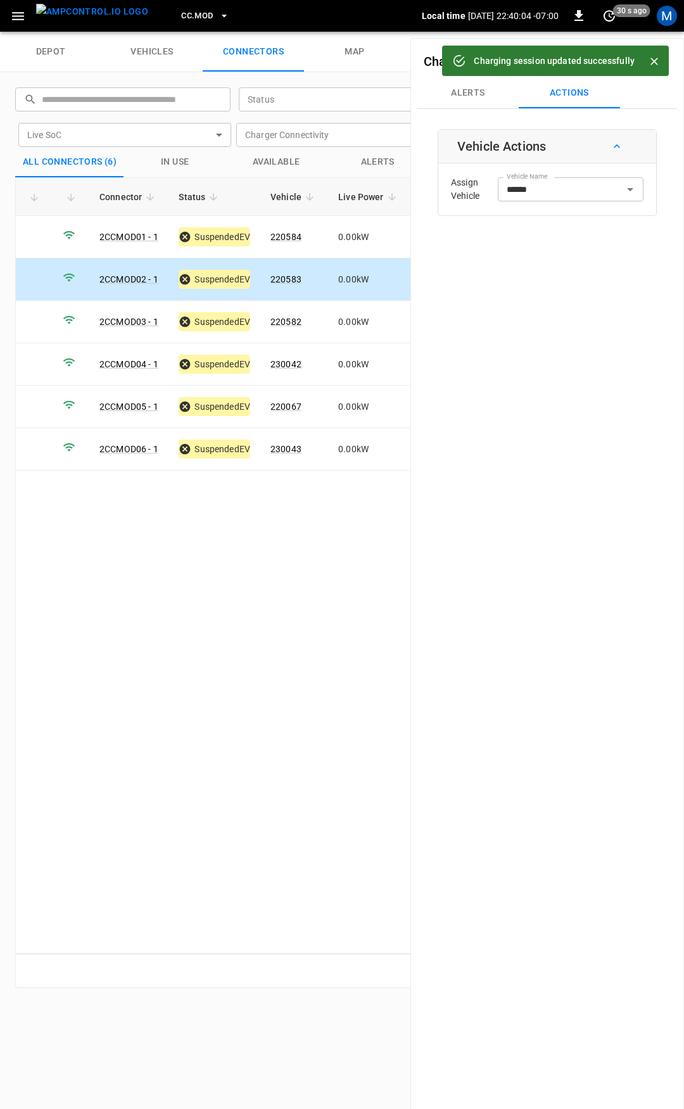
click at [195, 13] on button "CC.MOD" at bounding box center [205, 16] width 58 height 25
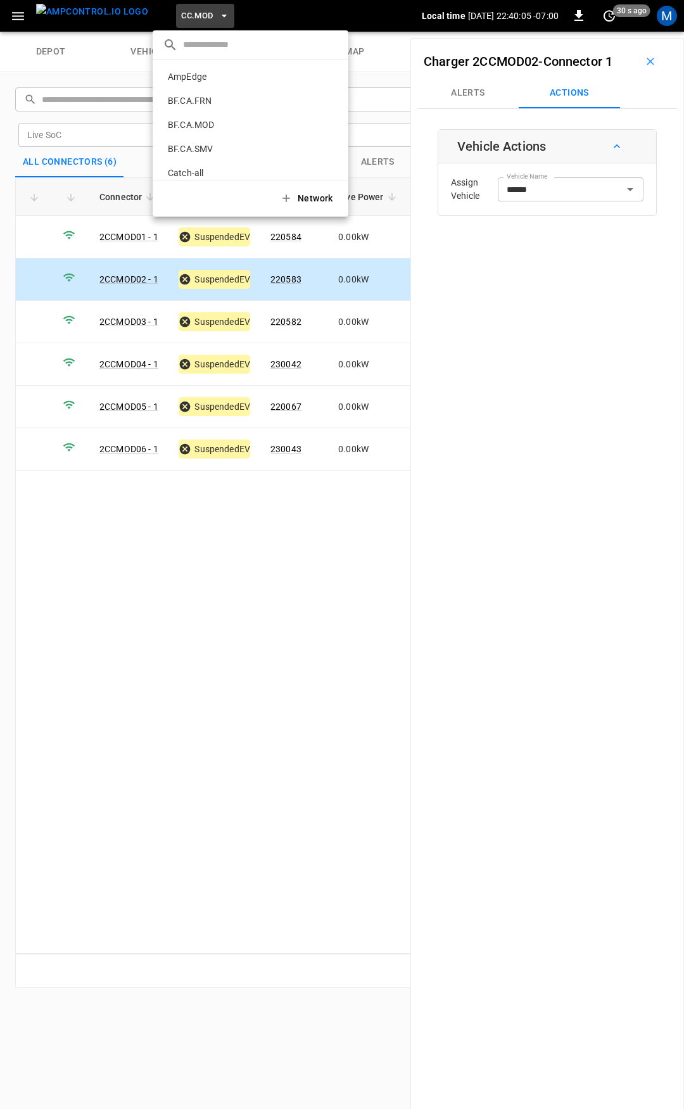
scroll to position [309, 0]
click at [209, 103] on p "CC.SAC" at bounding box center [230, 104] width 135 height 13
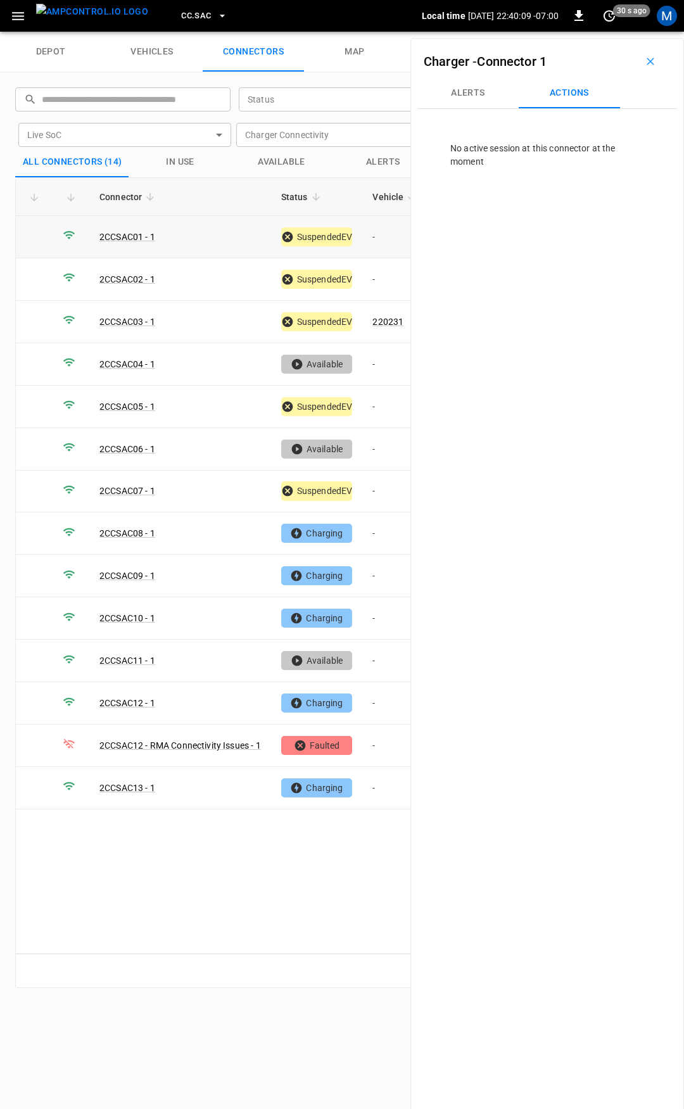
click at [381, 234] on td "-" at bounding box center [396, 237] width 68 height 42
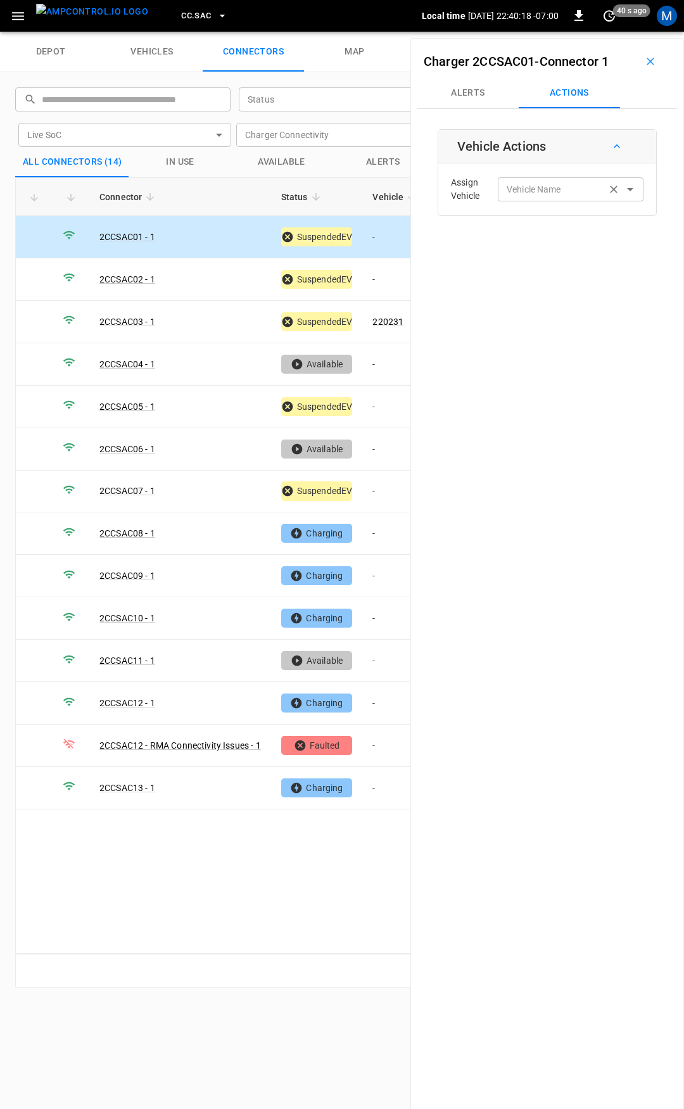
click at [527, 193] on div "Vehicle Name Vehicle Name" at bounding box center [571, 188] width 146 height 23
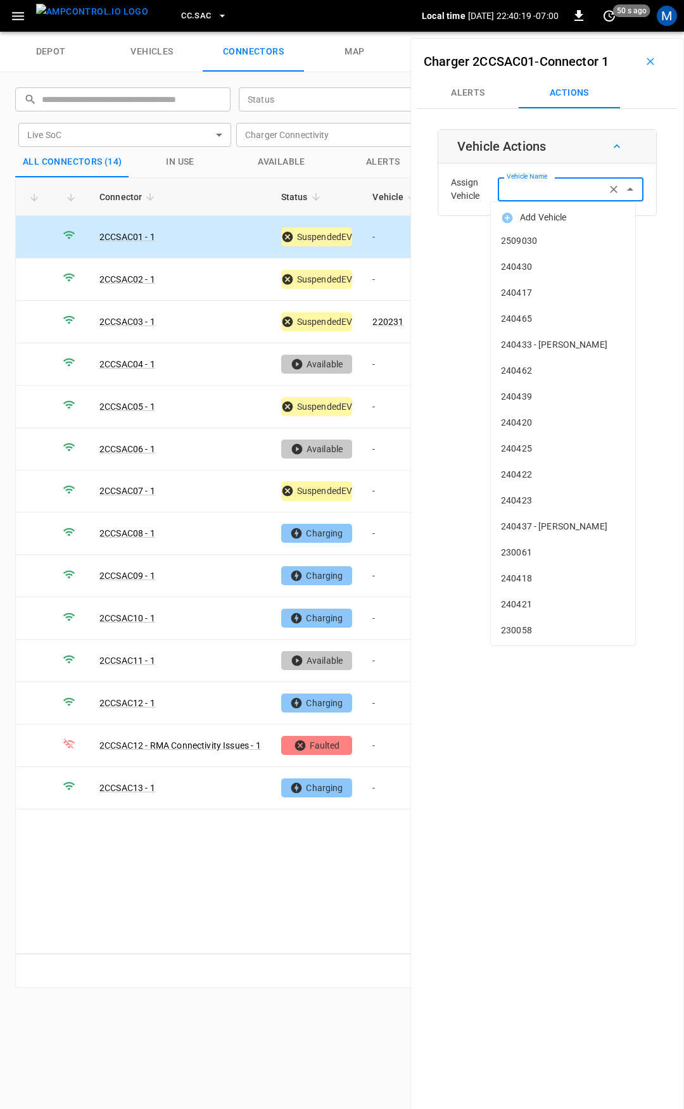
type input "*"
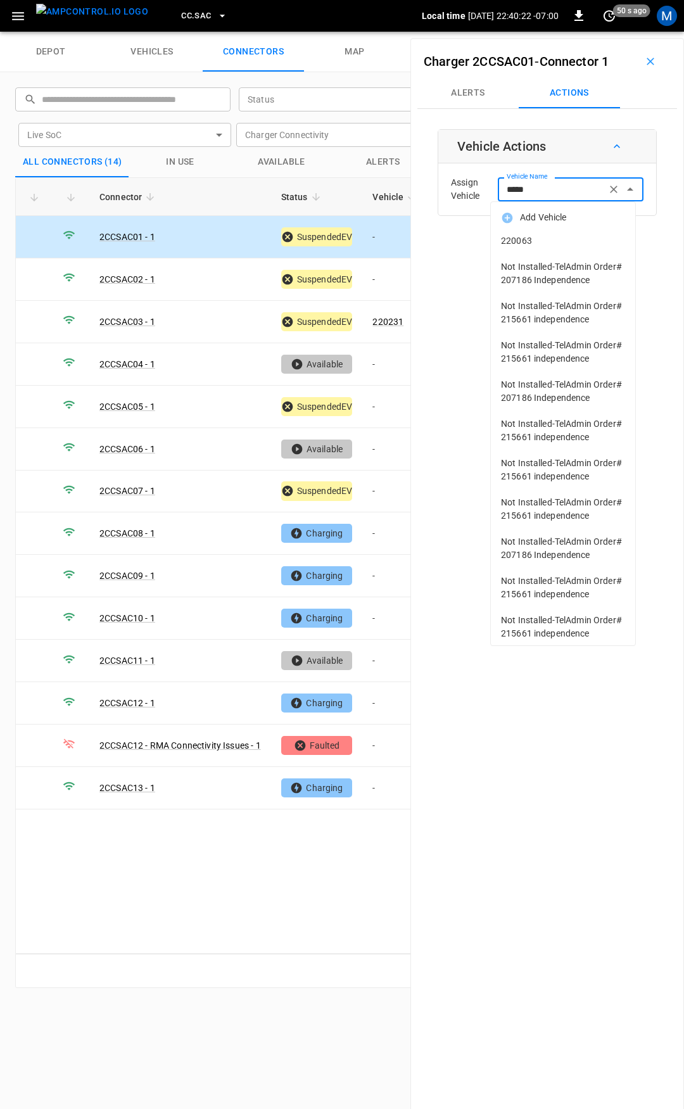
click at [546, 239] on span "220063" at bounding box center [563, 240] width 124 height 13
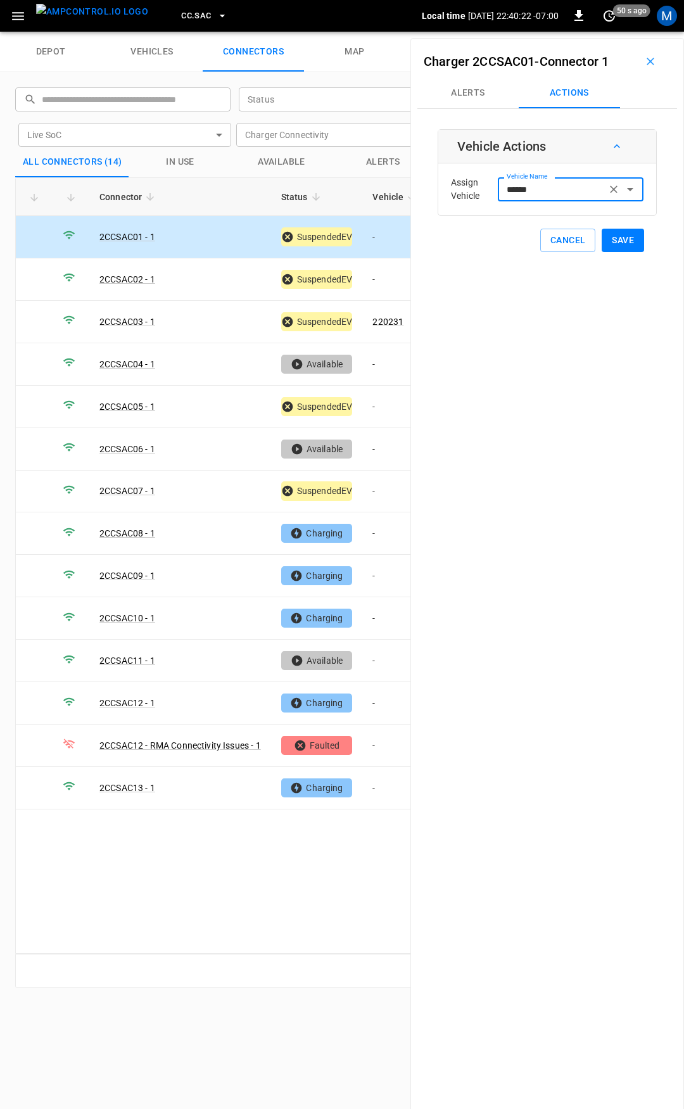
type input "******"
click at [610, 241] on button "Save" at bounding box center [623, 240] width 42 height 23
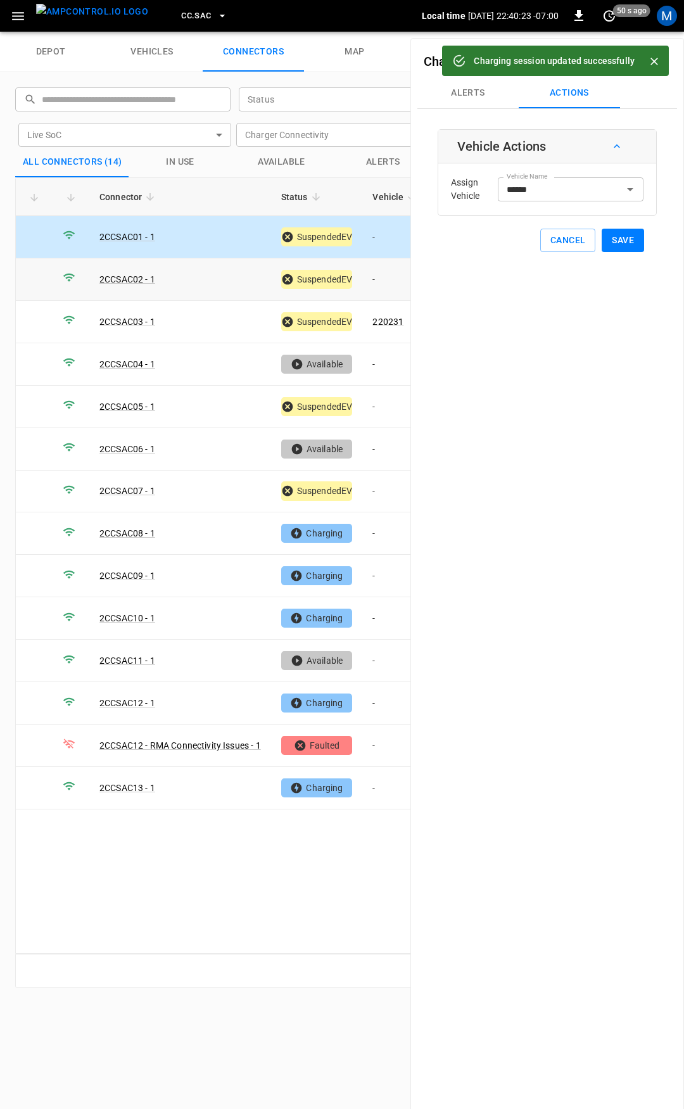
click at [390, 277] on td "-" at bounding box center [396, 280] width 68 height 42
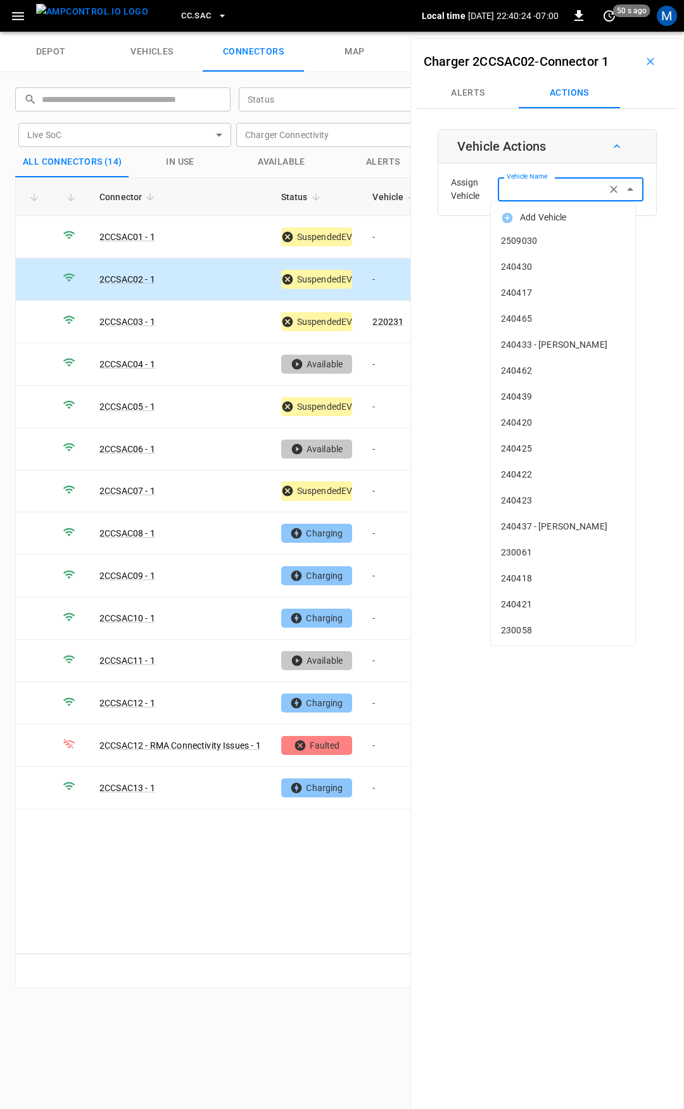
click at [532, 192] on input "Vehicle Name" at bounding box center [552, 189] width 101 height 16
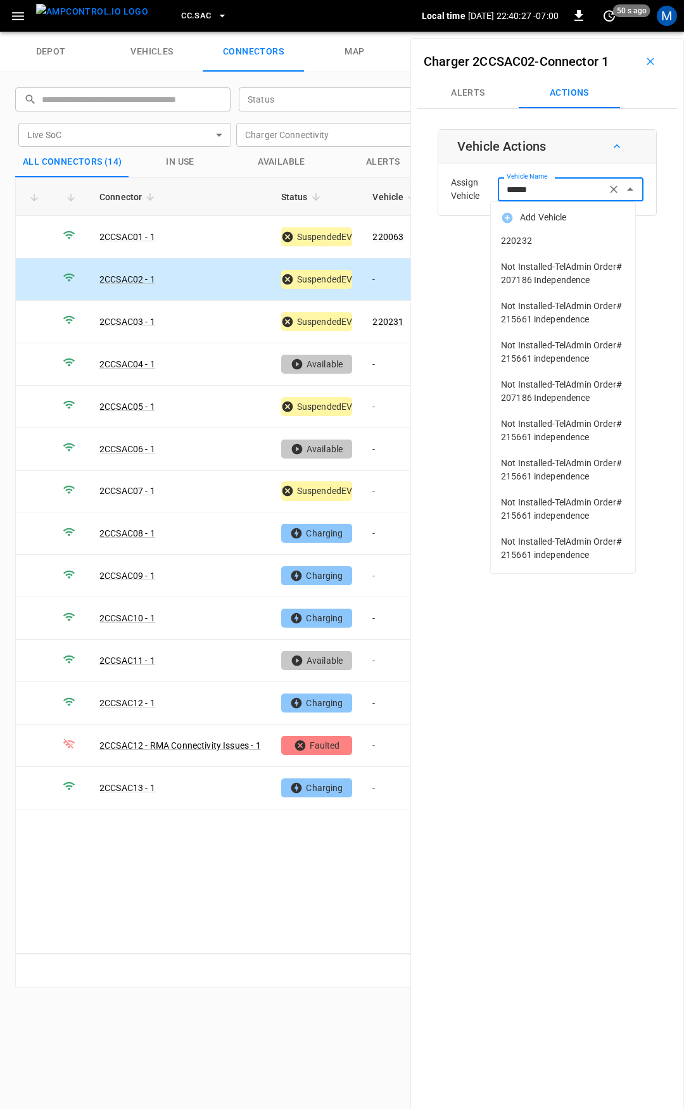
click at [579, 241] on span "220232" at bounding box center [563, 240] width 124 height 13
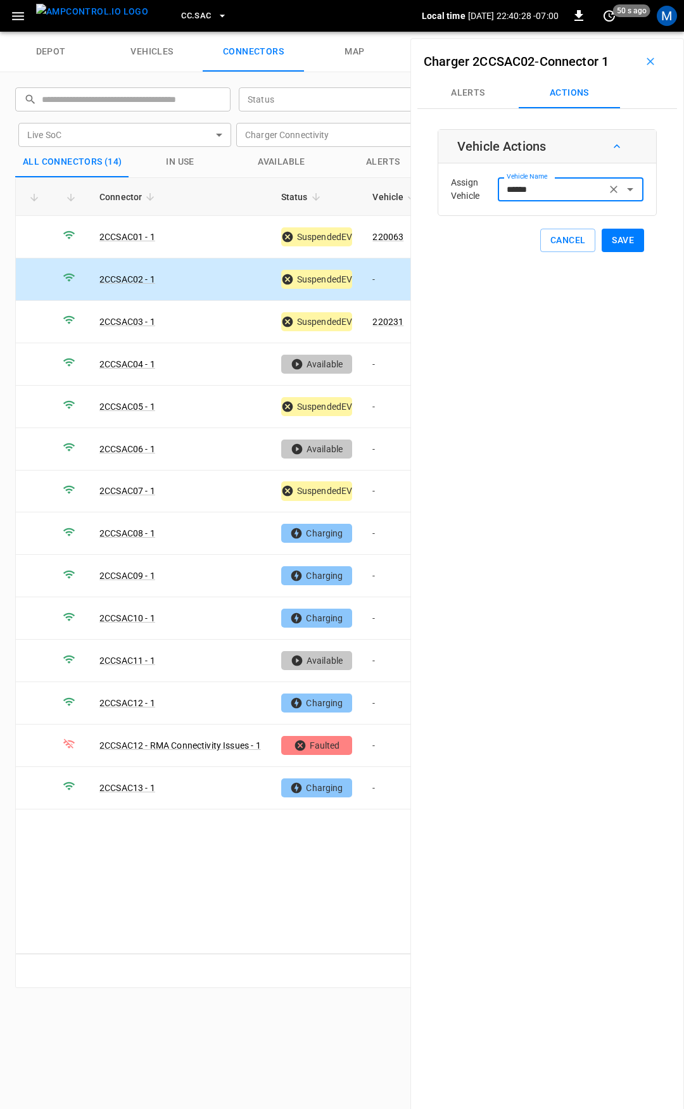
type input "******"
click at [616, 240] on button "Save" at bounding box center [623, 240] width 42 height 23
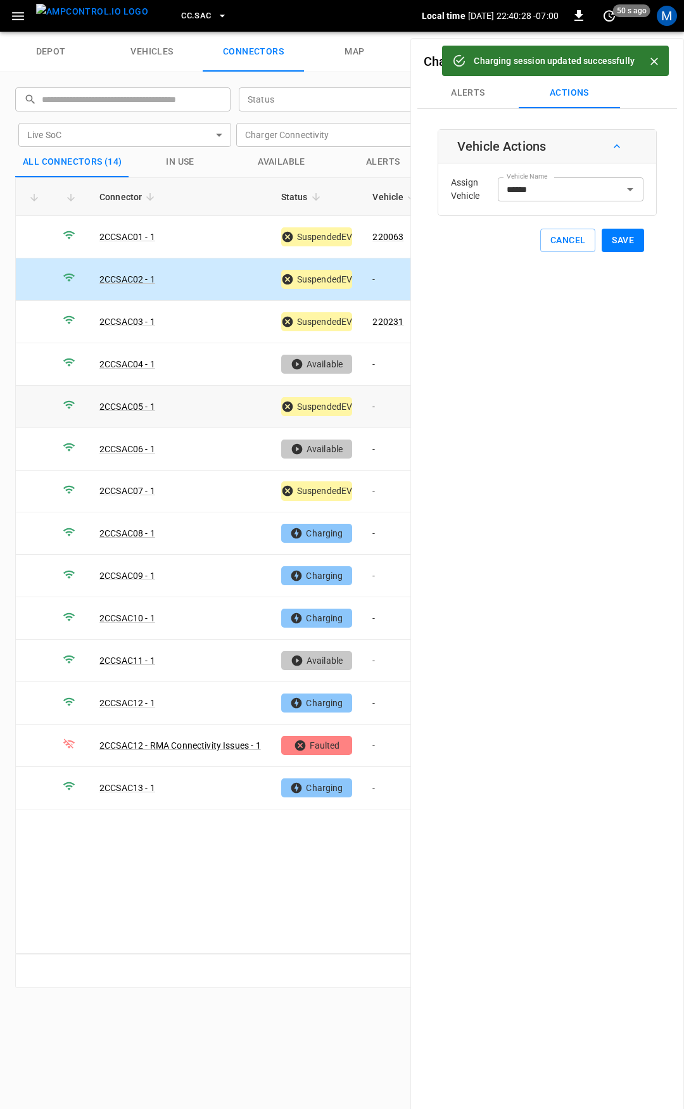
click at [388, 406] on td "-" at bounding box center [396, 407] width 68 height 42
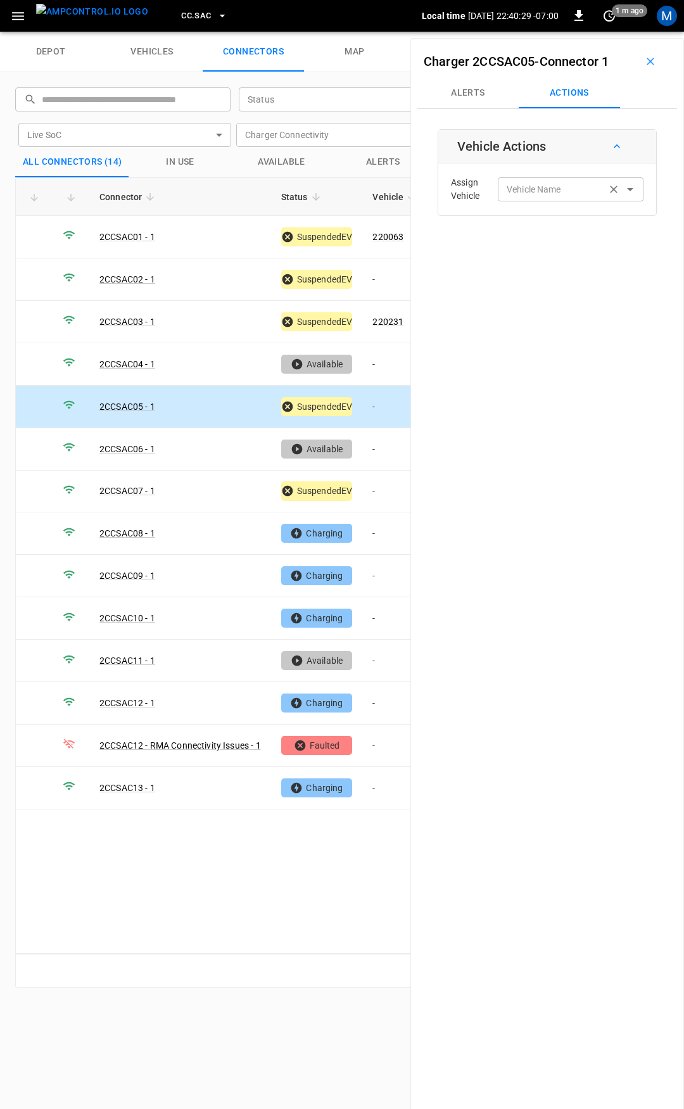
click at [525, 191] on input "Vehicle Name" at bounding box center [552, 189] width 101 height 16
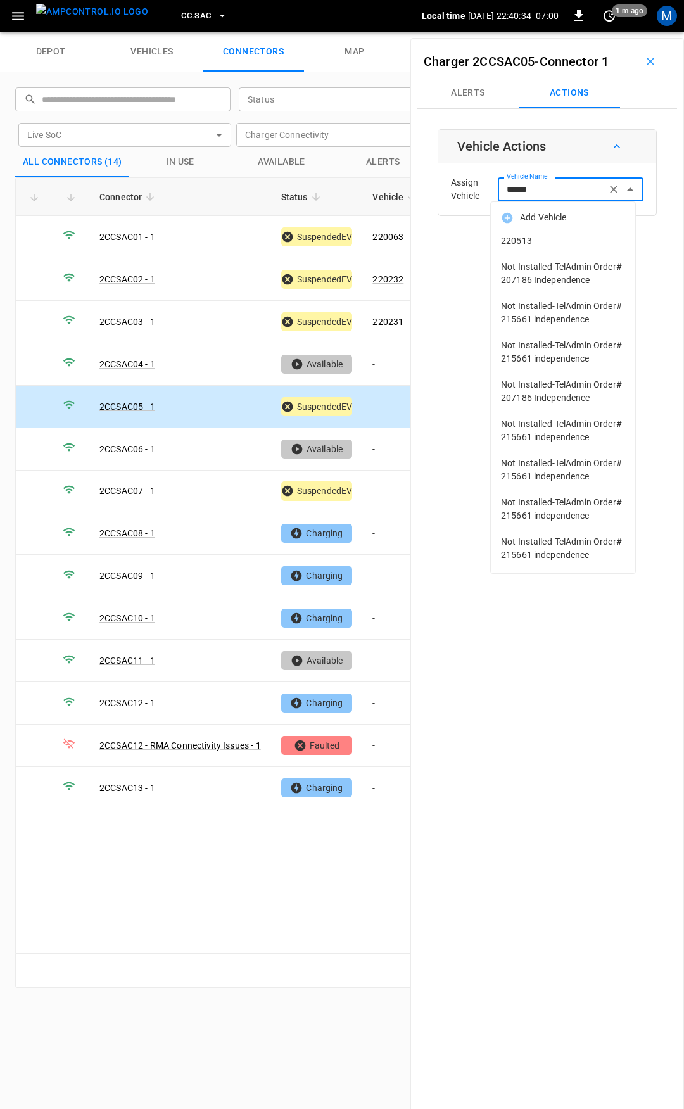
click at [528, 247] on span "220513" at bounding box center [563, 240] width 124 height 13
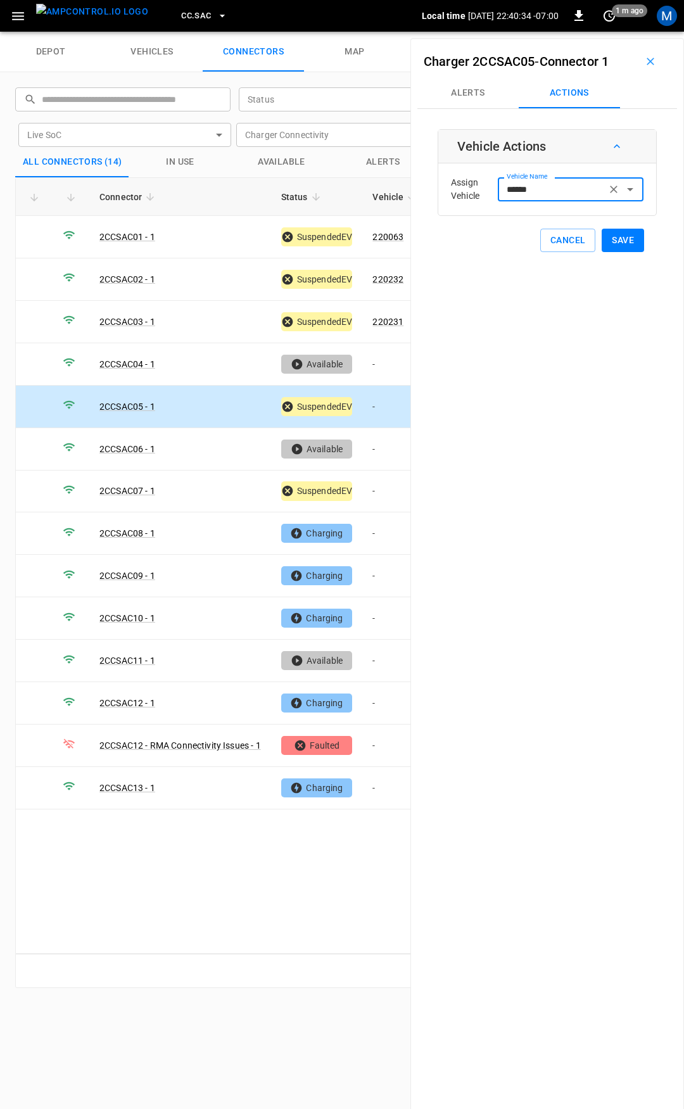
type input "******"
click at [604, 236] on button "Save" at bounding box center [623, 240] width 42 height 23
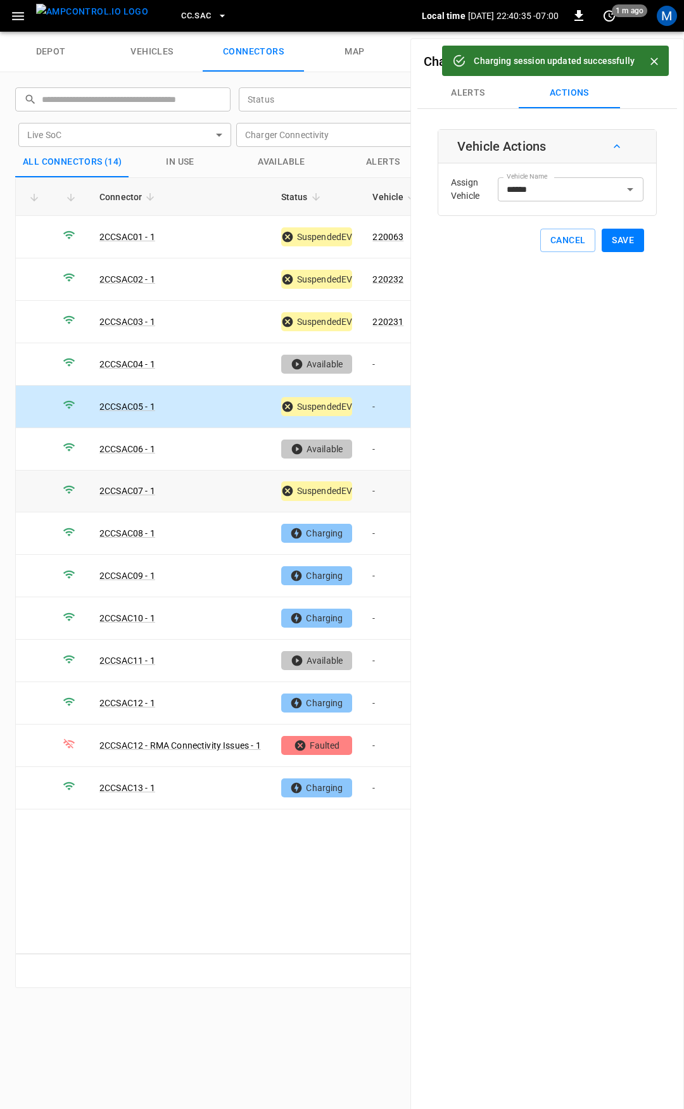
click at [385, 487] on td "-" at bounding box center [396, 492] width 68 height 42
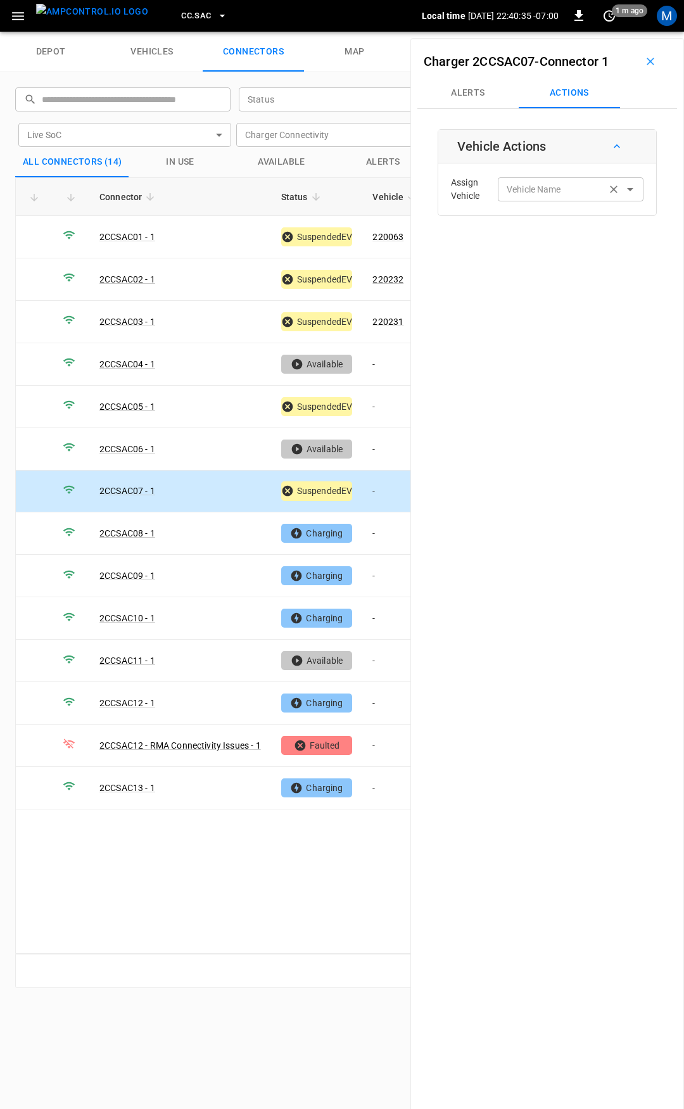
click at [524, 195] on input "Vehicle Name" at bounding box center [552, 189] width 101 height 16
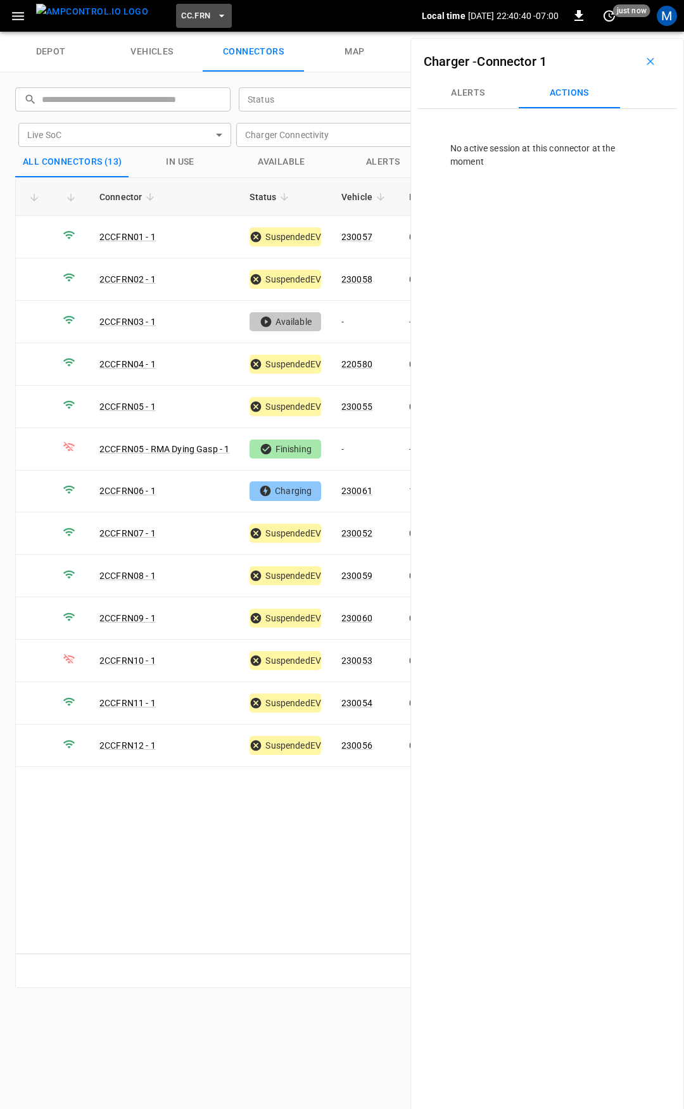
click at [191, 11] on button "CC.FRN" at bounding box center [204, 16] width 56 height 25
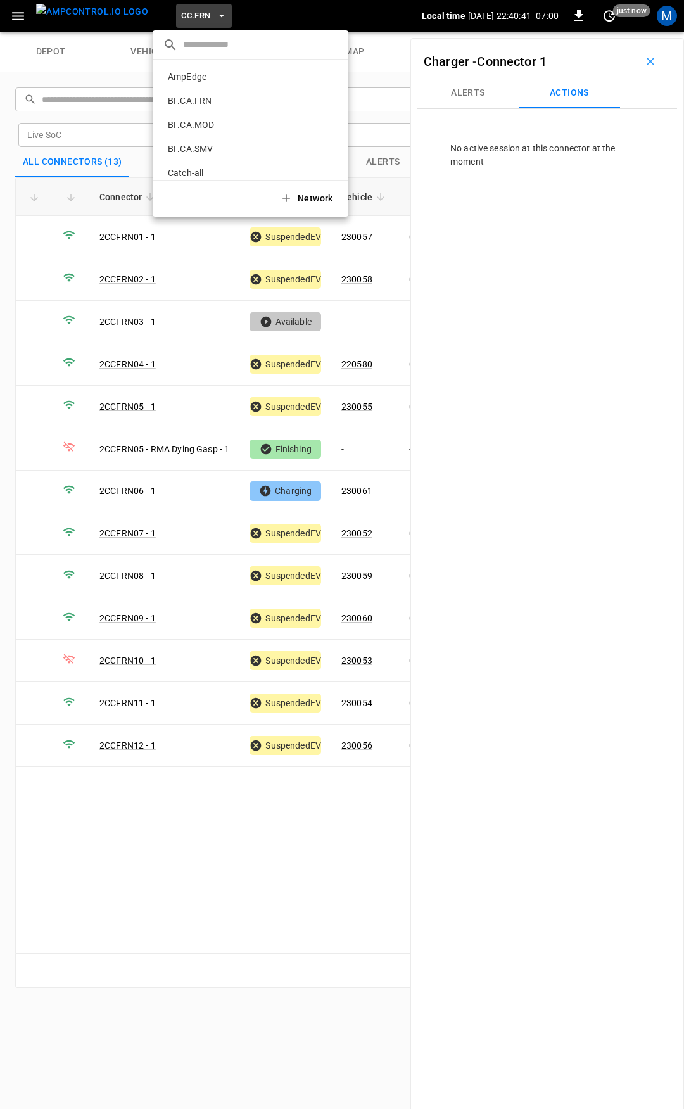
scroll to position [261, 0]
click at [217, 148] on p "CC.SAC" at bounding box center [230, 152] width 135 height 13
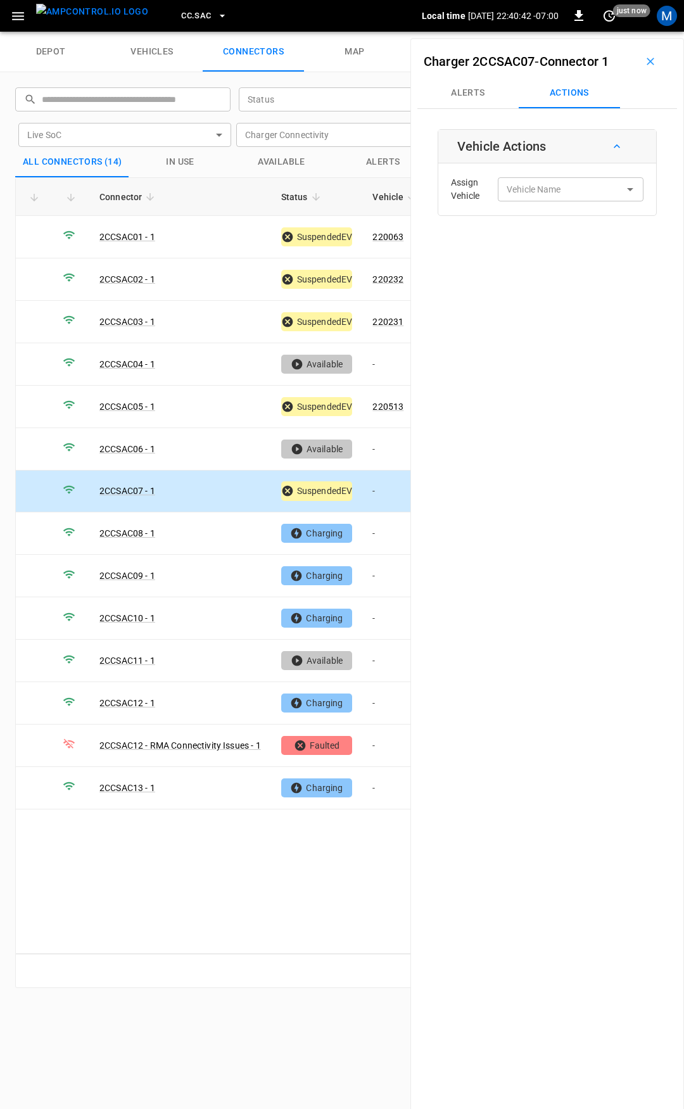
click at [383, 485] on td "-" at bounding box center [396, 492] width 68 height 42
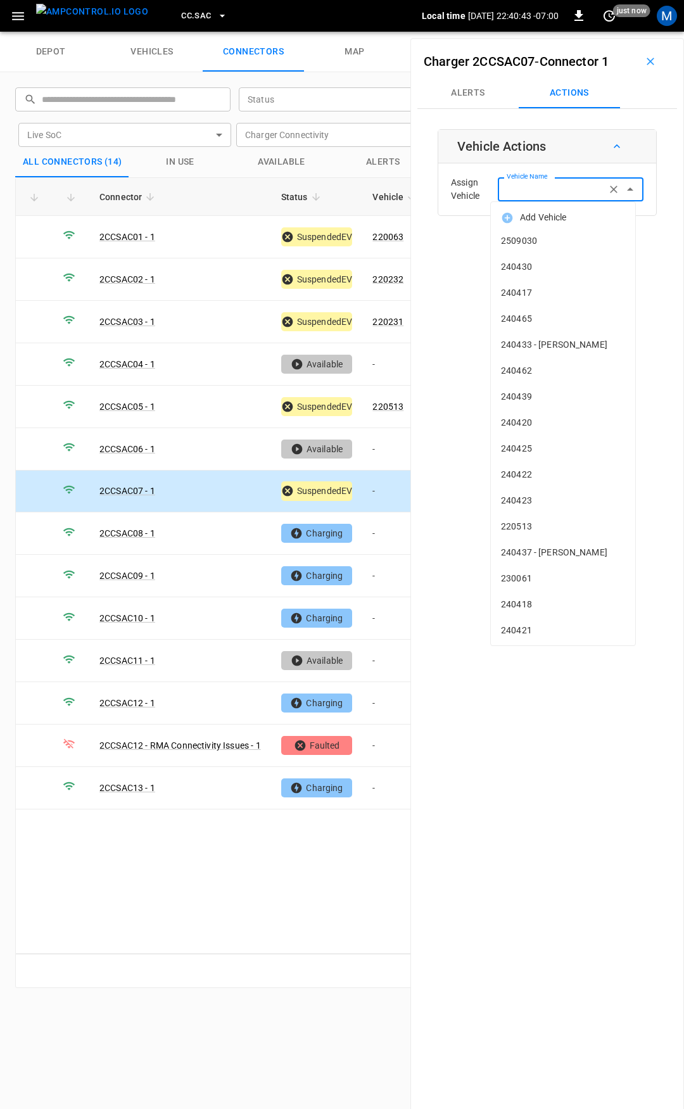
click at [526, 188] on div "Vehicle Name Vehicle Name" at bounding box center [571, 188] width 146 height 23
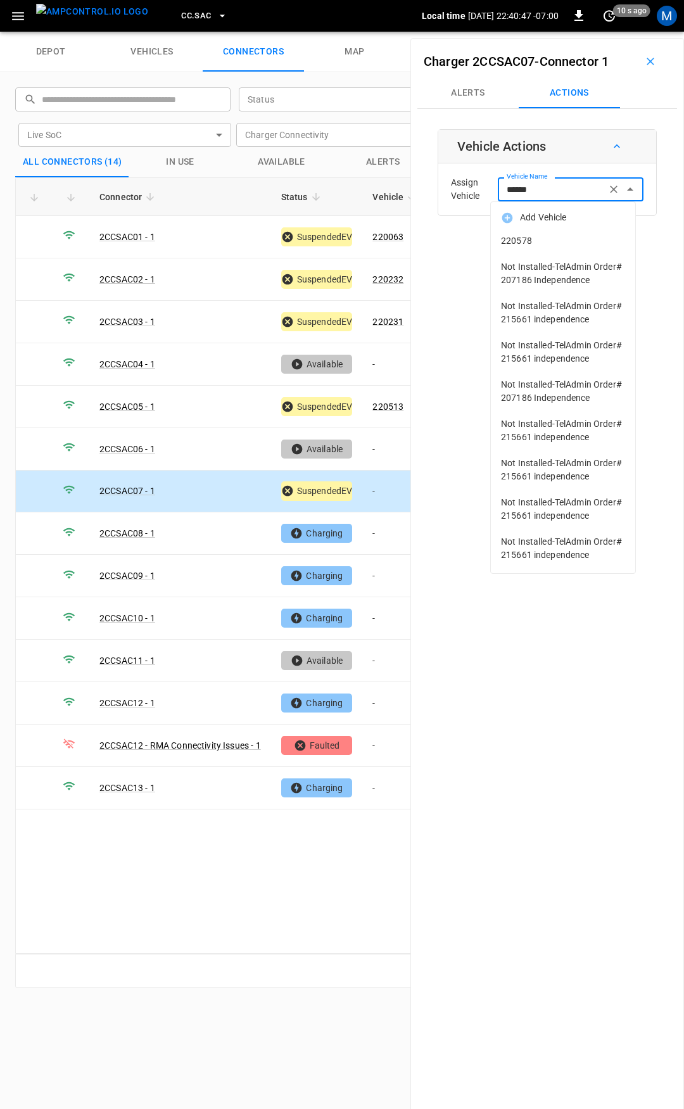
click at [532, 234] on li "220578" at bounding box center [563, 241] width 144 height 26
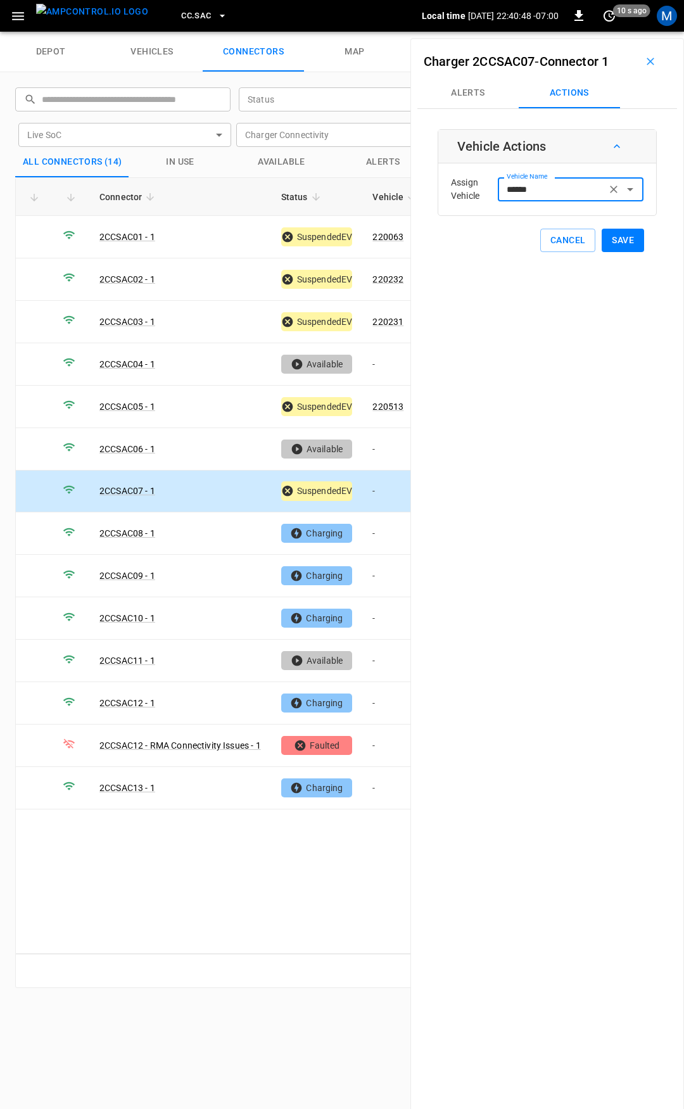
type input "******"
click at [608, 241] on button "Save" at bounding box center [623, 240] width 42 height 23
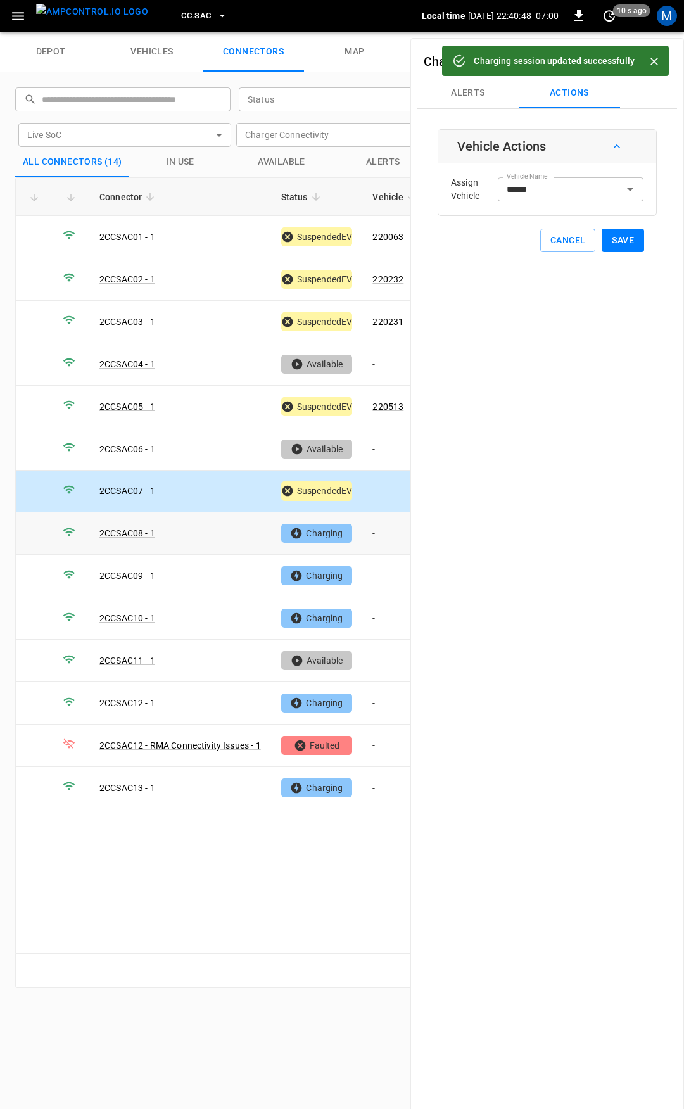
click at [380, 532] on td "-" at bounding box center [396, 534] width 68 height 42
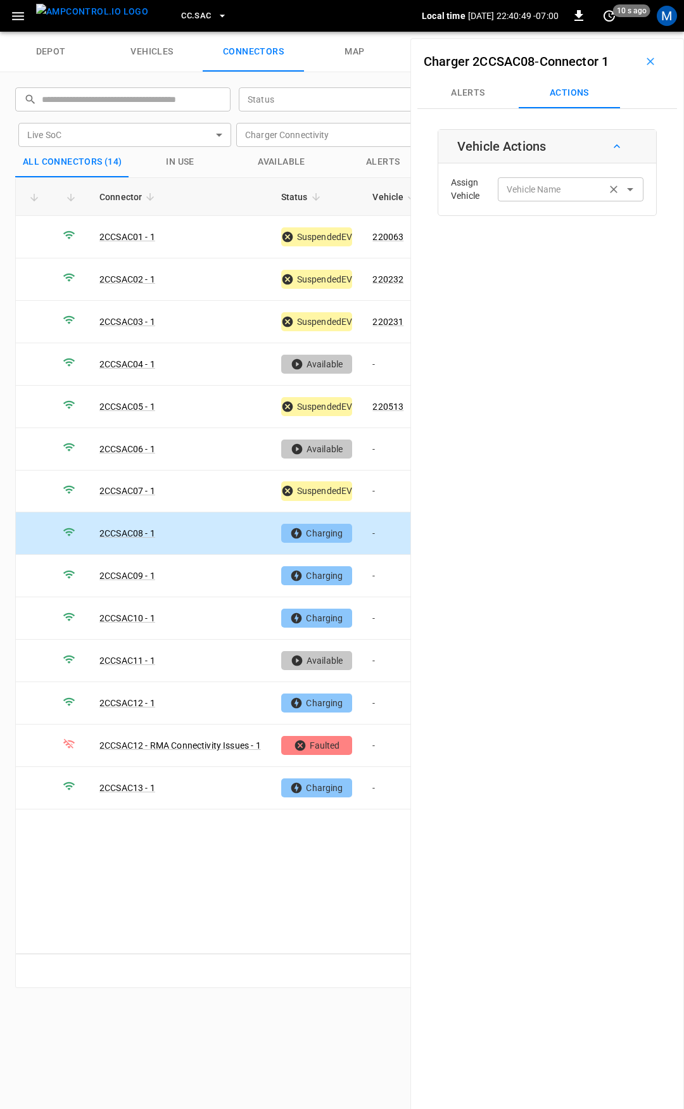
click at [527, 186] on div "Vehicle Name Vehicle Name" at bounding box center [571, 188] width 146 height 23
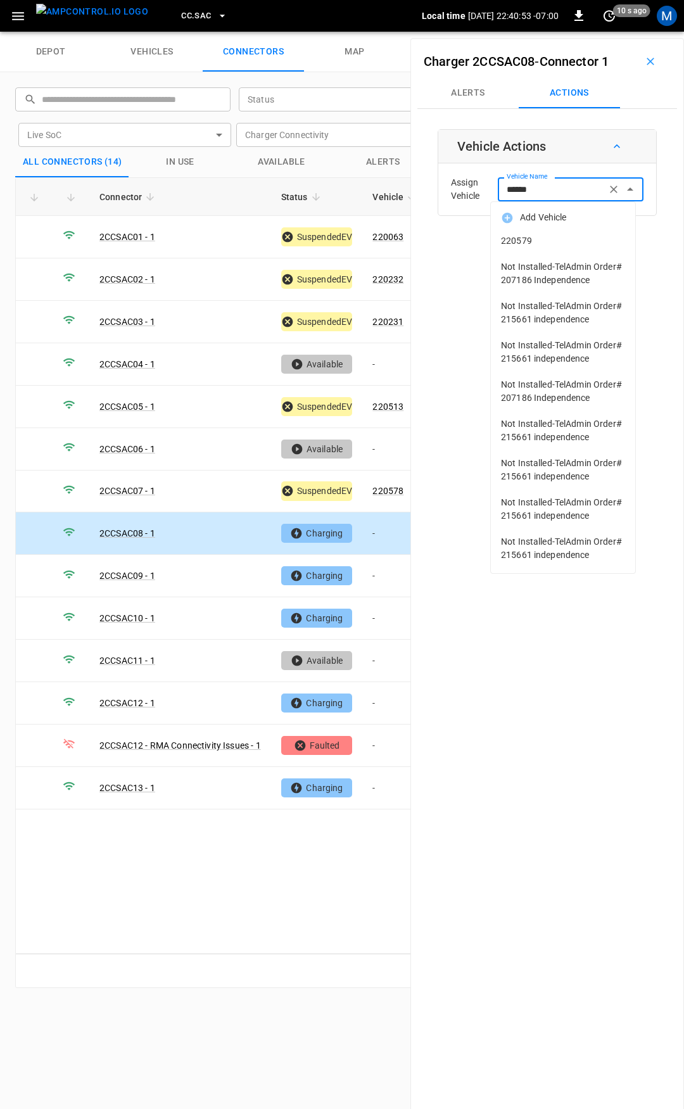
click at [568, 249] on li "220579" at bounding box center [563, 241] width 144 height 26
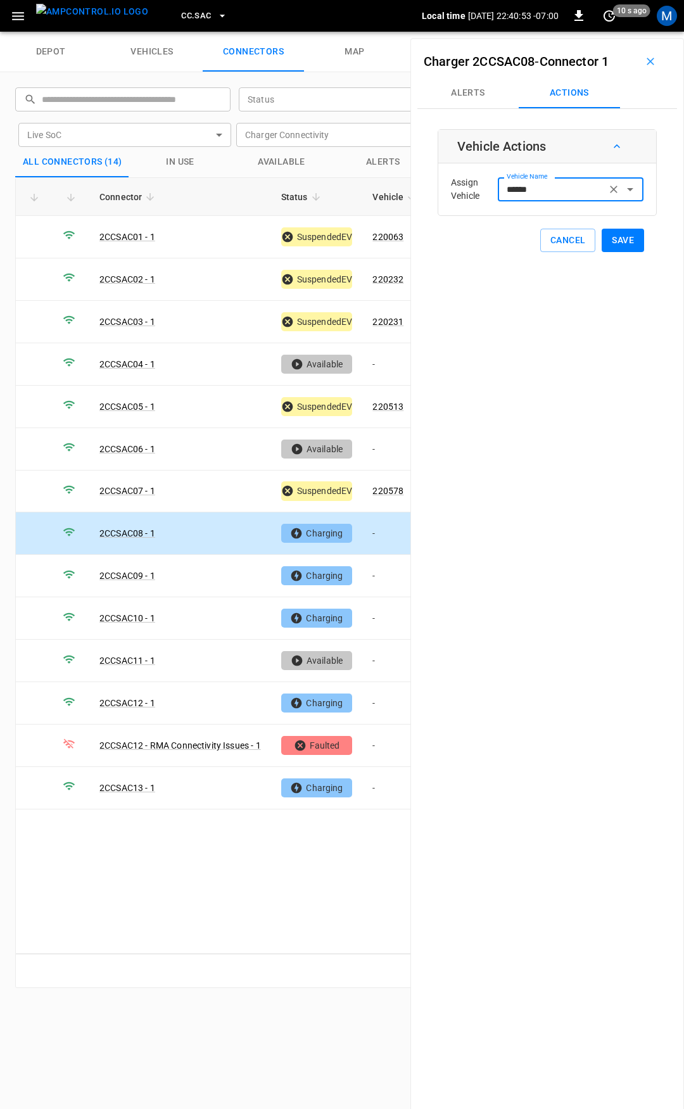
type input "******"
click at [608, 243] on button "Save" at bounding box center [623, 240] width 42 height 23
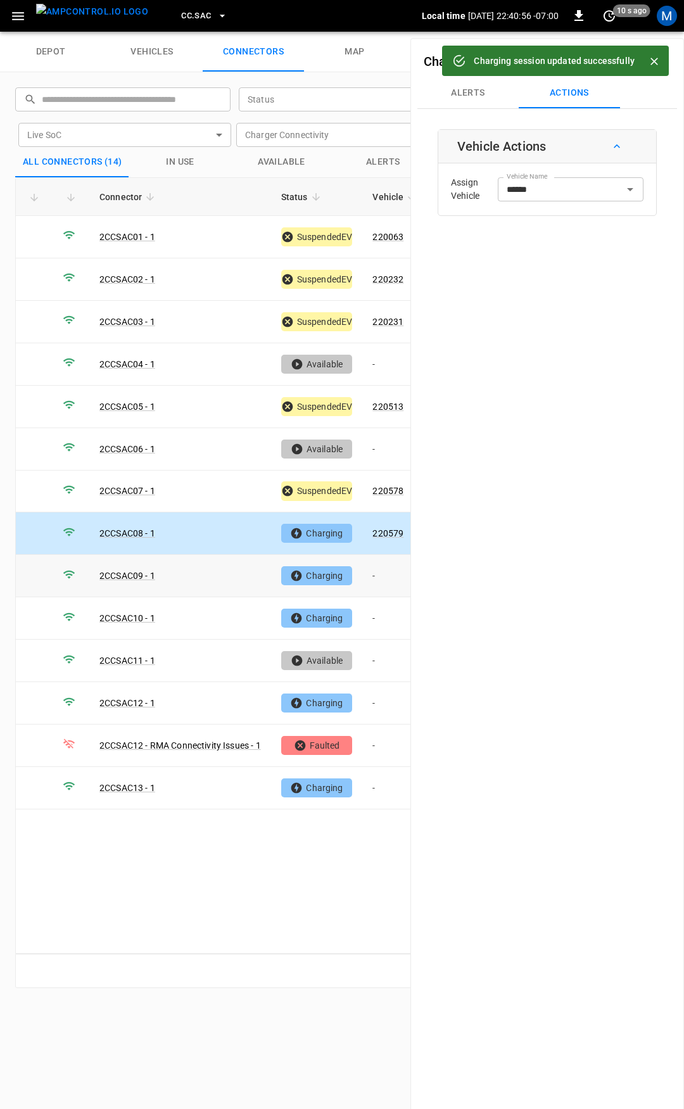
drag, startPoint x: 390, startPoint y: 574, endPoint x: 448, endPoint y: 264, distance: 315.8
click at [390, 573] on td "-" at bounding box center [396, 576] width 68 height 42
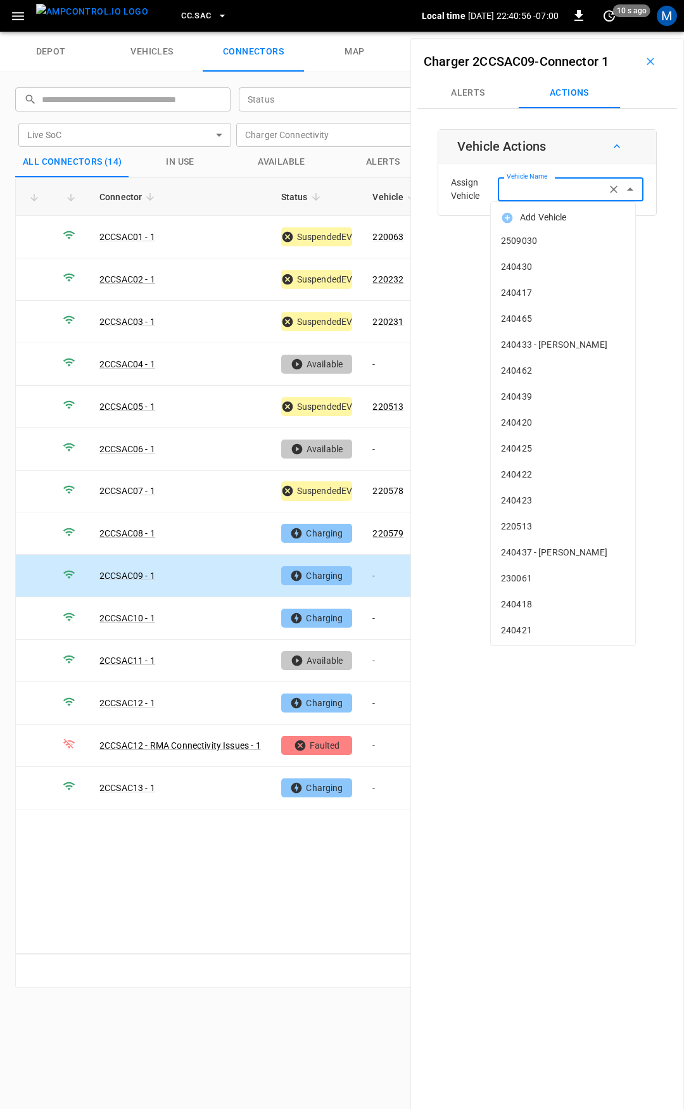
click at [518, 193] on input "Vehicle Name" at bounding box center [552, 189] width 101 height 16
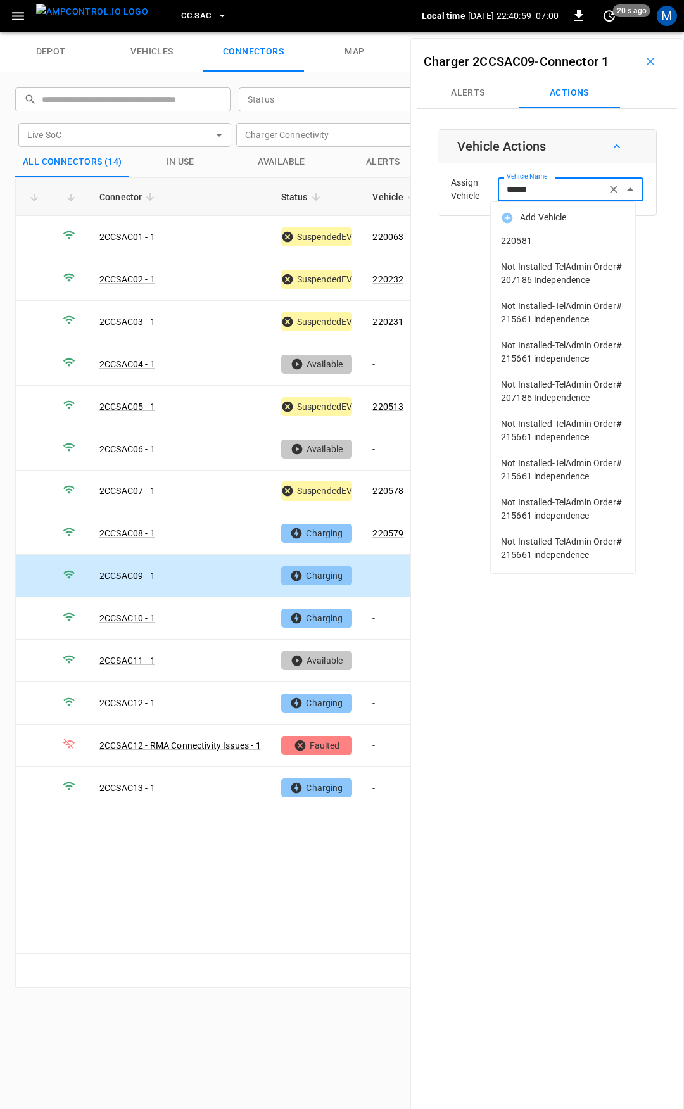
click at [530, 232] on li "220581" at bounding box center [563, 241] width 144 height 26
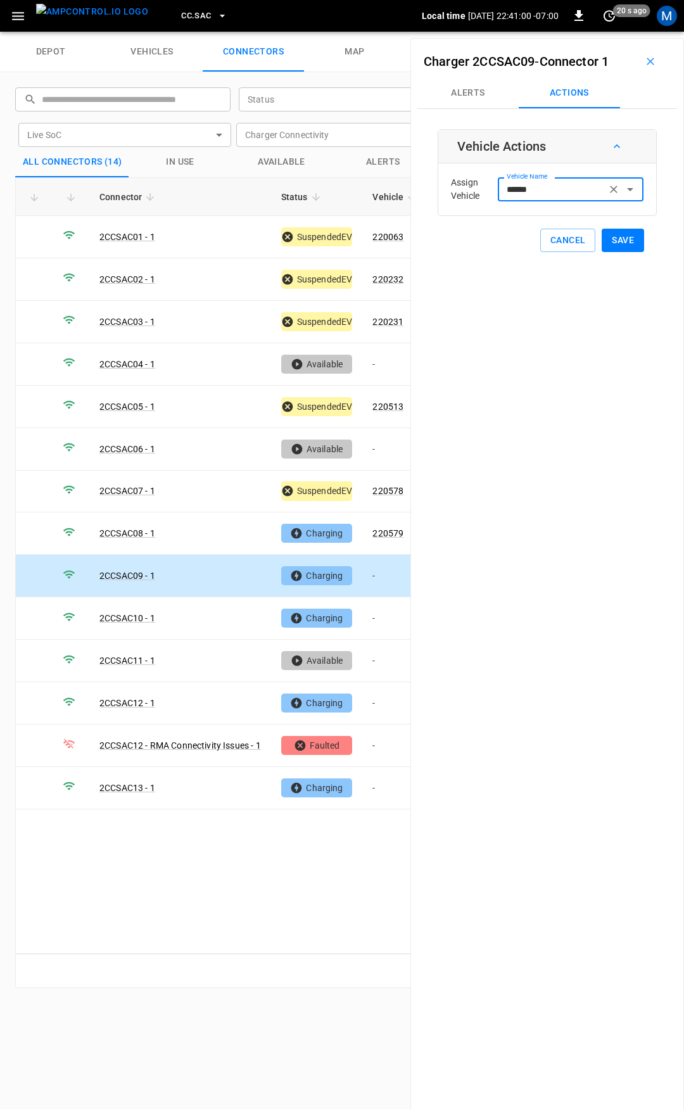
type input "******"
click at [612, 241] on button "Save" at bounding box center [623, 240] width 42 height 23
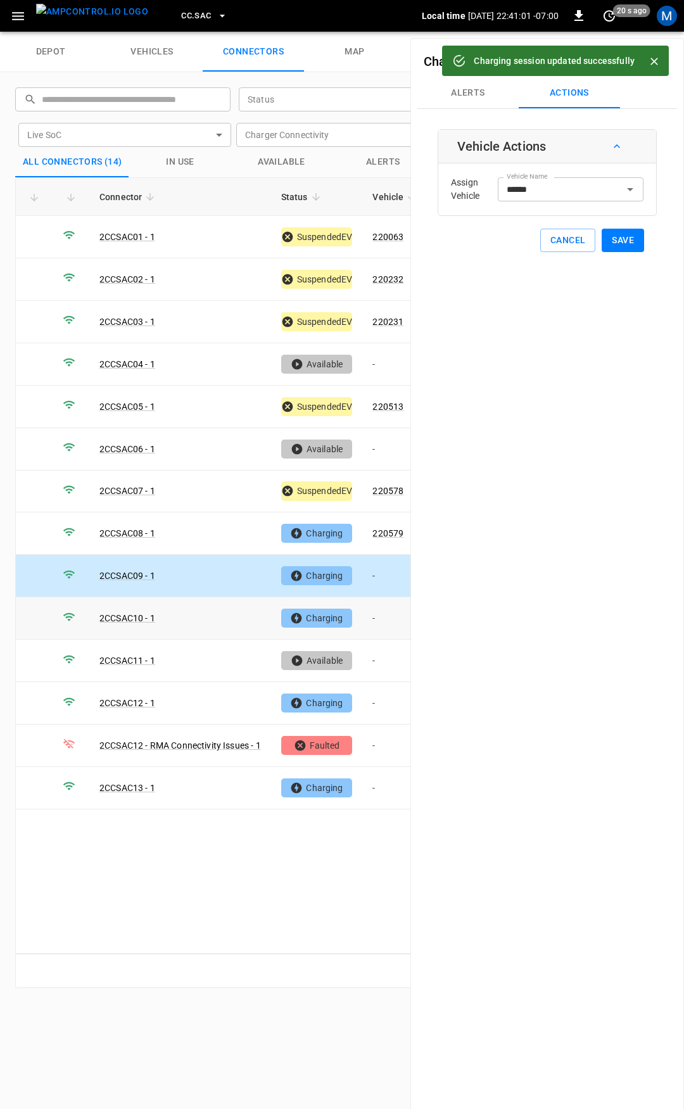
click at [383, 615] on td "-" at bounding box center [396, 619] width 68 height 42
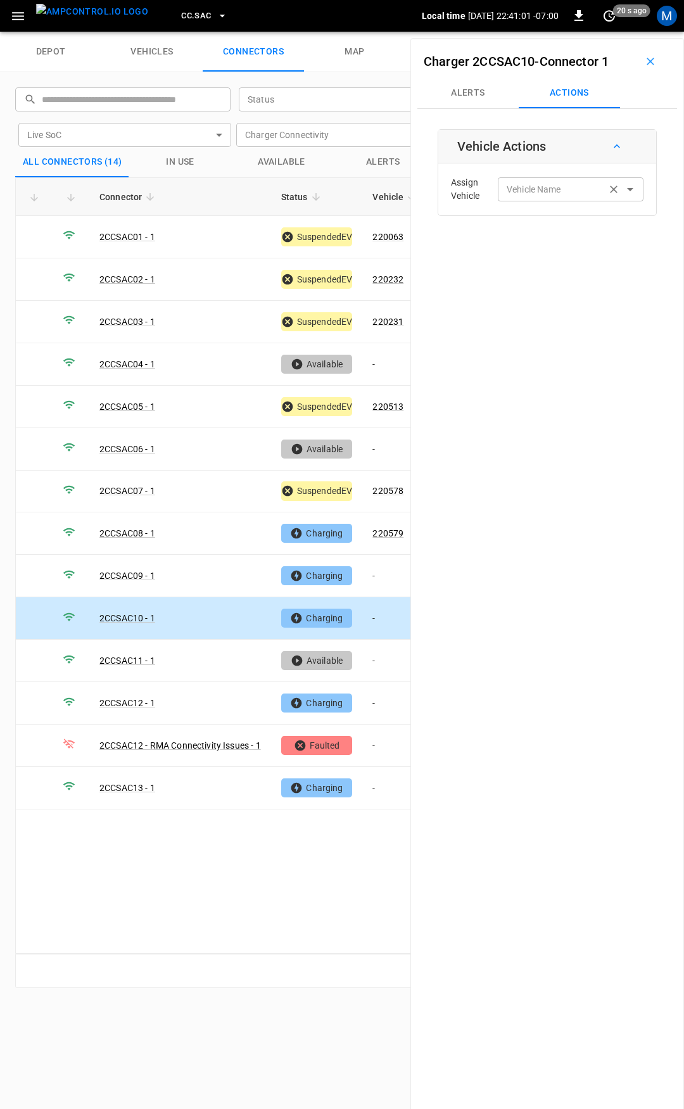
click at [515, 196] on div "Vehicle Name Vehicle Name" at bounding box center [571, 188] width 146 height 23
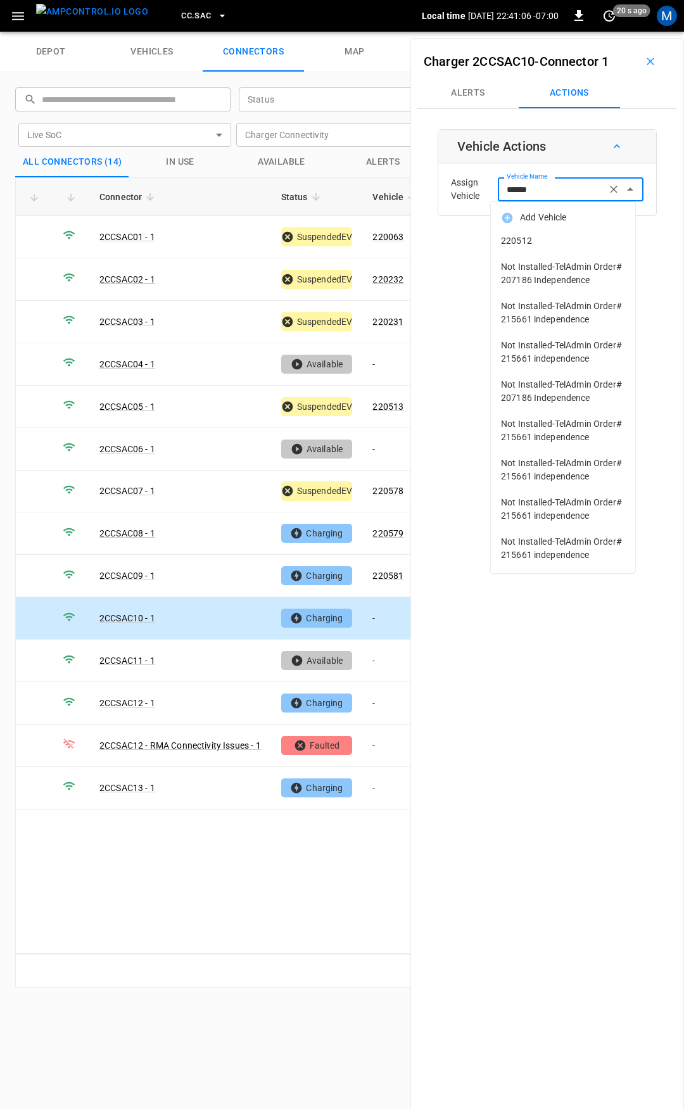
click at [527, 241] on span "220512" at bounding box center [563, 240] width 124 height 13
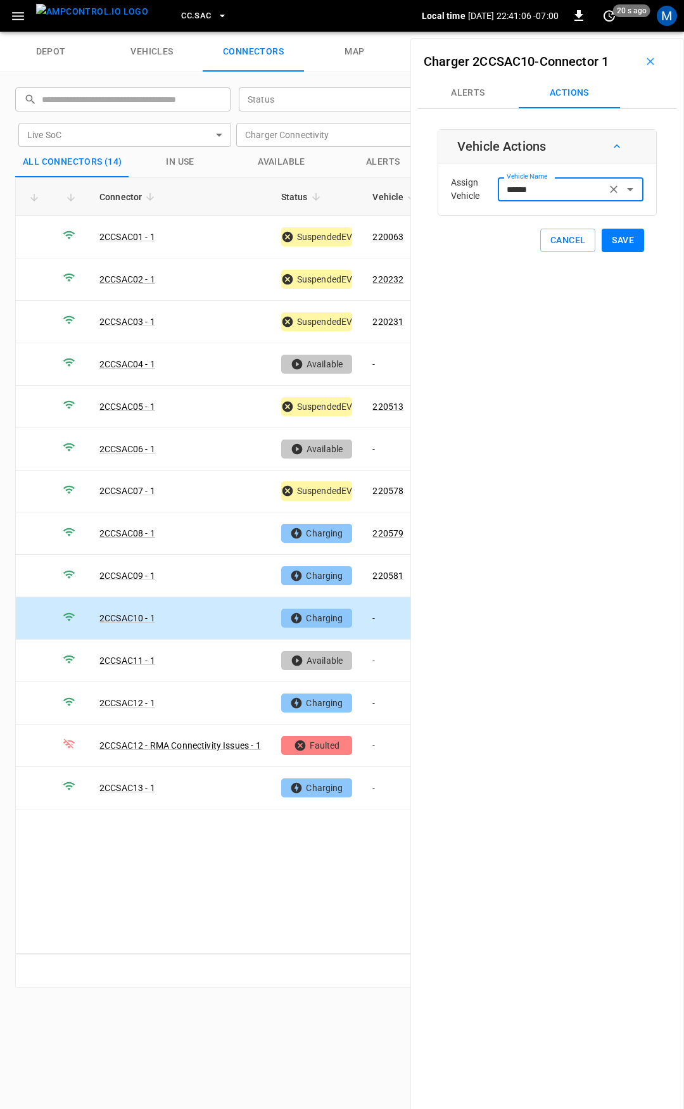
type input "******"
click at [622, 241] on button "Save" at bounding box center [623, 240] width 42 height 23
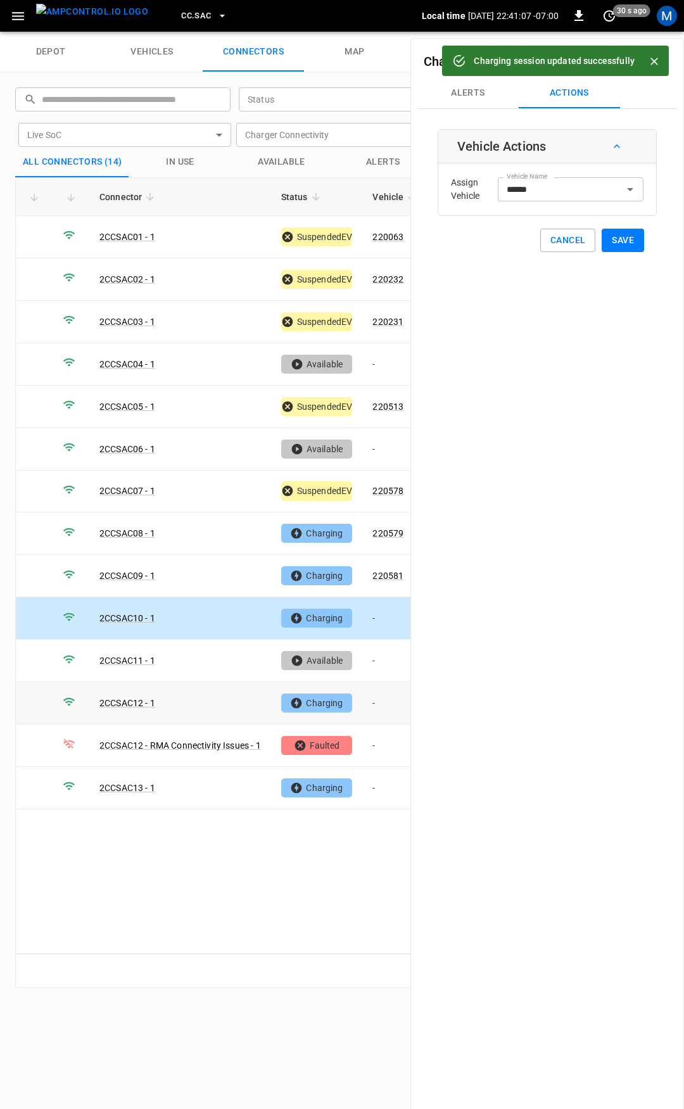
click at [389, 693] on td "-" at bounding box center [396, 703] width 68 height 42
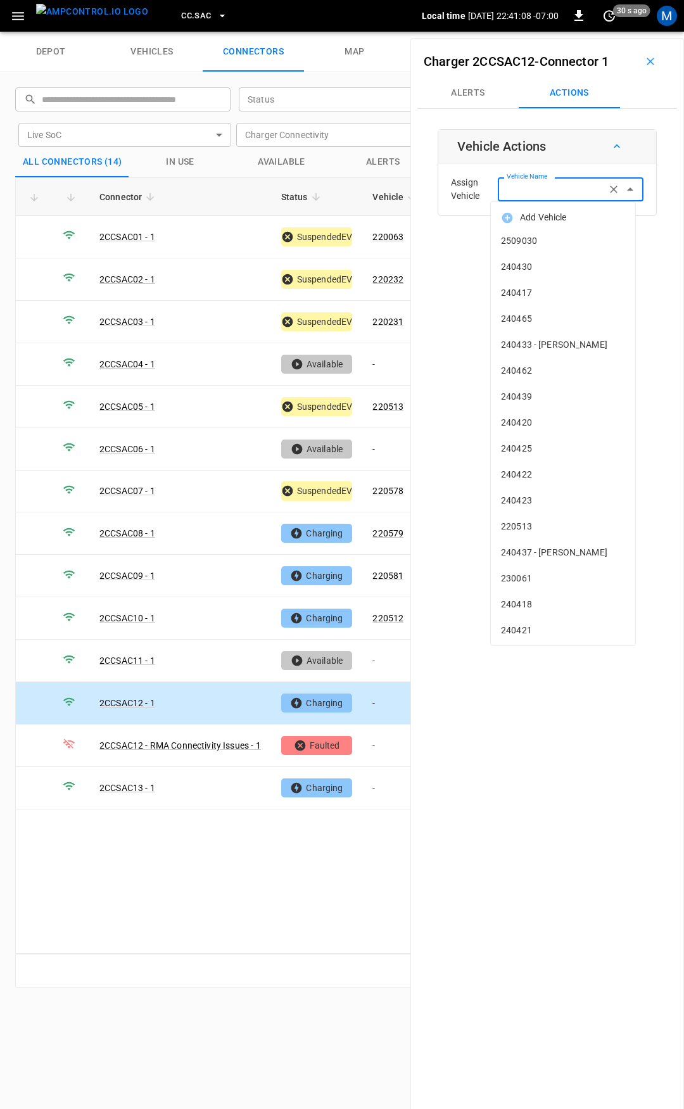
click at [541, 193] on input "Vehicle Name" at bounding box center [552, 189] width 101 height 16
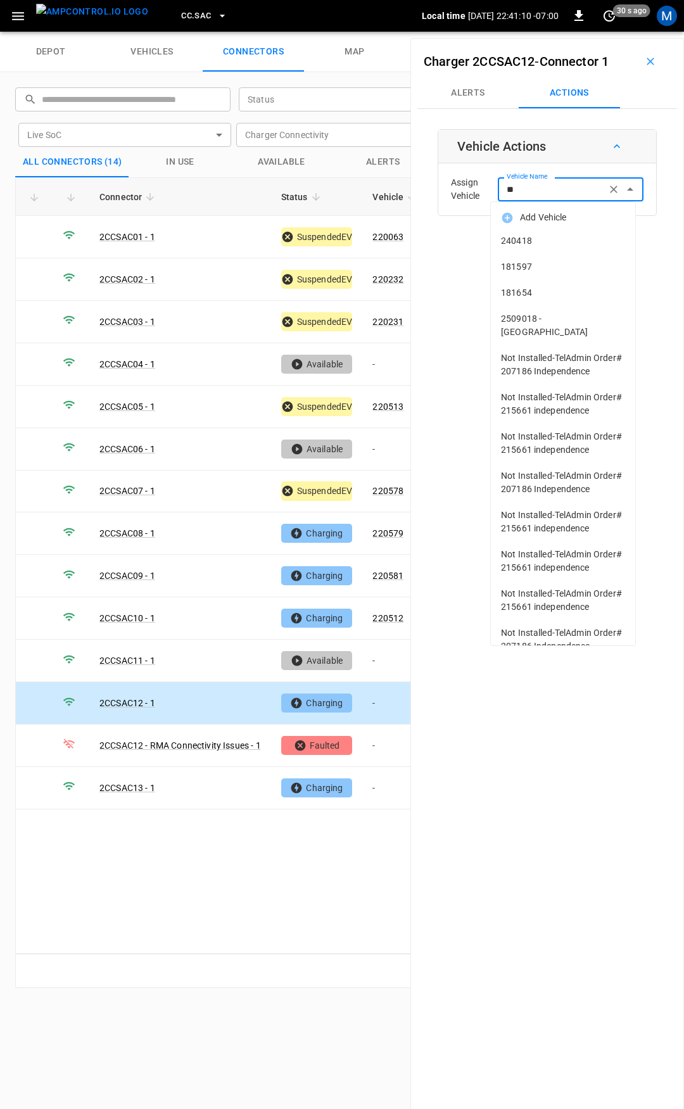
type input "***"
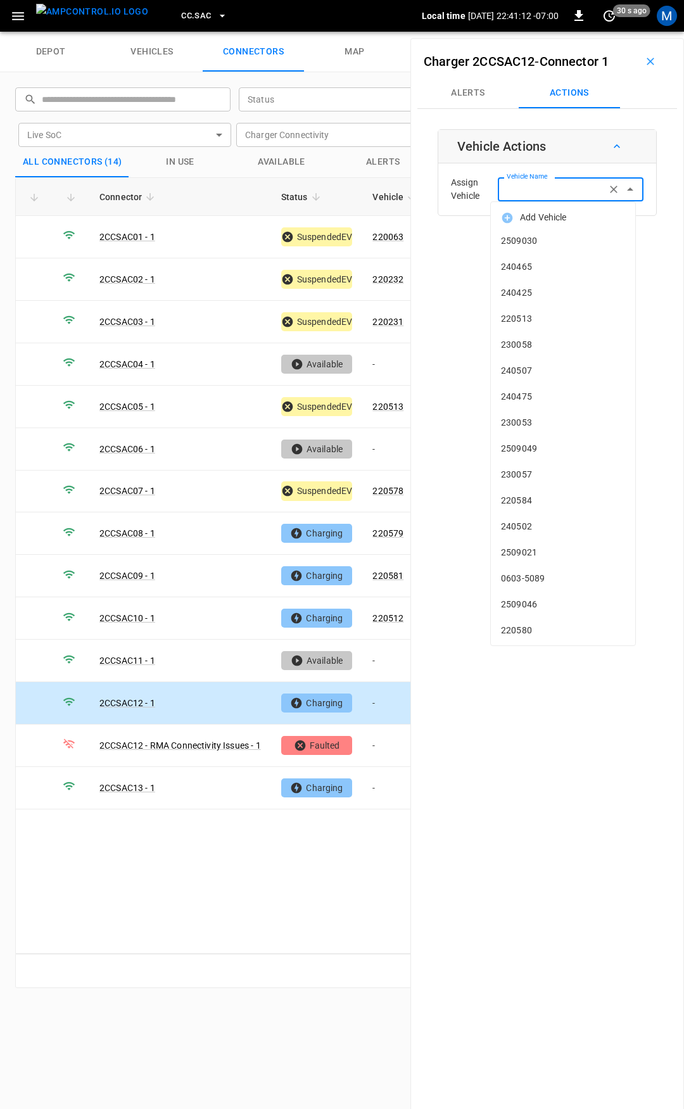
type input "*"
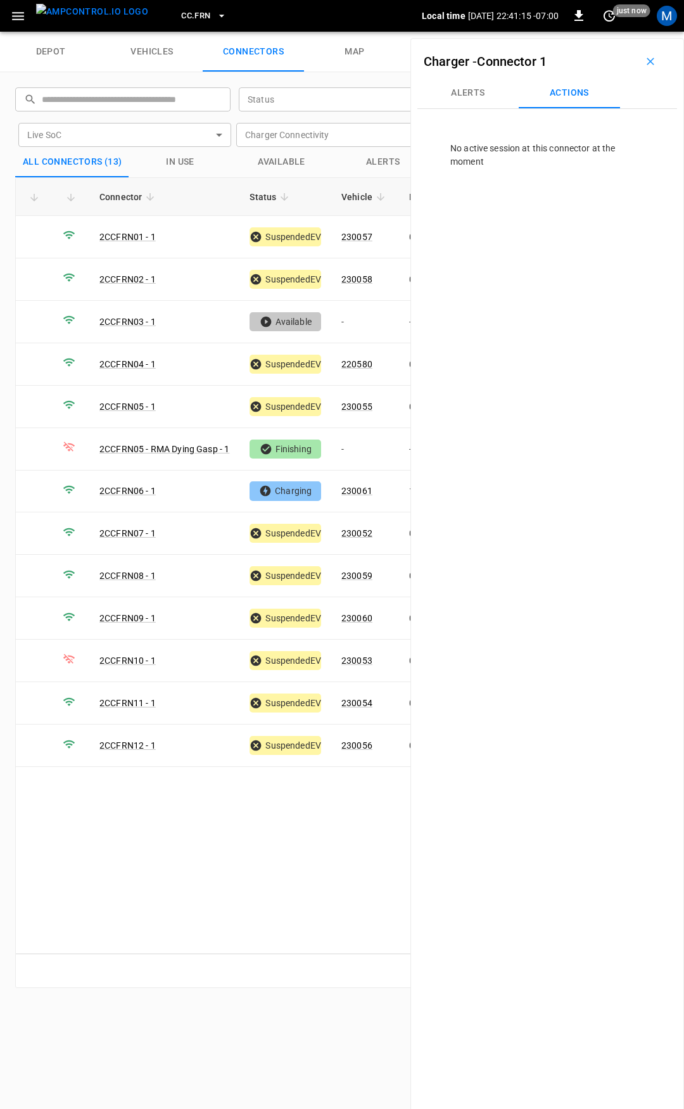
click at [187, 11] on span "CC.FRN" at bounding box center [195, 16] width 29 height 15
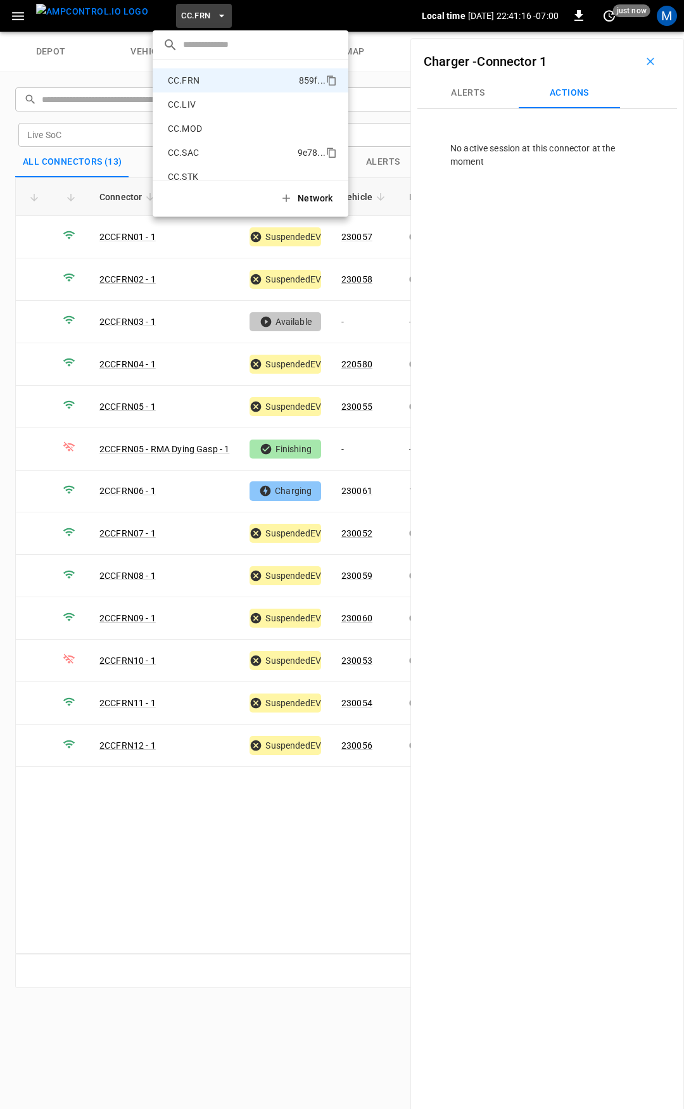
click at [198, 150] on p "CC.SAC" at bounding box center [230, 152] width 135 height 13
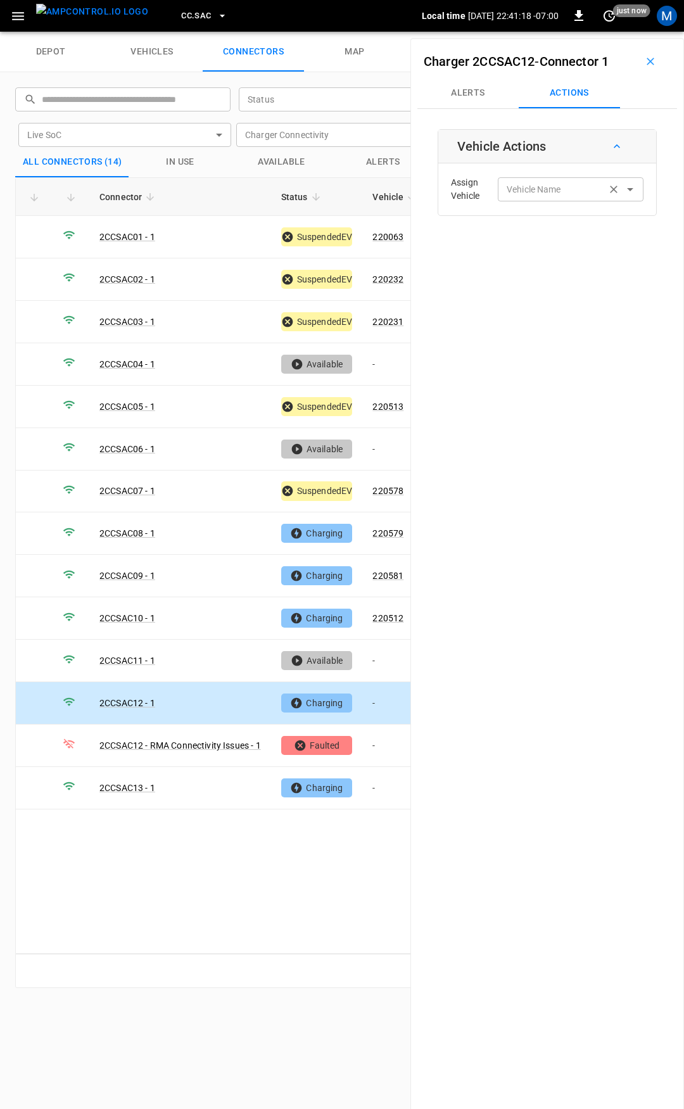
click at [524, 190] on input "Vehicle Name" at bounding box center [552, 189] width 101 height 16
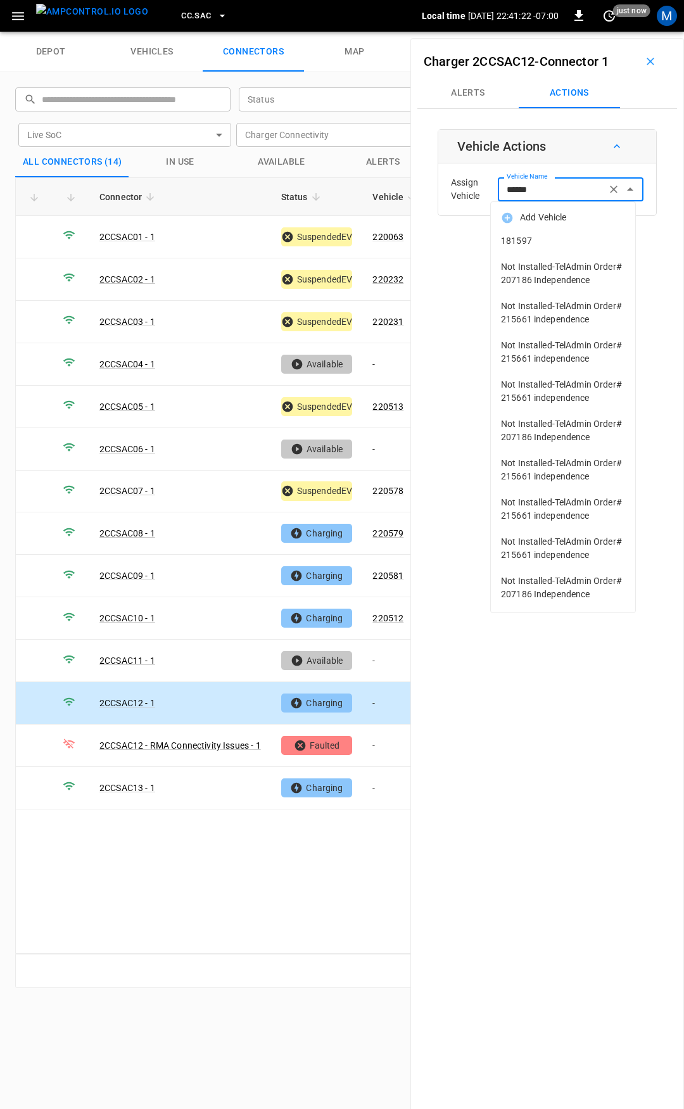
click at [530, 231] on li "181597" at bounding box center [563, 241] width 144 height 26
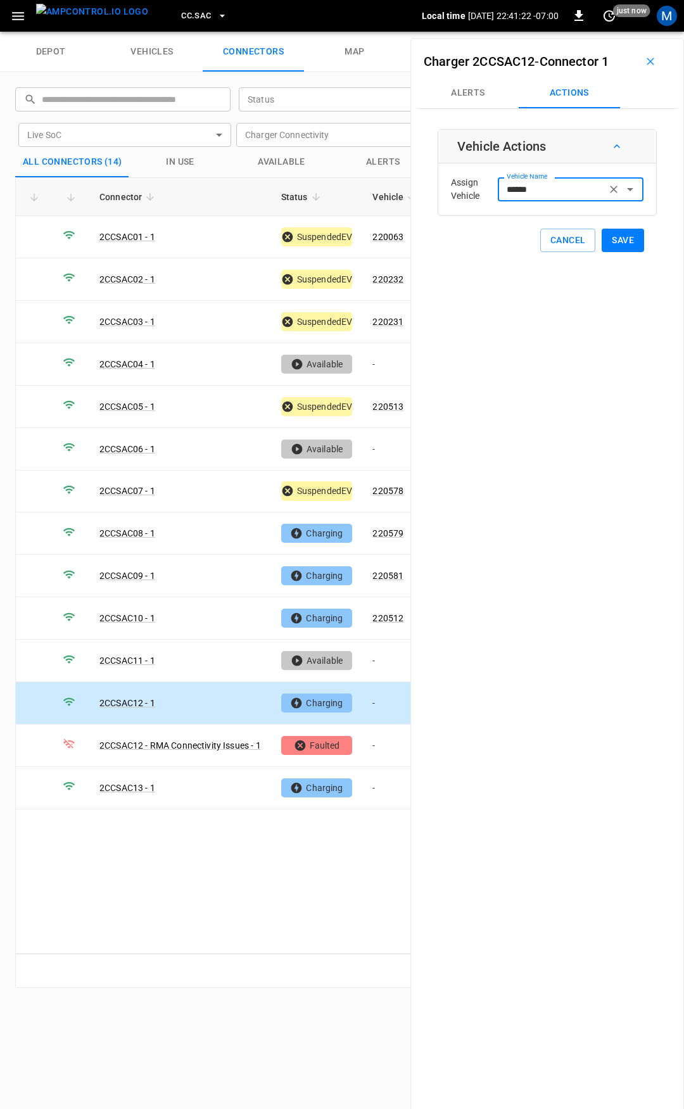
type input "******"
click at [627, 241] on button "Save" at bounding box center [623, 240] width 42 height 23
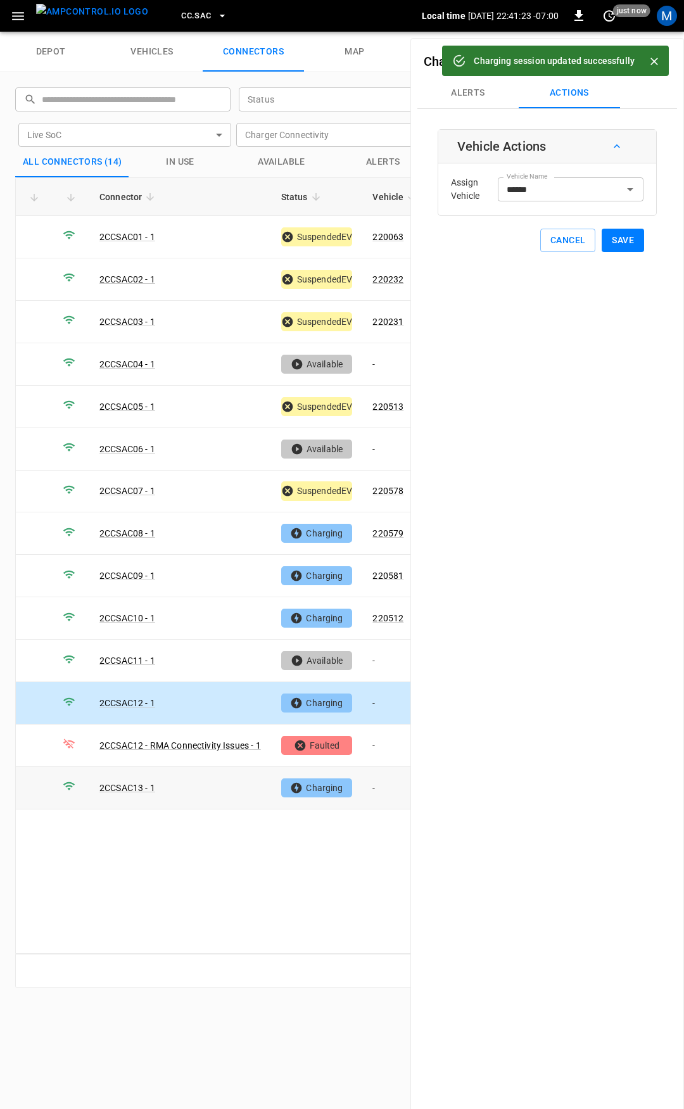
click at [388, 782] on td "-" at bounding box center [396, 788] width 68 height 42
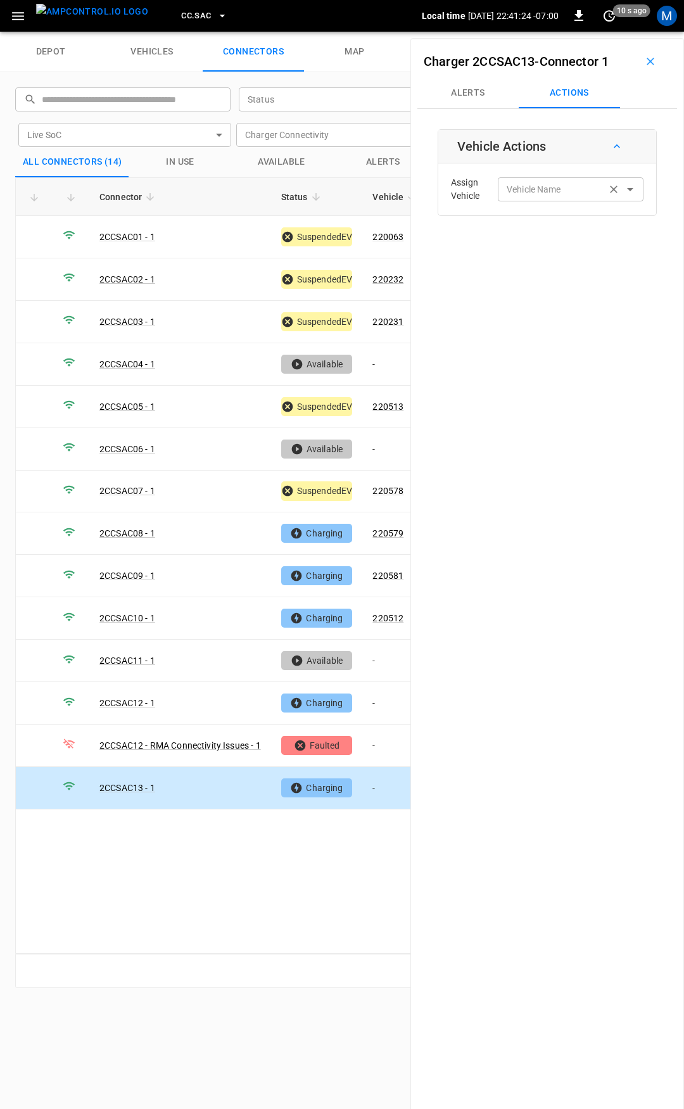
click at [545, 186] on div "Vehicle Name Vehicle Name" at bounding box center [571, 188] width 146 height 23
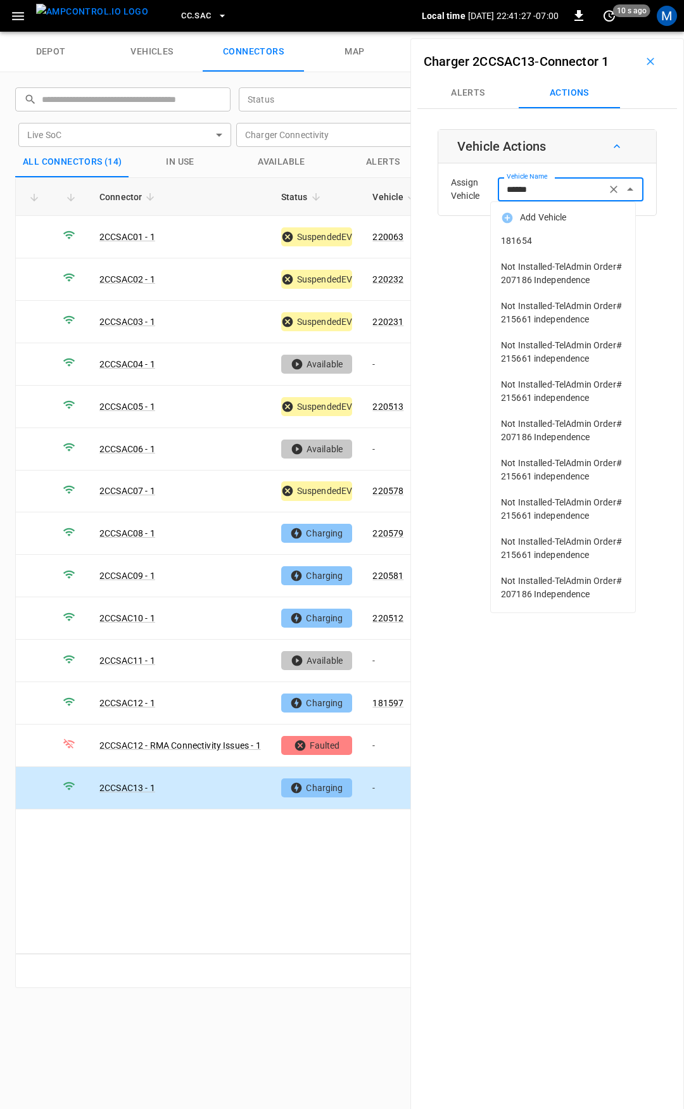
click at [559, 242] on span "181654" at bounding box center [563, 240] width 124 height 13
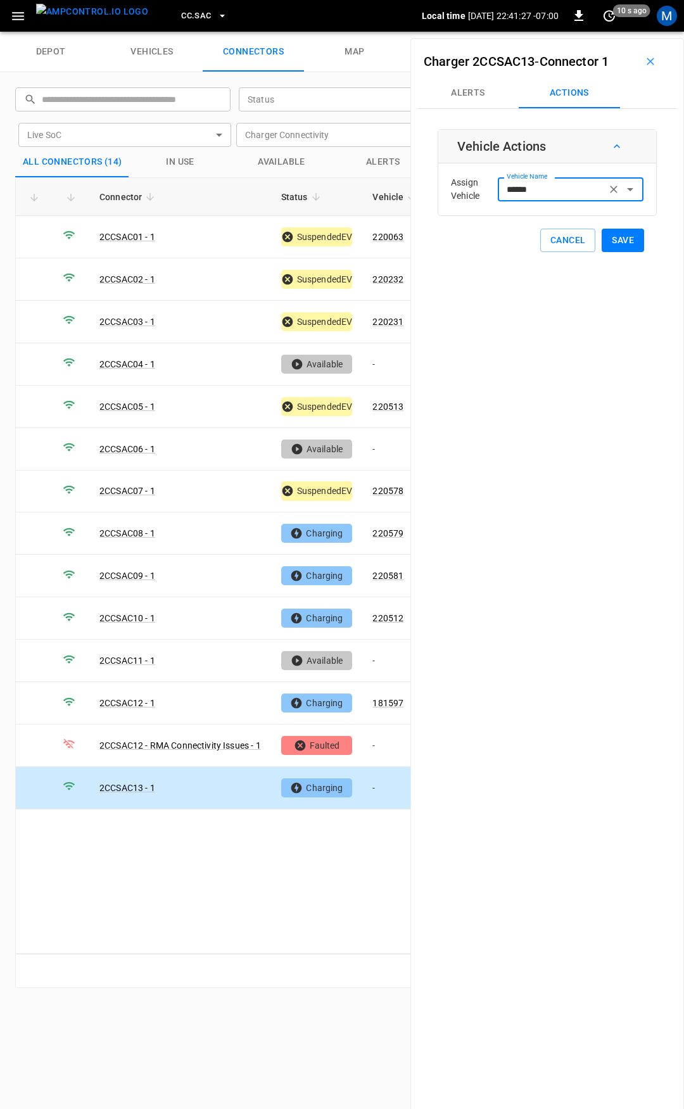
type input "******"
click at [617, 234] on button "Save" at bounding box center [623, 240] width 42 height 23
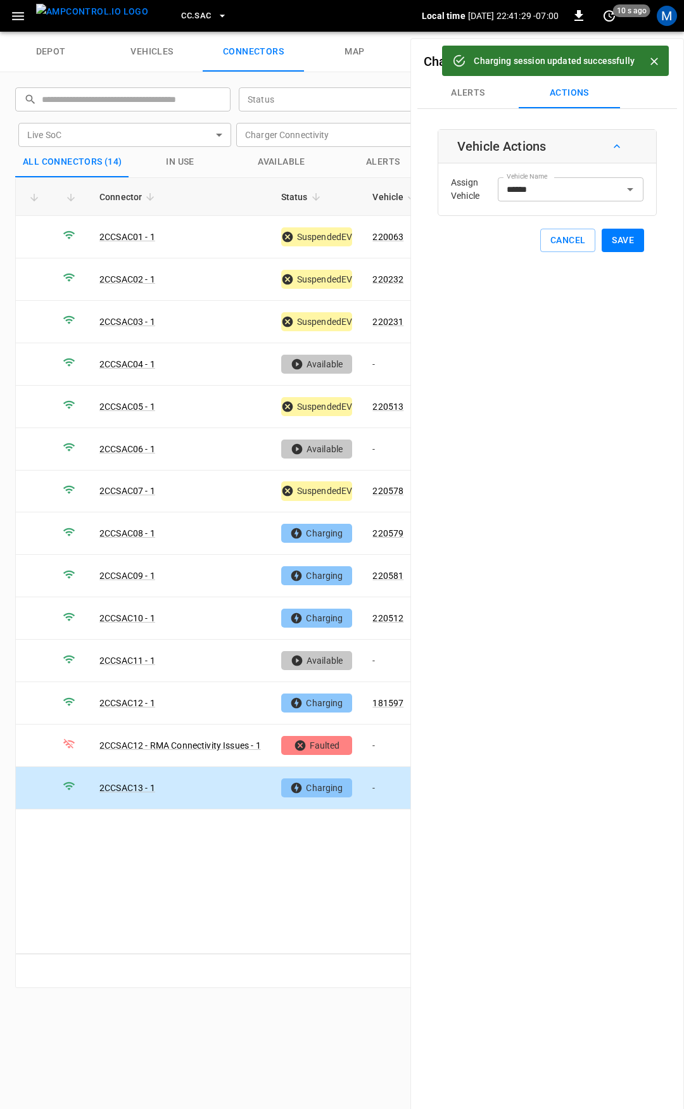
click at [193, 17] on button "CC.SAC" at bounding box center [204, 16] width 56 height 25
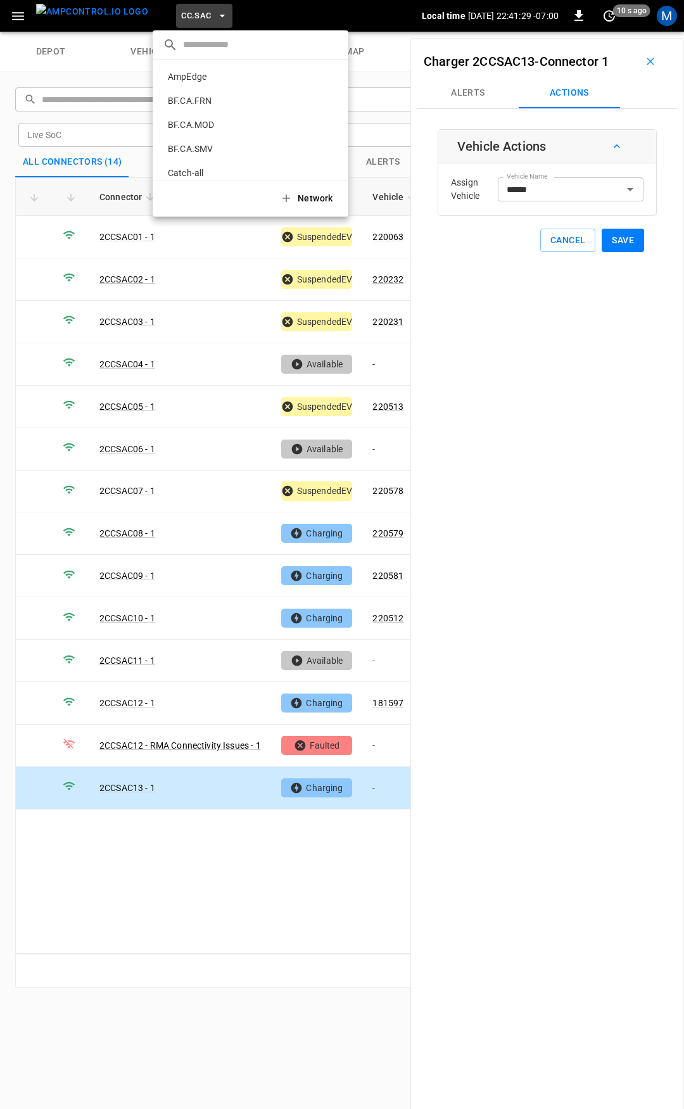
scroll to position [333, 0]
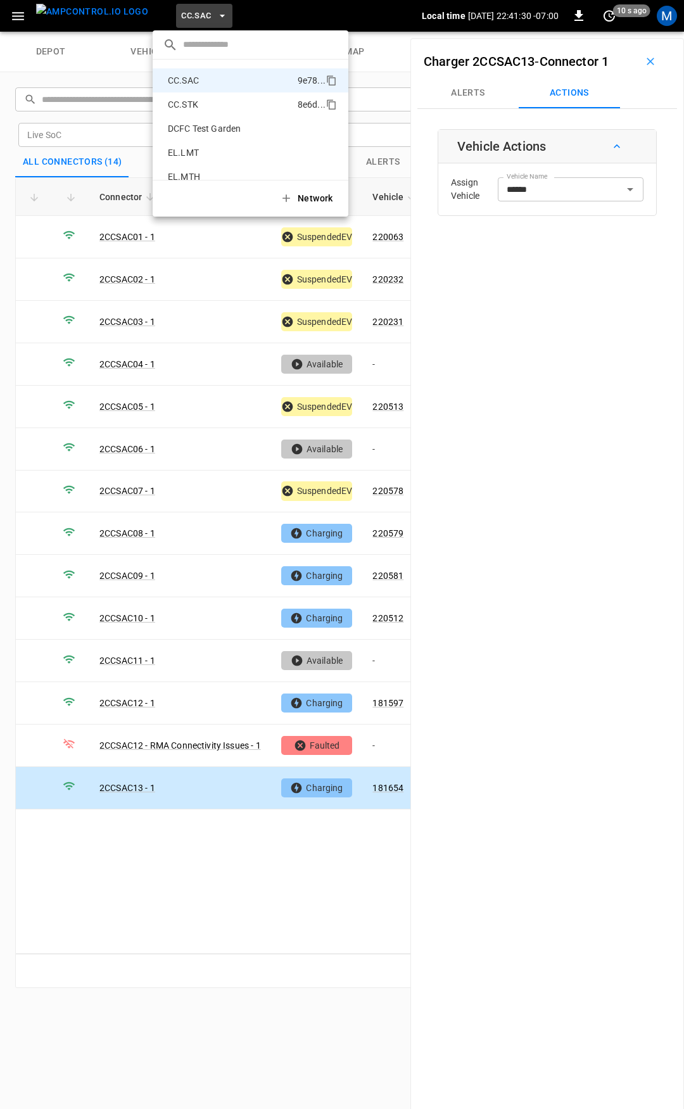
click at [197, 106] on p "CC.STK" at bounding box center [230, 104] width 135 height 13
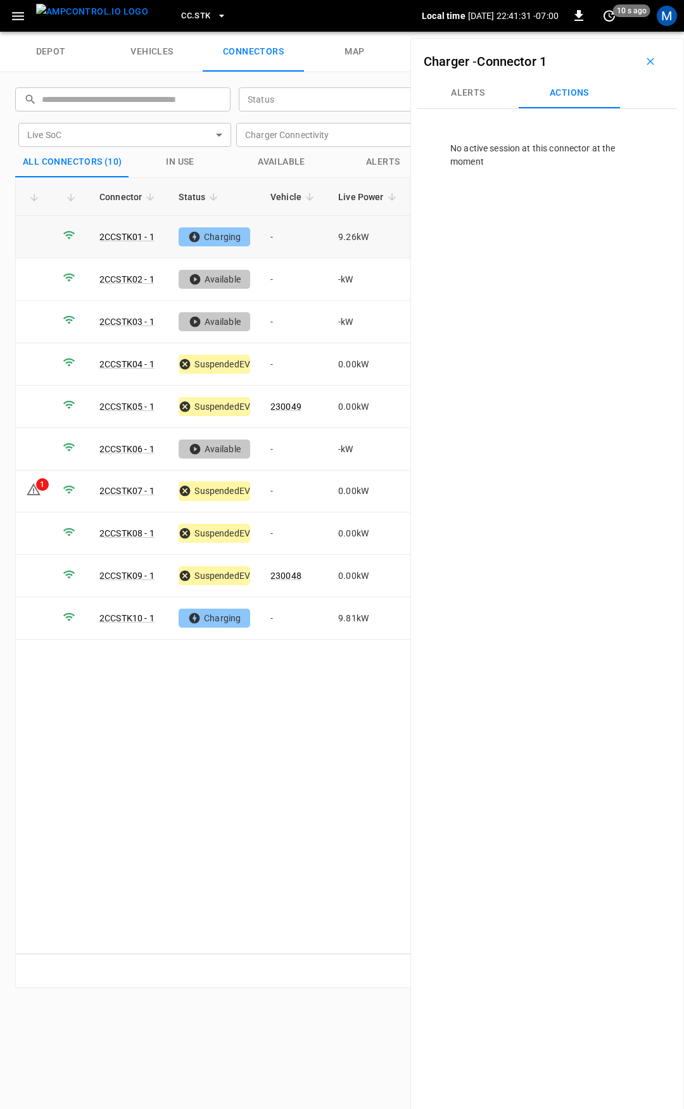
click at [289, 241] on td "-" at bounding box center [294, 237] width 68 height 42
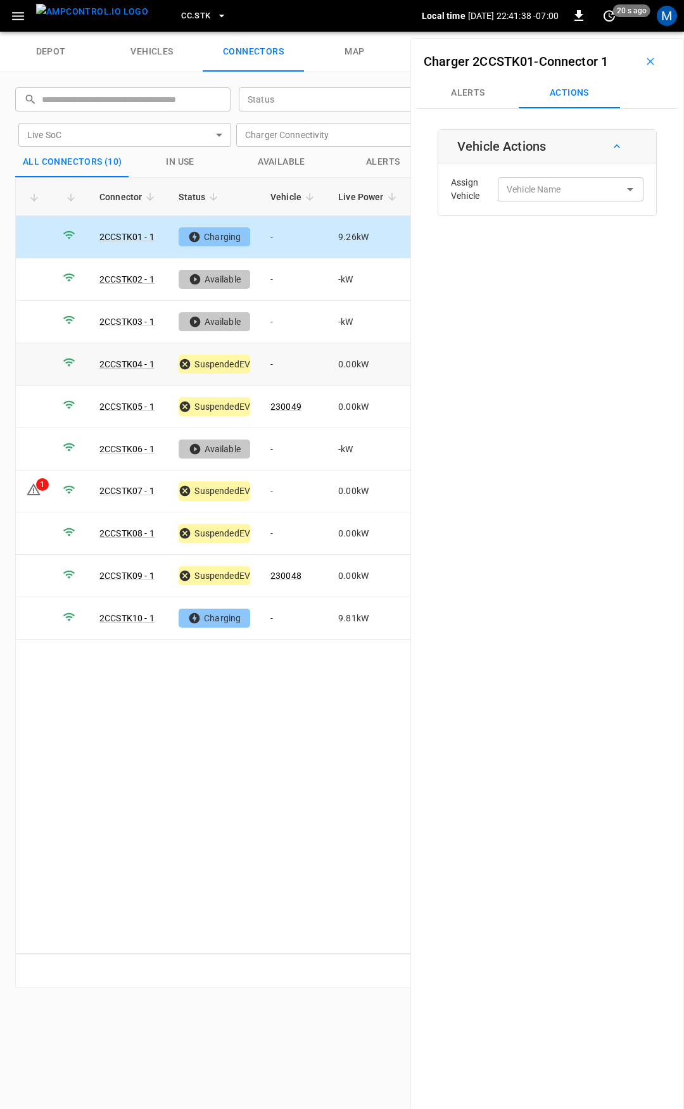
drag, startPoint x: 289, startPoint y: 352, endPoint x: 412, endPoint y: 285, distance: 140.1
click at [289, 352] on td "-" at bounding box center [294, 364] width 68 height 42
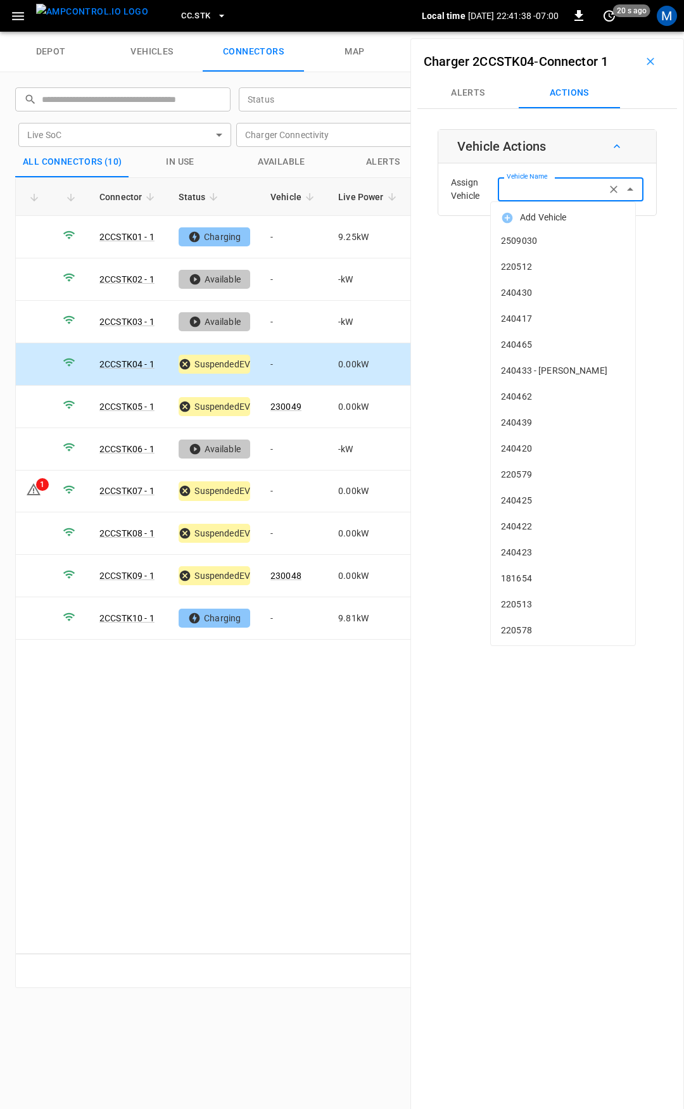
click at [534, 189] on div "Vehicle Name Vehicle Name" at bounding box center [571, 188] width 146 height 23
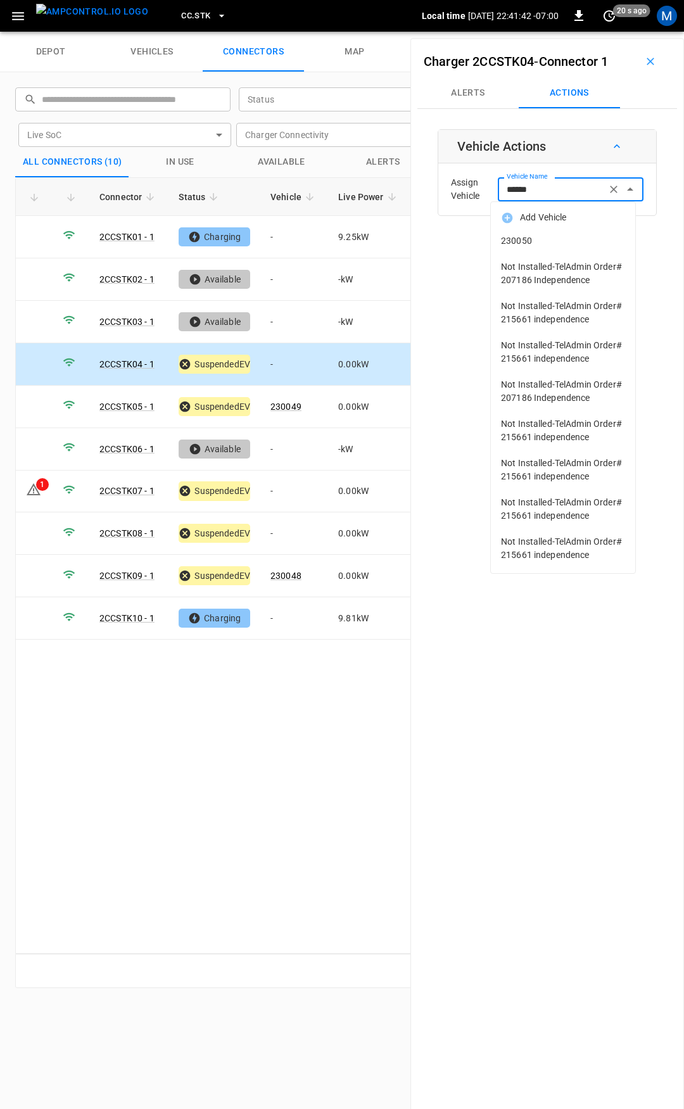
click at [556, 238] on span "230050" at bounding box center [563, 240] width 124 height 13
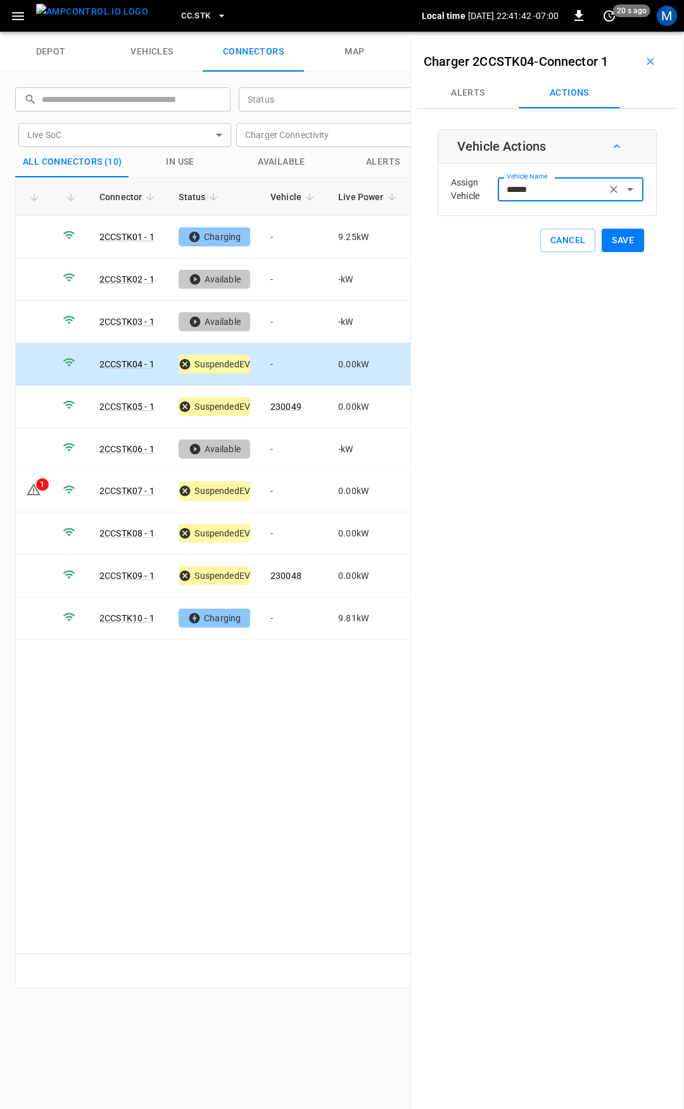
type input "******"
click at [617, 240] on button "Save" at bounding box center [623, 240] width 42 height 23
click at [293, 493] on td "-" at bounding box center [294, 492] width 68 height 42
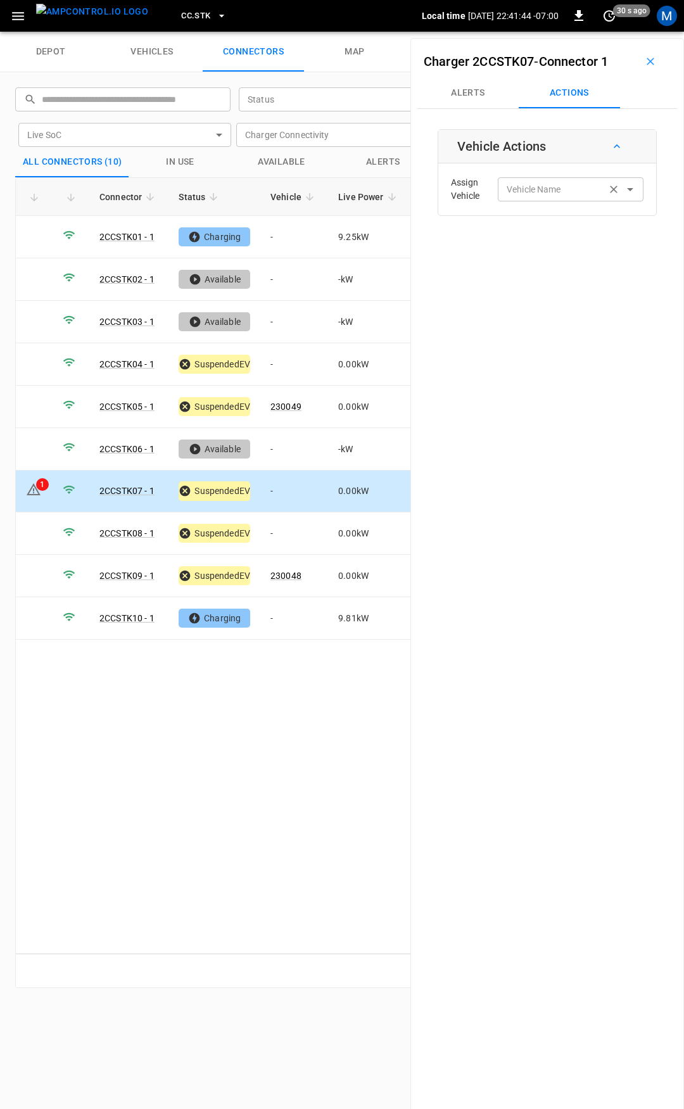
click at [539, 193] on input "Vehicle Name" at bounding box center [552, 189] width 101 height 16
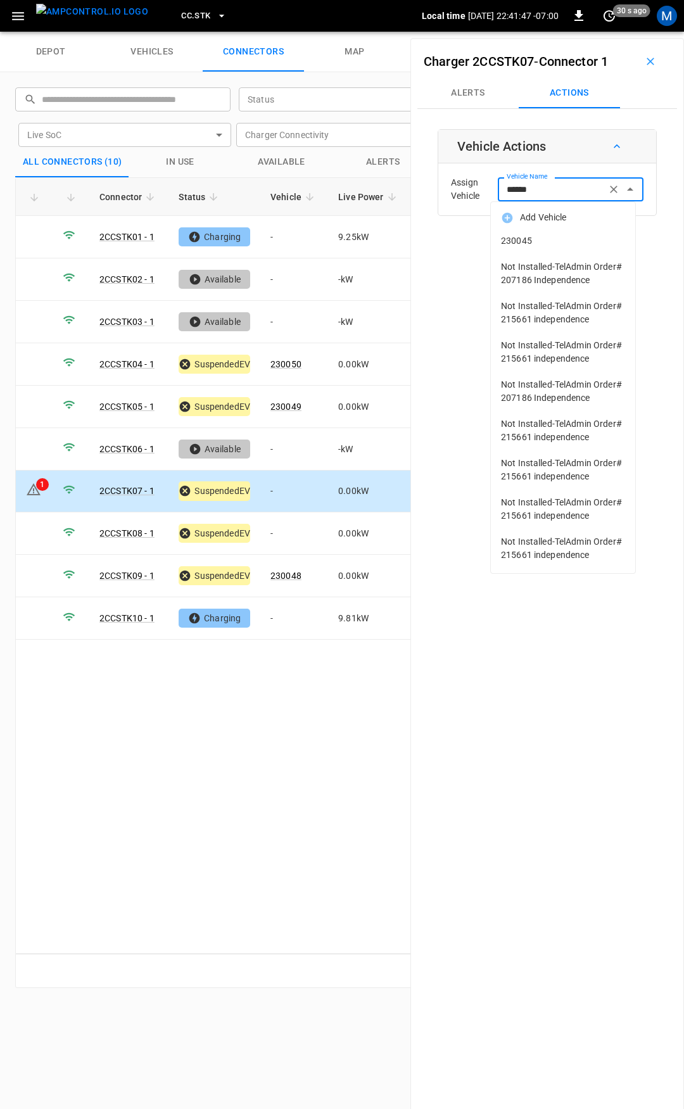
click at [556, 240] on span "230045" at bounding box center [563, 240] width 124 height 13
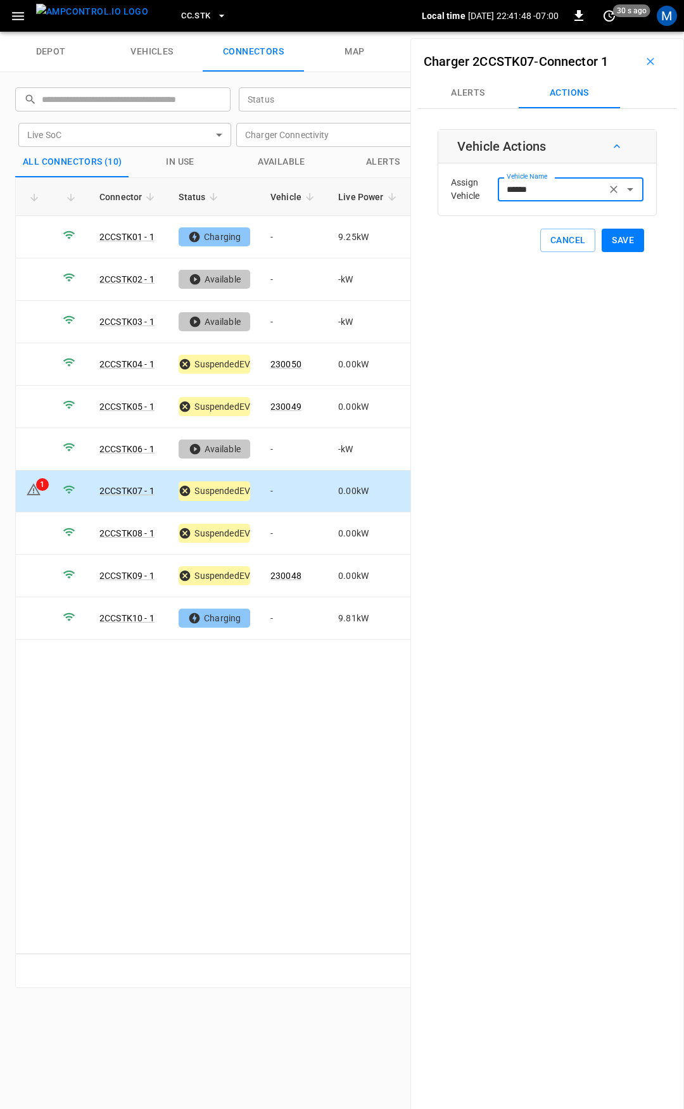
type input "******"
click at [613, 240] on button "Save" at bounding box center [623, 240] width 42 height 23
click at [286, 531] on td "-" at bounding box center [294, 534] width 68 height 42
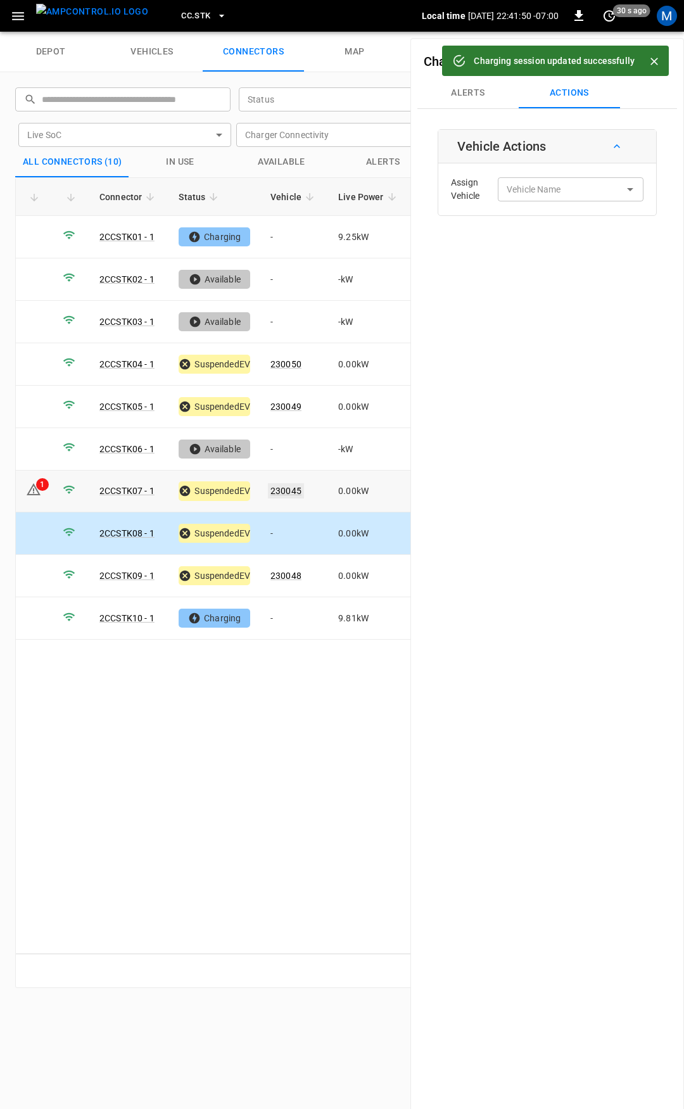
click at [280, 490] on link "230045" at bounding box center [286, 490] width 36 height 15
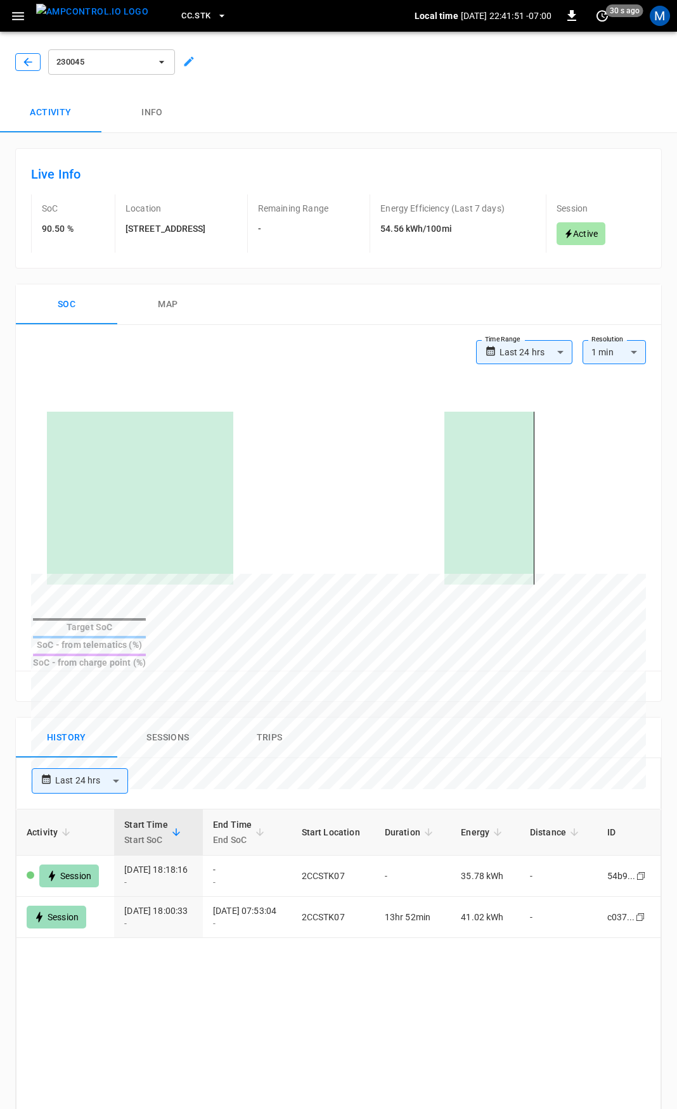
drag, startPoint x: 15, startPoint y: 61, endPoint x: 25, endPoint y: 62, distance: 10.2
click at [15, 61] on div at bounding box center [25, 59] width 30 height 23
click at [30, 57] on icon "button" at bounding box center [28, 62] width 13 height 13
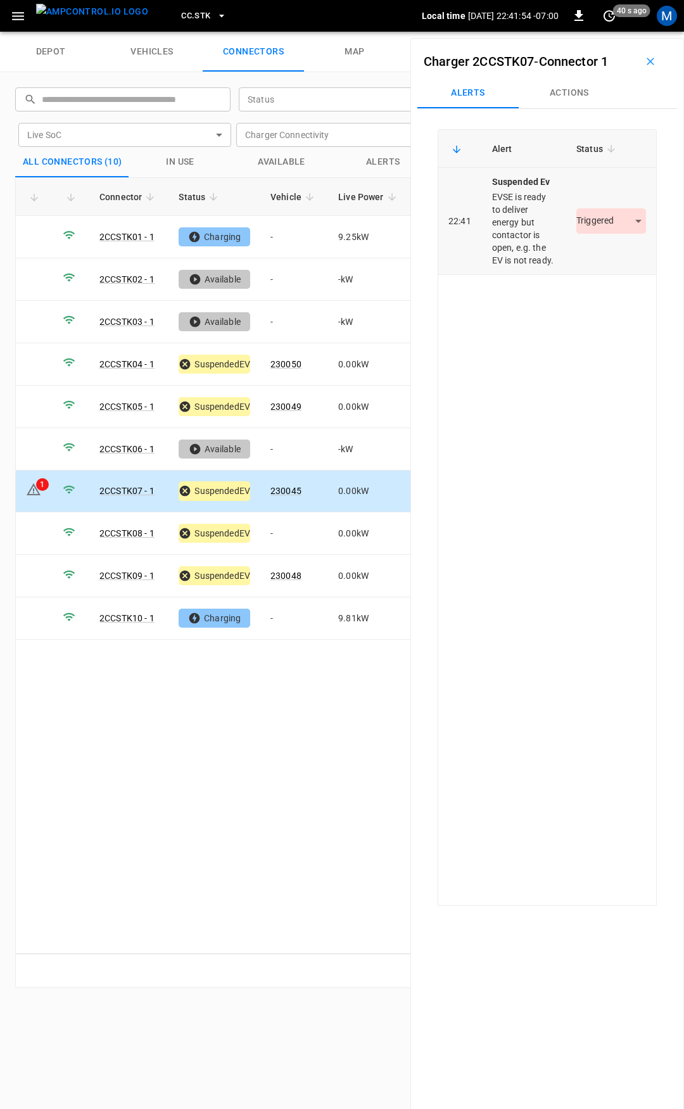
drag, startPoint x: 594, startPoint y: 217, endPoint x: 599, endPoint y: 231, distance: 14.8
click at [596, 221] on div "Triggered *********" at bounding box center [612, 220] width 70 height 25
click at [599, 32] on body "CC.STK Local time 2025-09-16 22:41:54 -07:00 0 40 s ago M depot vehicles connec…" at bounding box center [342, 16] width 684 height 32
click at [600, 251] on li "Resolved" at bounding box center [604, 258] width 79 height 21
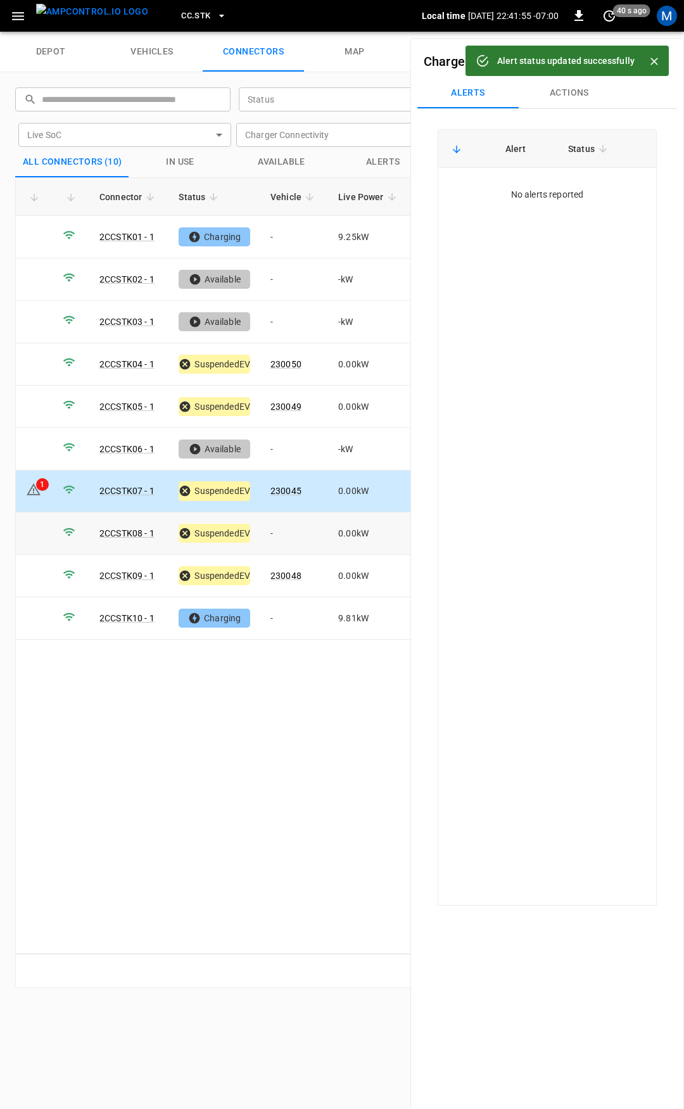
click at [285, 542] on td "-" at bounding box center [294, 534] width 68 height 42
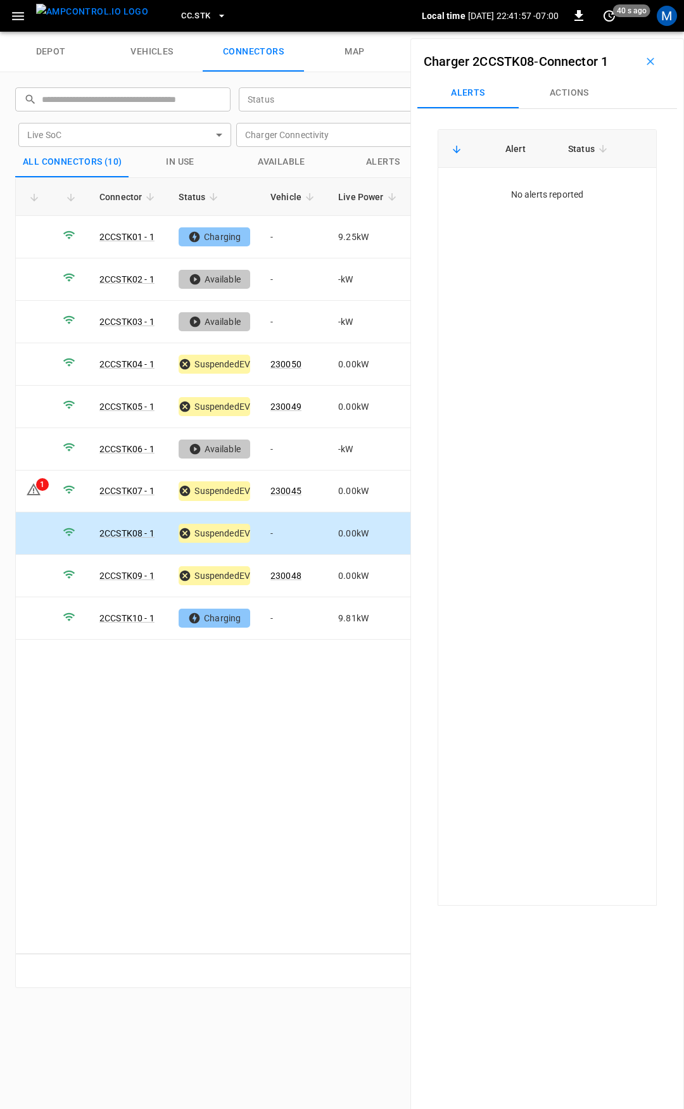
click at [573, 98] on button "Actions" at bounding box center [569, 93] width 101 height 30
click at [540, 187] on div "Vehicle Name Vehicle Name" at bounding box center [571, 188] width 146 height 23
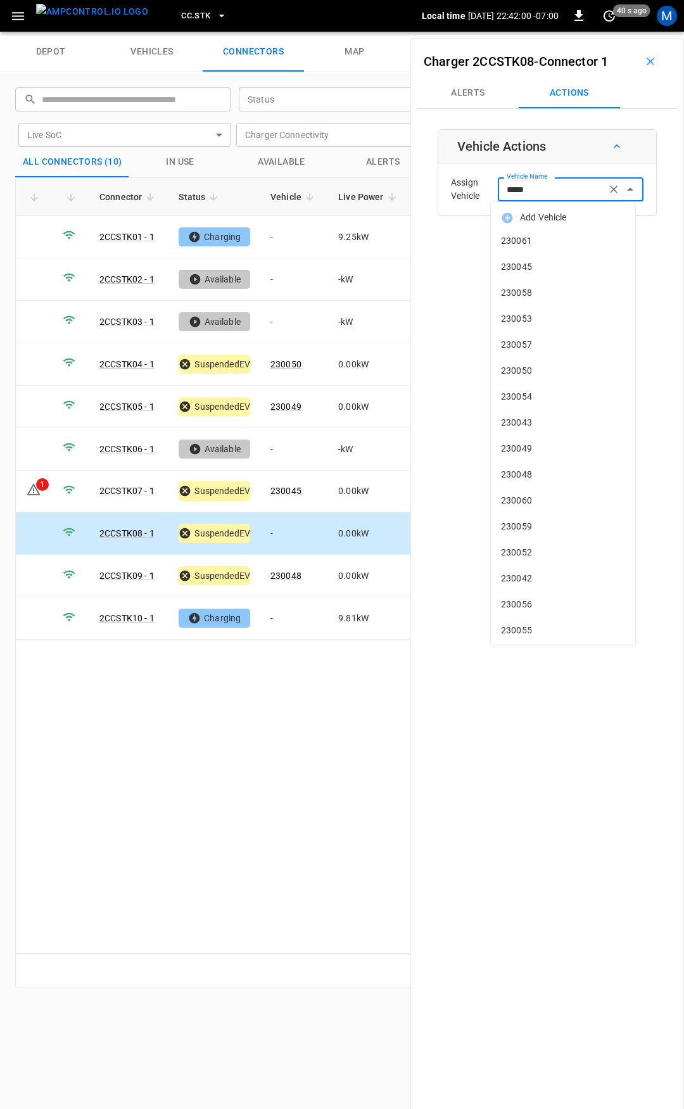
type input "******"
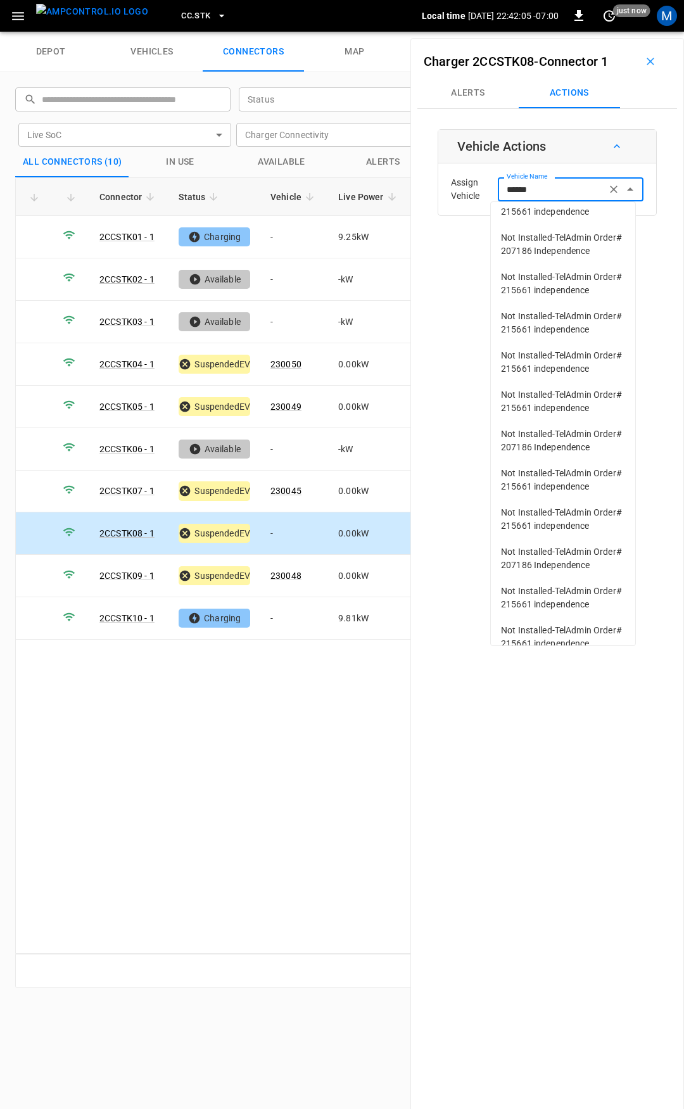
scroll to position [429, 0]
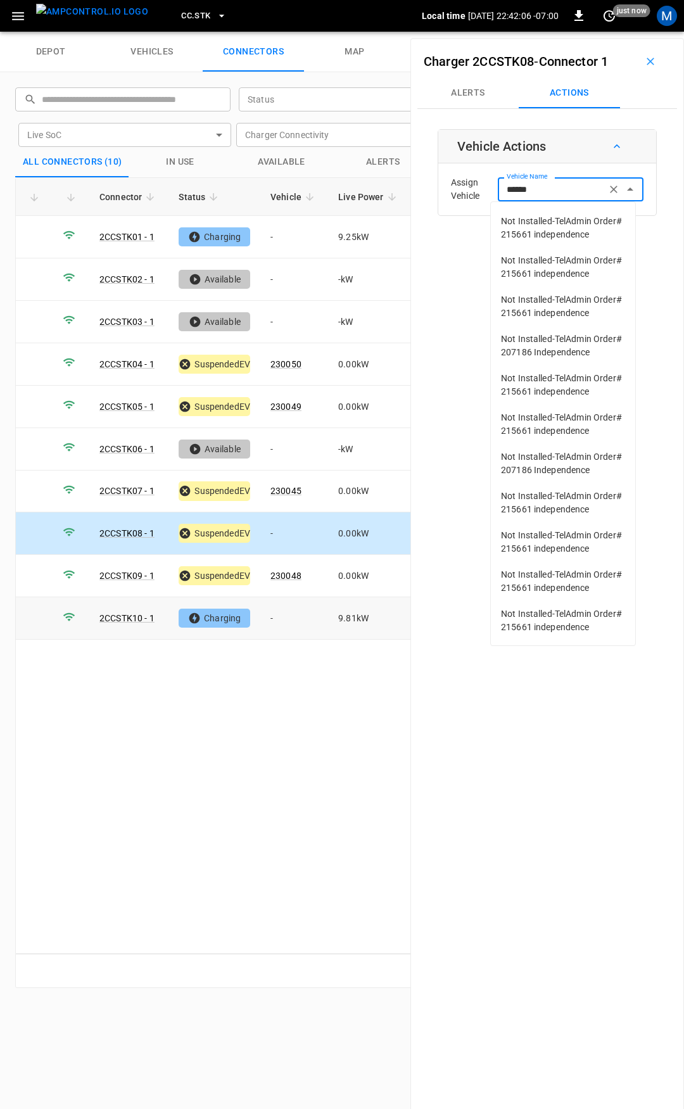
type input "******"
click at [285, 618] on td "-" at bounding box center [294, 619] width 68 height 42
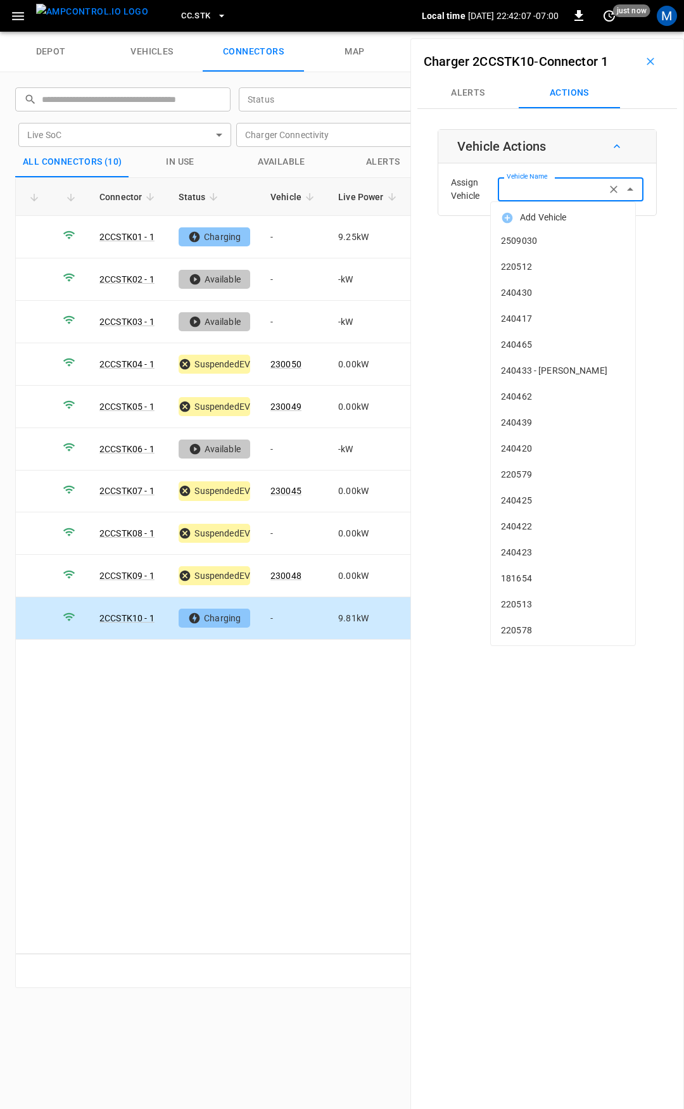
click at [557, 195] on input "Vehicle Name" at bounding box center [552, 189] width 101 height 16
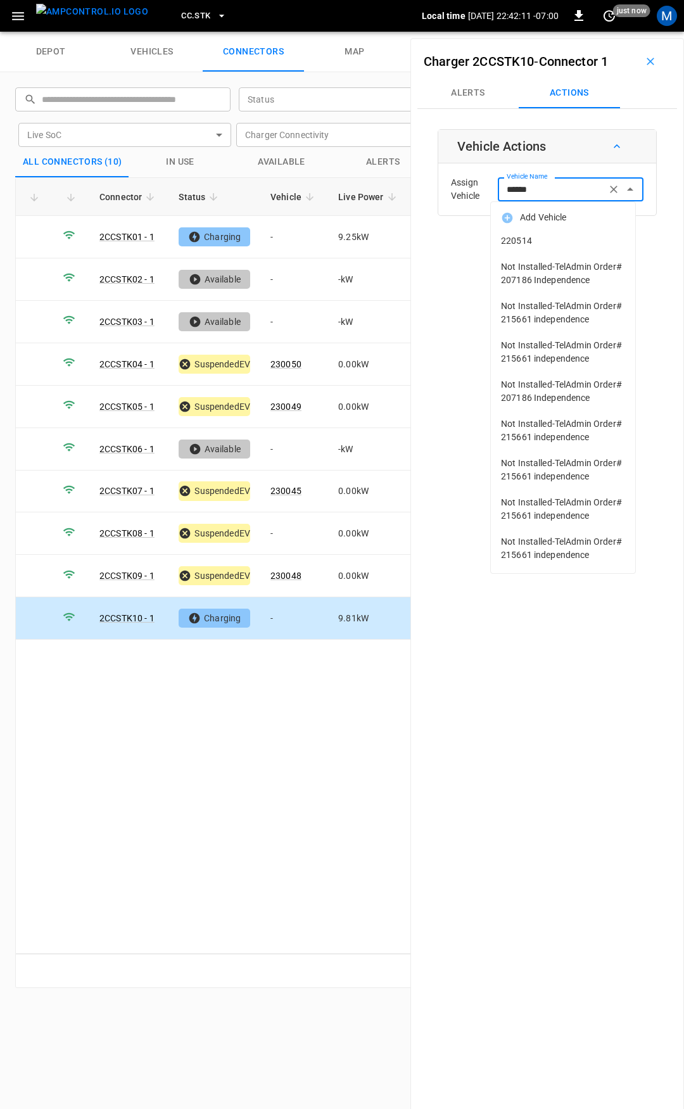
click at [576, 248] on li "220514" at bounding box center [563, 241] width 144 height 26
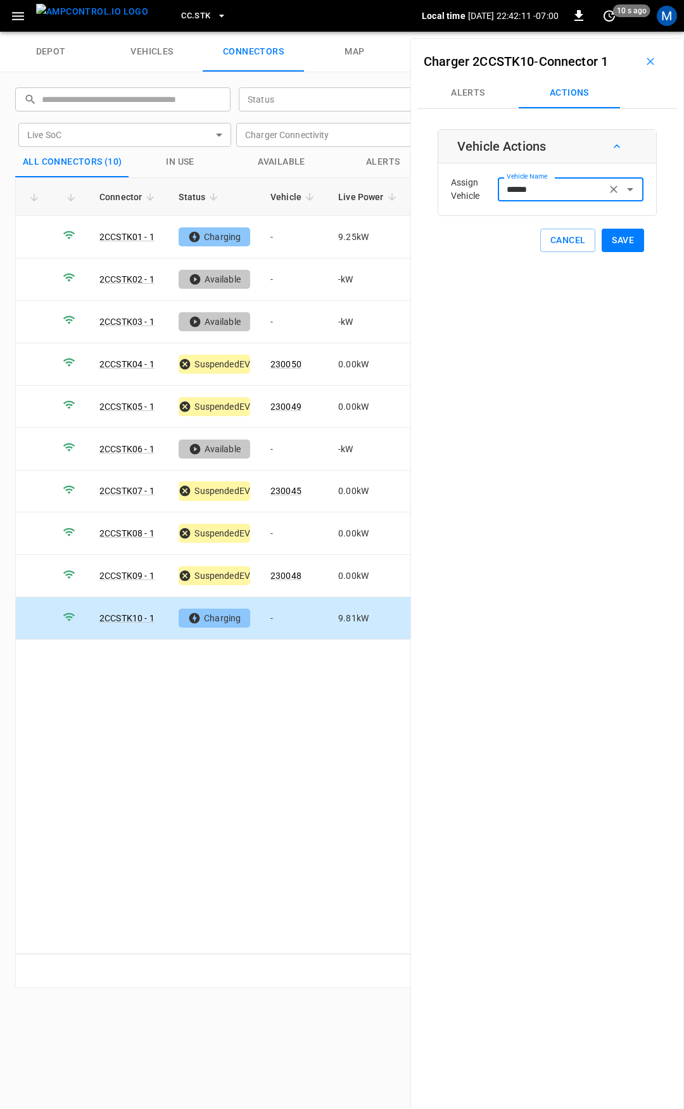
type input "******"
click at [626, 245] on button "Save" at bounding box center [623, 240] width 42 height 23
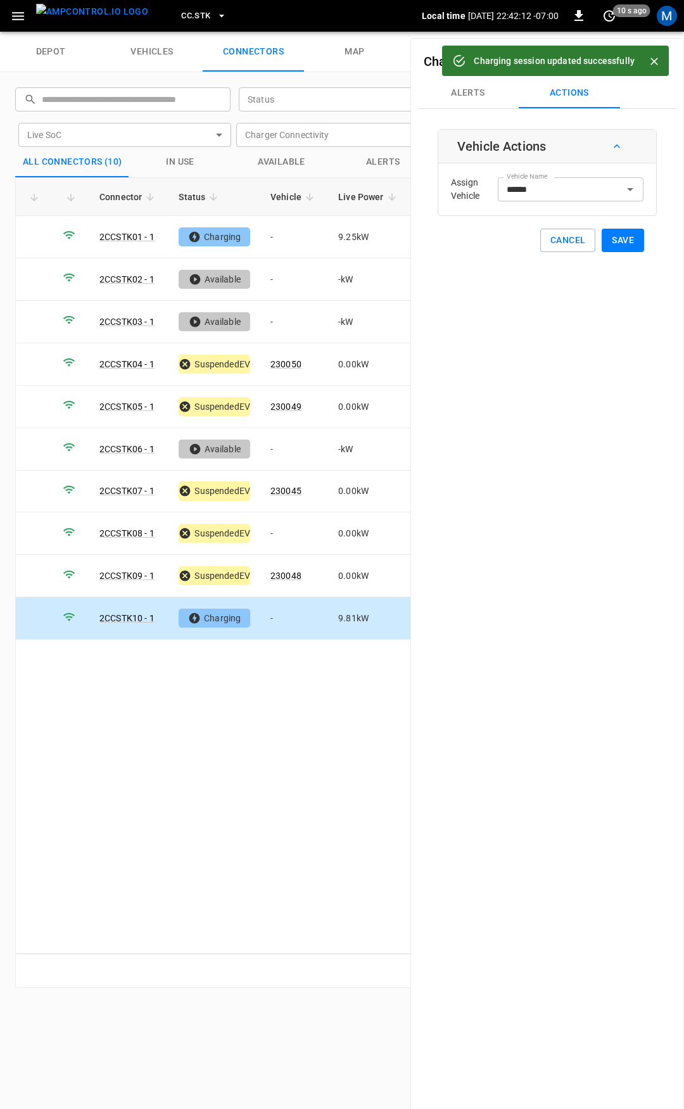
click at [186, 18] on span "CC.STK" at bounding box center [195, 16] width 29 height 15
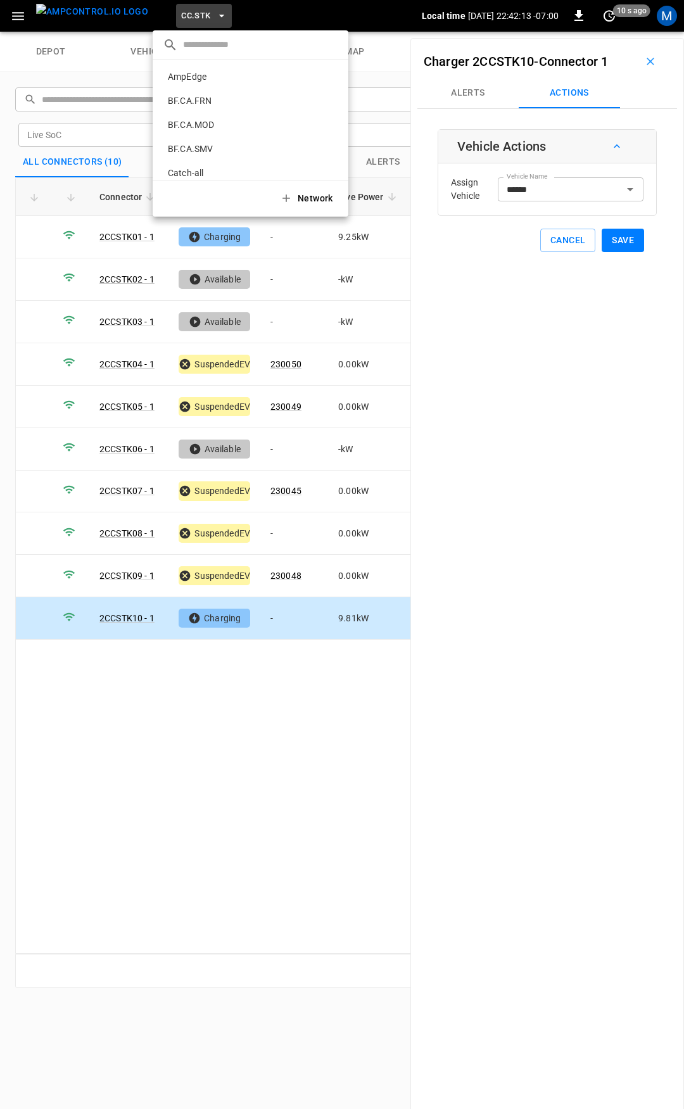
scroll to position [357, 0]
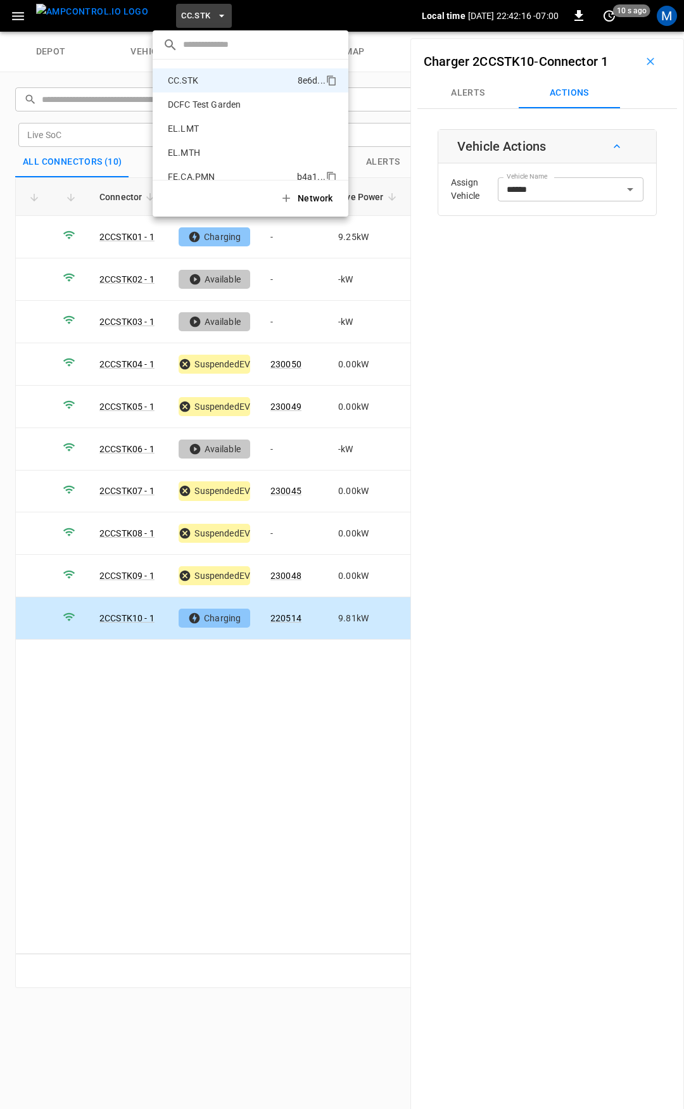
click at [216, 169] on li "FE.CA.PMN b4a1 ..." at bounding box center [251, 177] width 196 height 24
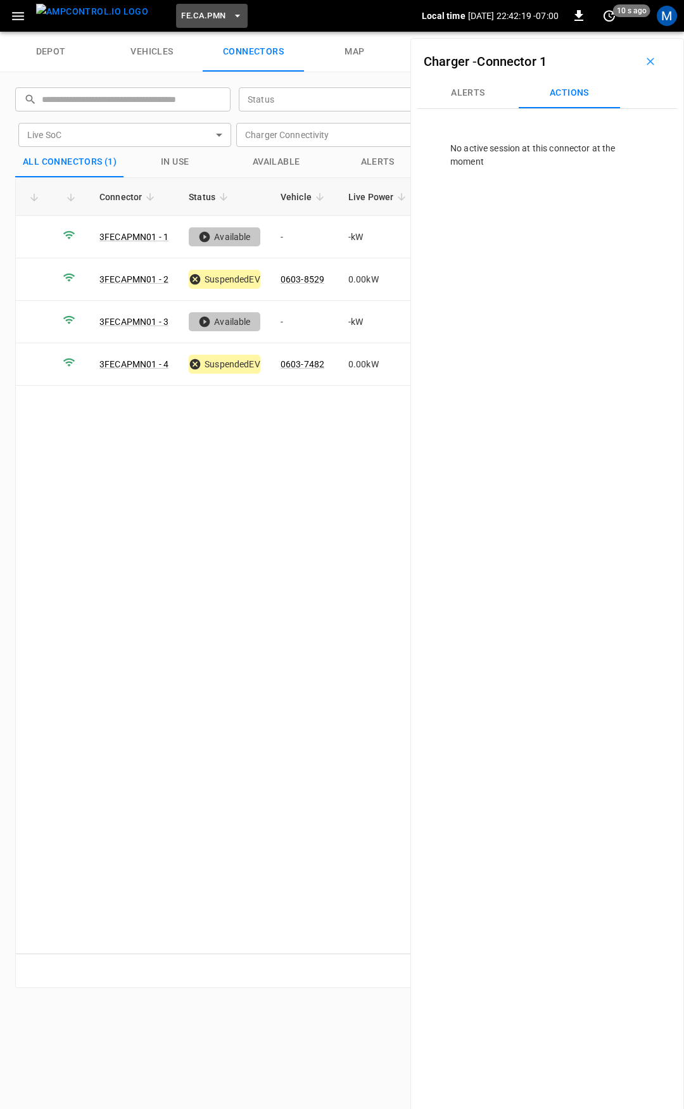
click at [193, 16] on span "FE.CA.PMN" at bounding box center [203, 16] width 44 height 15
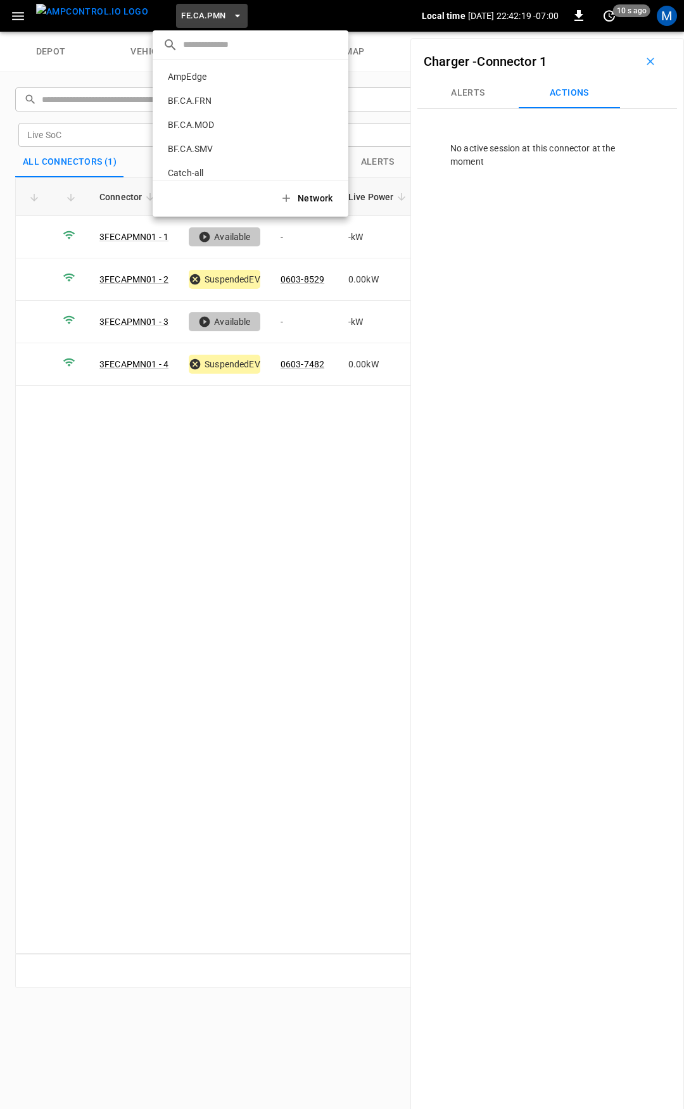
scroll to position [454, 0]
click at [201, 103] on p "FE.CA.PRS" at bounding box center [230, 104] width 134 height 13
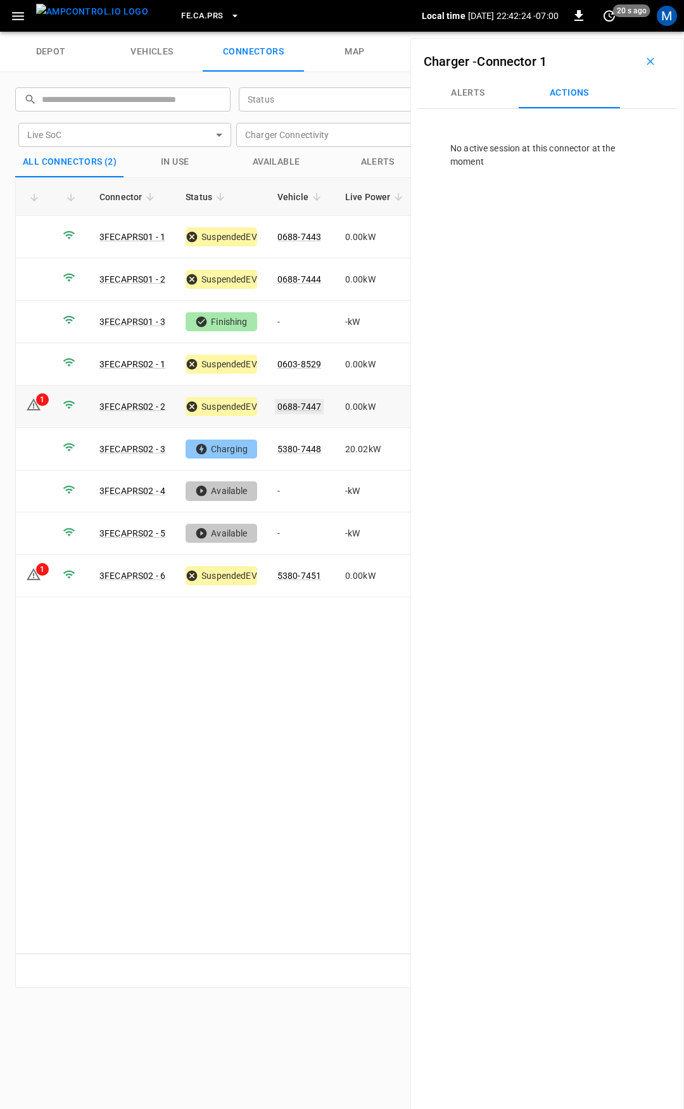
click at [307, 407] on link "0688-7447" at bounding box center [299, 406] width 49 height 15
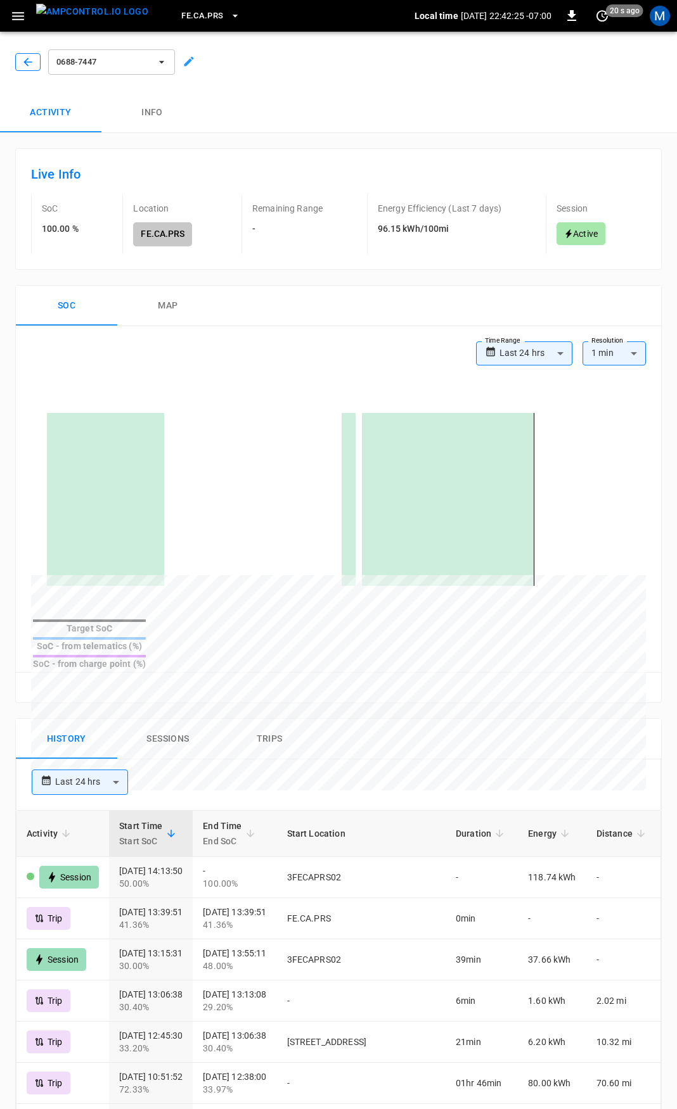
click at [27, 61] on icon "button" at bounding box center [28, 62] width 13 height 13
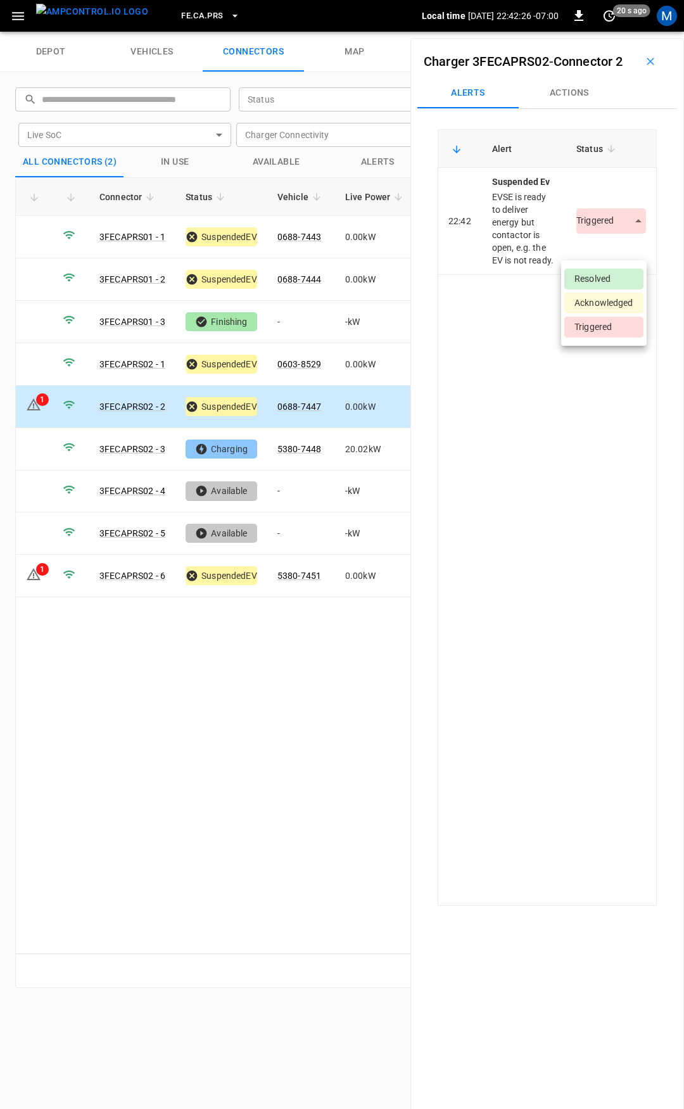
drag, startPoint x: 597, startPoint y: 238, endPoint x: 601, endPoint y: 252, distance: 14.4
click at [598, 32] on body "FE.CA.PRS Local time 2025-09-16 22:42:26 -07:00 0 20 s ago M depot vehicles con…" at bounding box center [342, 16] width 684 height 32
click at [608, 276] on li "Resolved" at bounding box center [604, 279] width 79 height 21
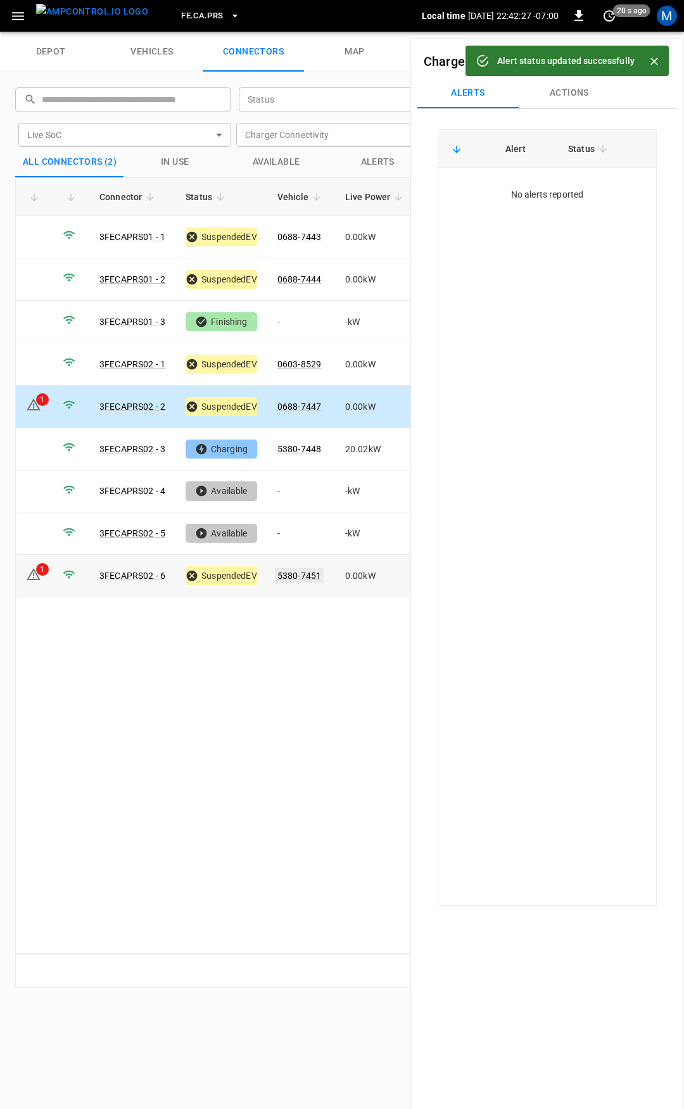
click at [297, 573] on link "5380-7451" at bounding box center [299, 575] width 49 height 15
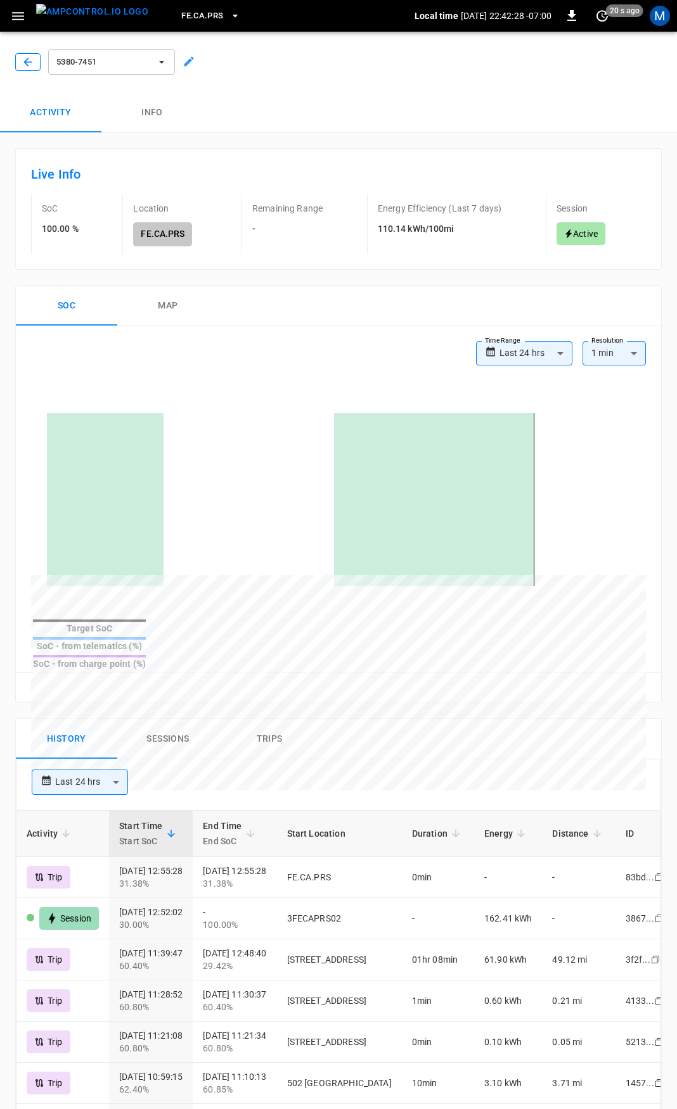
click at [20, 64] on button "button" at bounding box center [27, 62] width 25 height 18
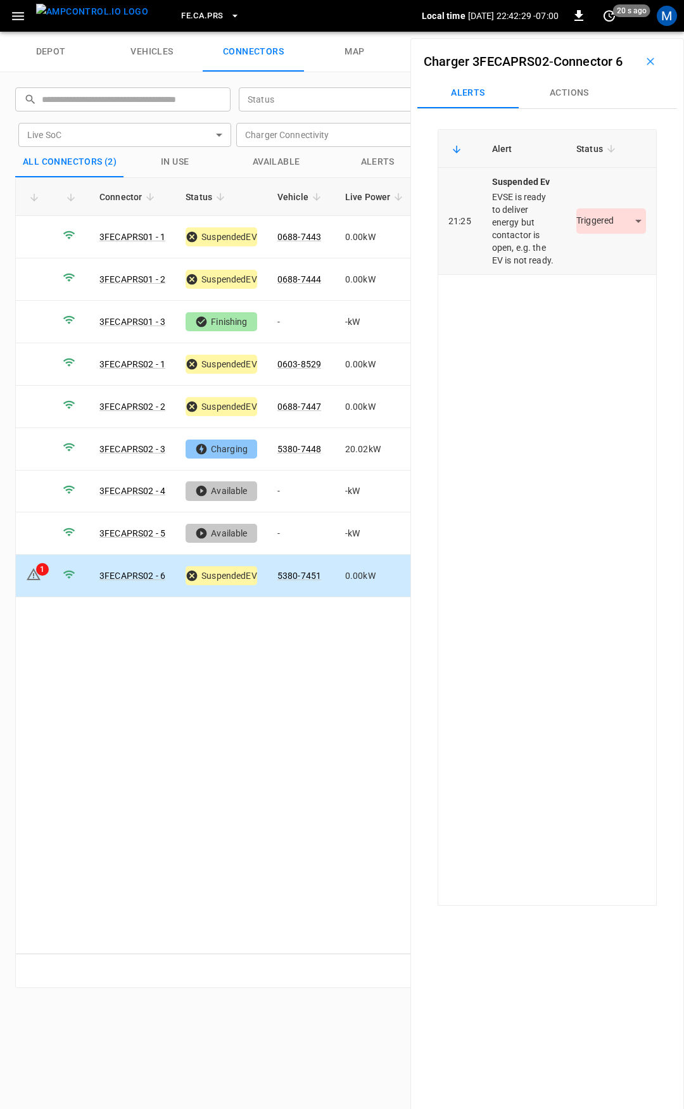
click at [609, 32] on body "FE.CA.PRS Local time 2025-09-16 22:42:29 -07:00 0 20 s ago M depot vehicles con…" at bounding box center [342, 16] width 684 height 32
click at [612, 279] on li "Resolved" at bounding box center [604, 279] width 79 height 21
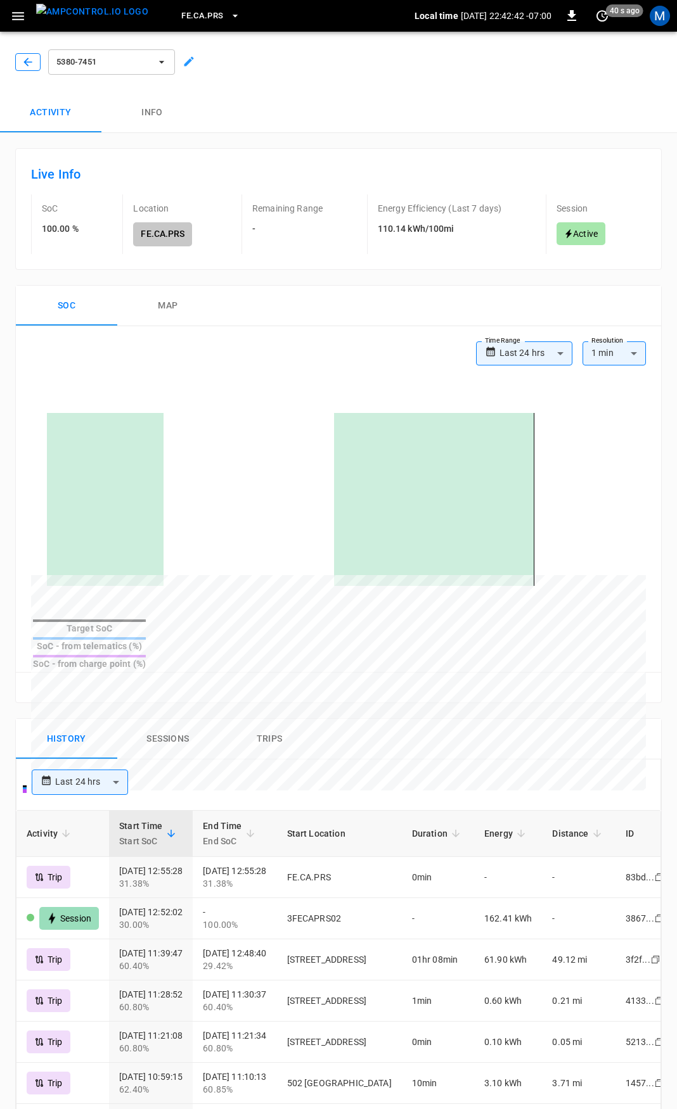
drag, startPoint x: 14, startPoint y: 66, endPoint x: 21, endPoint y: 63, distance: 7.4
click at [16, 65] on div at bounding box center [25, 59] width 30 height 23
click at [22, 63] on button "button" at bounding box center [27, 62] width 25 height 18
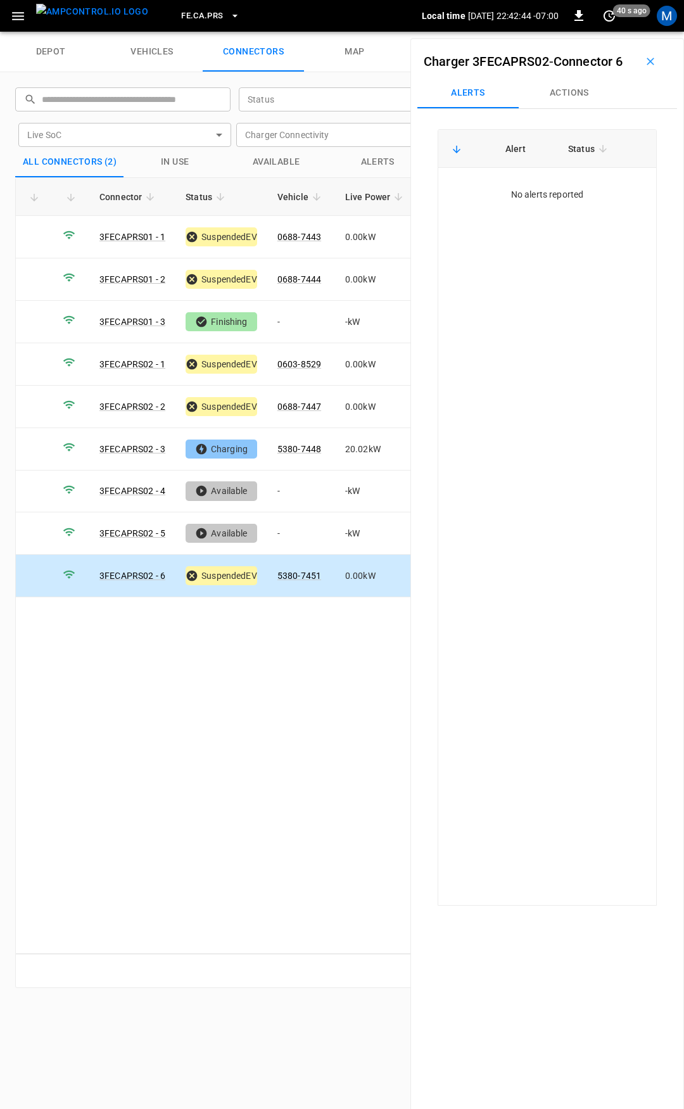
click at [198, 14] on span "FE.CA.PRS" at bounding box center [202, 16] width 42 height 15
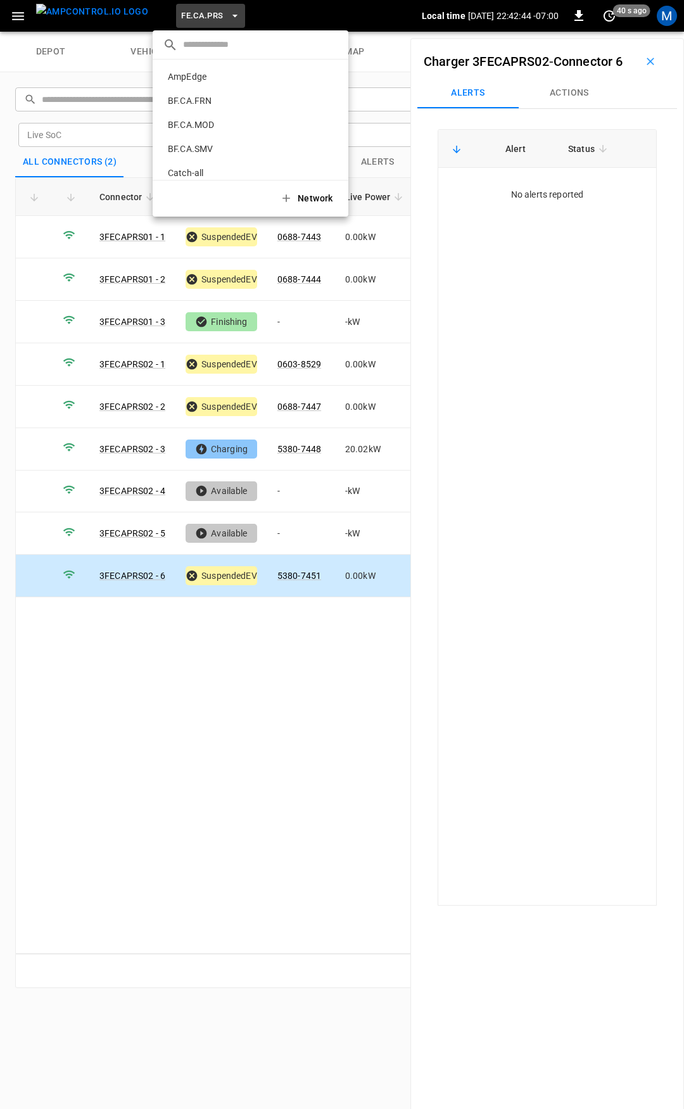
scroll to position [478, 0]
click at [208, 95] on li "FE.HWY 5c60 ..." at bounding box center [251, 105] width 196 height 24
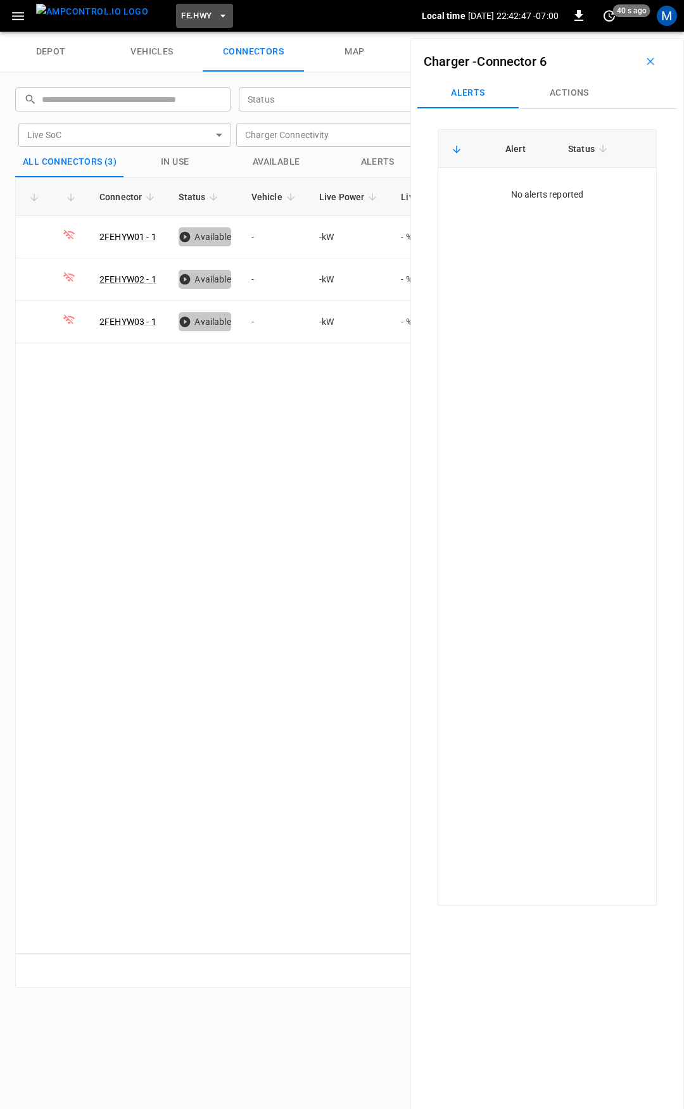
click at [181, 11] on span "FE.HWY" at bounding box center [196, 16] width 30 height 15
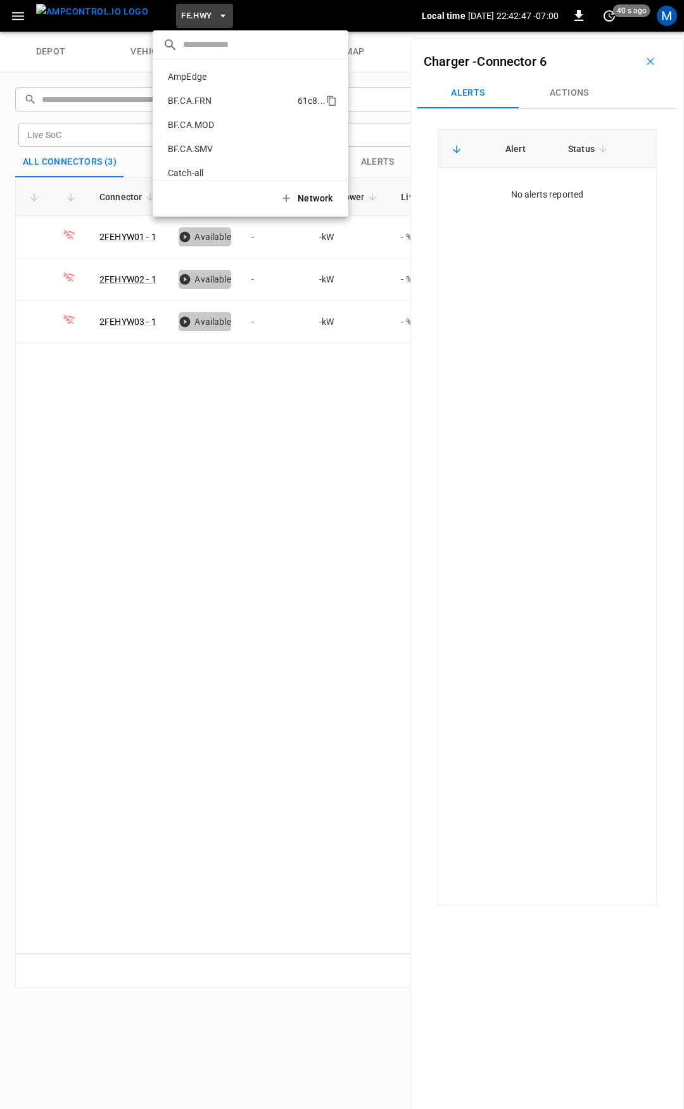
scroll to position [502, 0]
click at [193, 101] on p "FE.ONT" at bounding box center [230, 104] width 134 height 13
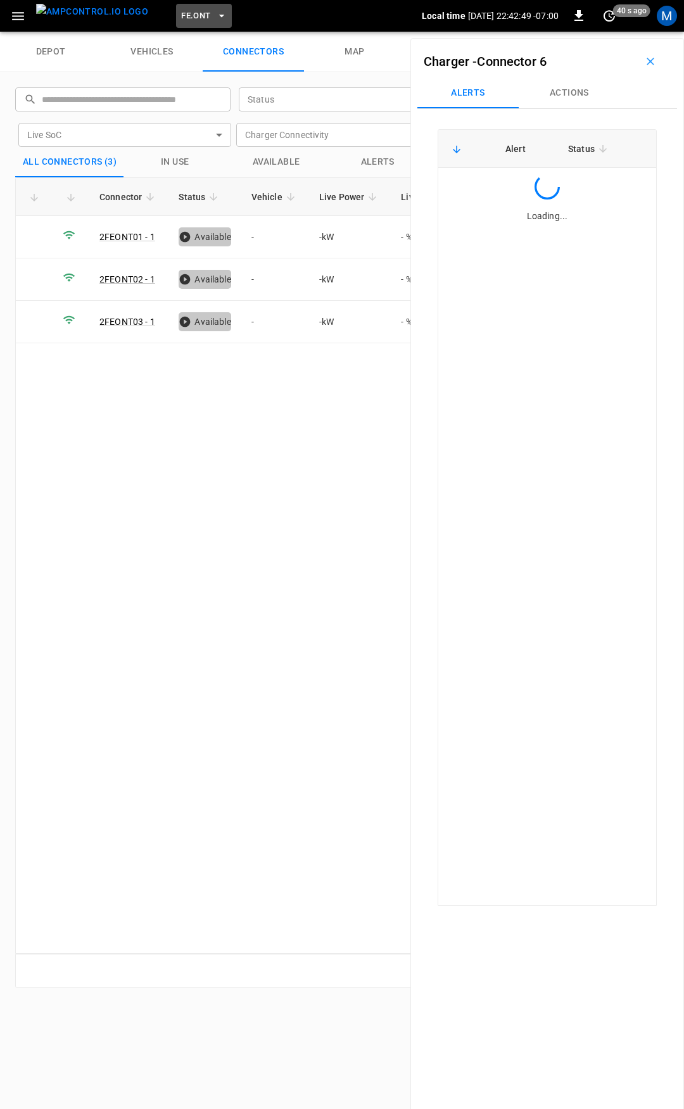
click at [184, 15] on span "FE.ONT" at bounding box center [195, 16] width 29 height 15
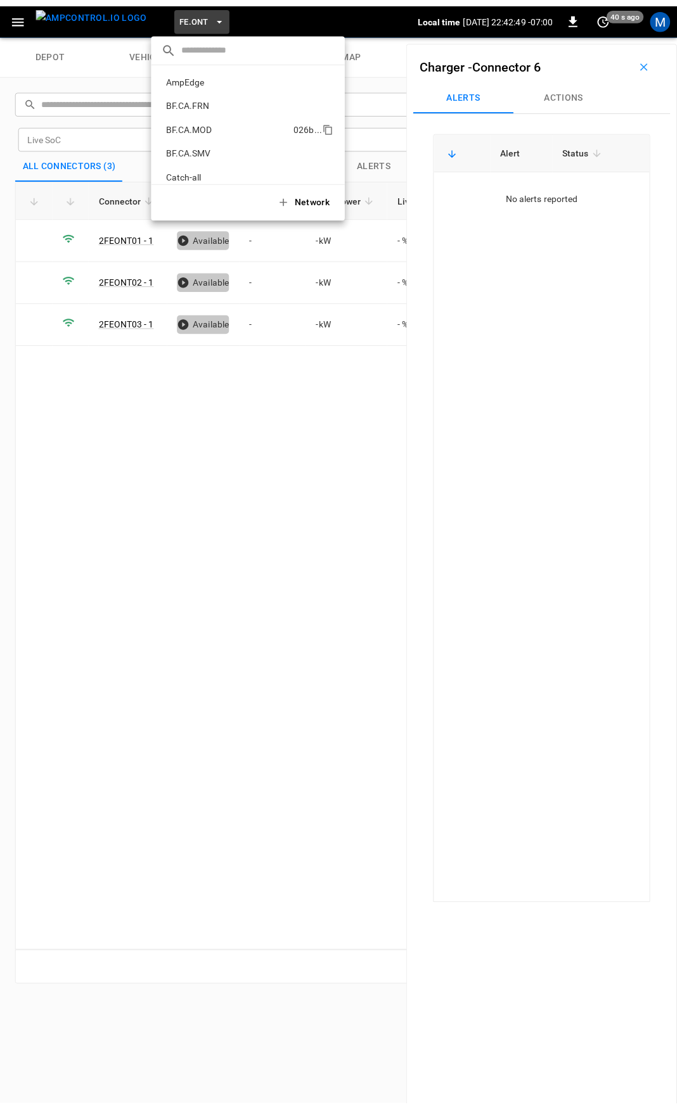
scroll to position [526, 0]
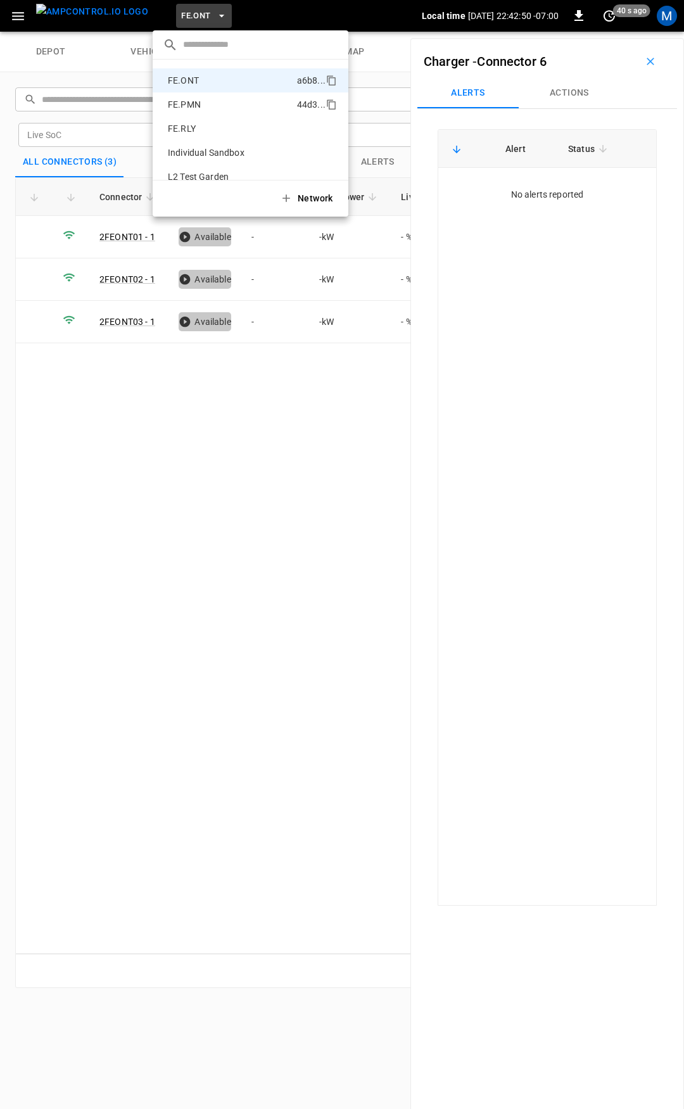
click at [207, 105] on p "FE.PMN" at bounding box center [230, 104] width 134 height 13
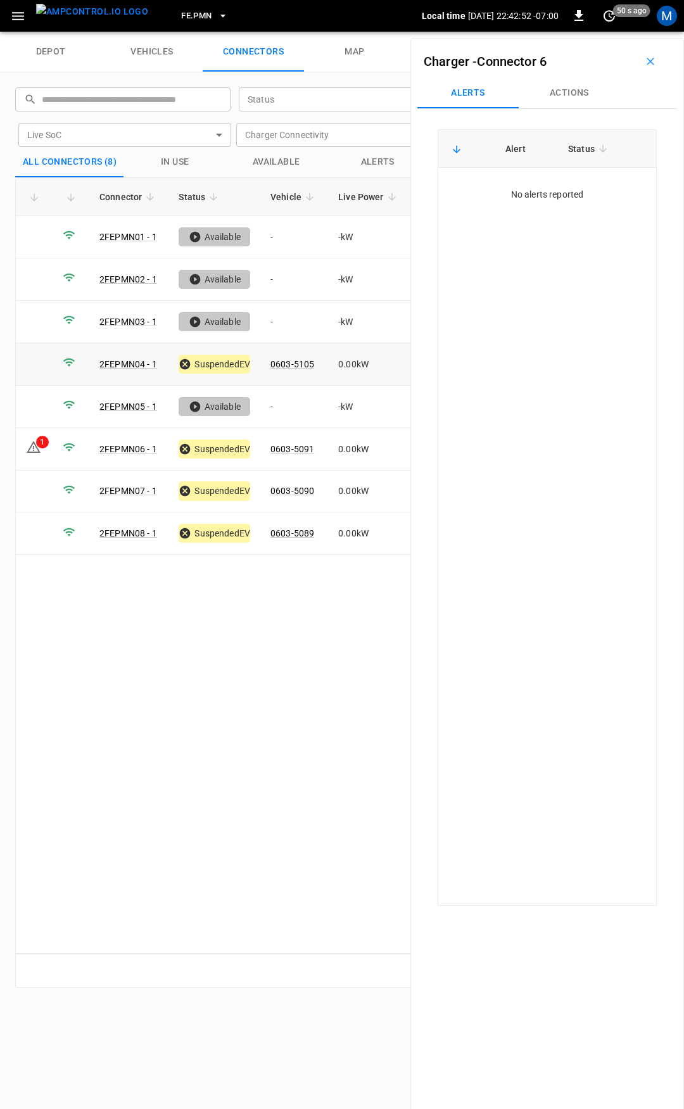
drag, startPoint x: 295, startPoint y: 364, endPoint x: 288, endPoint y: 368, distance: 7.9
click at [295, 364] on td "0603-5105" at bounding box center [294, 364] width 68 height 42
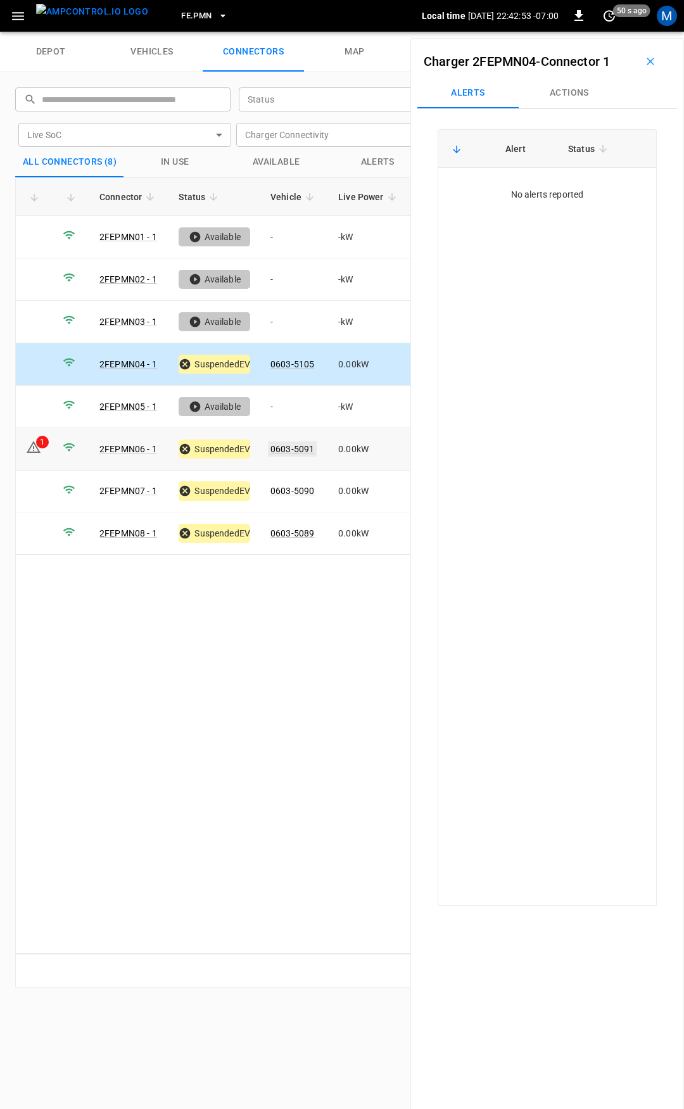
click at [285, 449] on link "0603-5091" at bounding box center [292, 449] width 49 height 15
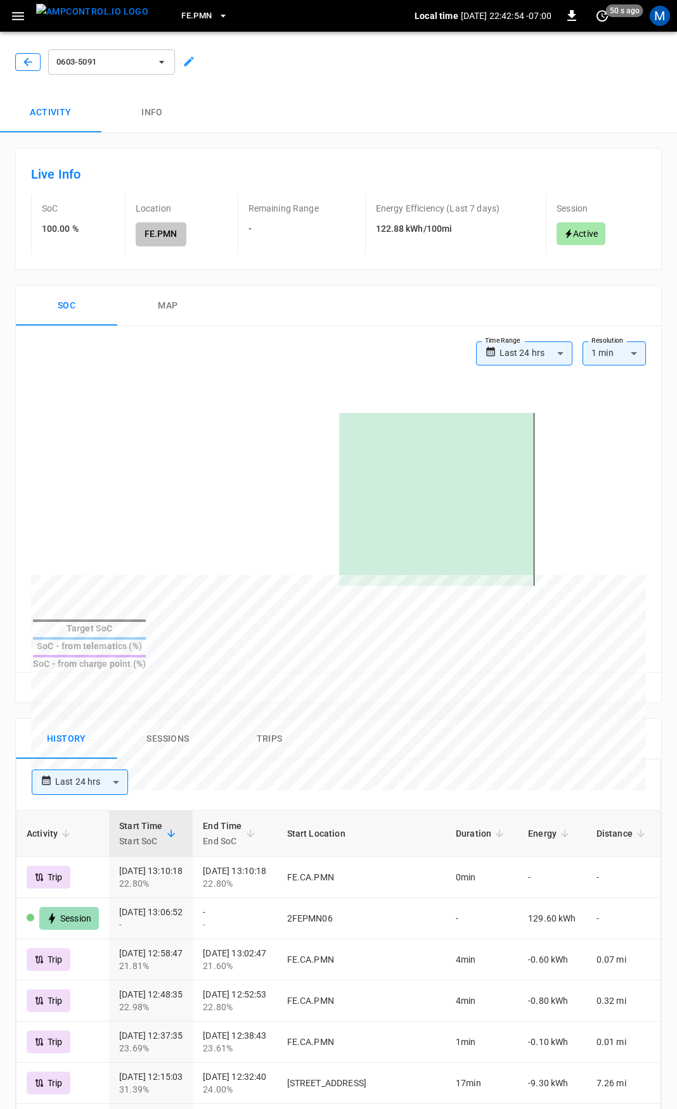
click at [30, 61] on icon "button" at bounding box center [28, 62] width 13 height 13
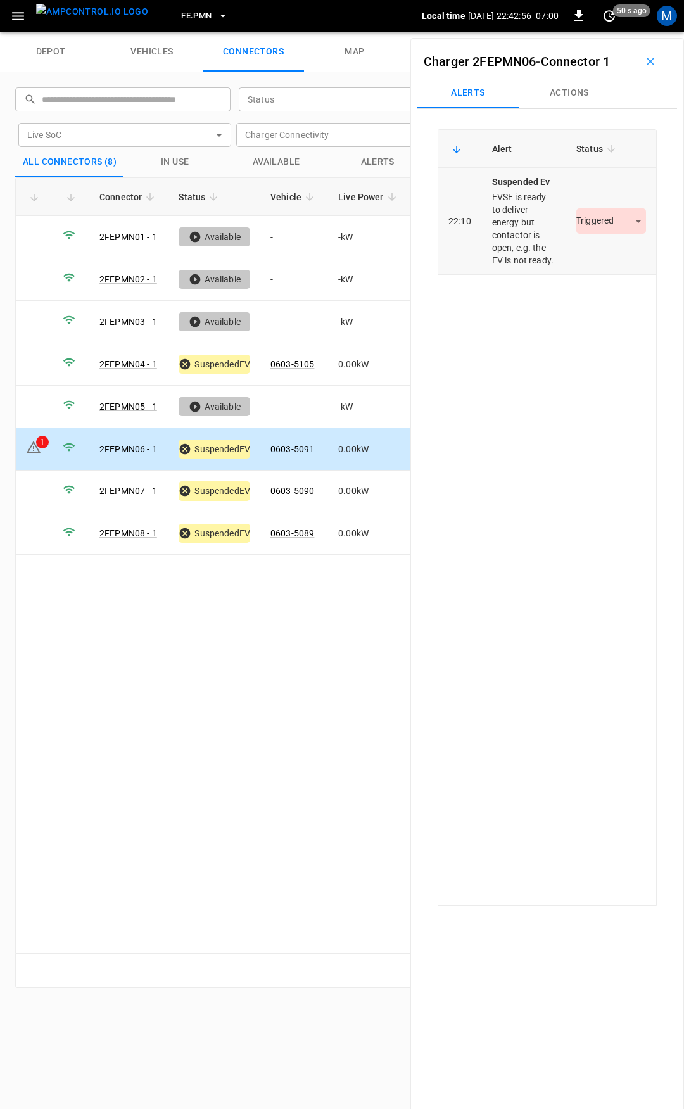
drag, startPoint x: 601, startPoint y: 248, endPoint x: 601, endPoint y: 238, distance: 10.8
click at [601, 245] on td "Triggered *********" at bounding box center [611, 221] width 90 height 107
click at [601, 32] on body "FE.PMN Local time 2025-09-16 22:42:56 -07:00 0 50 s ago M depot vehicles connec…" at bounding box center [342, 16] width 684 height 32
click at [600, 262] on li "Resolved" at bounding box center [604, 258] width 79 height 21
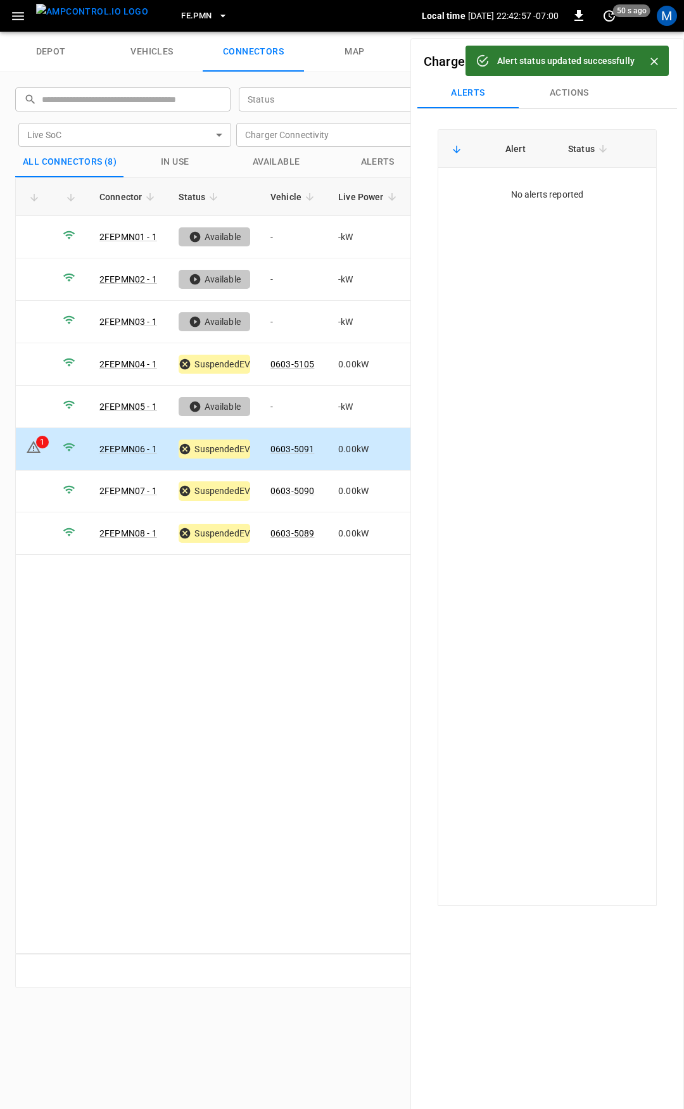
click at [18, 12] on icon "button" at bounding box center [18, 16] width 12 height 8
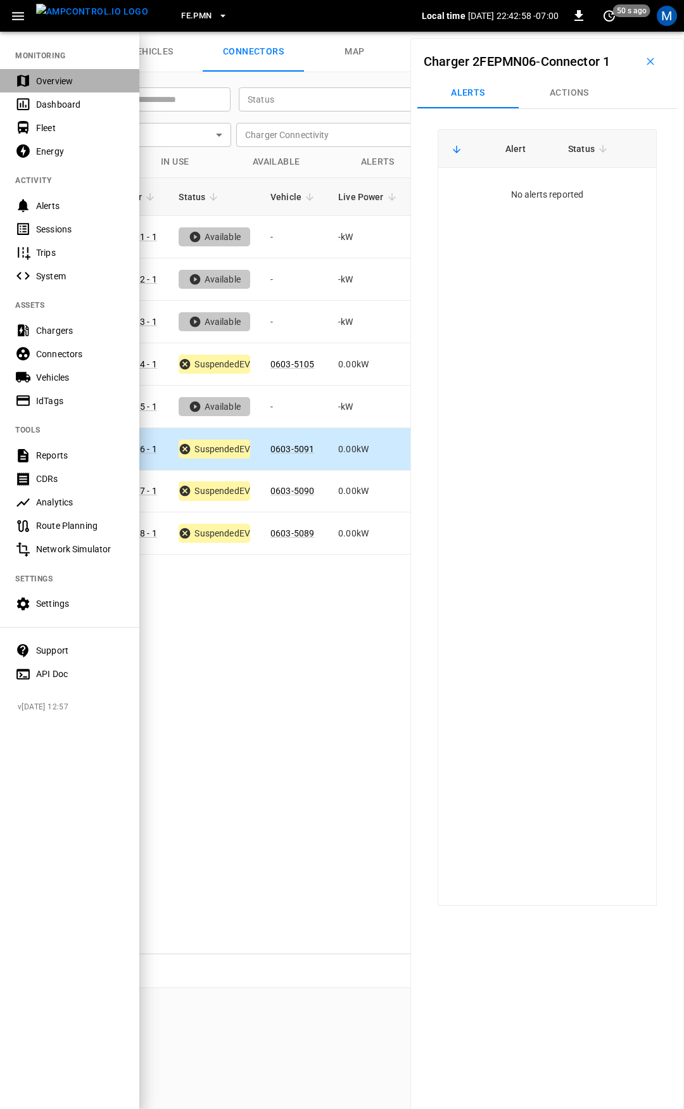
click at [56, 84] on div "Overview" at bounding box center [80, 81] width 88 height 13
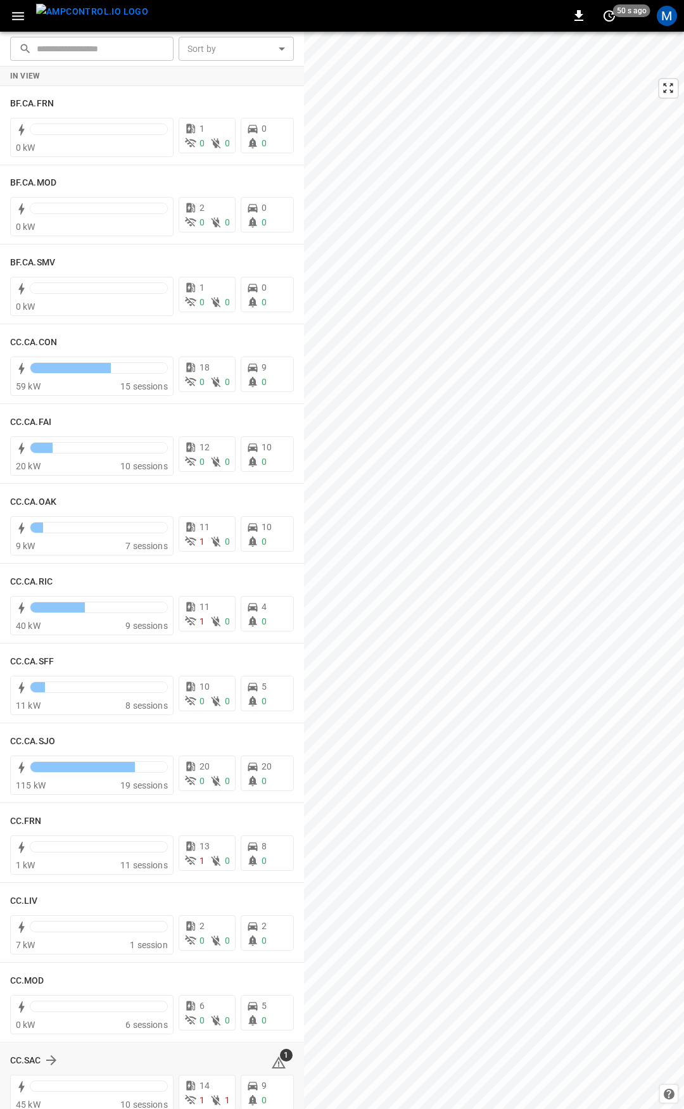
click at [280, 1064] on div "1" at bounding box center [282, 1061] width 23 height 20
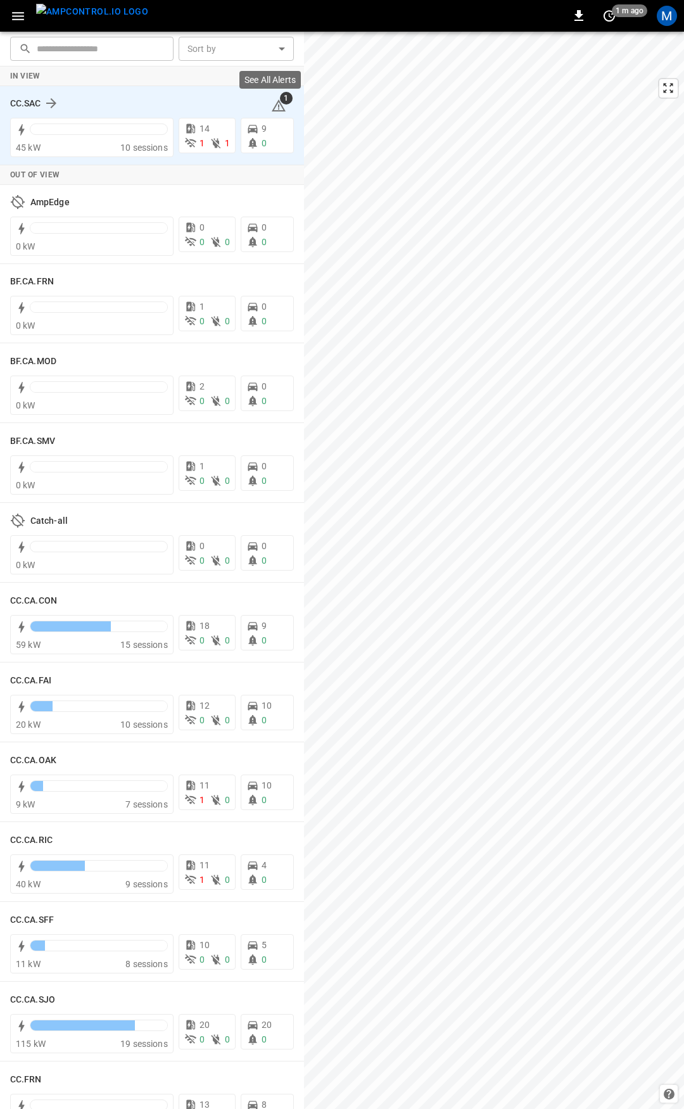
click at [271, 101] on icon at bounding box center [278, 105] width 15 height 15
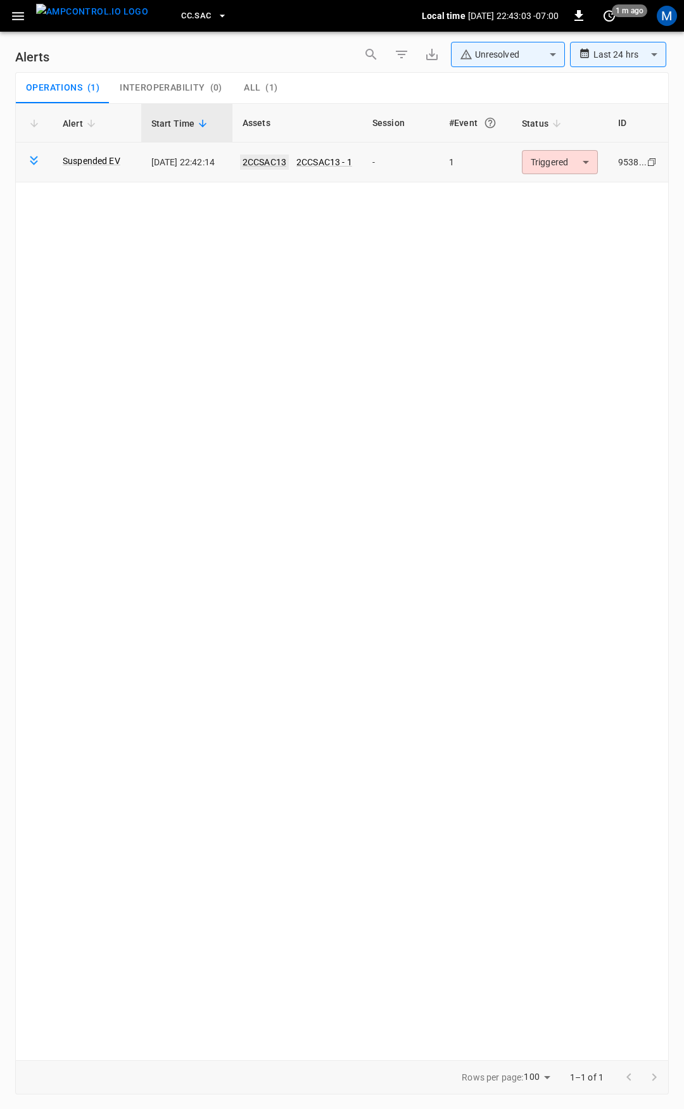
click at [267, 158] on link "2CCSAC13" at bounding box center [264, 162] width 49 height 15
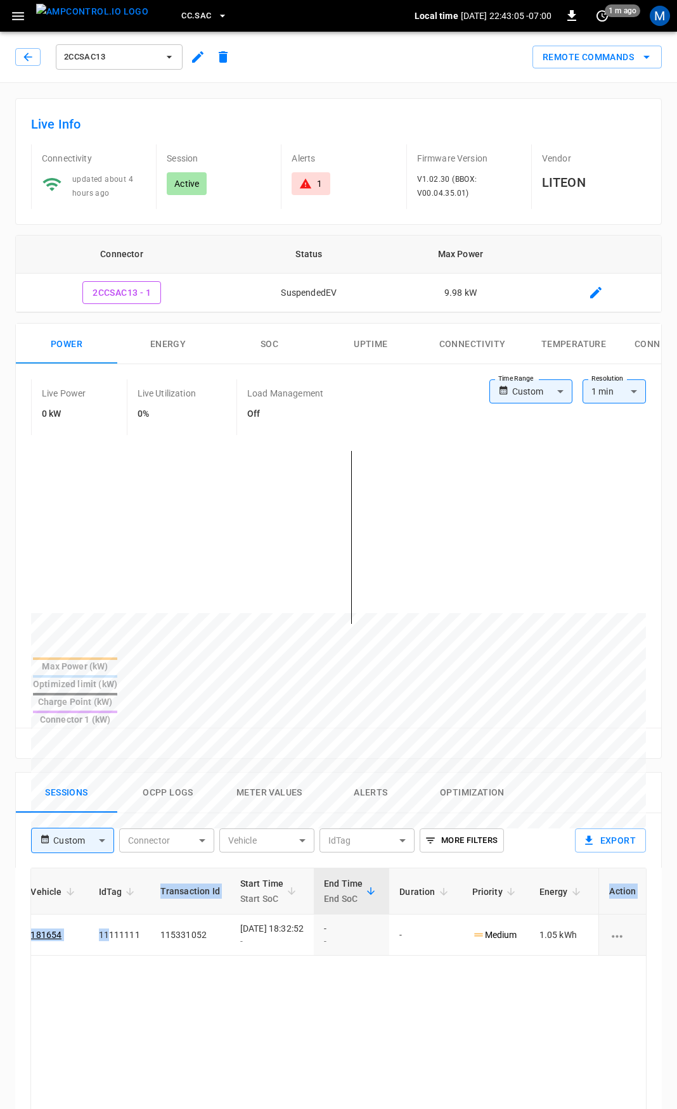
scroll to position [0, 317]
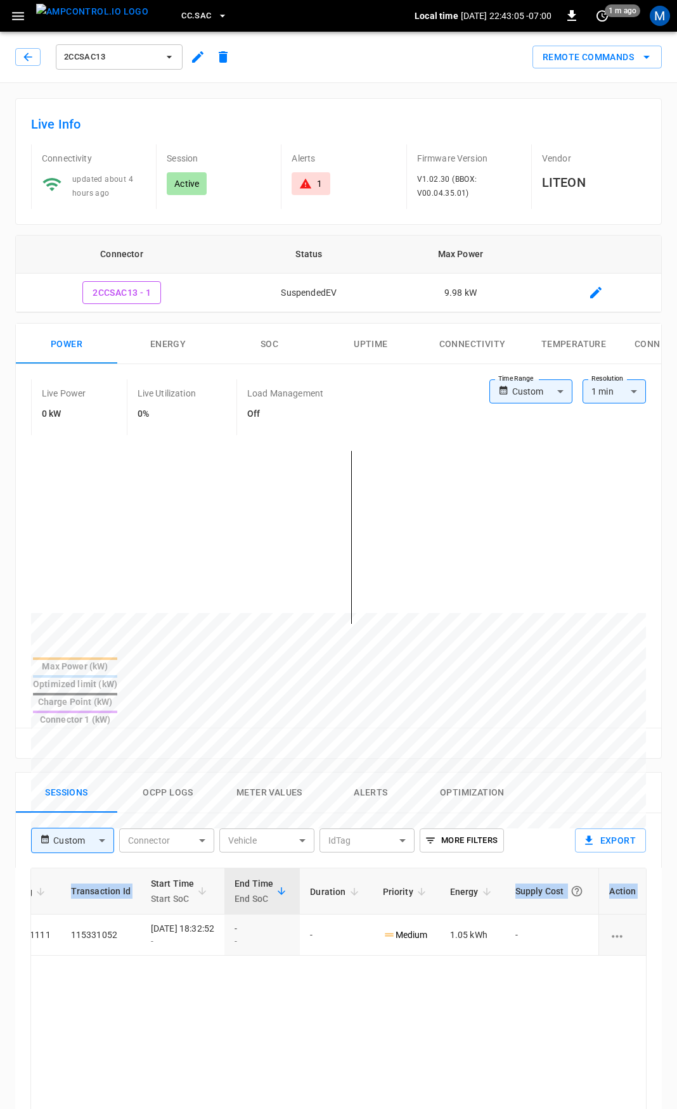
drag, startPoint x: 331, startPoint y: 900, endPoint x: 684, endPoint y: 898, distance: 352.9
click at [677, 898] on html "CC.SAC Local time 2025-09-16 22:43:05 -07:00 0 1 m ago M 2CCSAC13 Remote Comman…" at bounding box center [338, 847] width 677 height 1694
click at [319, 185] on div "1" at bounding box center [319, 183] width 5 height 13
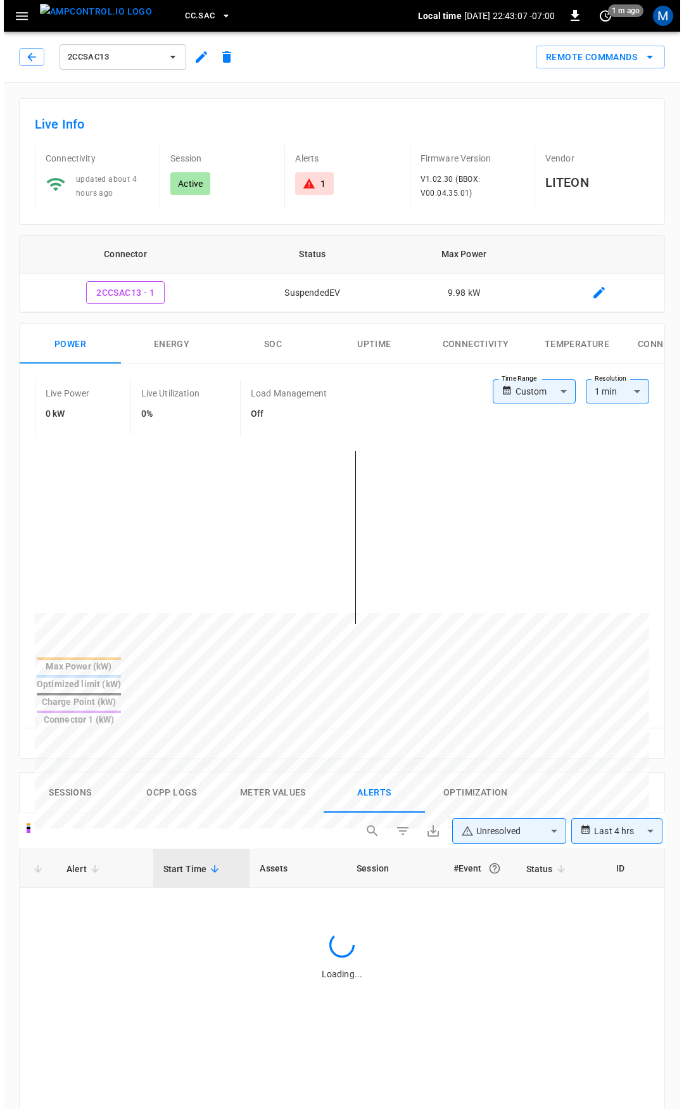
scroll to position [540, 0]
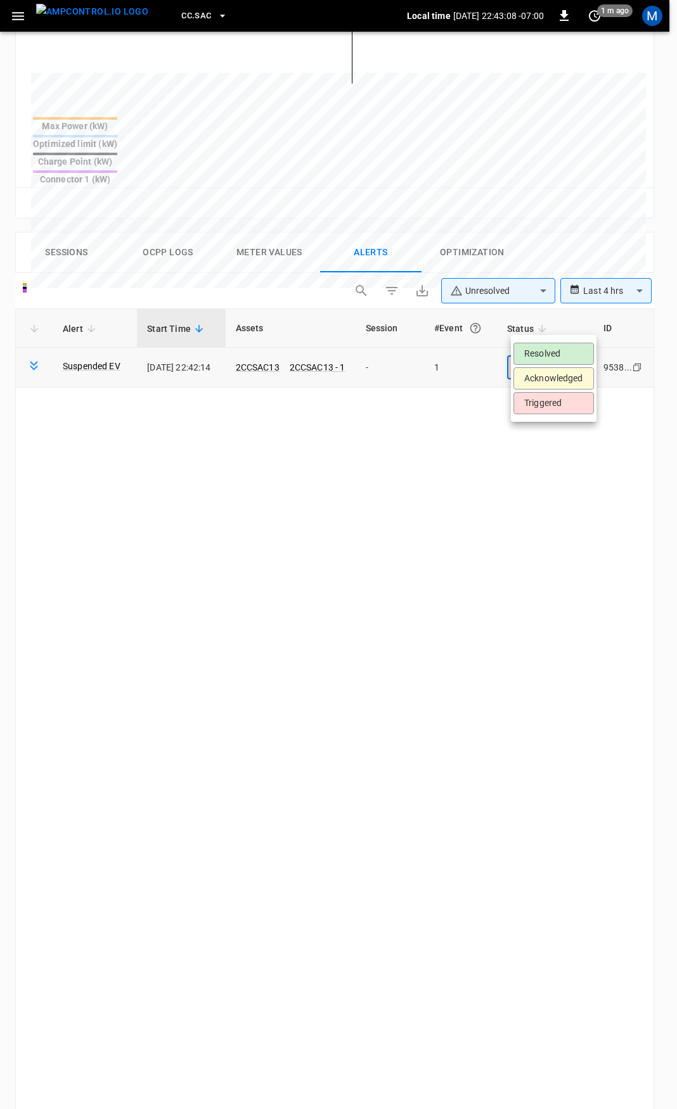
click at [589, 329] on body "**********" at bounding box center [338, 393] width 677 height 1866
click at [561, 359] on li "Resolved" at bounding box center [553, 354] width 80 height 22
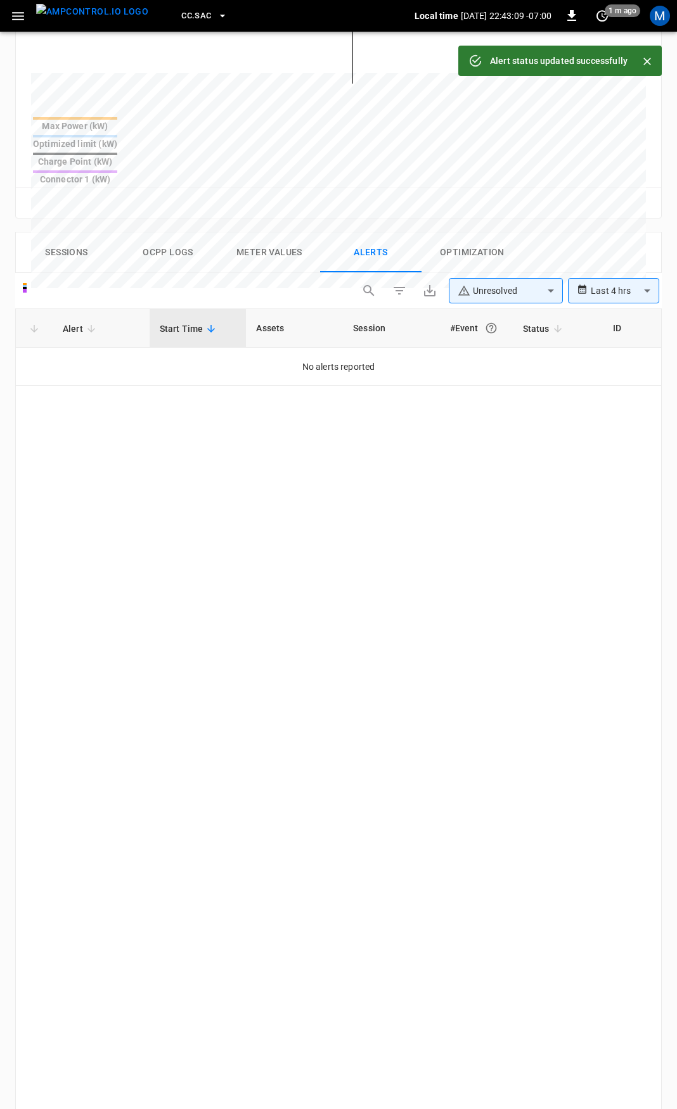
click at [23, 25] on button "button" at bounding box center [18, 15] width 26 height 23
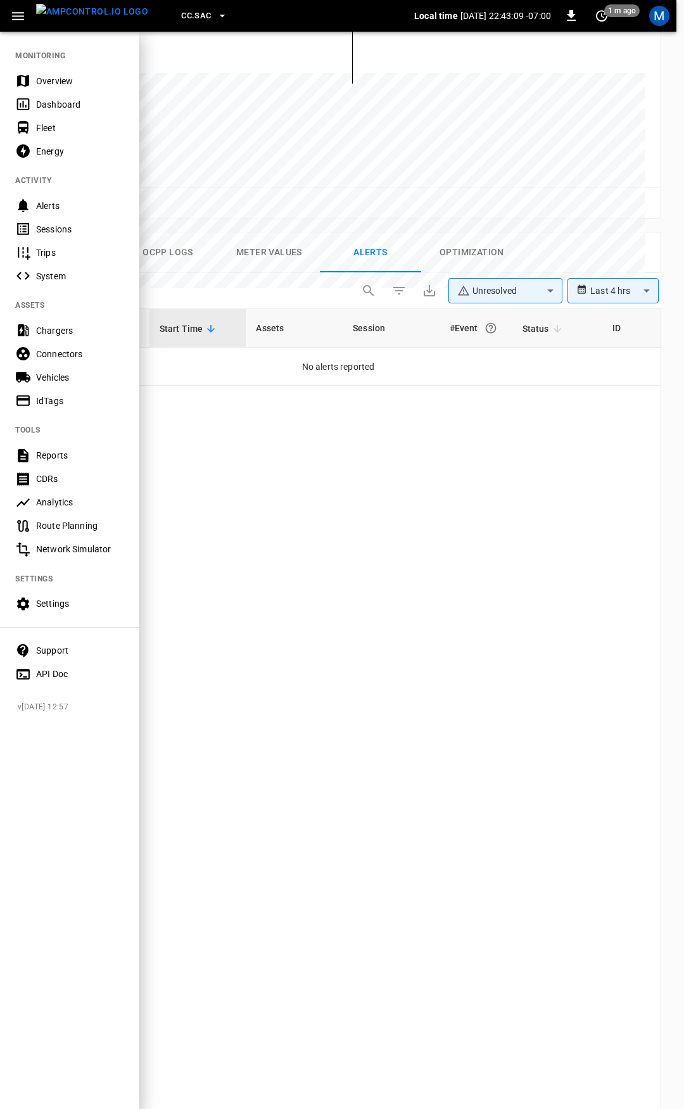
drag, startPoint x: 58, startPoint y: 82, endPoint x: 64, endPoint y: 12, distance: 70.6
click at [58, 82] on div "Overview" at bounding box center [80, 81] width 88 height 13
